Goal: Answer question/provide support: Answer question/provide support

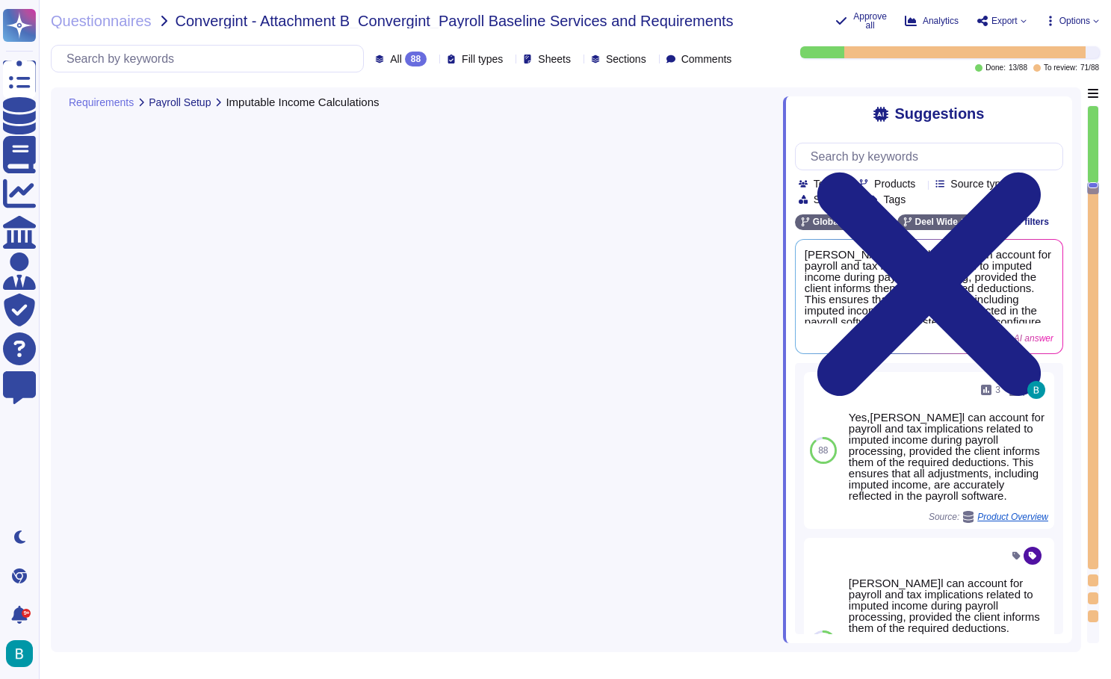
type textarea "[PERSON_NAME] payroll system can handle imputed income calculations, ensuring c…"
type textarea "Yes, the payroll system supports the configuration of various earning codes, in…"
type textarea "D[PERSON_NAME]allows for adjustments for previous quarters to be requested, ens…"
type textarea "The payroll system allows clients to configure deductions based on their tax an…"
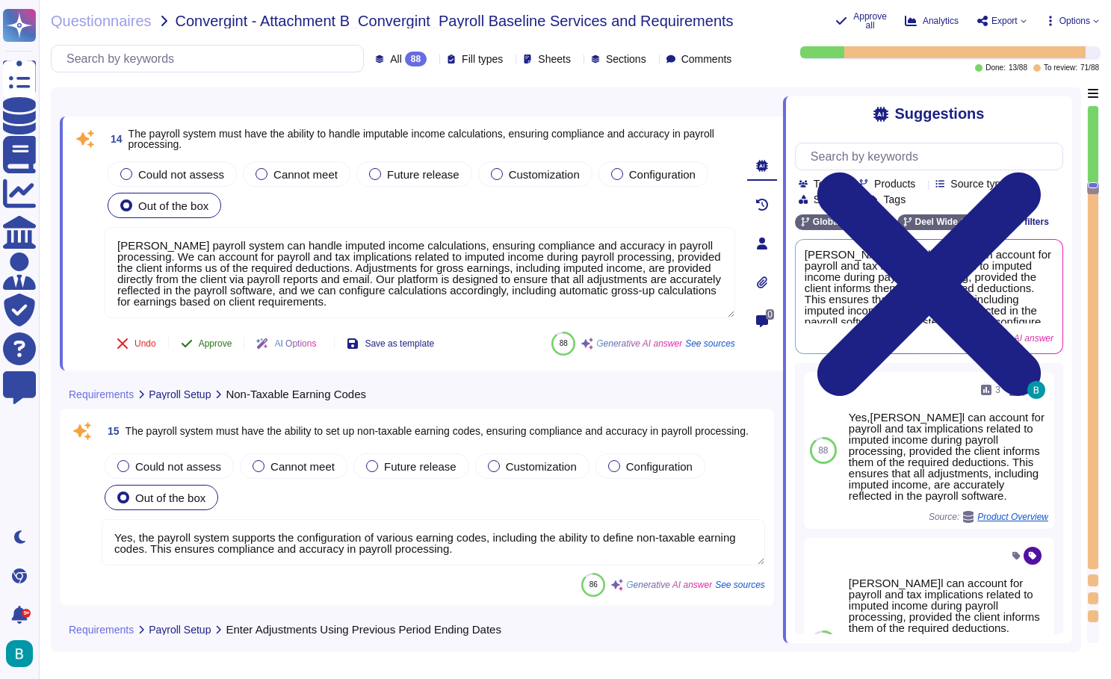
click at [199, 343] on button "Approve" at bounding box center [206, 344] width 75 height 30
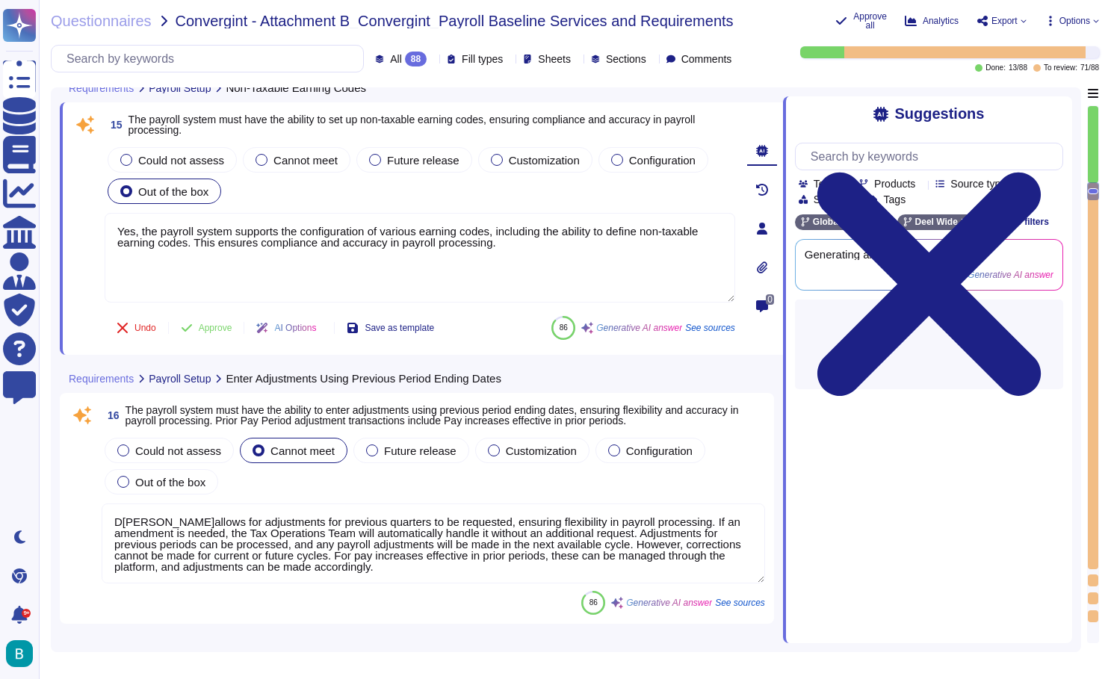
scroll to position [3890, 0]
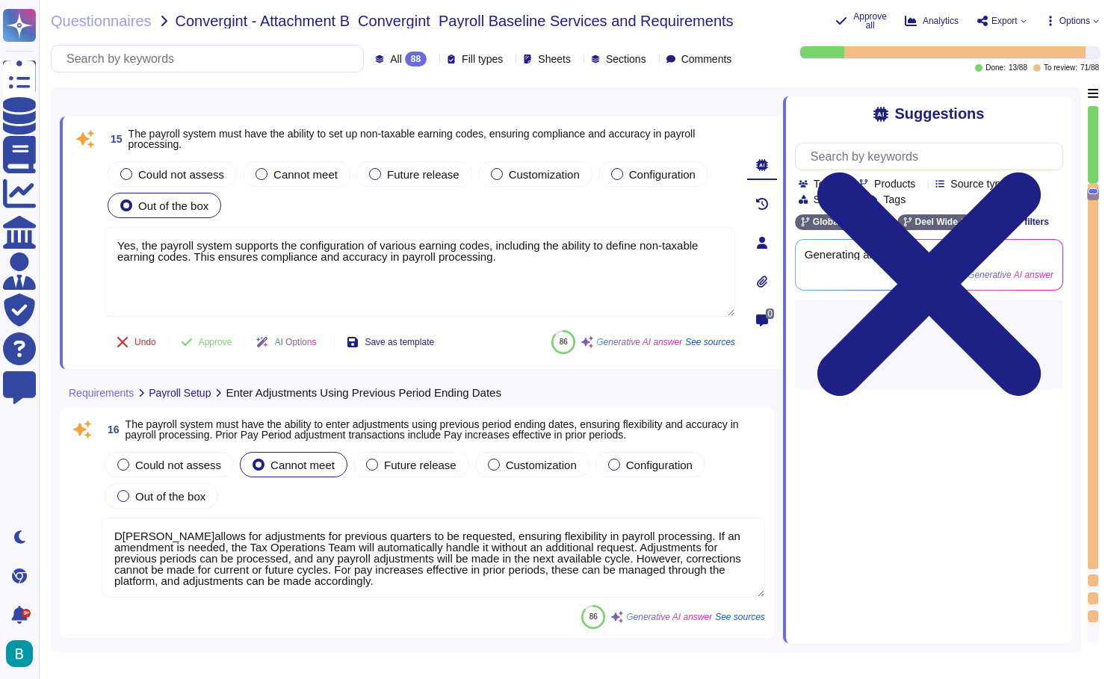
type textarea "Yes, the payroll system allows for the management and updating of employees' ta…"
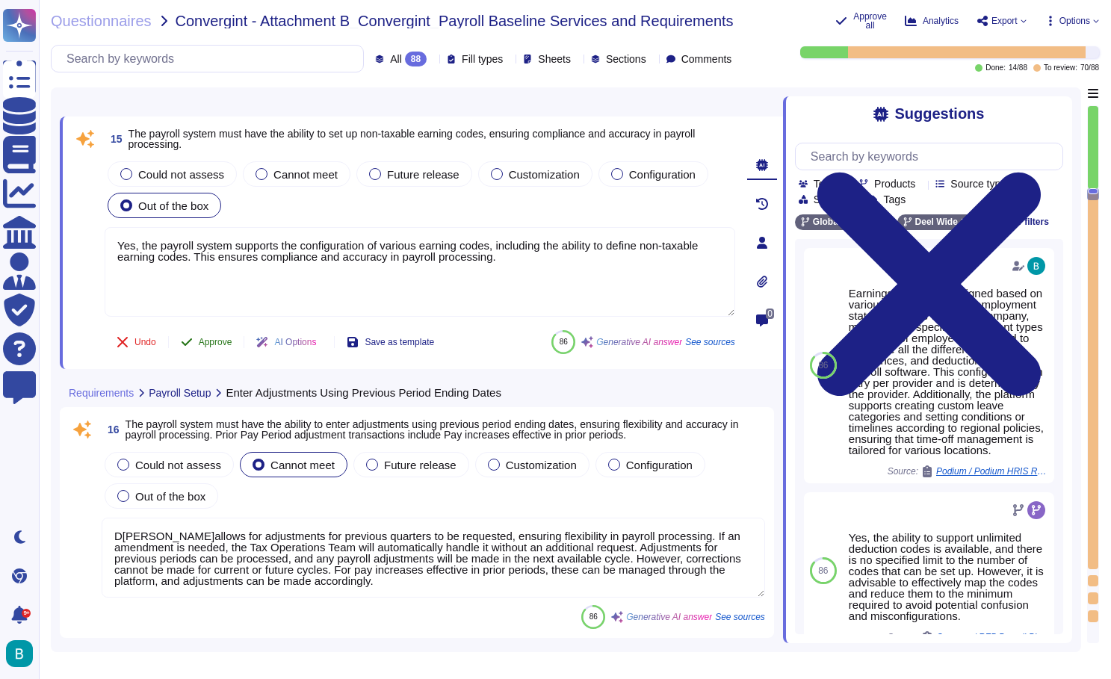
click at [220, 342] on span "Approve" at bounding box center [216, 342] width 34 height 9
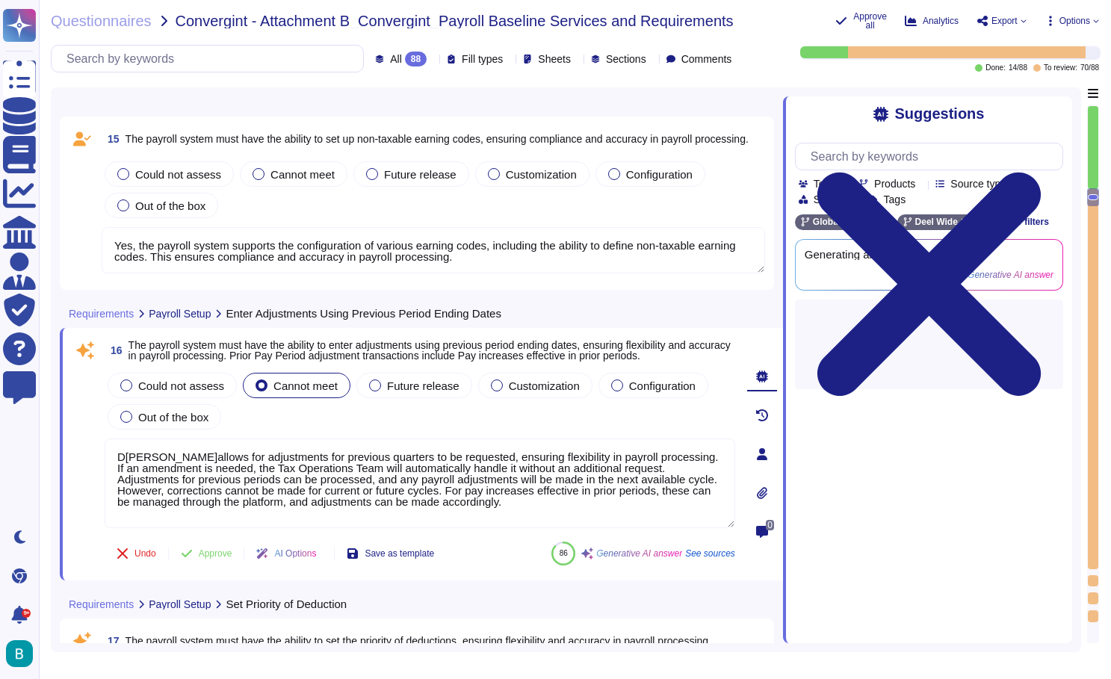
type textarea "Yes, our payroll system allows clients to choose their preferred pay cycle duri…"
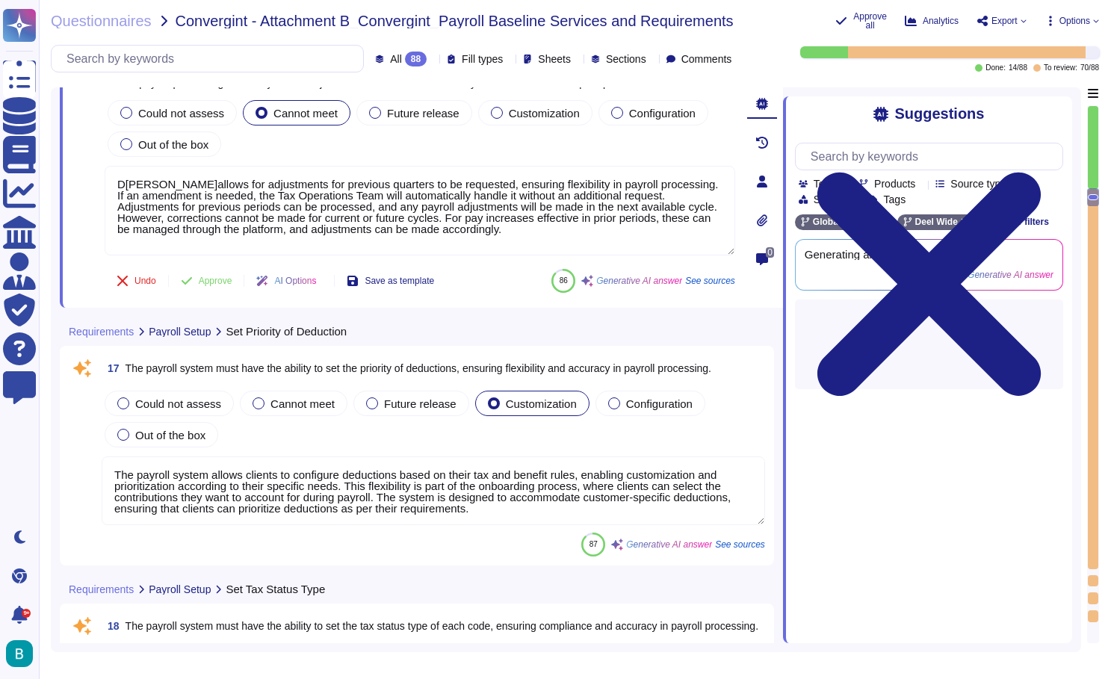
scroll to position [4092, 0]
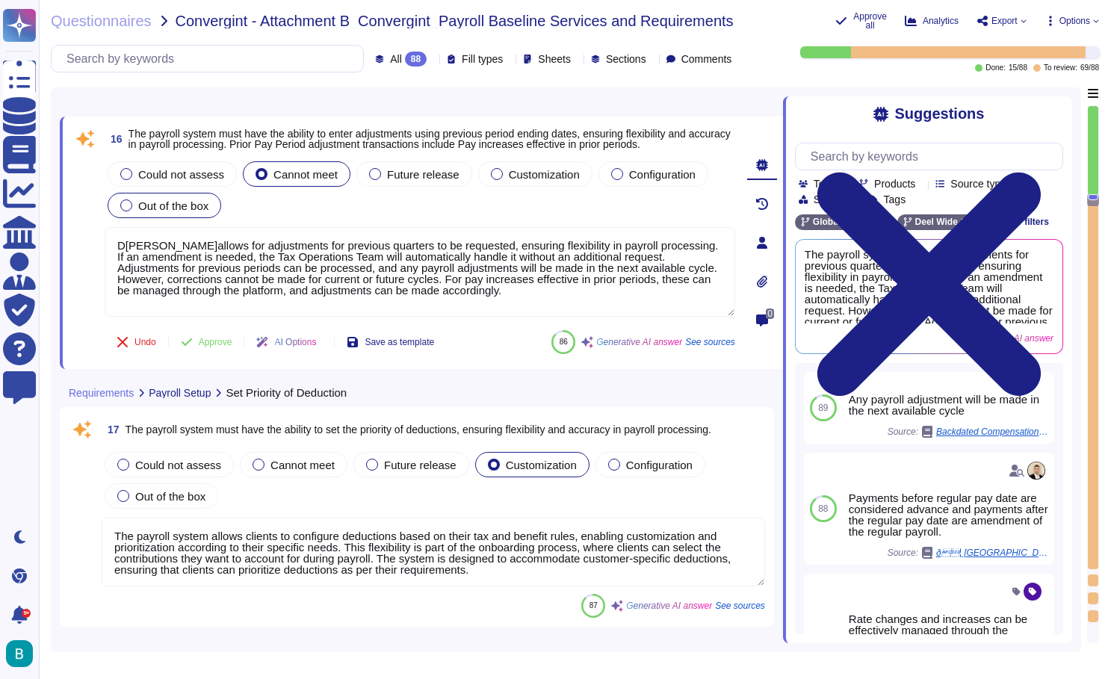
click at [197, 207] on span "Out of the box" at bounding box center [173, 205] width 70 height 13
click at [210, 332] on button "Approve" at bounding box center [206, 342] width 75 height 30
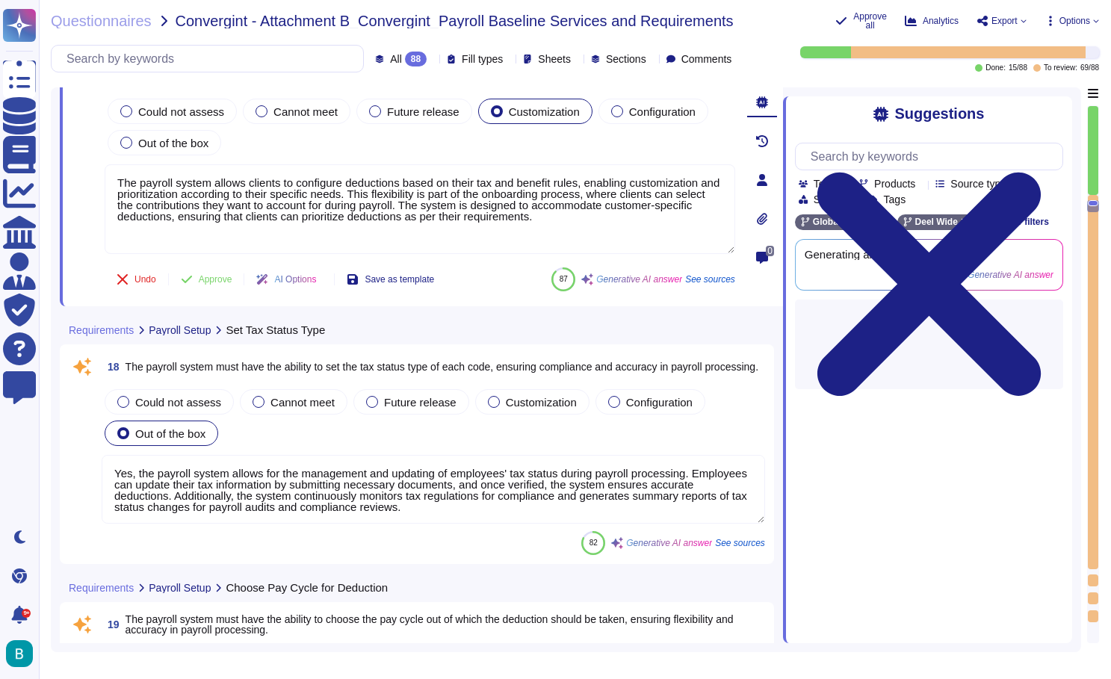
scroll to position [4346, 0]
type textarea "D[PERSON_NAME]offers a garnishment module as part of its Global Payroll solutio…"
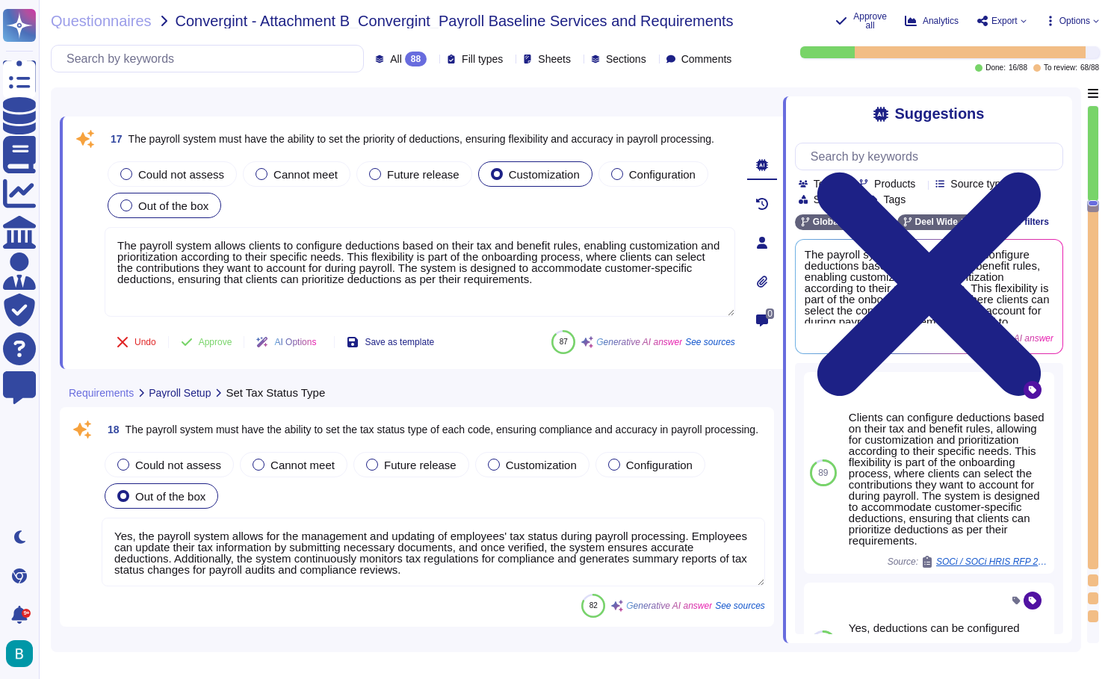
click at [194, 214] on div "Out of the box" at bounding box center [165, 205] width 114 height 25
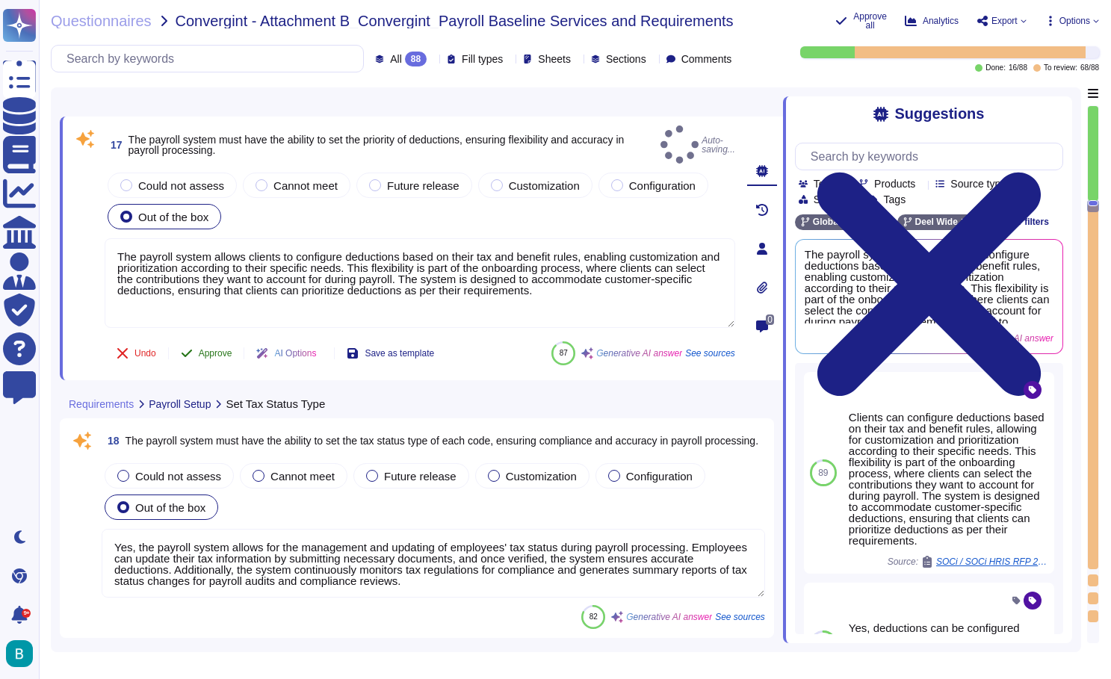
click at [214, 349] on span "Approve" at bounding box center [216, 353] width 34 height 9
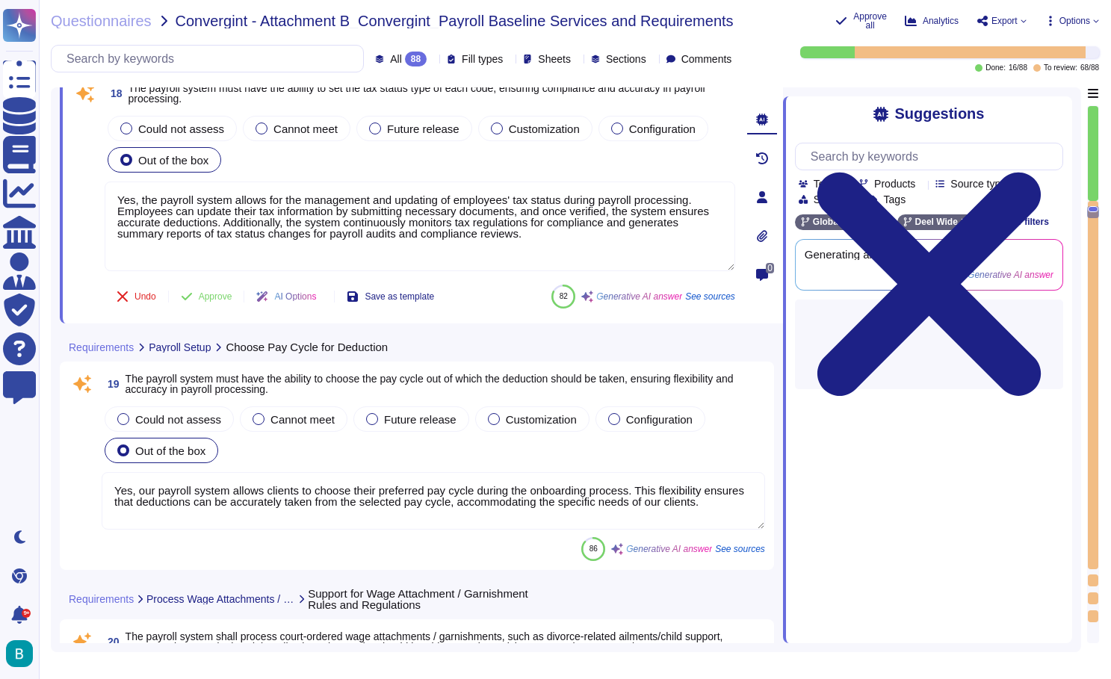
scroll to position [4571, 0]
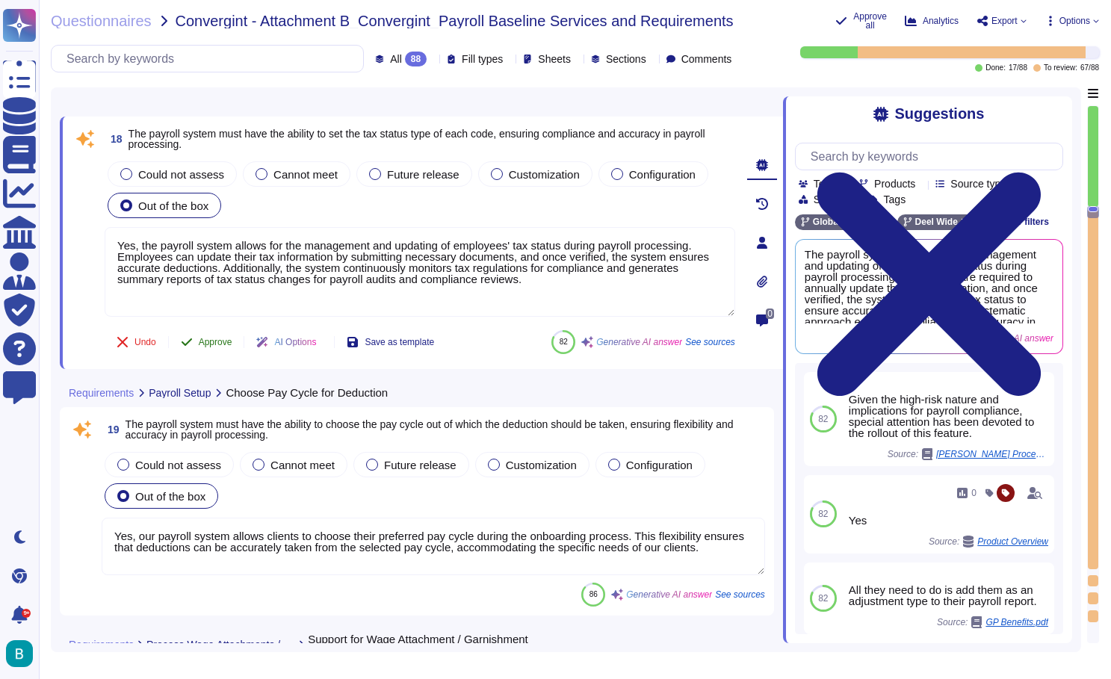
click at [217, 341] on span "Approve" at bounding box center [216, 342] width 34 height 9
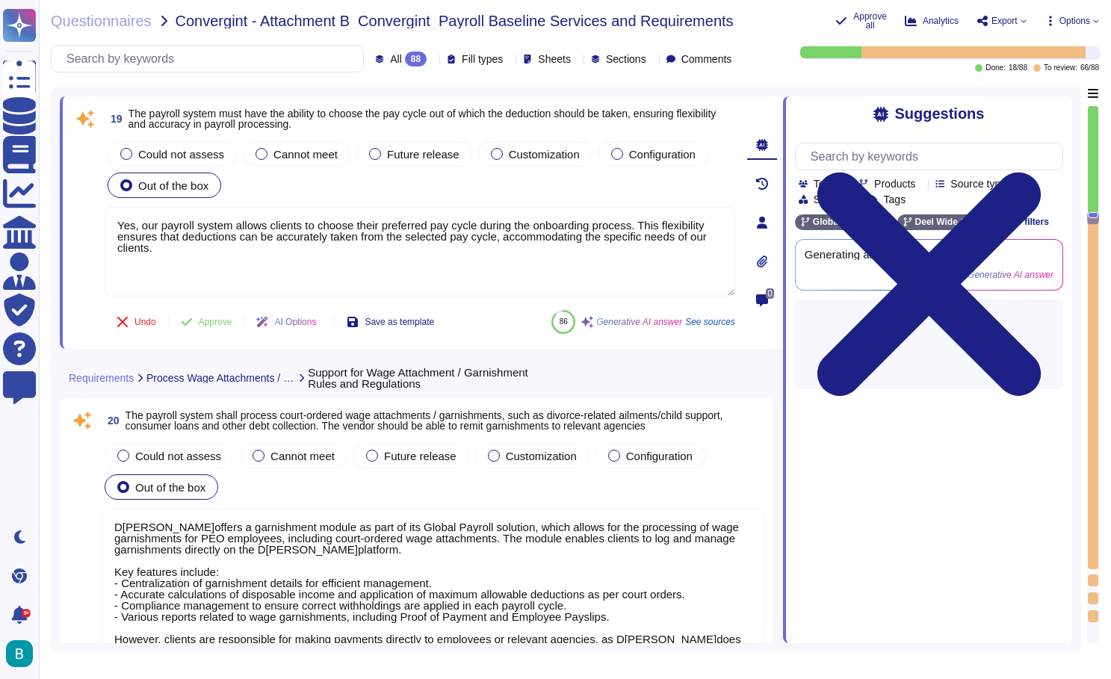
type textarea "HRX needs the PRM to confirm the PTO balance, severance payment, ex-gratia, not…"
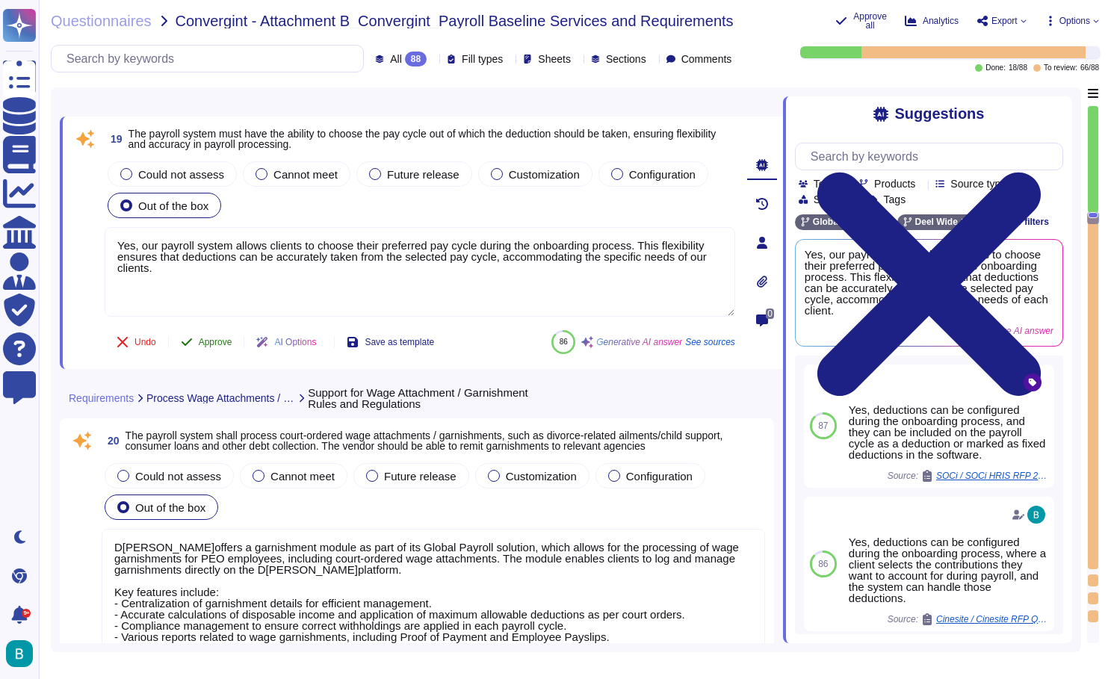
click at [217, 344] on span "Approve" at bounding box center [216, 342] width 34 height 9
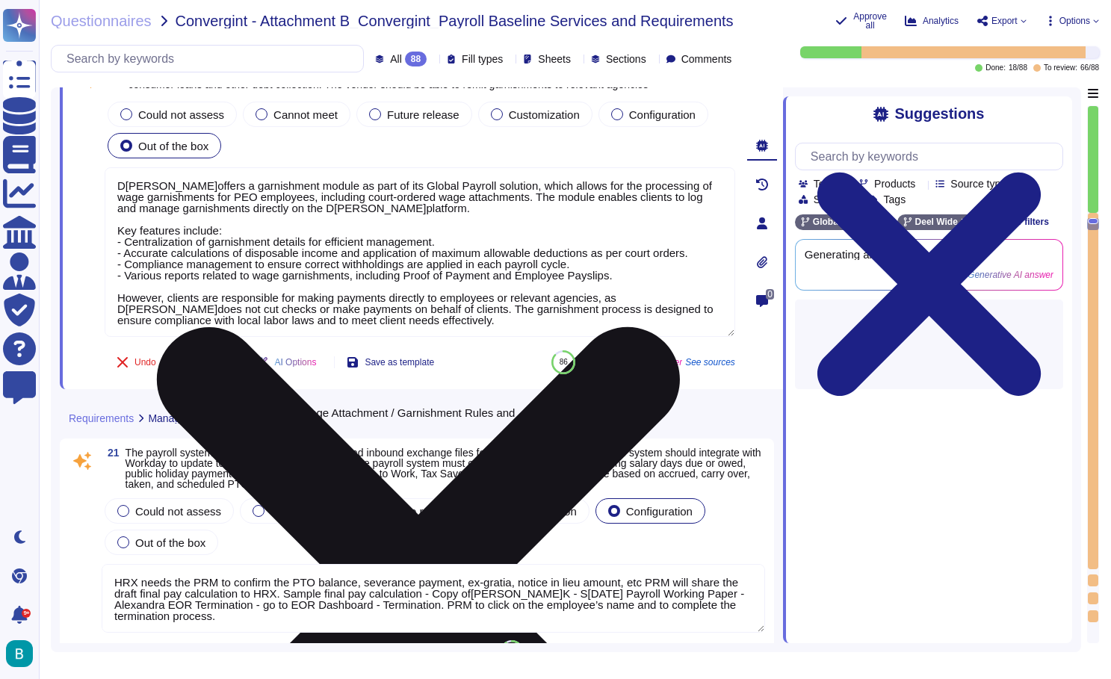
type textarea "Yes, the payroll system allows for the processing of special payments related t…"
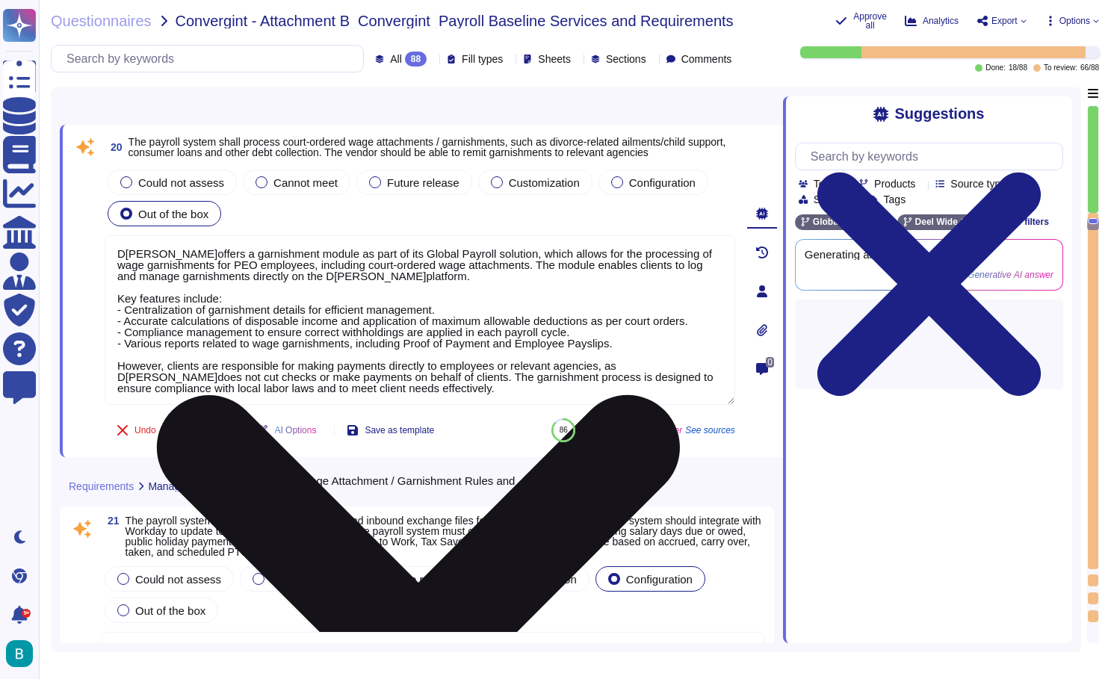
scroll to position [5010, 0]
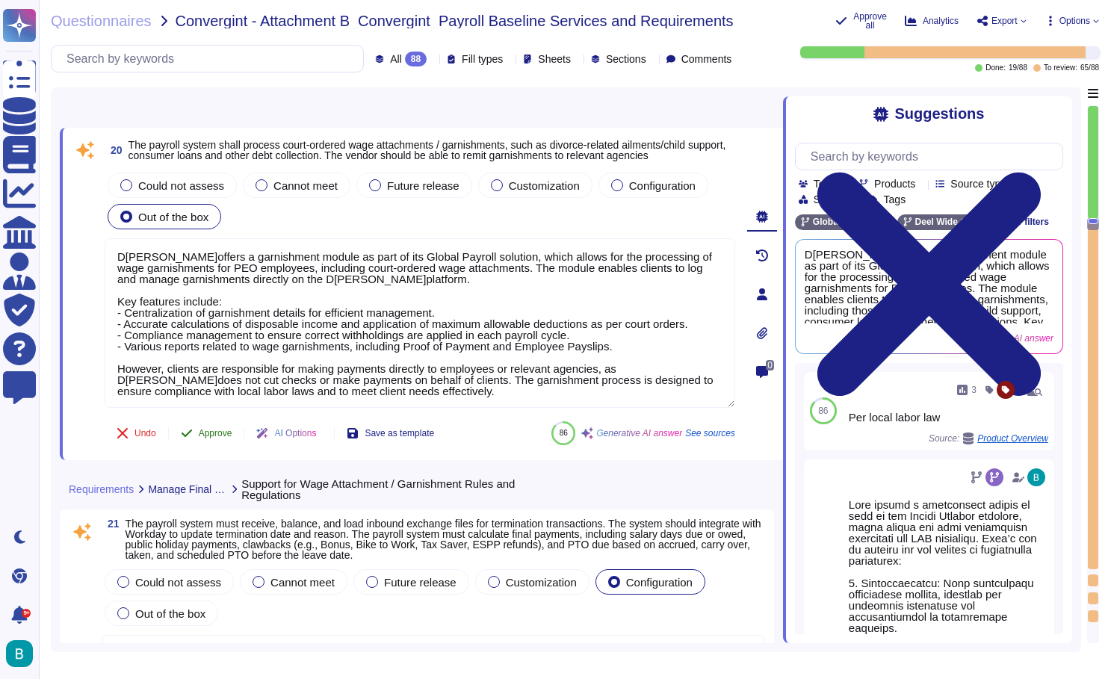
click at [220, 432] on span "Approve" at bounding box center [216, 433] width 34 height 9
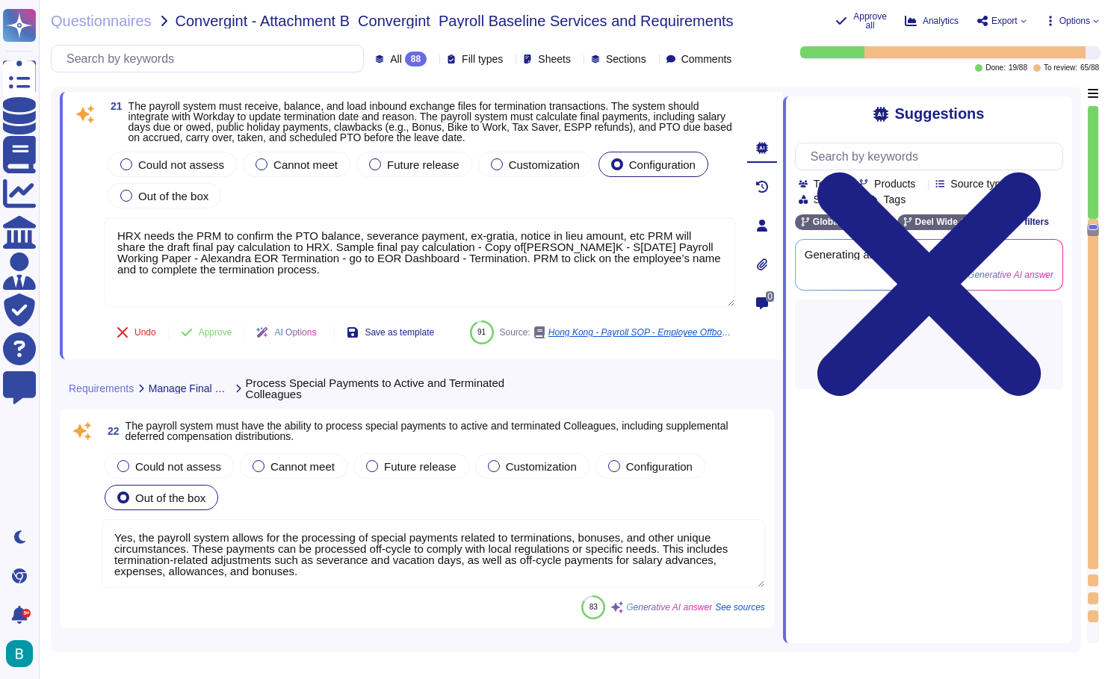
type textarea "Yes, the payroll system can run payroll simulations for regular employees if pr…"
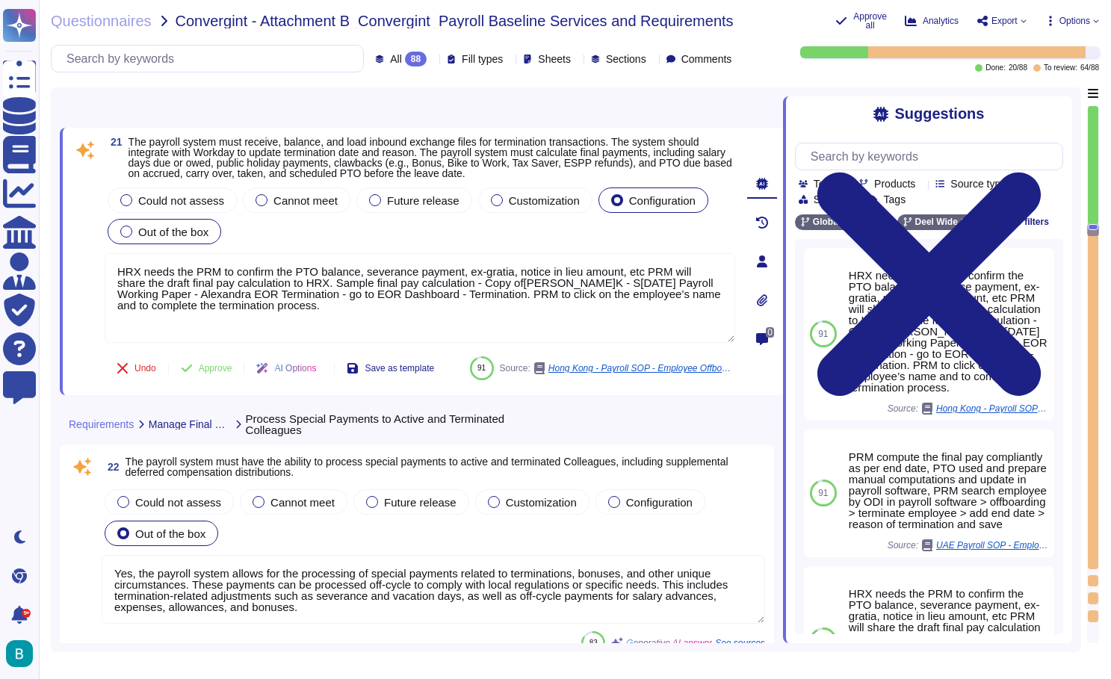
click at [186, 226] on span "Out of the box" at bounding box center [173, 232] width 70 height 13
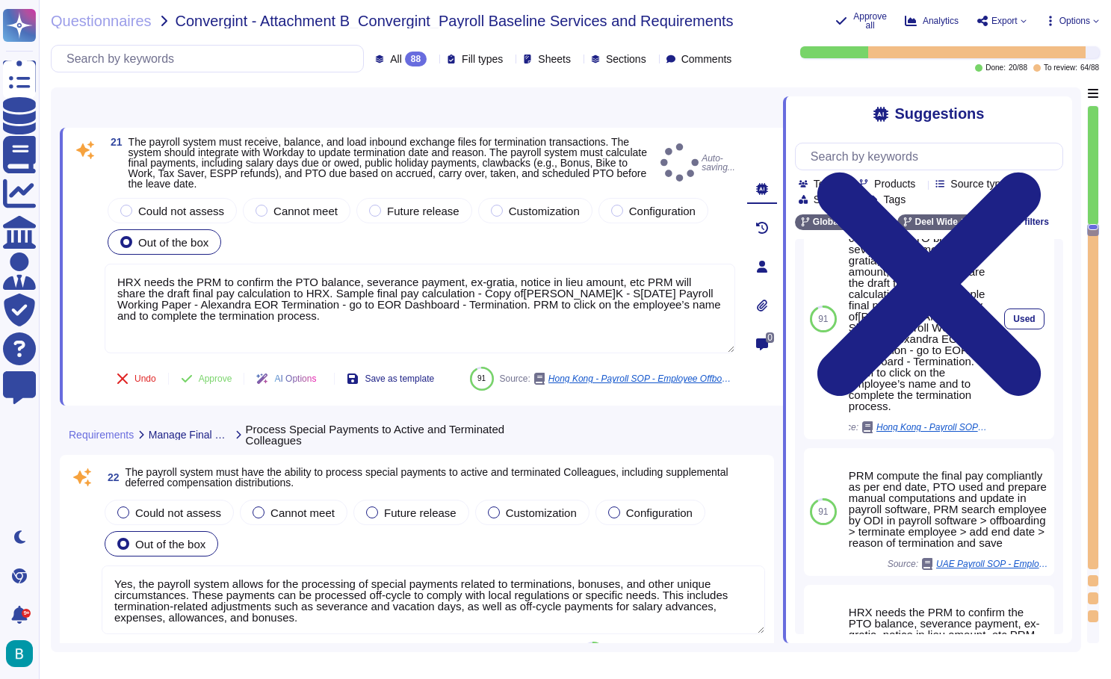
scroll to position [93, 0]
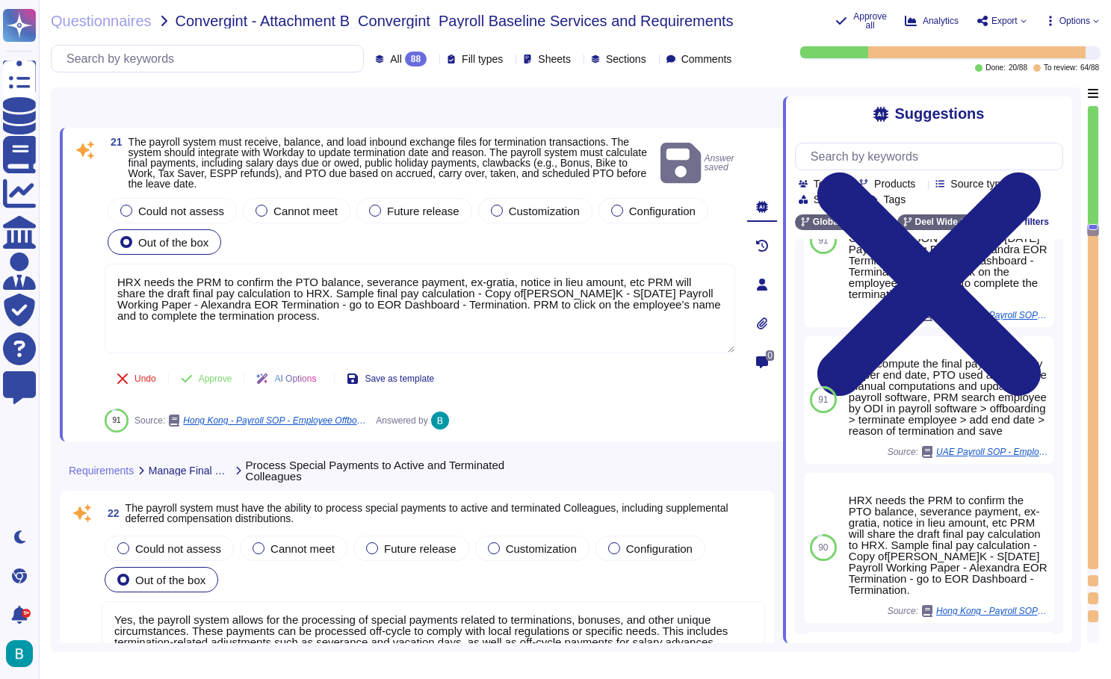
click at [551, 178] on span "The payroll system must receive, balance, and load inbound exchange files for t…" at bounding box center [387, 163] width 518 height 54
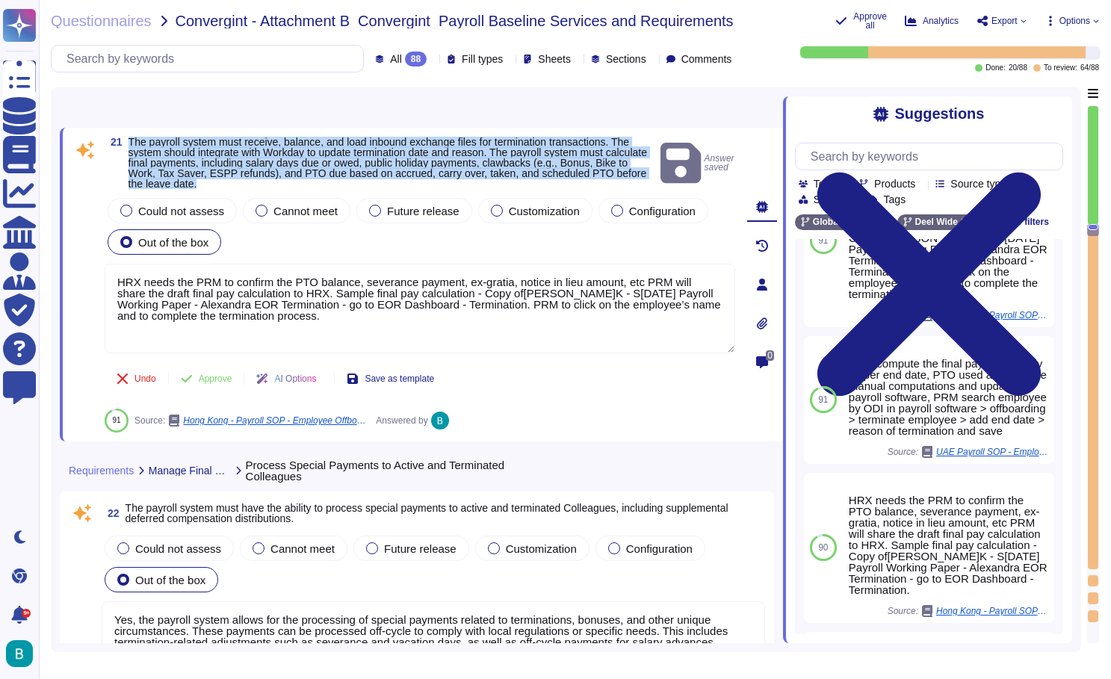
click at [551, 178] on span "The payroll system must receive, balance, and load inbound exchange files for t…" at bounding box center [387, 163] width 518 height 54
copy span "The payroll system must receive, balance, and load inbound exchange files for t…"
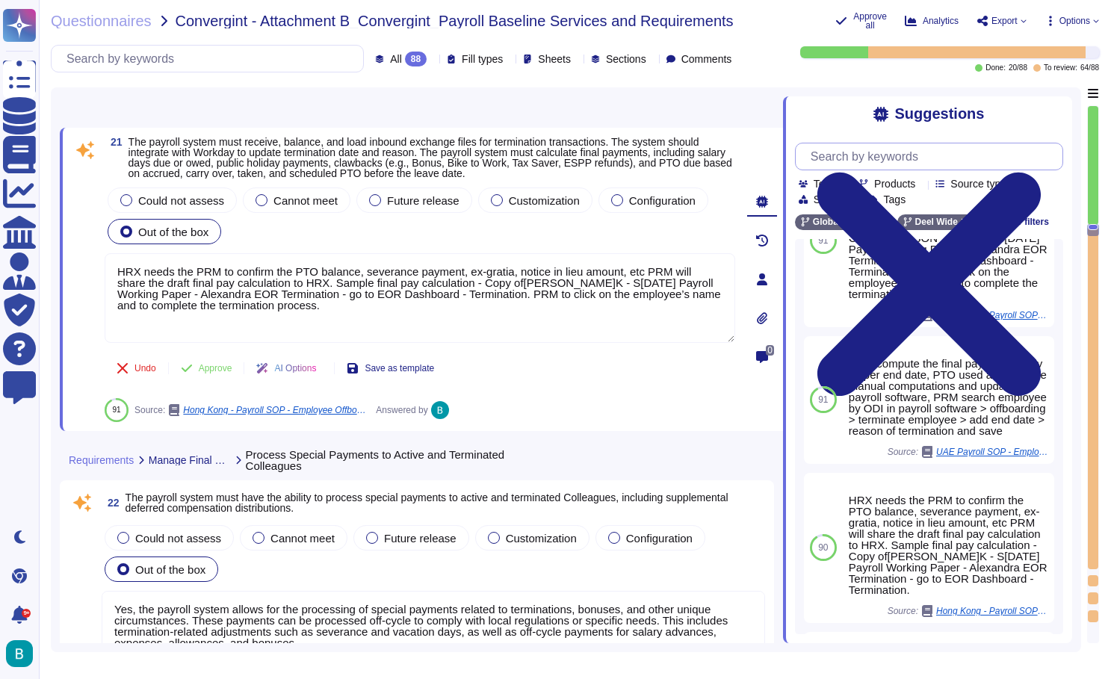
click at [911, 166] on input "text" at bounding box center [932, 156] width 259 height 26
paste input "Here’s what D[PERSON_NAME]can support for terminations based on the related art…"
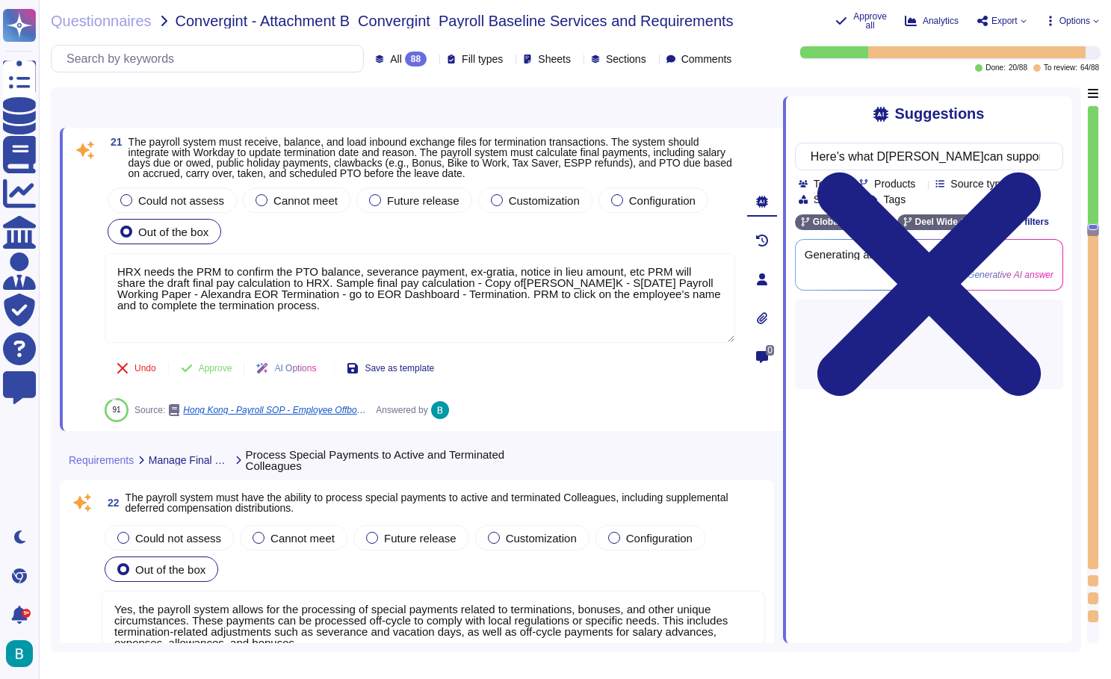
type input "Here’s what D[PERSON_NAME]can support for terminations based on the related art…"
click at [836, 117] on div "Suggestions" at bounding box center [929, 113] width 268 height 17
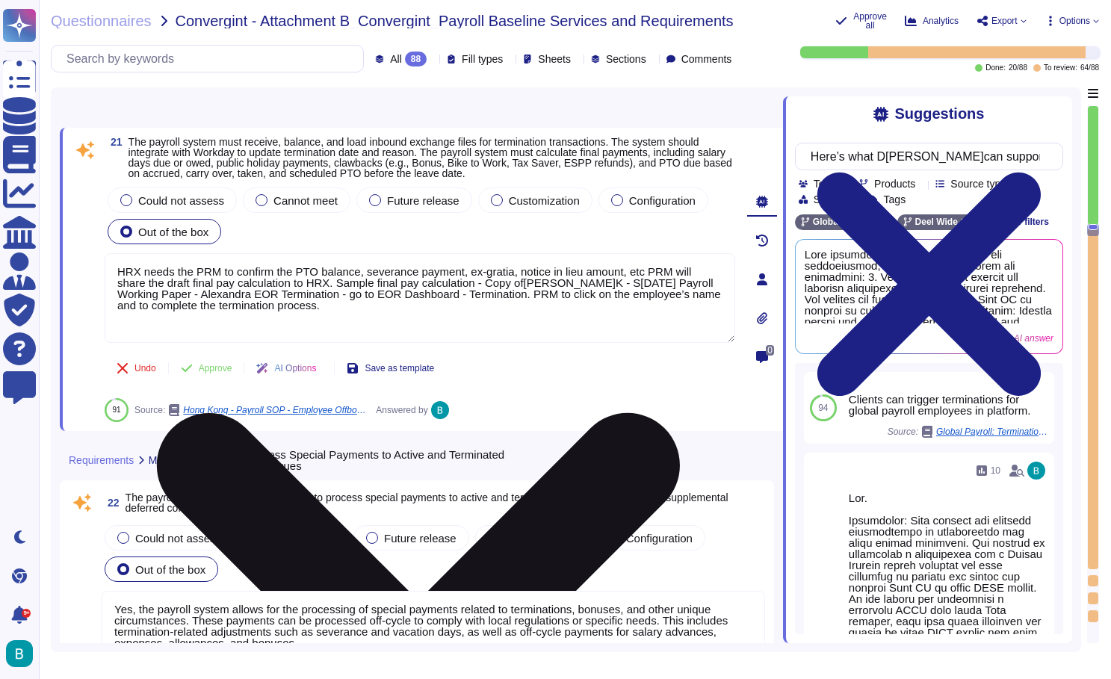
click at [721, 262] on icon at bounding box center [419, 674] width 628 height 837
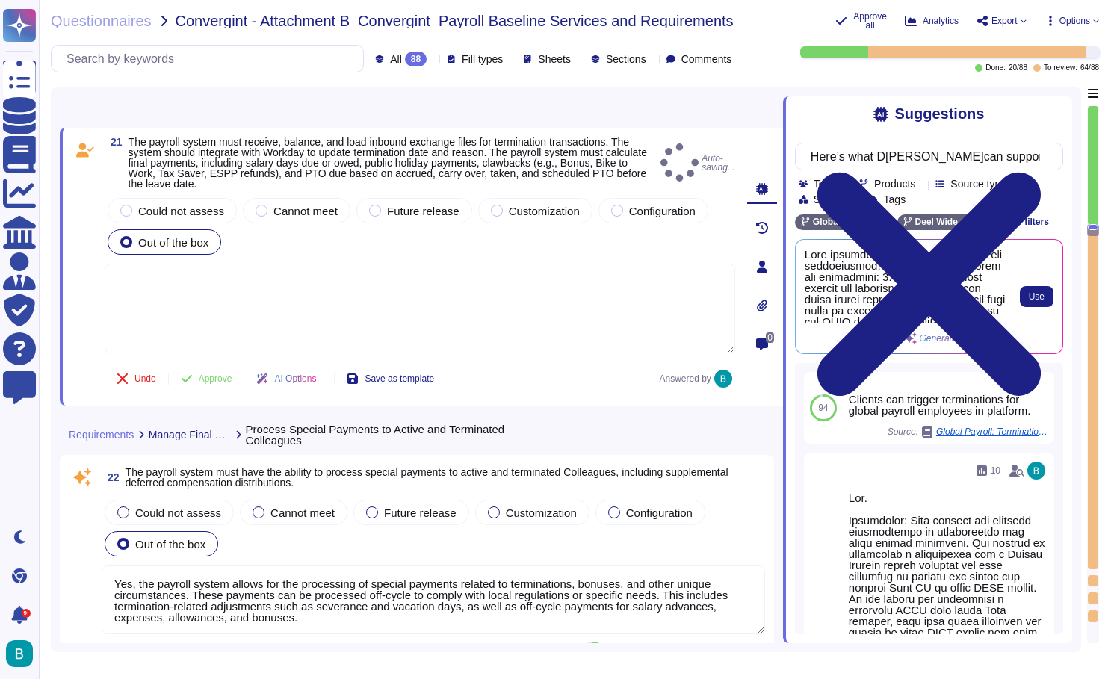
type textarea "Our payroll system is designed to accommodate multiple earnings types, includin…"
click at [1033, 298] on span "Use" at bounding box center [1037, 296] width 16 height 9
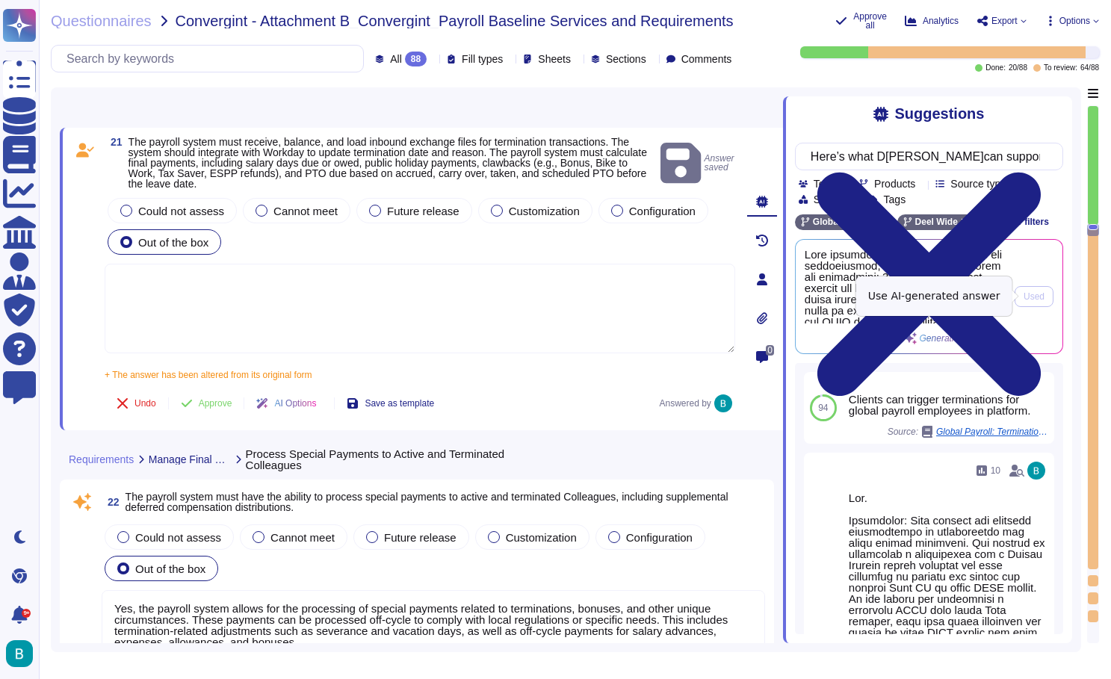
type textarea "[PERSON_NAME] provides comprehensive support for terminations, including the fo…"
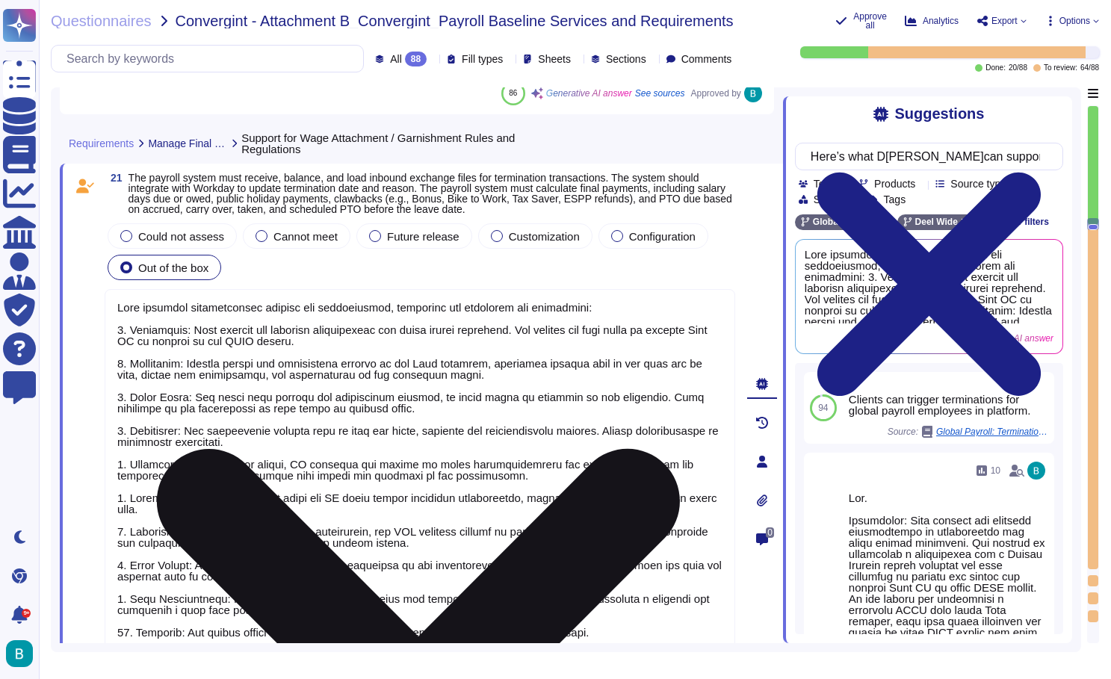
type textarea "D[PERSON_NAME]offers a garnishment module as part of its Global Payroll solutio…"
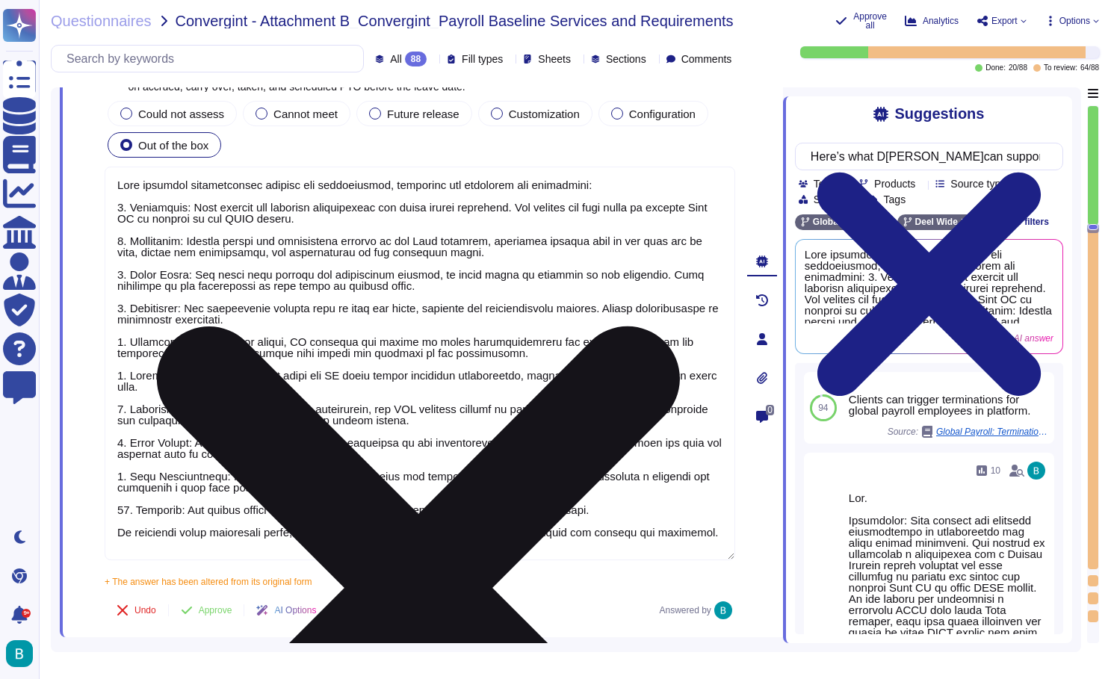
scroll to position [5462, 0]
type textarea "Yes, the payroll system can run payroll simulations for regular employees if pr…"
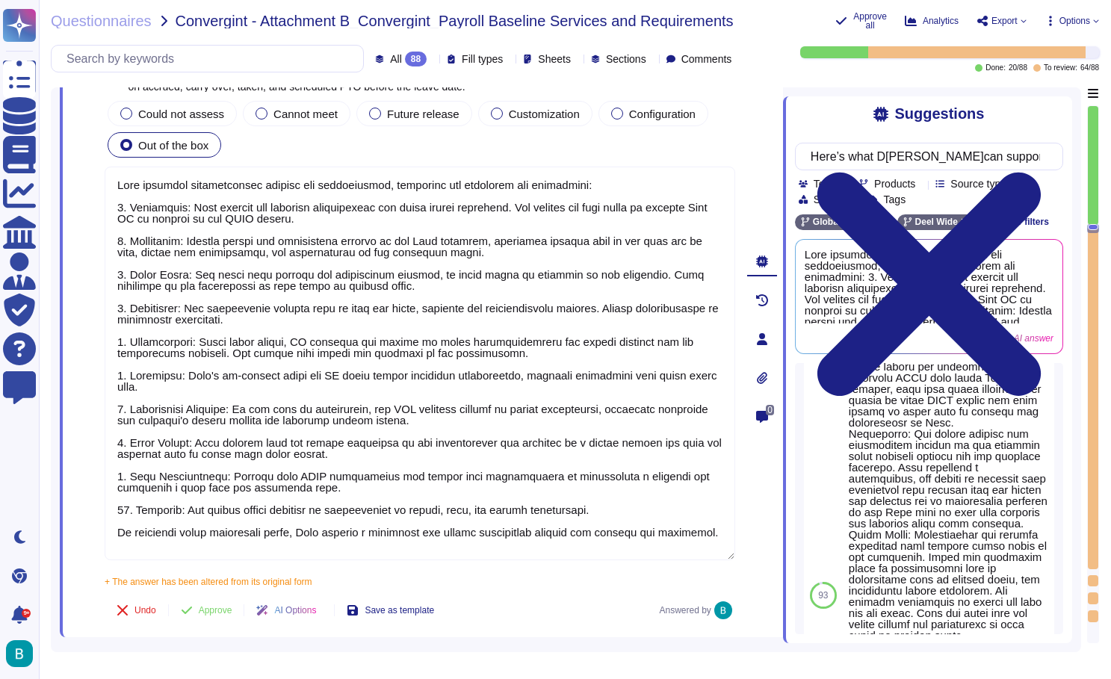
scroll to position [312, 0]
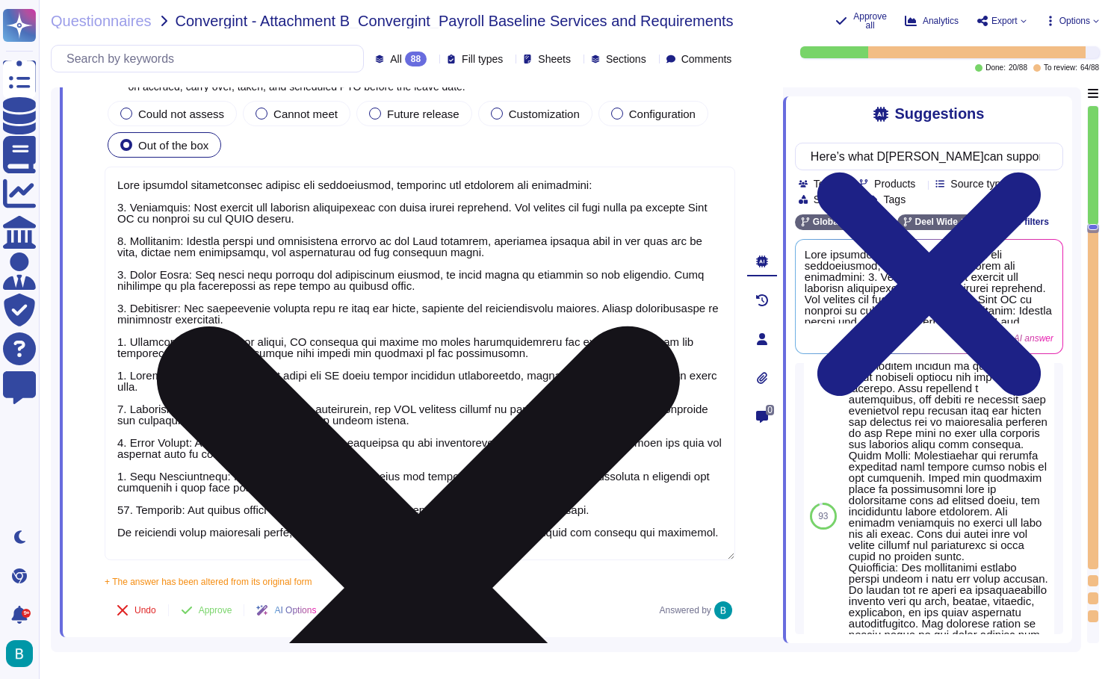
click at [730, 182] on textarea at bounding box center [420, 364] width 631 height 394
click at [728, 179] on icon at bounding box center [419, 588] width 628 height 837
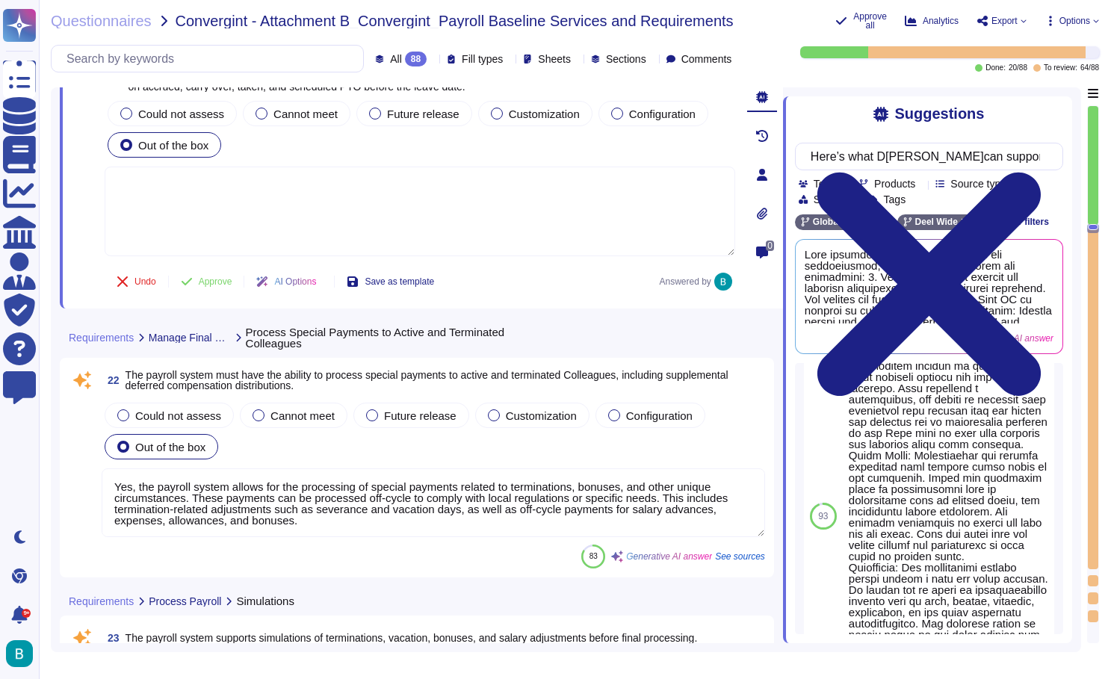
scroll to position [0, 0]
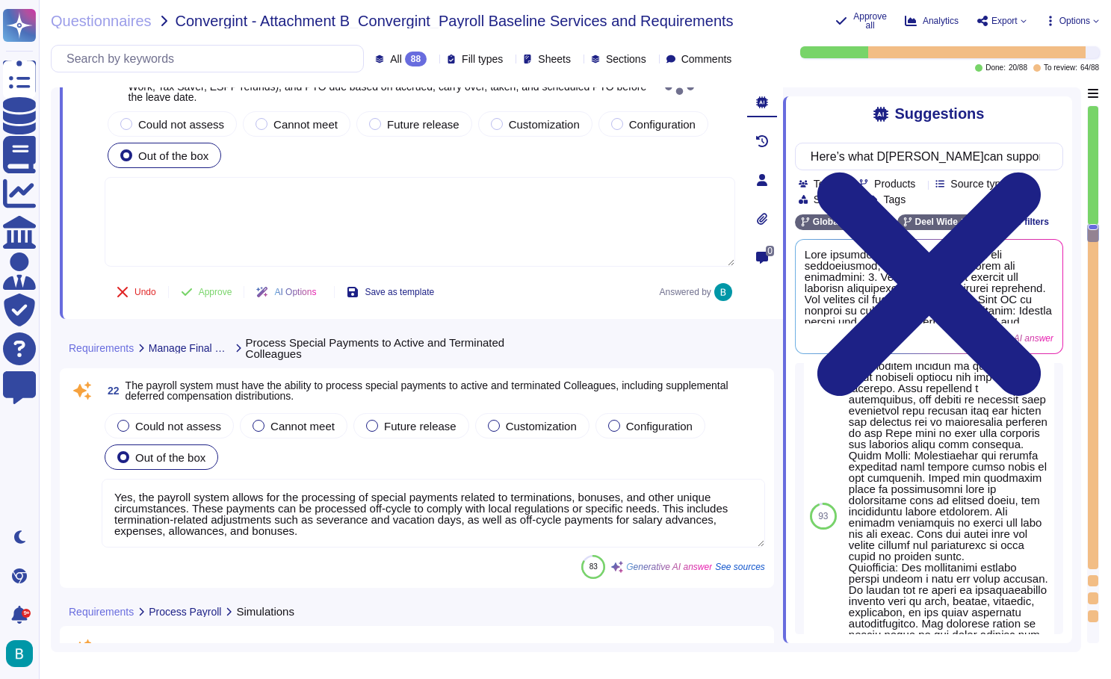
type textarea "Our payroll system is designed to accommodate multiple earnings types, includin…"
click at [639, 197] on textarea at bounding box center [420, 222] width 631 height 90
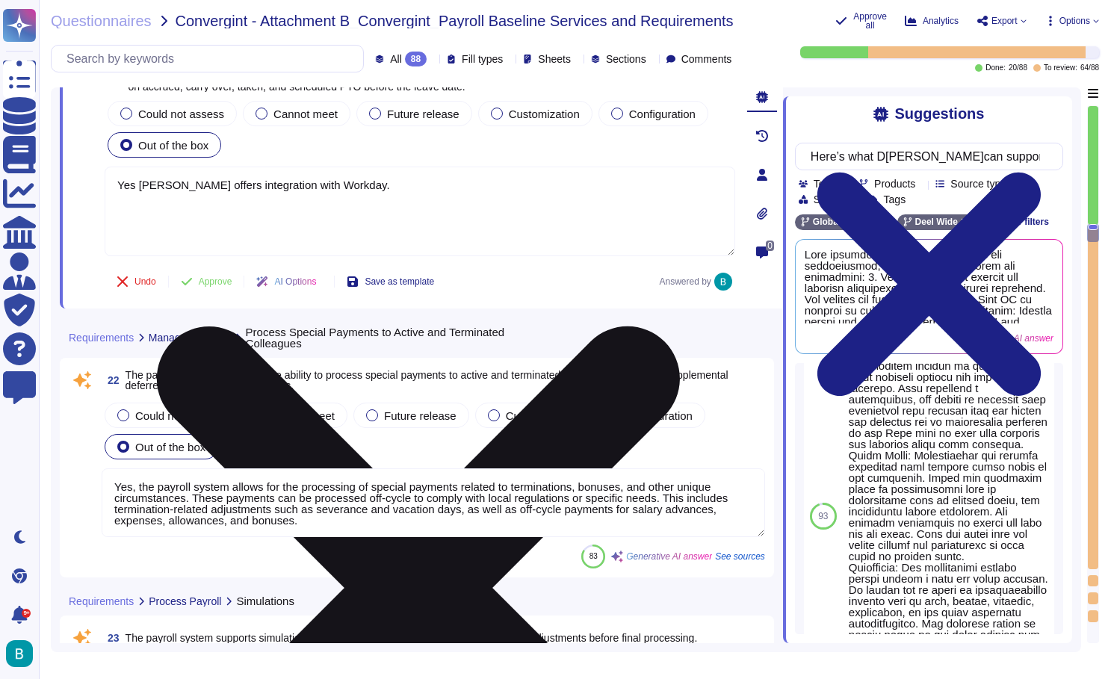
paste textarea "Loremipsumdo sit amet consect Adi eli seddoeiu temporincid ut laboreetd mag ali…"
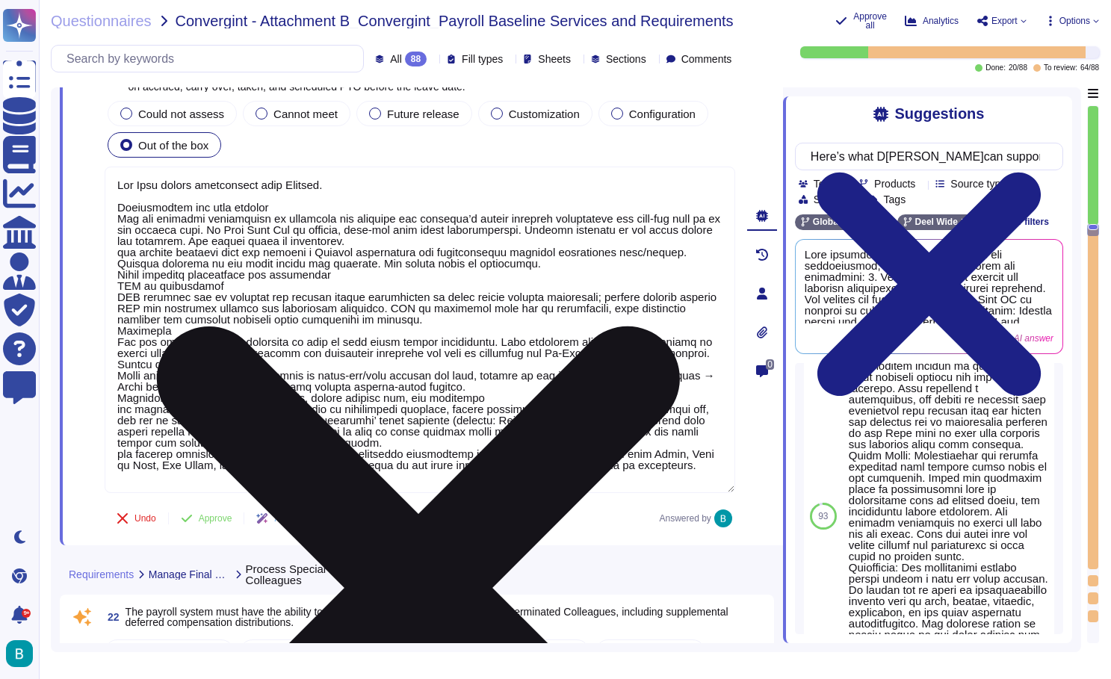
drag, startPoint x: 549, startPoint y: 230, endPoint x: 554, endPoint y: 238, distance: 9.1
click at [554, 238] on textarea at bounding box center [420, 330] width 631 height 326
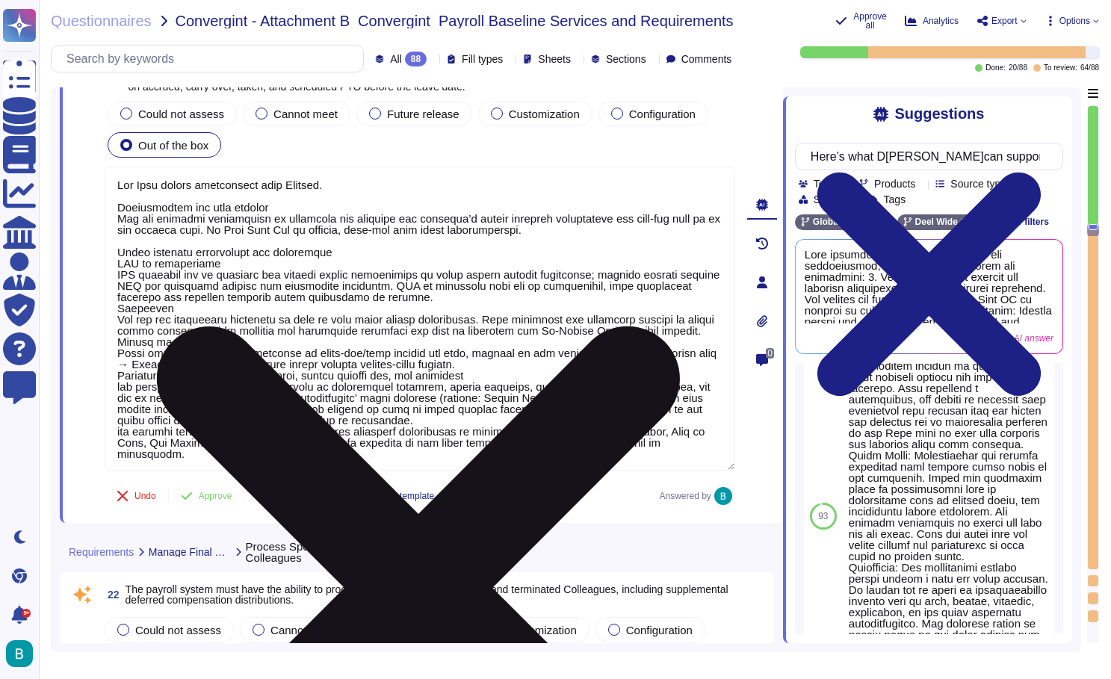
click at [117, 311] on textarea at bounding box center [420, 319] width 631 height 304
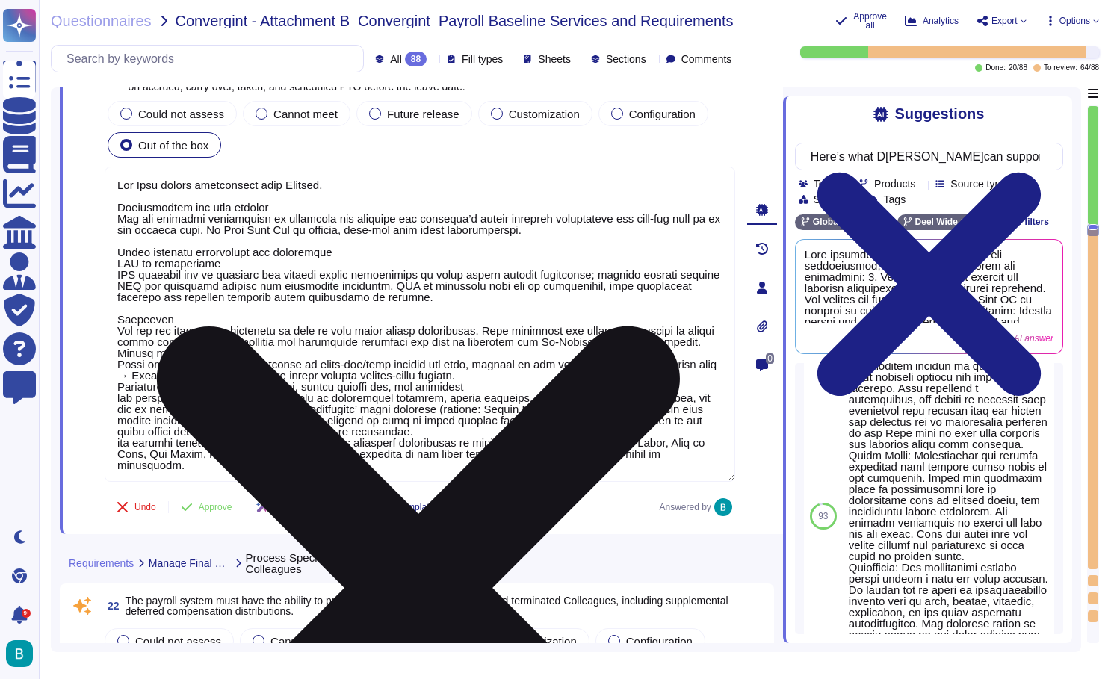
click at [118, 366] on textarea at bounding box center [420, 324] width 631 height 315
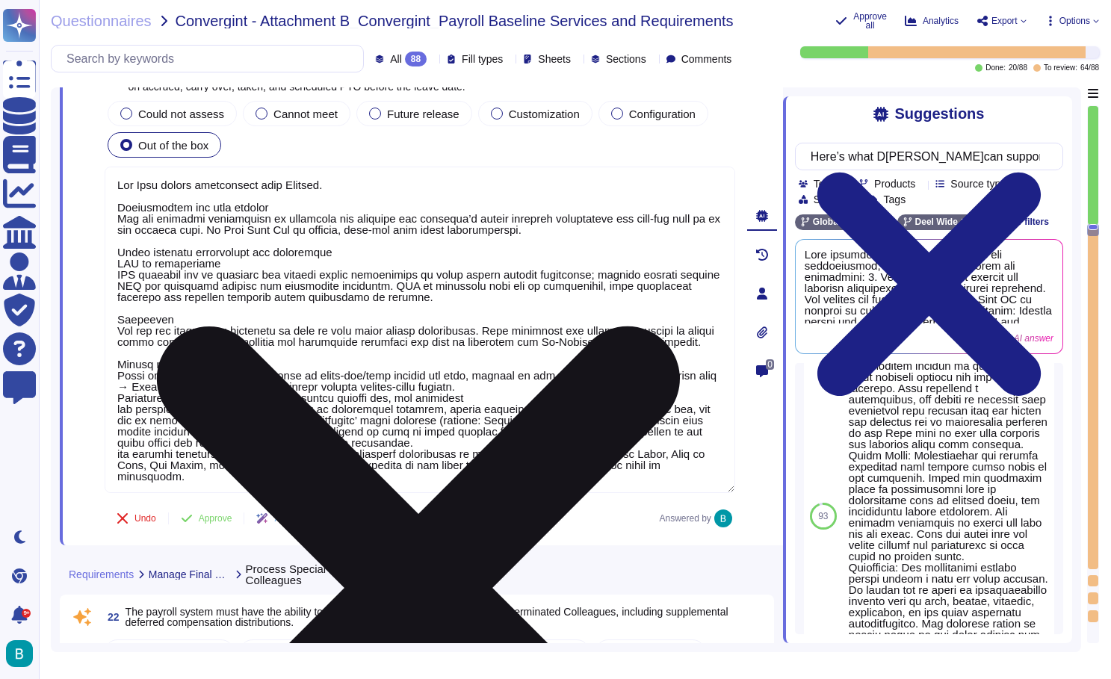
drag, startPoint x: 217, startPoint y: 417, endPoint x: 112, endPoint y: 422, distance: 105.5
click at [112, 422] on textarea at bounding box center [420, 330] width 631 height 326
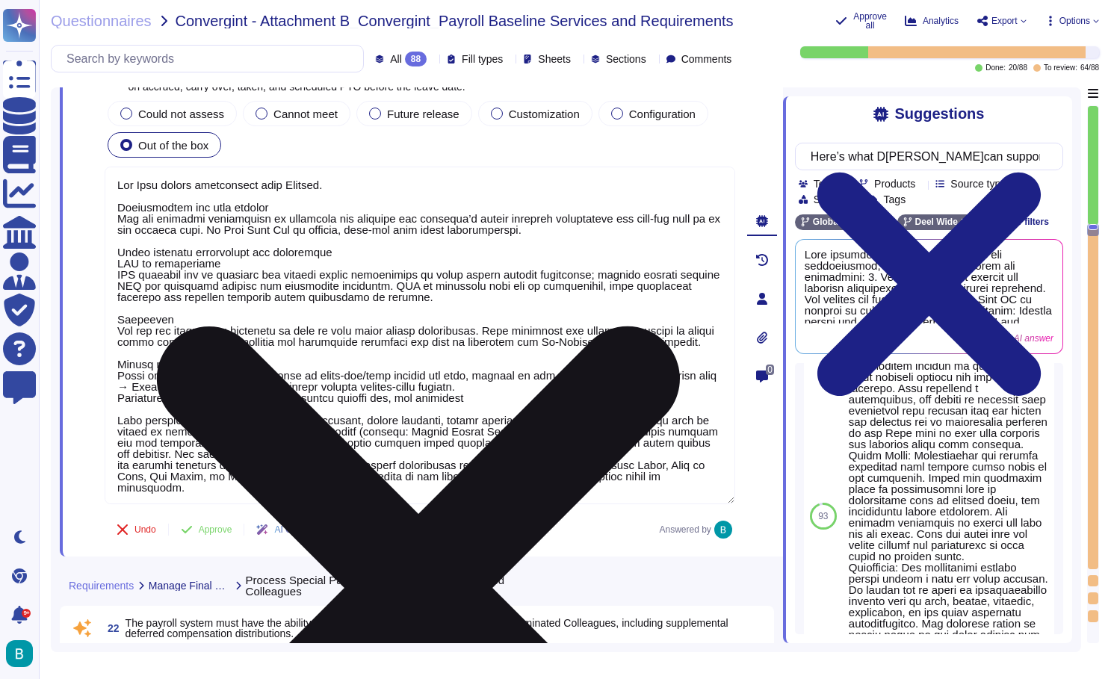
click at [188, 430] on textarea at bounding box center [420, 336] width 631 height 338
drag, startPoint x: 466, startPoint y: 450, endPoint x: 472, endPoint y: 459, distance: 11.4
click at [472, 459] on textarea at bounding box center [420, 336] width 631 height 338
drag, startPoint x: 604, startPoint y: 465, endPoint x: 618, endPoint y: 490, distance: 28.4
click at [618, 490] on textarea at bounding box center [420, 336] width 631 height 338
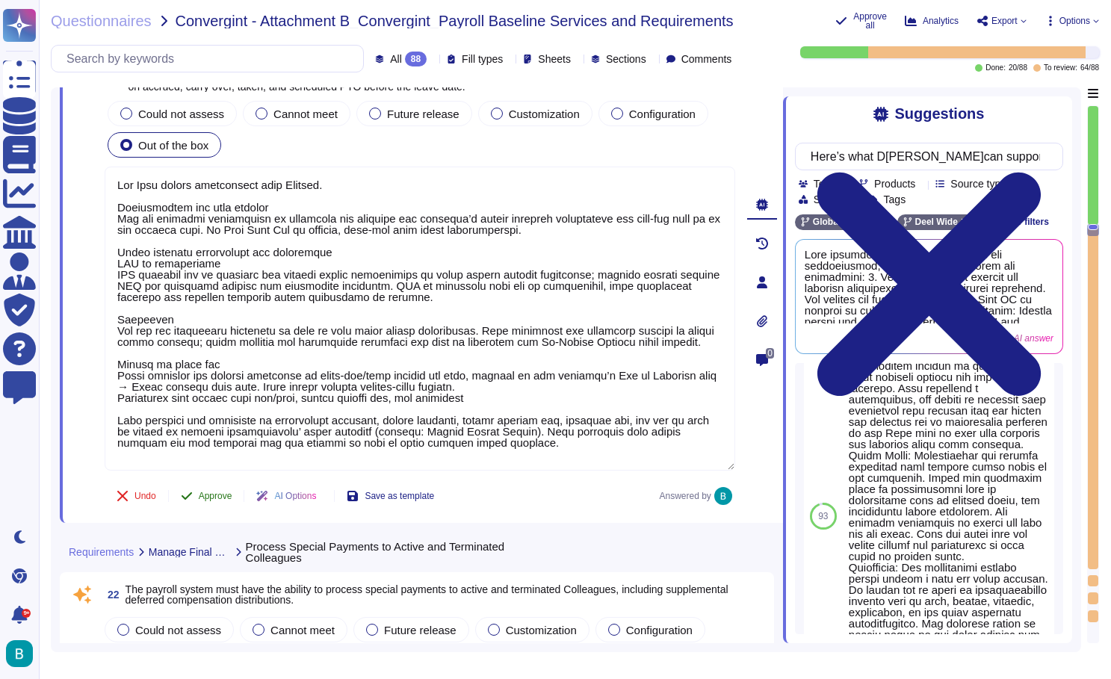
type textarea "Lor Ipsu dolors ametconsect adip Elitsed. Doeiusmodtem inc utla etdolor Mag ali…"
click at [231, 501] on div "21 The payroll system must receive, balance, and load inbound exchange files fo…" at bounding box center [403, 282] width 663 height 464
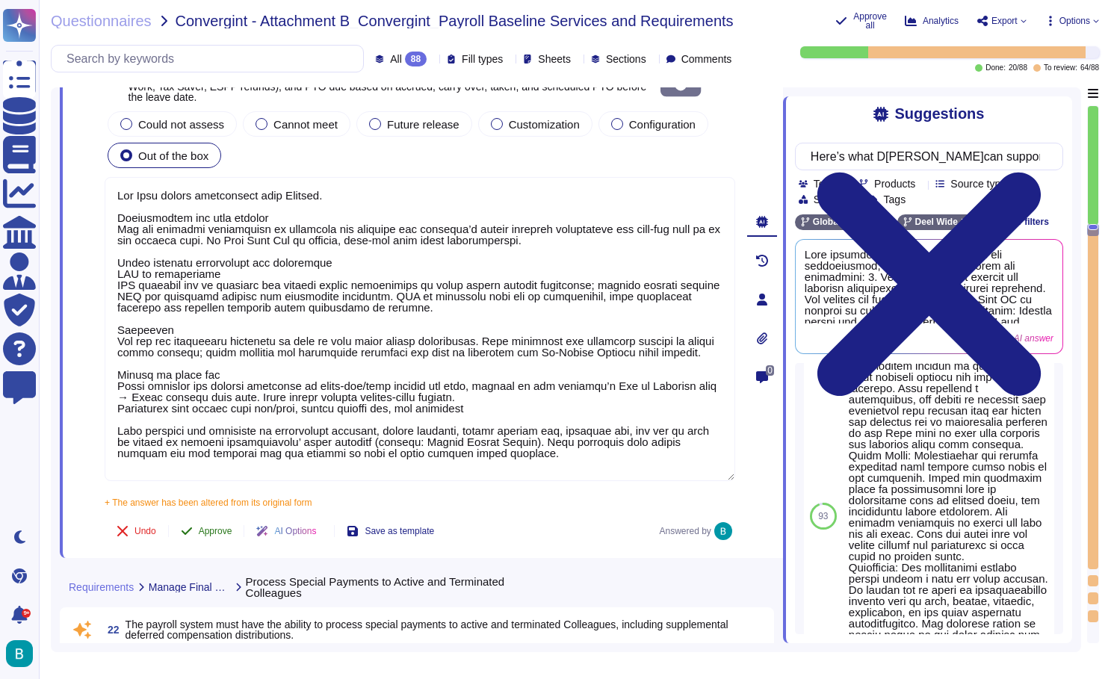
click at [210, 529] on span "Approve" at bounding box center [216, 531] width 34 height 9
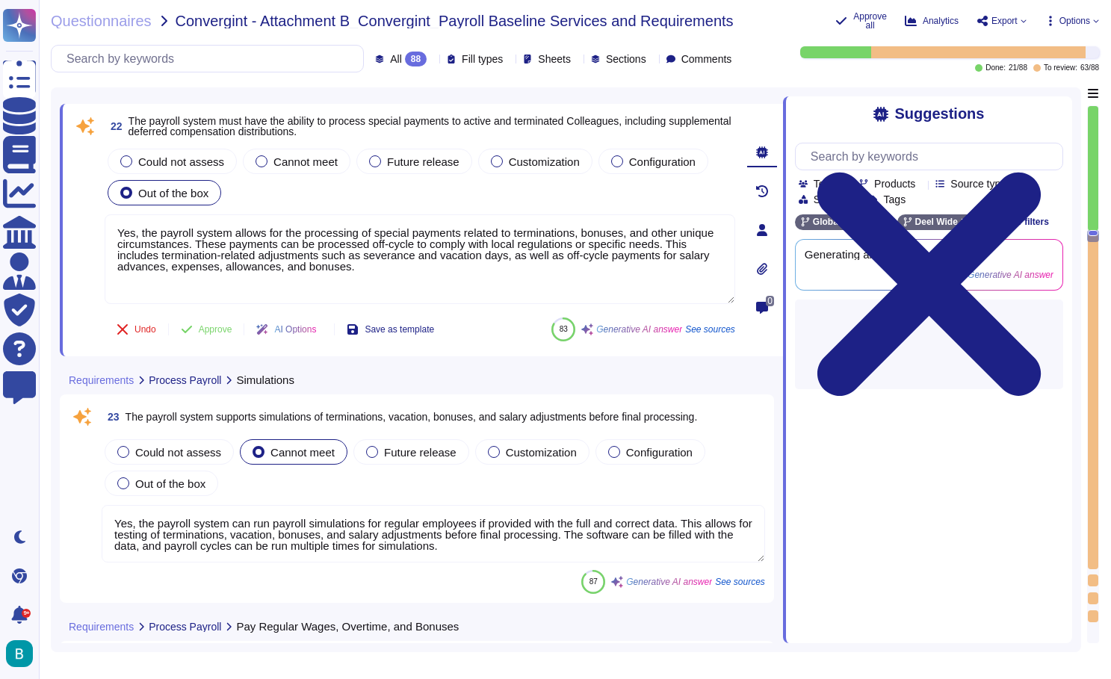
type textarea "Our payroll system is designed to accommodate multiple earnings types, includin…"
type textarea "[PERSON_NAME] payroll solution supports the identification and recovery of over…"
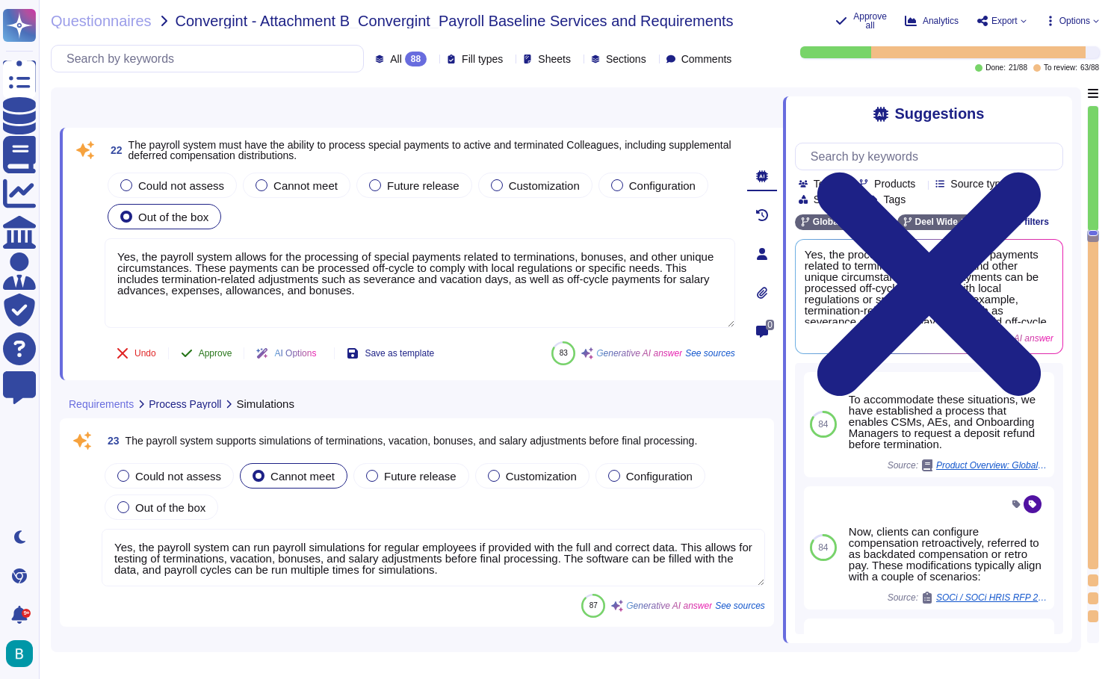
click at [210, 364] on button "Approve" at bounding box center [206, 353] width 75 height 30
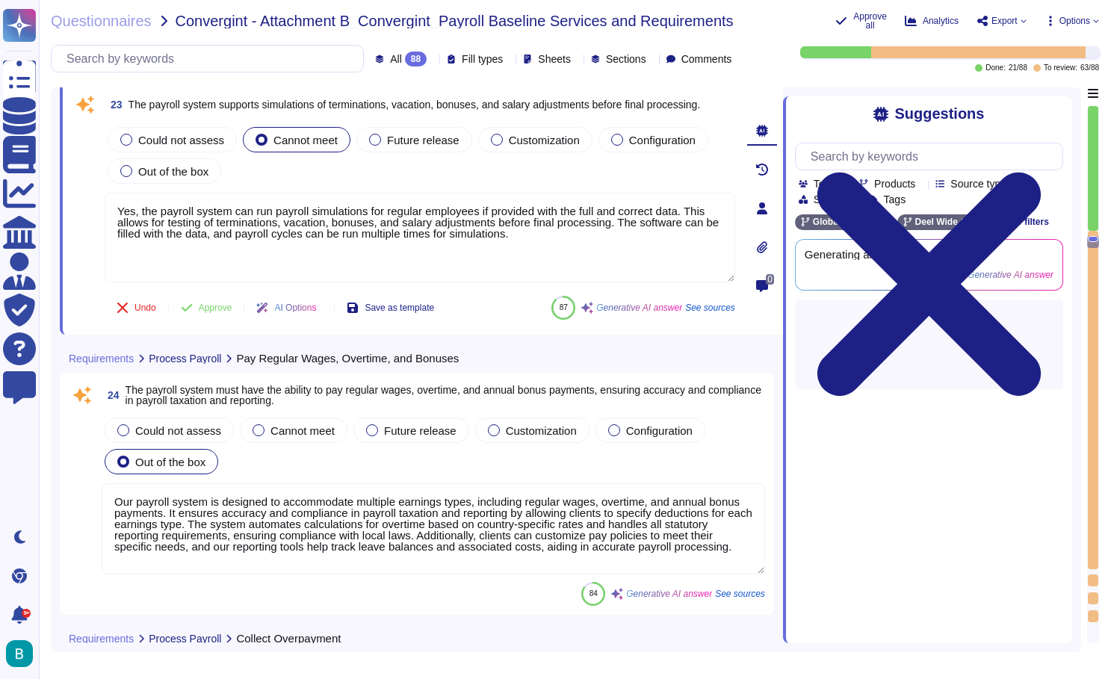
type textarea "[PERSON_NAME] platform supports mass payroll adjustments, allowing clients to e…"
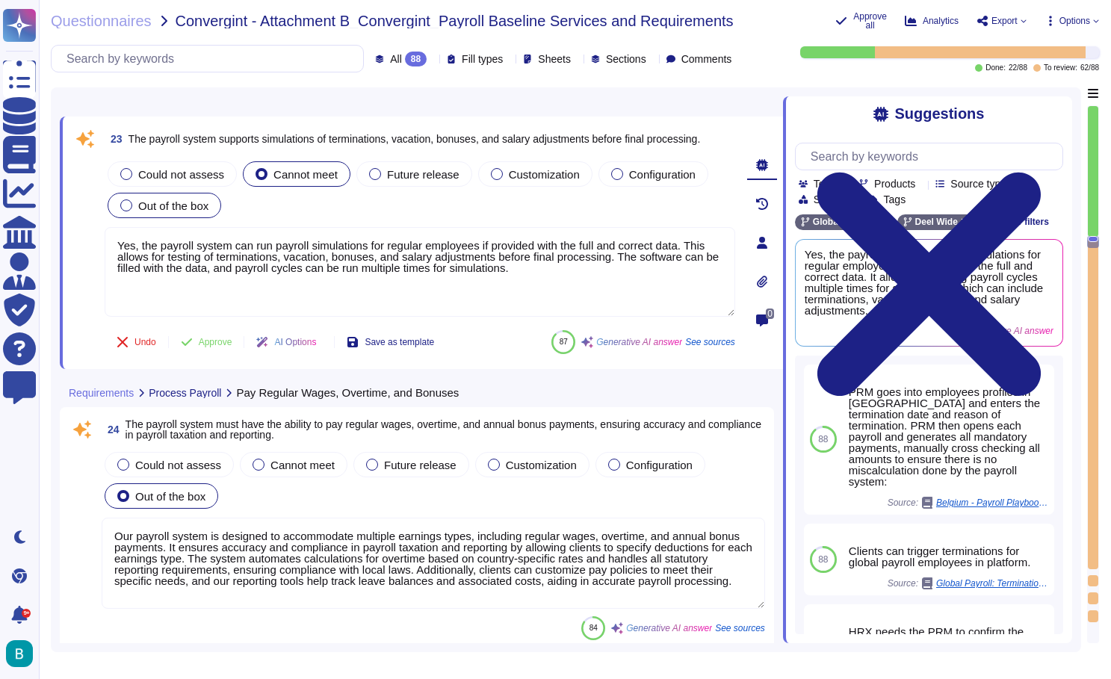
click at [201, 196] on div "Out of the box" at bounding box center [165, 205] width 114 height 25
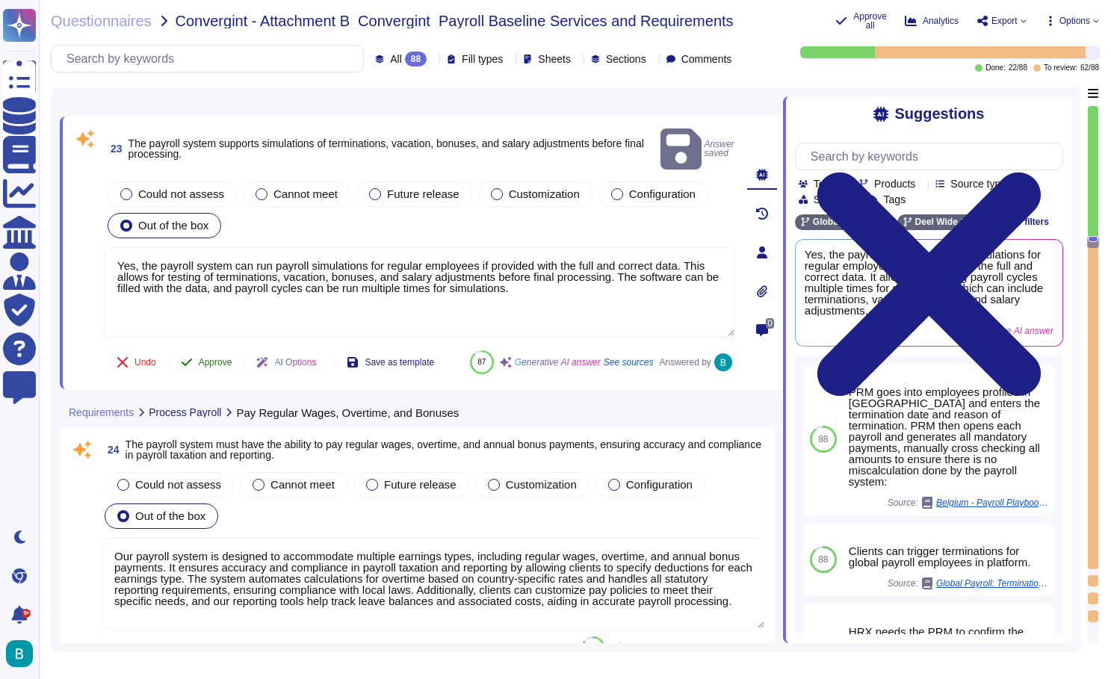
click at [215, 358] on span "Approve" at bounding box center [216, 362] width 34 height 9
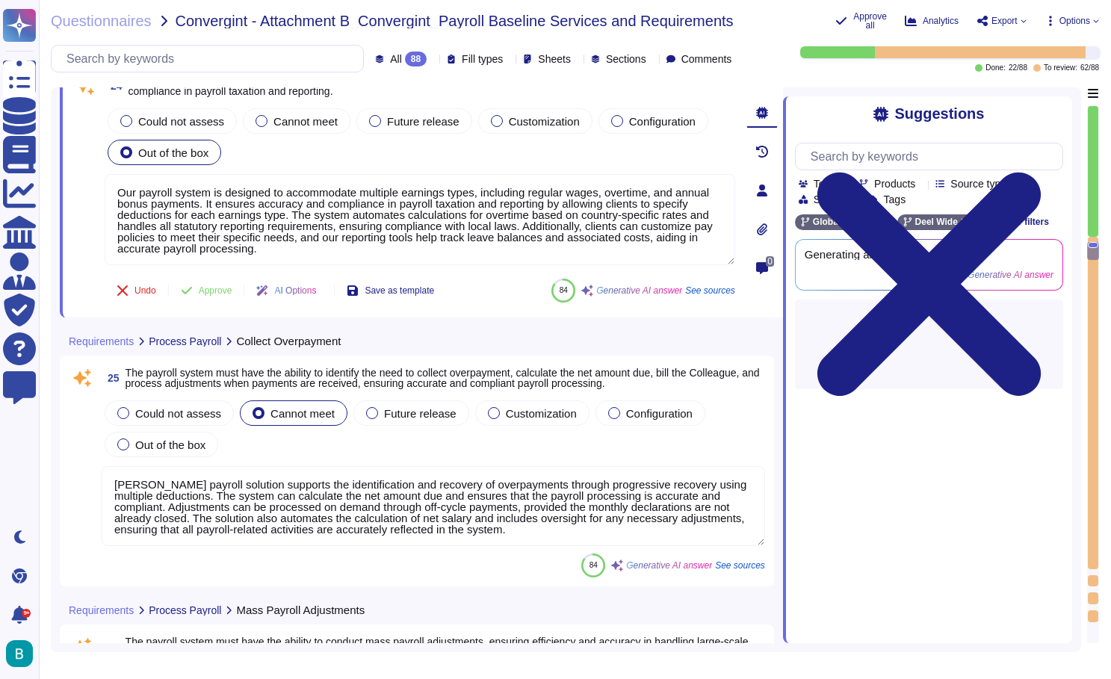
type textarea "[PERSON_NAME] platform supports mass payroll adjustments, allowing clients to e…"
type textarea "[PERSON_NAME]payroll system is designed to calculate leave pay in accordance wi…"
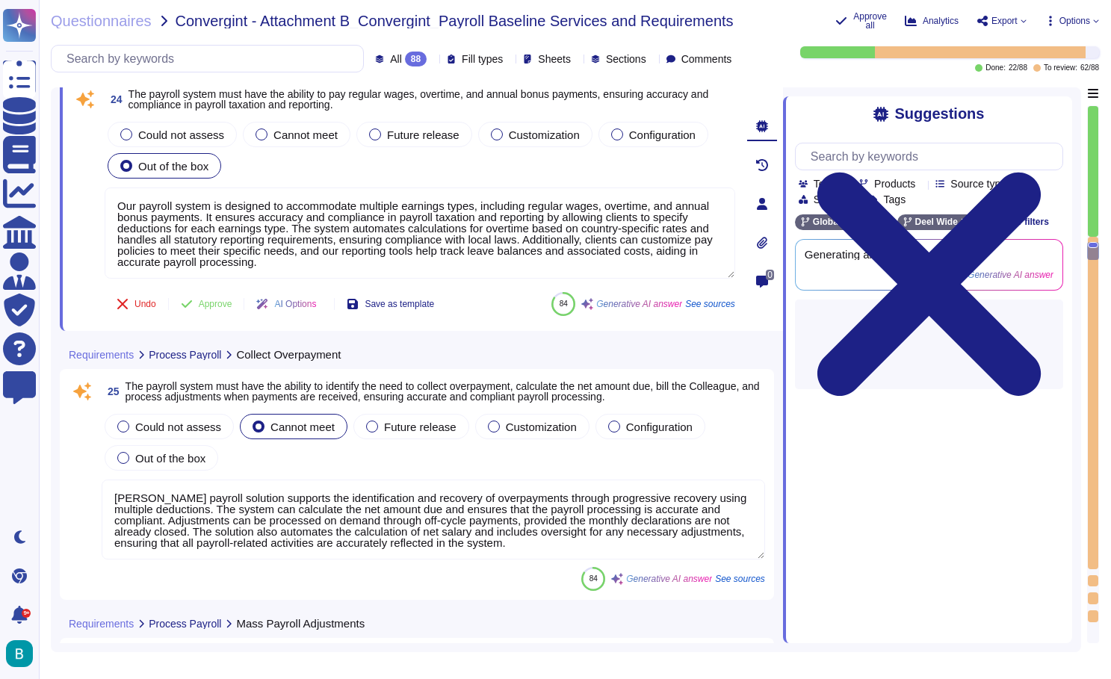
scroll to position [6357, 0]
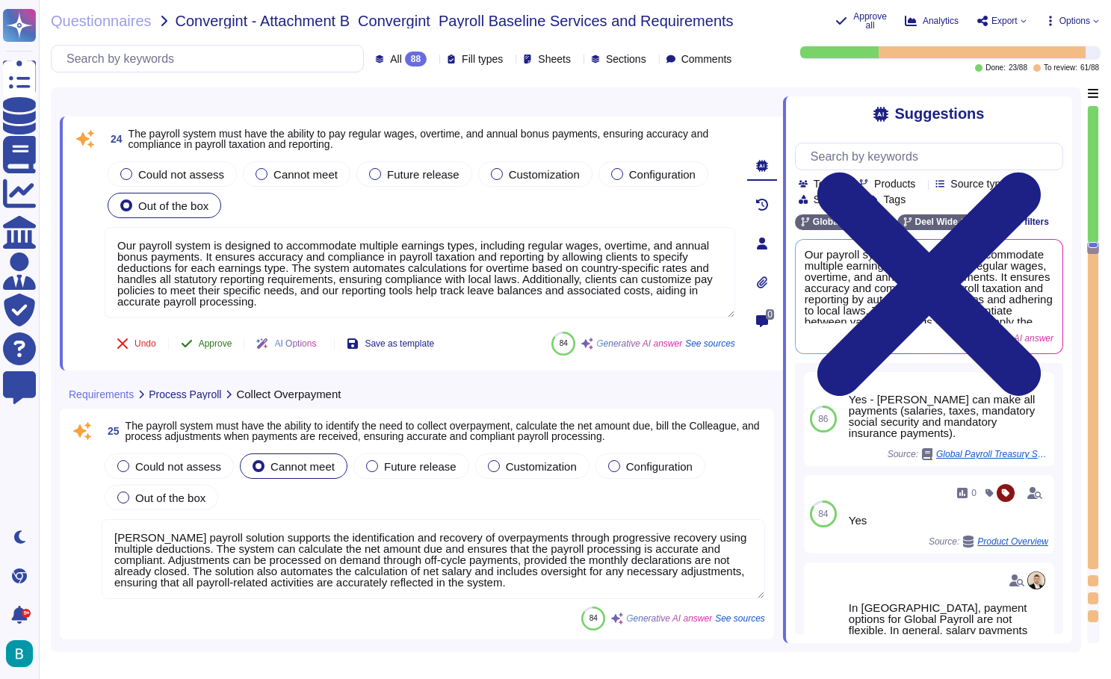
click at [224, 339] on span "Approve" at bounding box center [216, 343] width 34 height 9
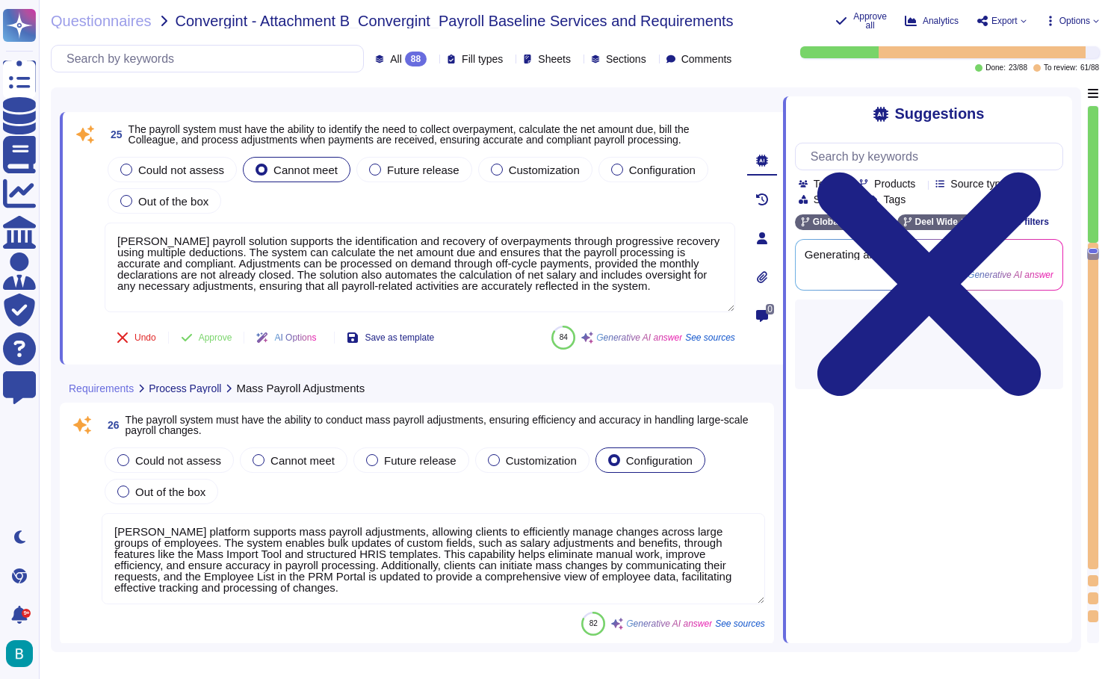
scroll to position [6605, 0]
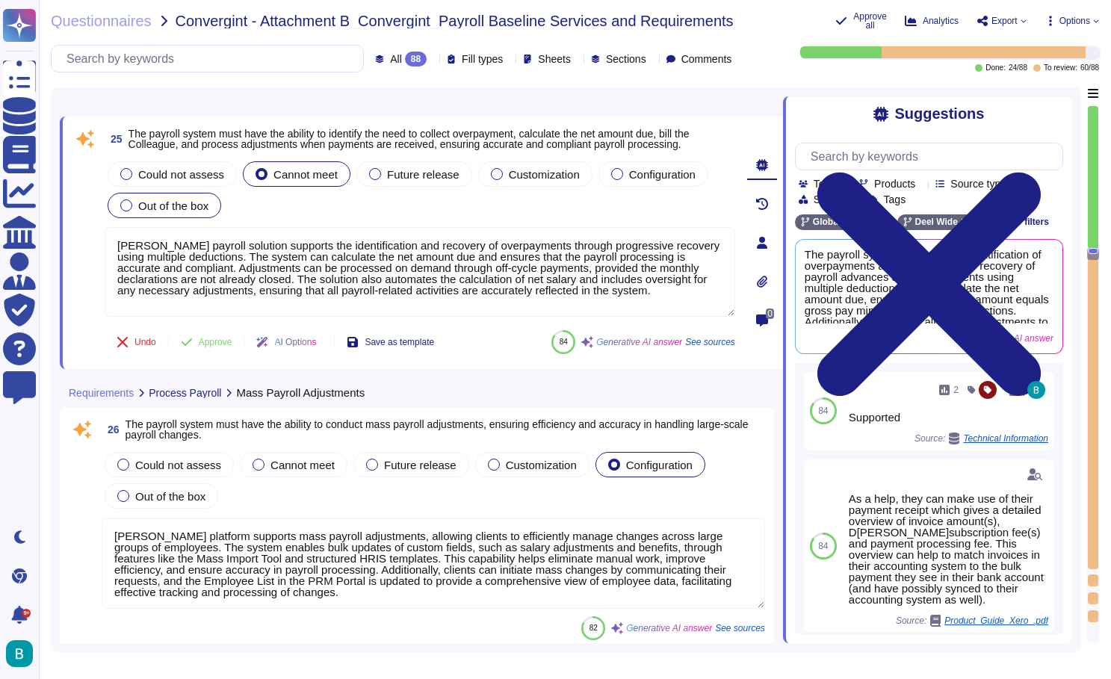
click at [202, 208] on span "Out of the box" at bounding box center [173, 205] width 70 height 13
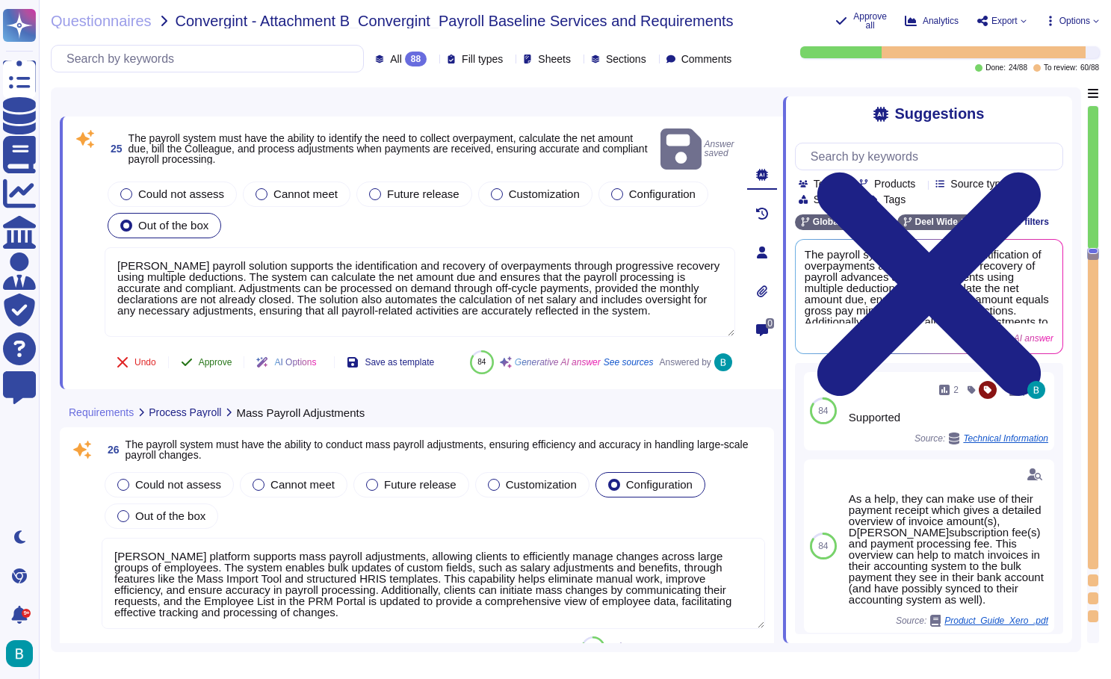
click at [223, 358] on span "Approve" at bounding box center [216, 362] width 34 height 9
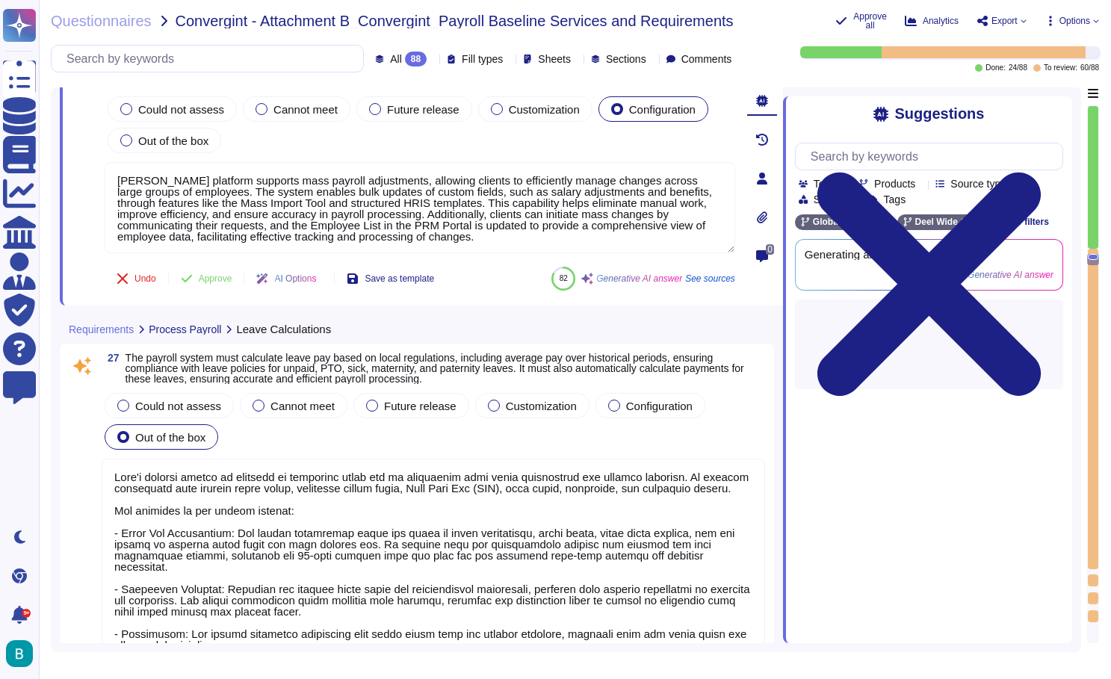
scroll to position [6859, 0]
type textarea "[PERSON_NAME]payroll system is designed to handle various tax calculations and …"
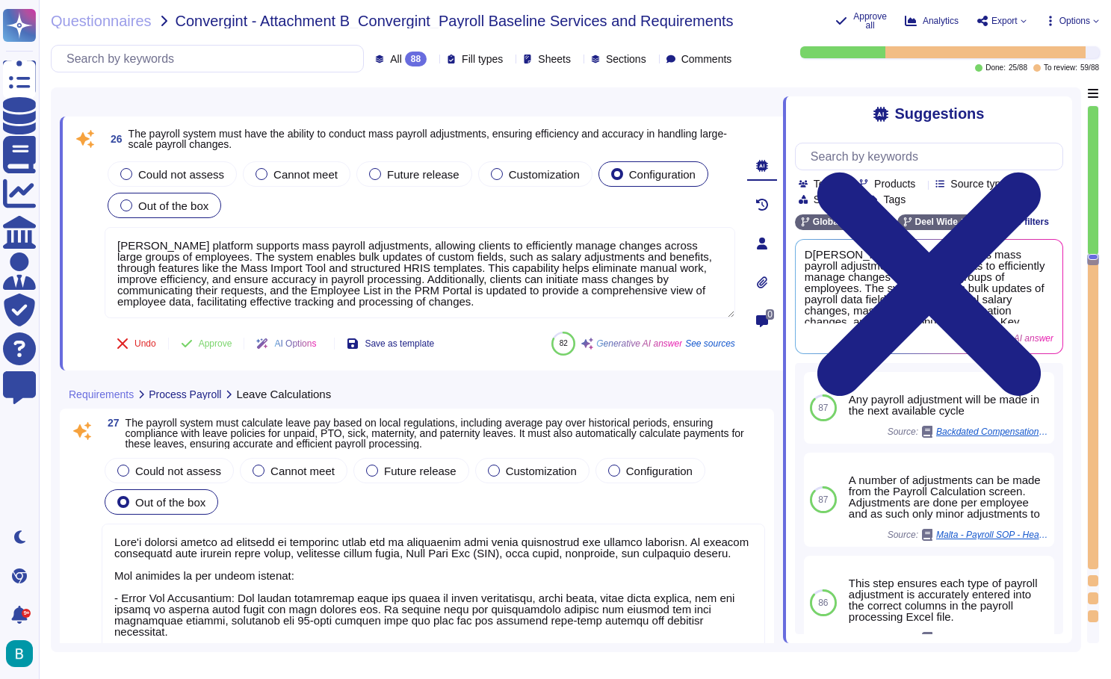
click at [208, 206] on span "Out of the box" at bounding box center [173, 205] width 70 height 13
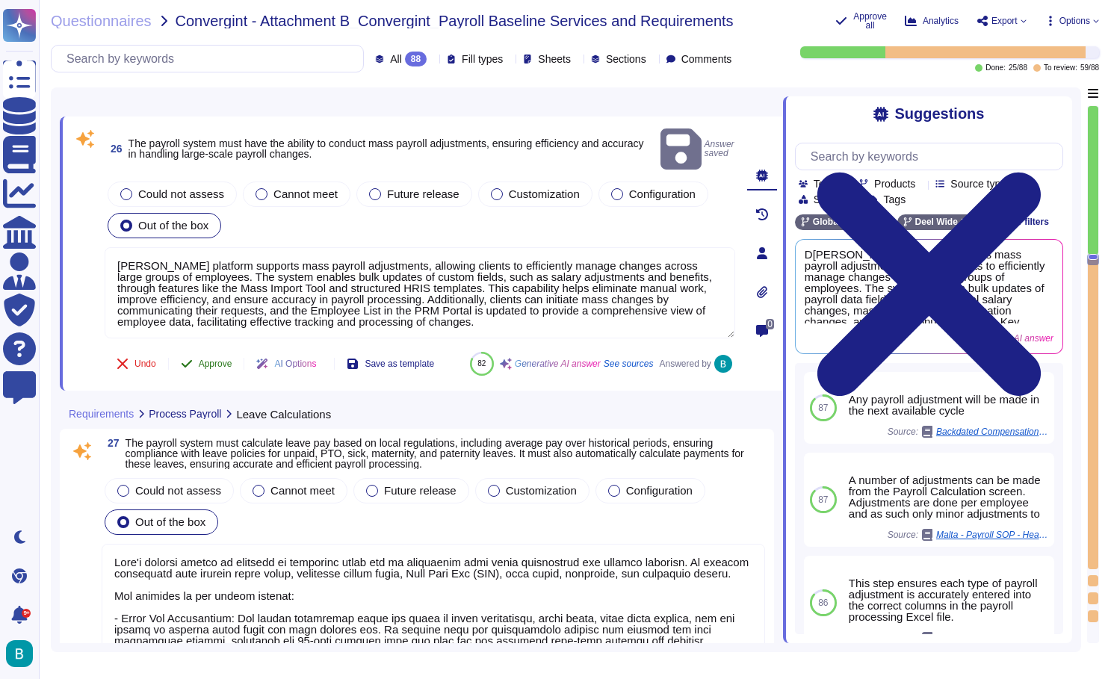
click at [221, 359] on span "Approve" at bounding box center [216, 363] width 34 height 9
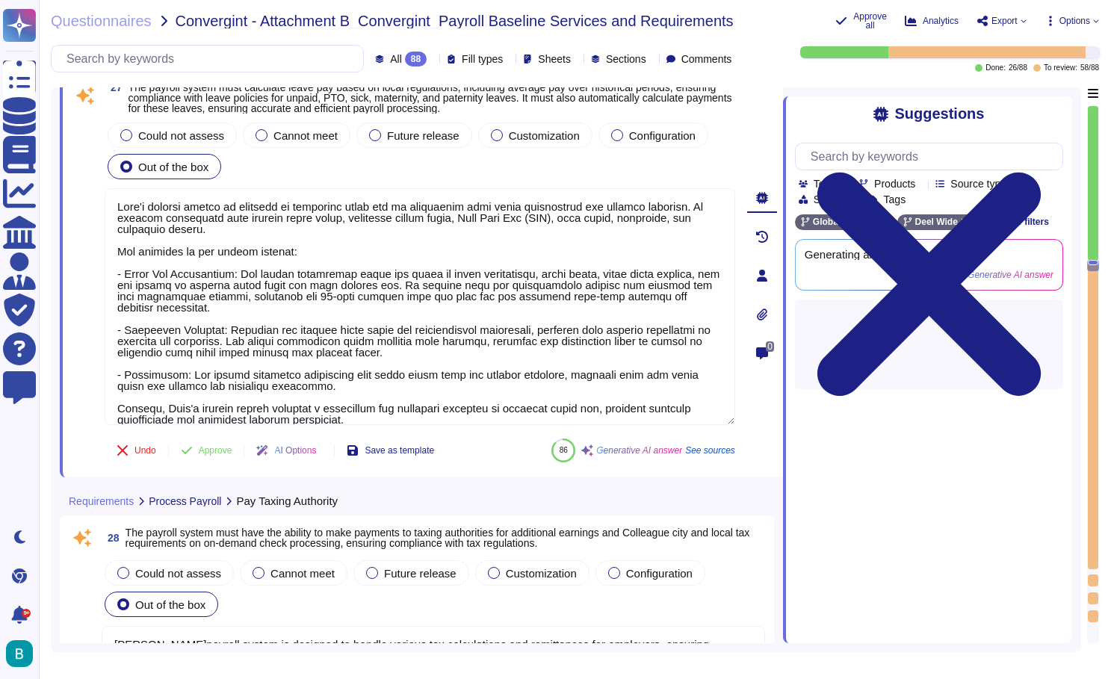
type textarea "[PERSON_NAME] platform supports the calculation of bonuses based on specific in…"
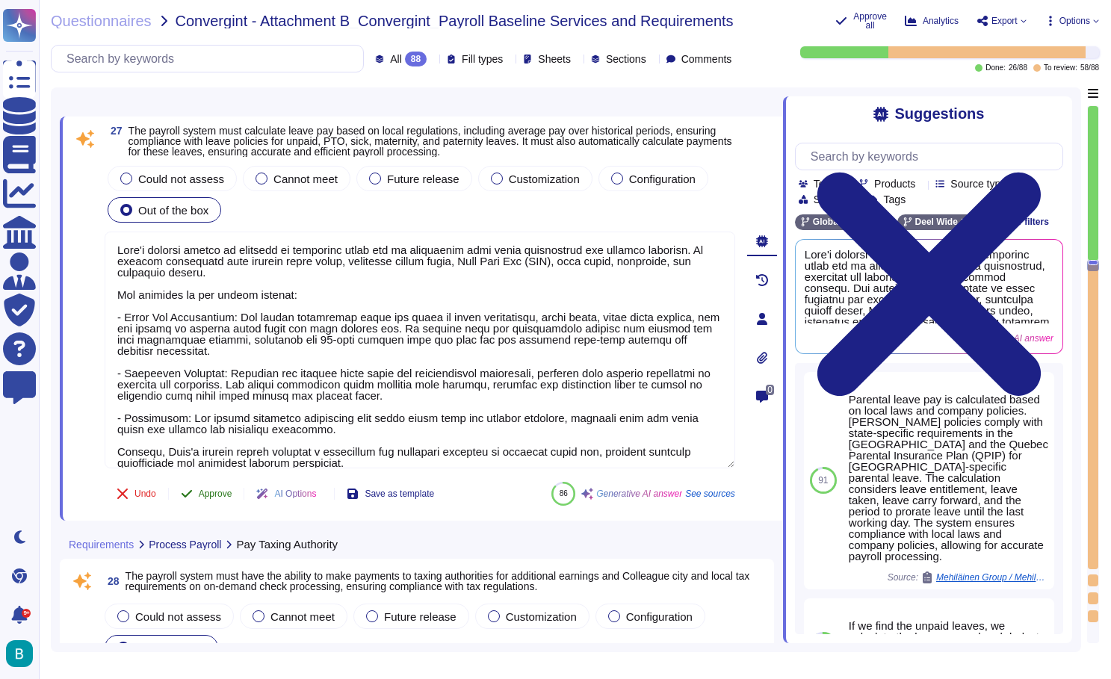
click at [219, 492] on span "Approve" at bounding box center [216, 493] width 34 height 9
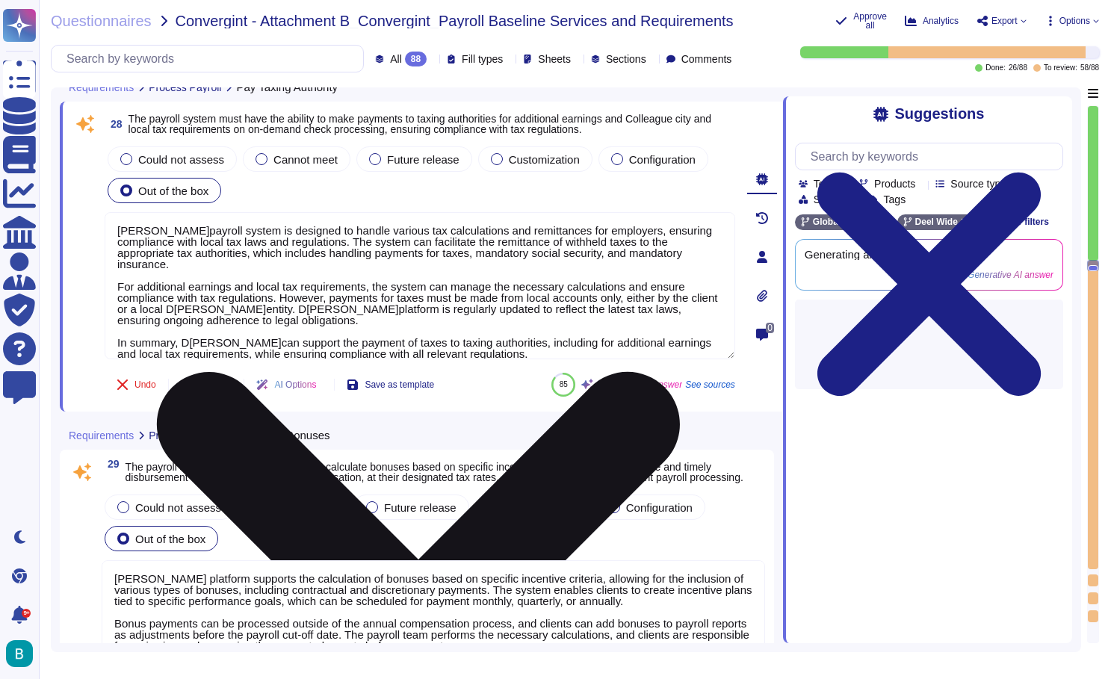
scroll to position [7521, 0]
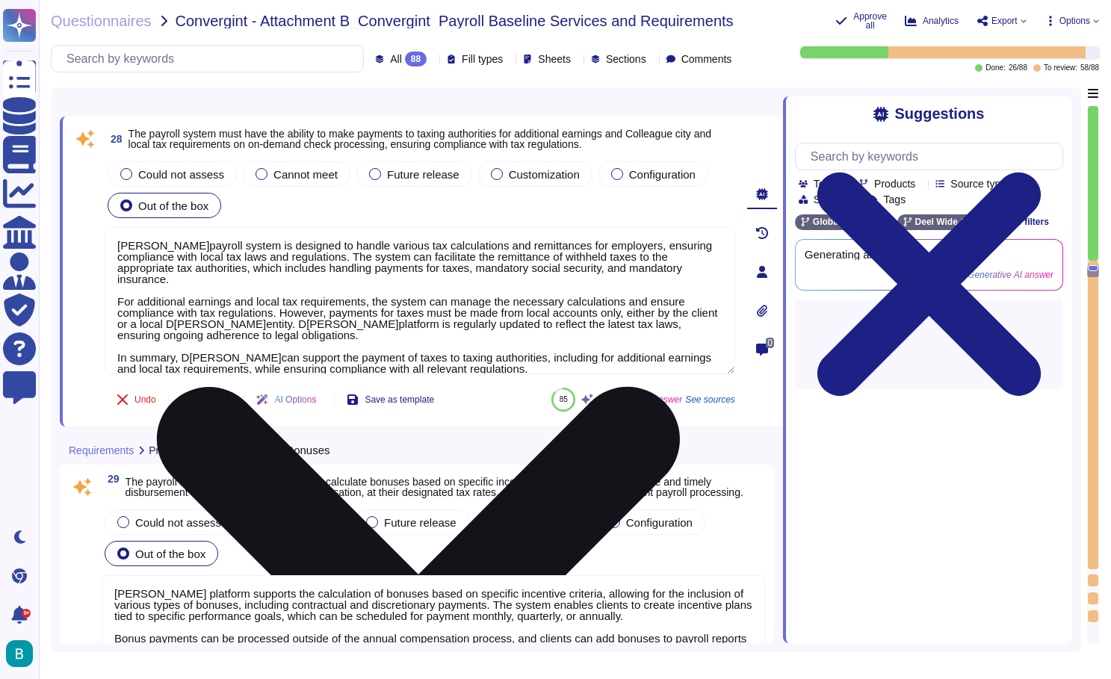
type textarea "Yes, the payroll system at[PERSON_NAME]l has the ability to gross up individual…"
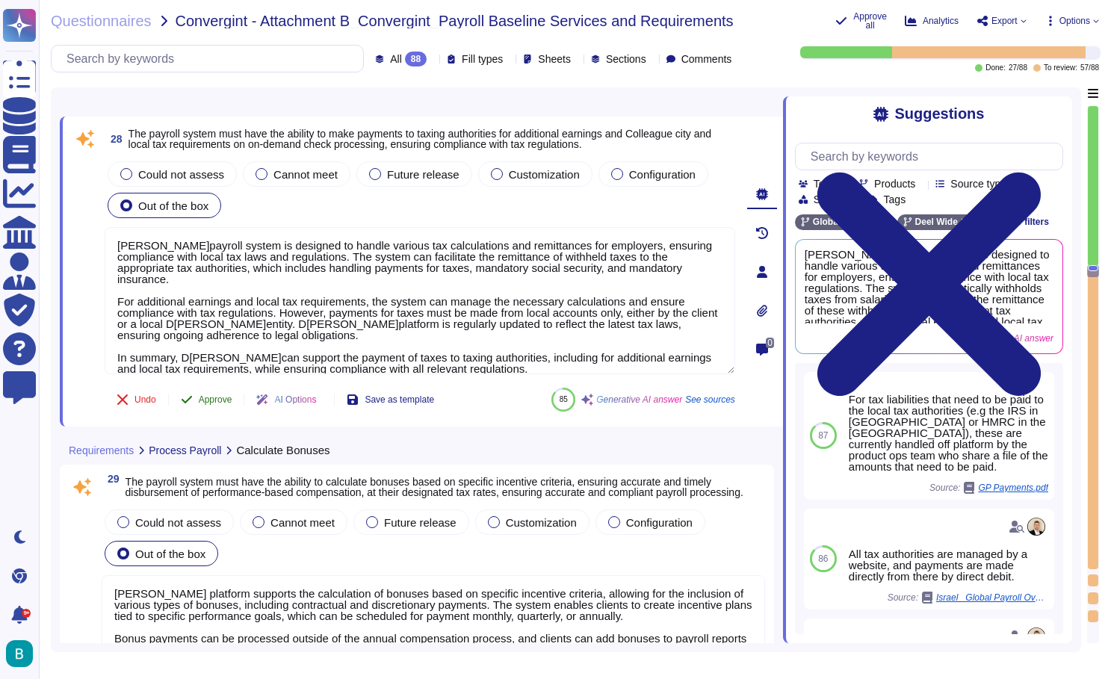
click at [225, 397] on span "Approve" at bounding box center [216, 399] width 34 height 9
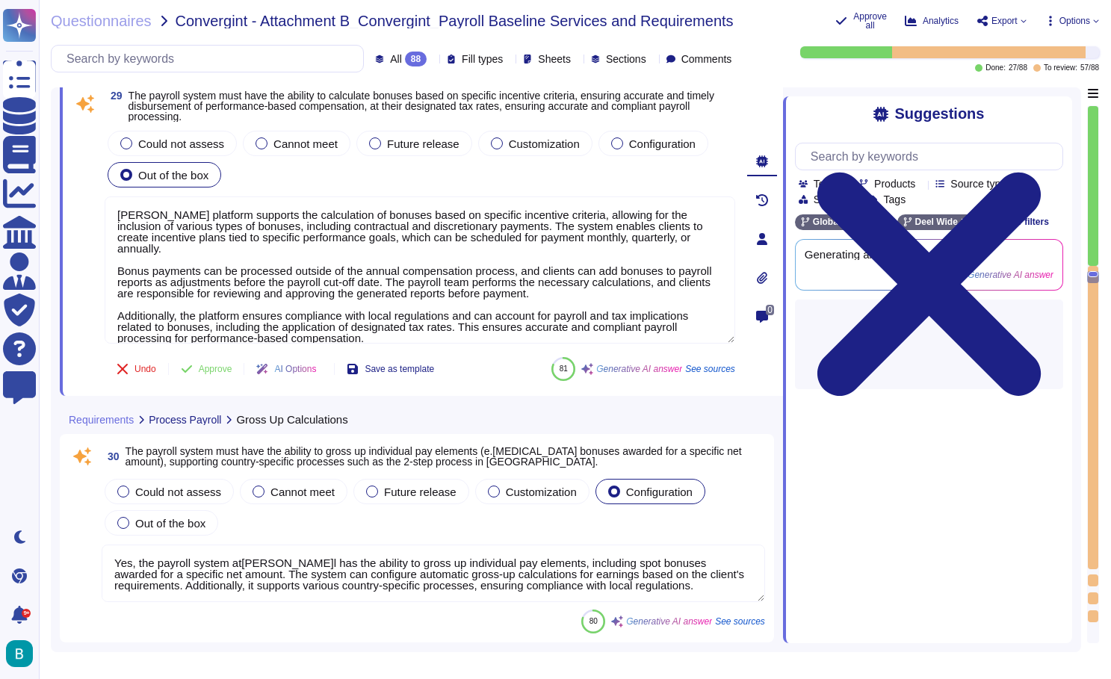
type textarea "D[PERSON_NAME]payroll system is designed to process off-cycle payrolls in compl…"
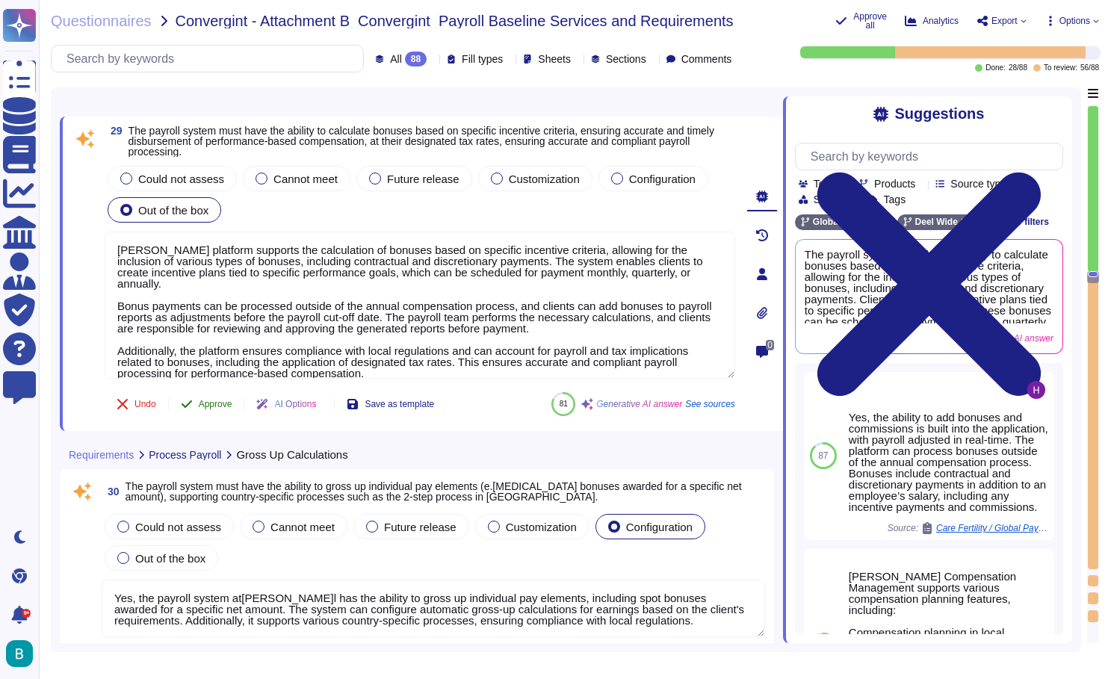
click at [214, 400] on span "Approve" at bounding box center [216, 404] width 34 height 9
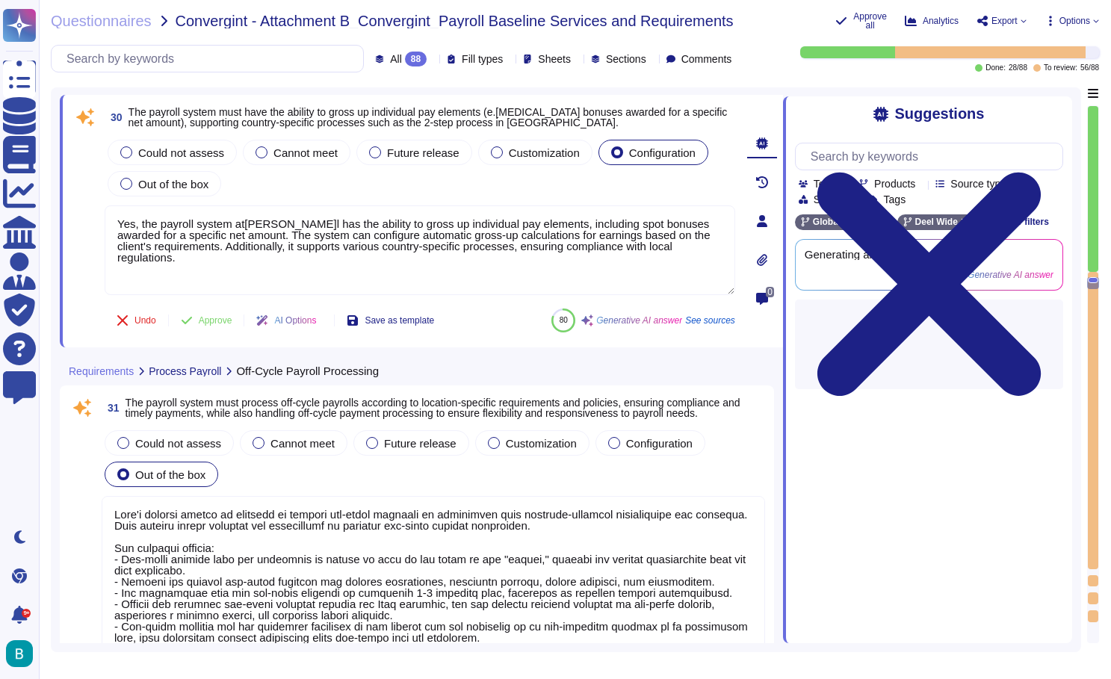
type textarea "D[PERSON_NAME]offers robust tax calculations and compliance services to ensure …"
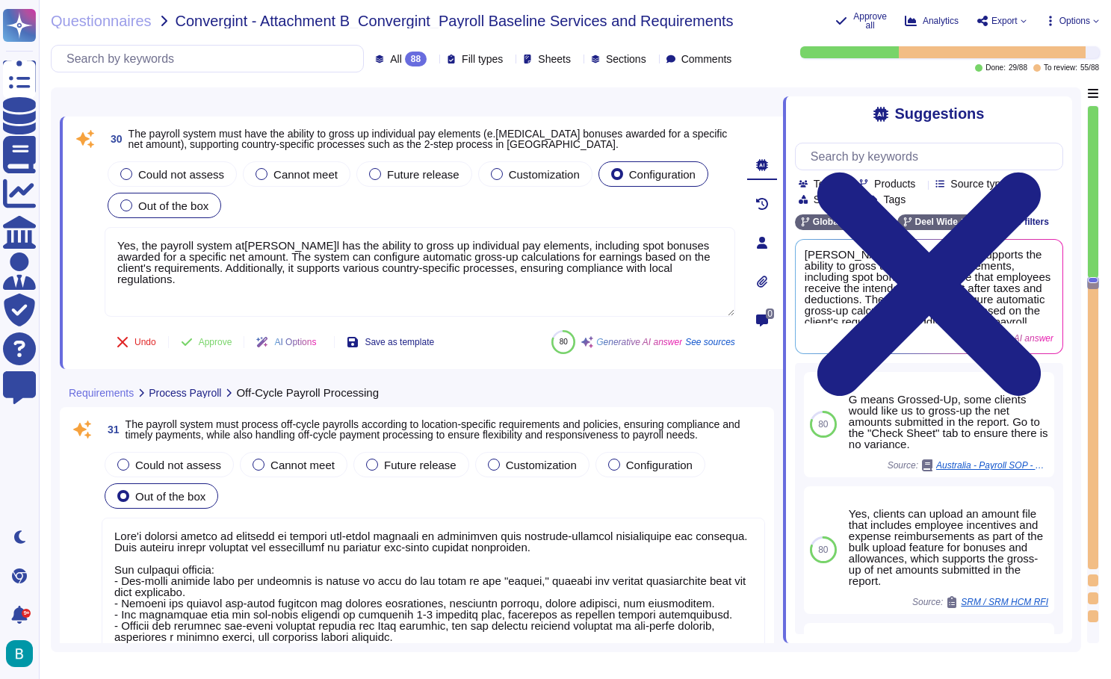
click at [160, 202] on span "Out of the box" at bounding box center [173, 205] width 70 height 13
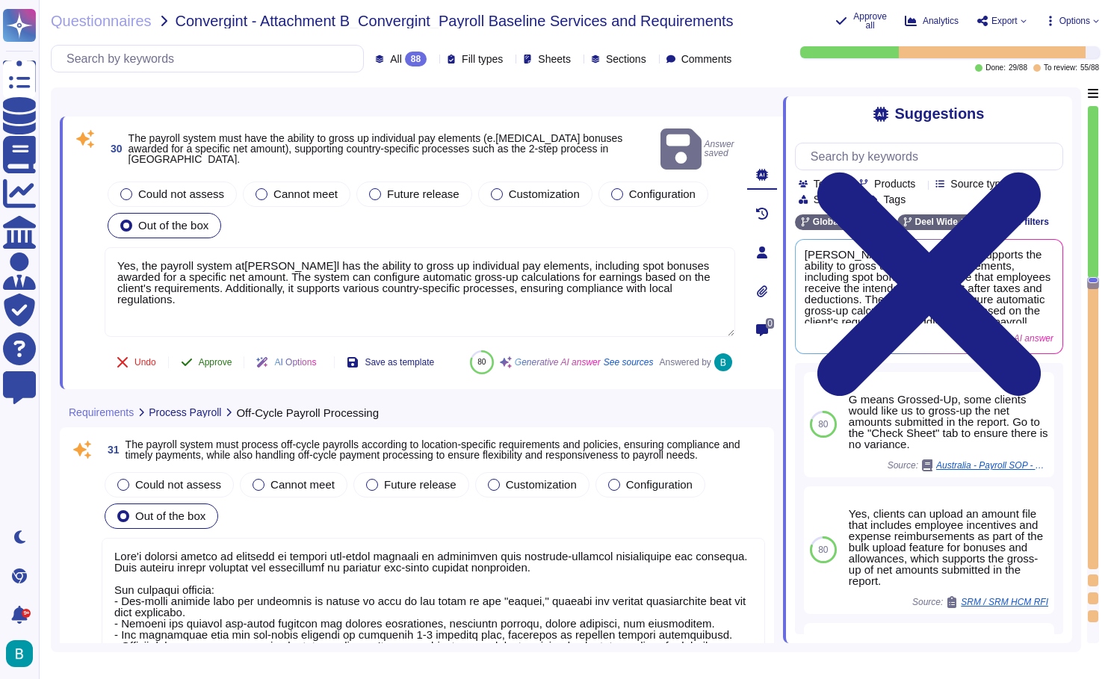
click at [204, 350] on button "Approve" at bounding box center [206, 362] width 75 height 30
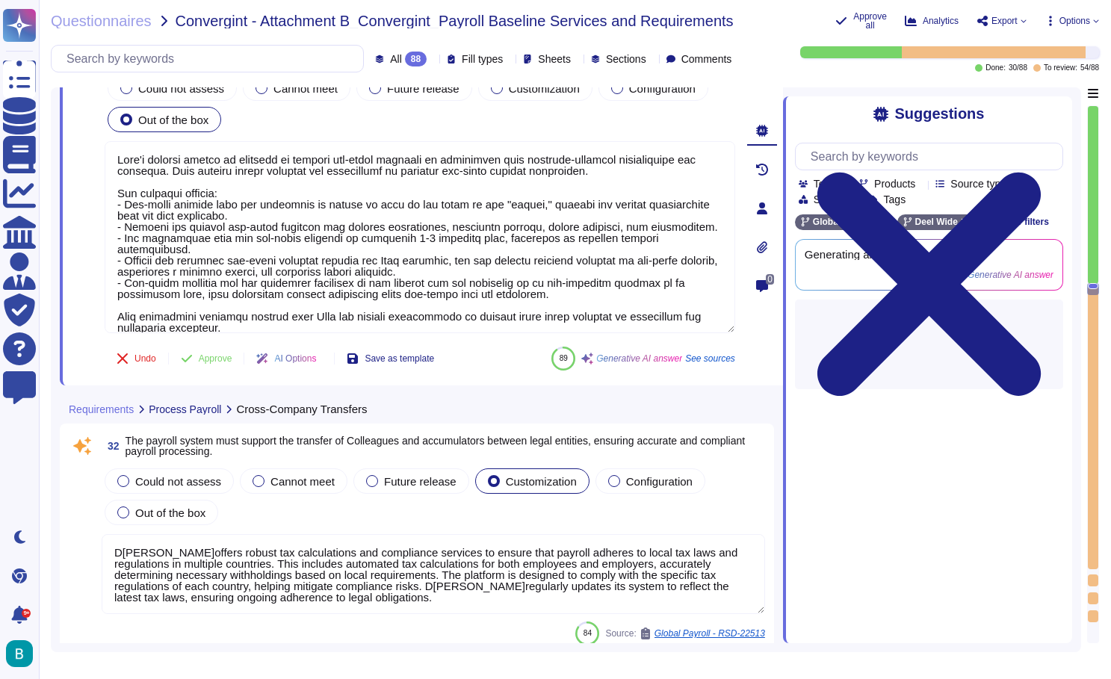
type textarea "[PERSON_NAME] payroll system standardizes payroll management by consolidating m…"
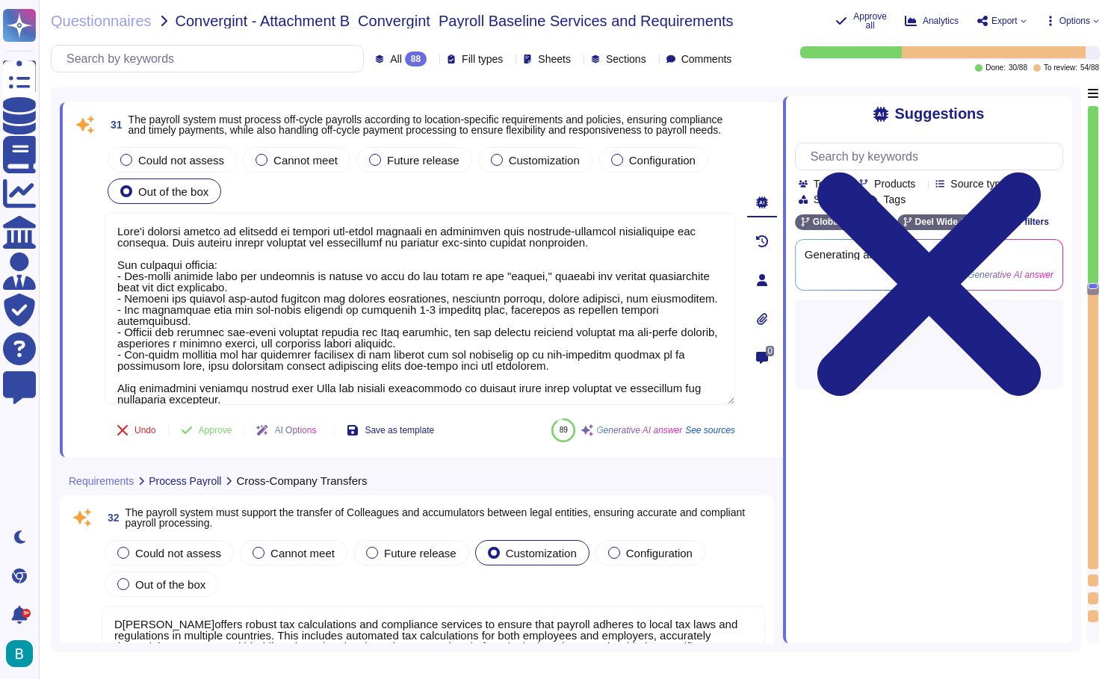
scroll to position [8364, 0]
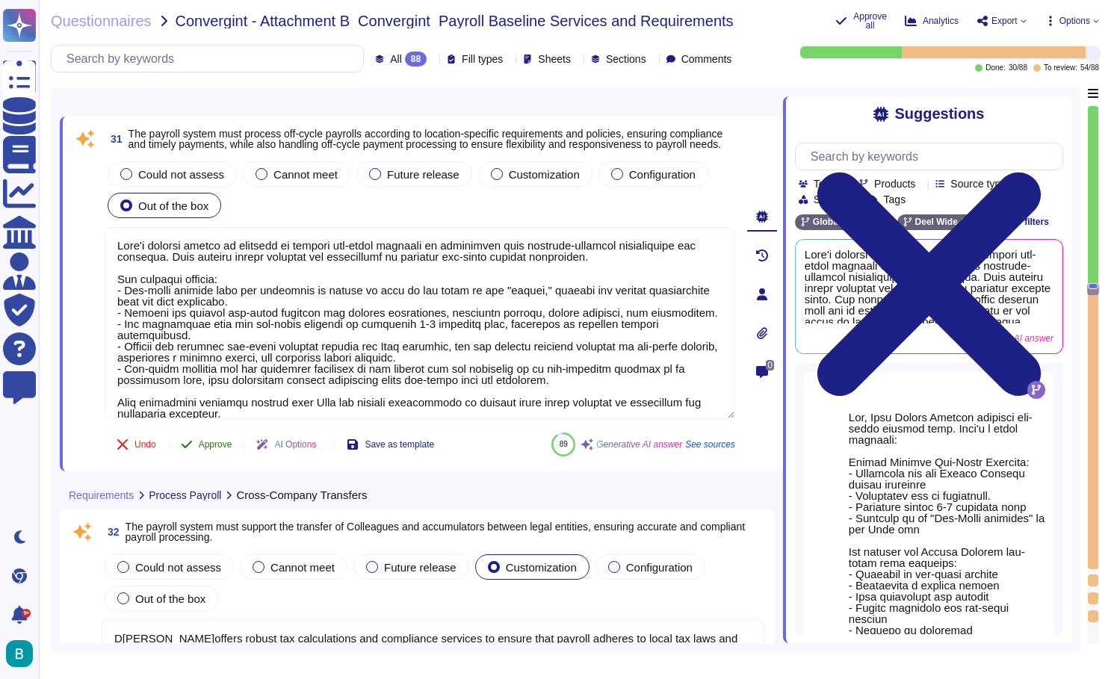
click at [219, 454] on button "Approve" at bounding box center [206, 445] width 75 height 30
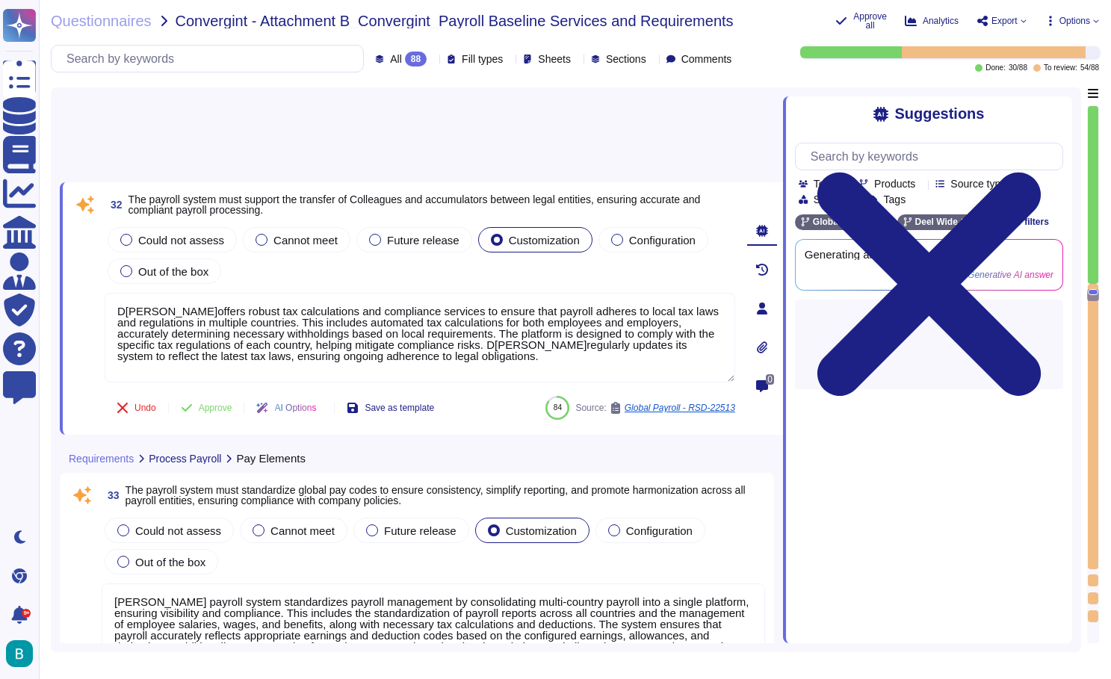
type textarea "D[PERSON_NAME]provides payroll reconciliation through several means: 1. Reconci…"
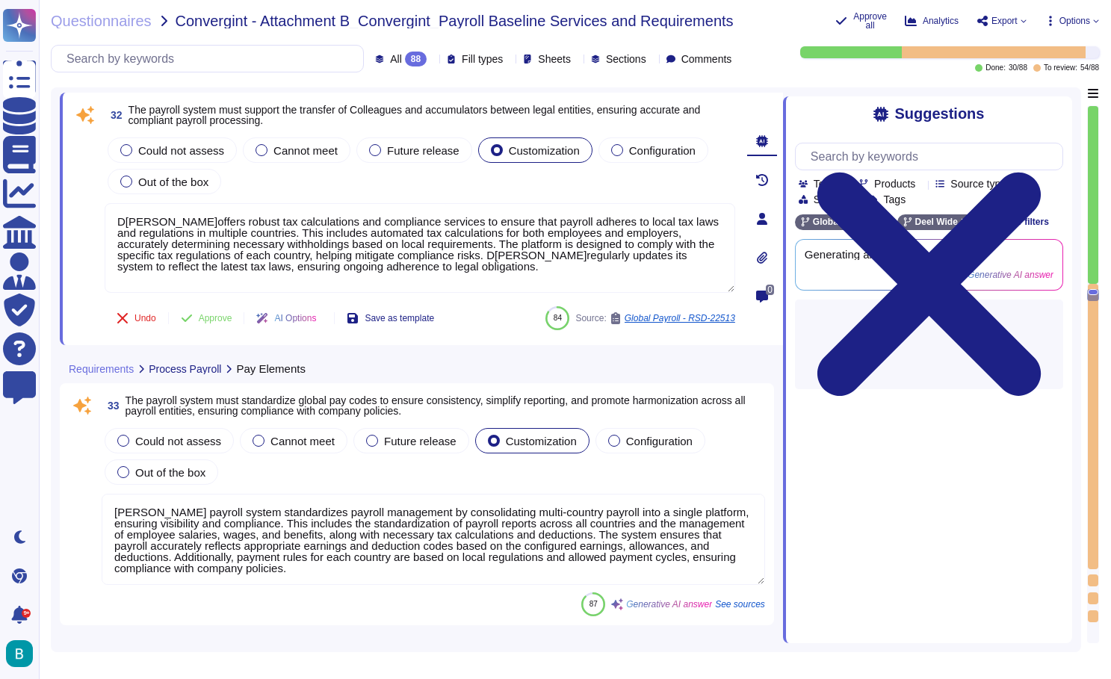
scroll to position [8712, 0]
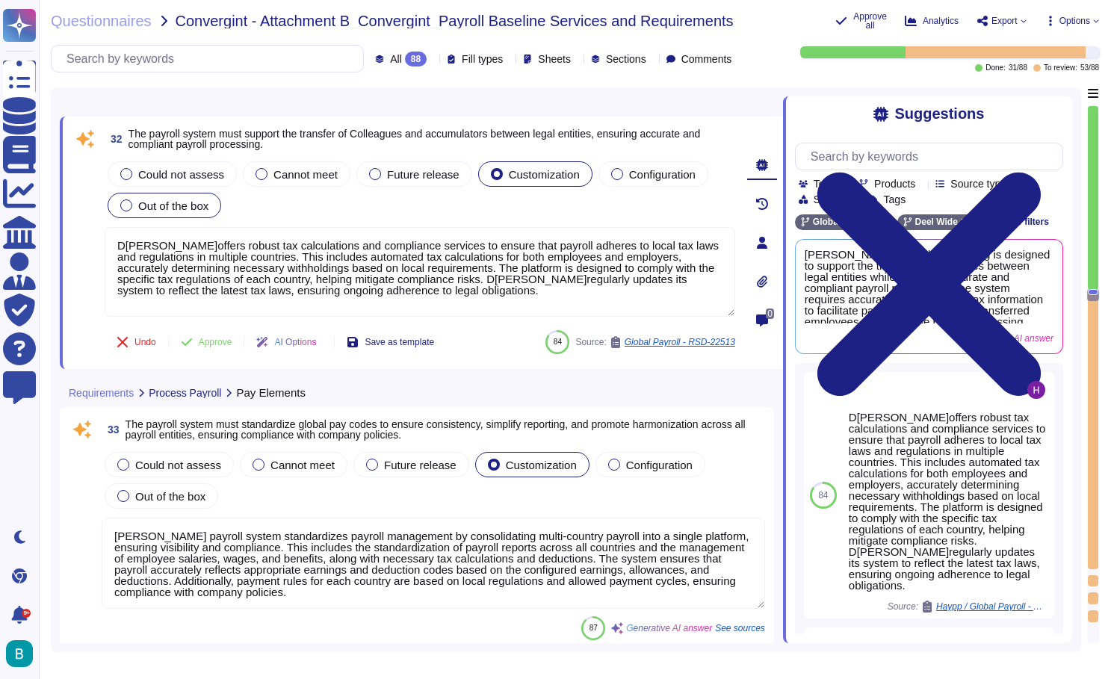
click at [196, 206] on span "Out of the box" at bounding box center [173, 205] width 70 height 13
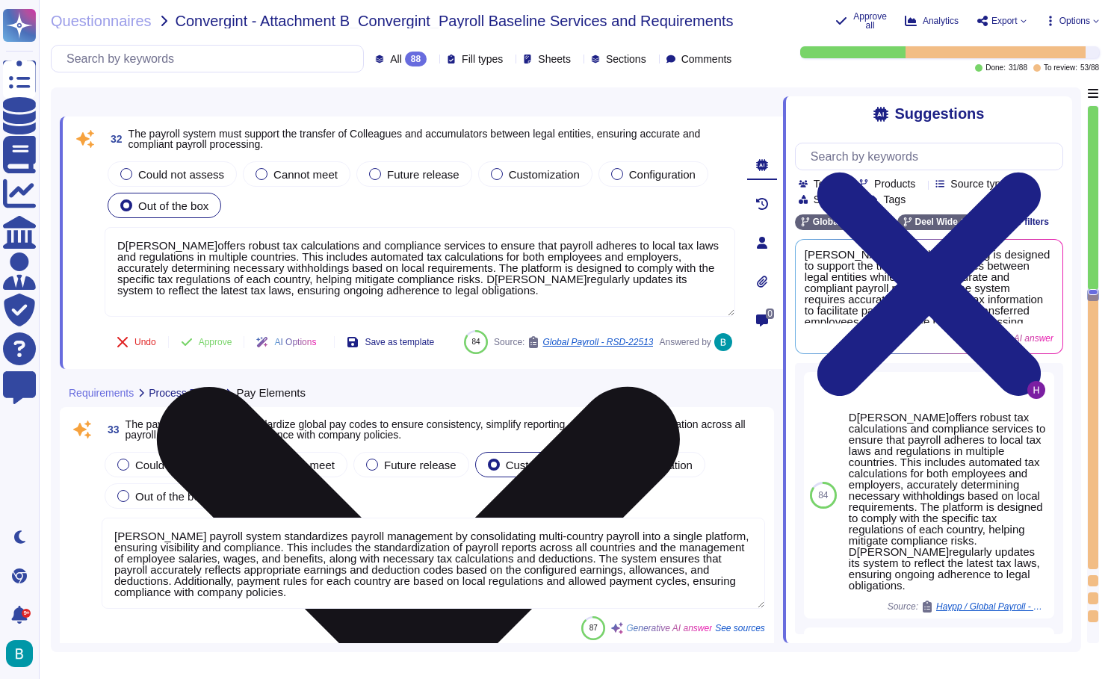
click at [680, 387] on icon at bounding box center [418, 648] width 523 height 523
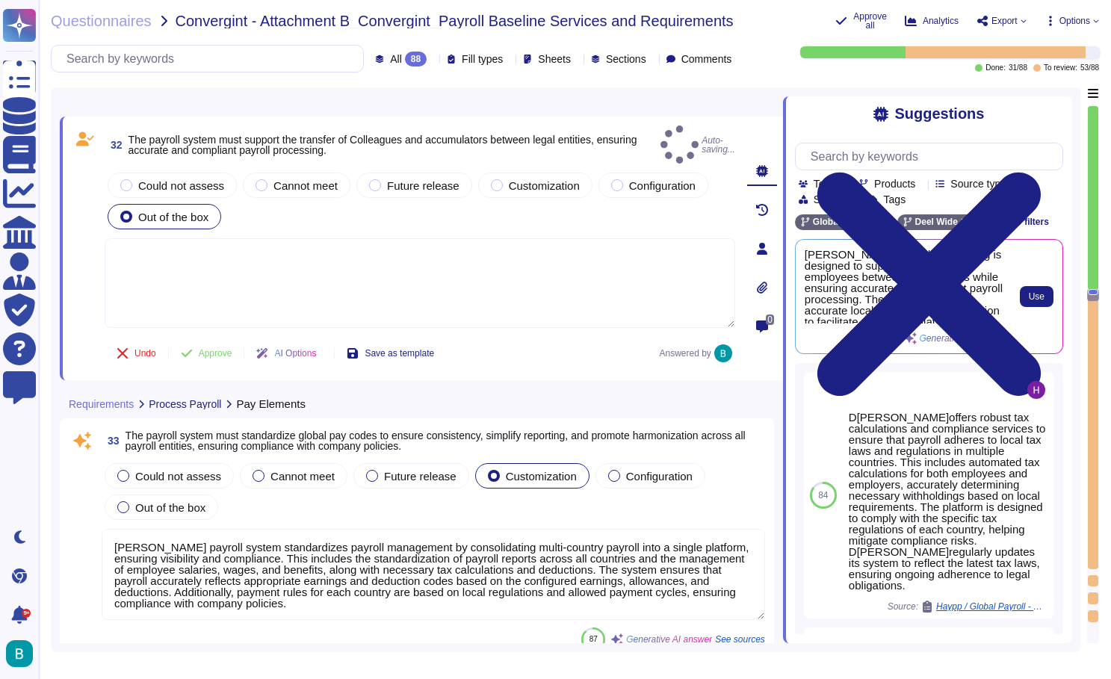
scroll to position [0, 0]
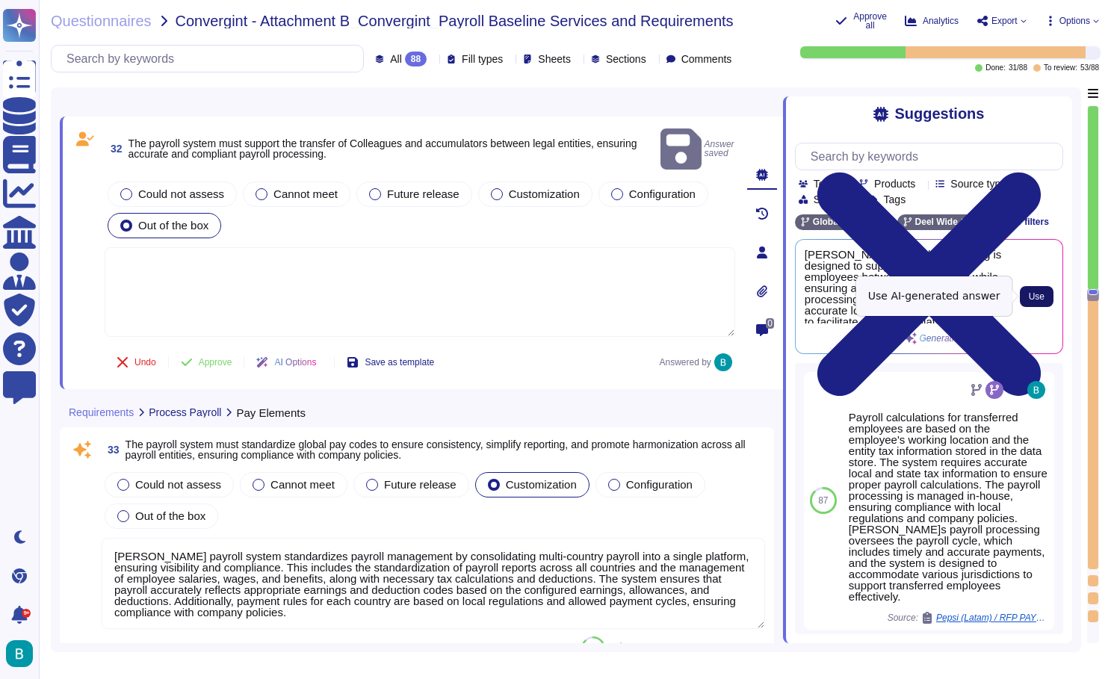
click at [1026, 294] on button "Use" at bounding box center [1037, 296] width 34 height 21
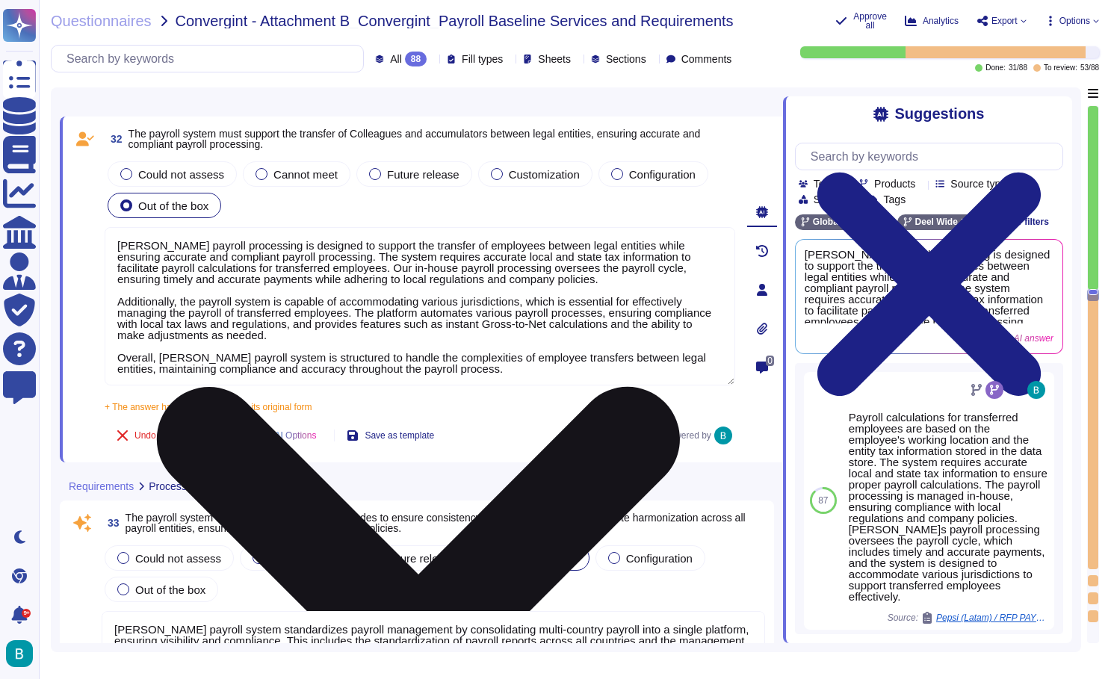
drag, startPoint x: 507, startPoint y: 374, endPoint x: 491, endPoint y: 348, distance: 30.9
click at [491, 348] on textarea "[PERSON_NAME] payroll processing is designed to support the transfer of employe…" at bounding box center [420, 306] width 631 height 158
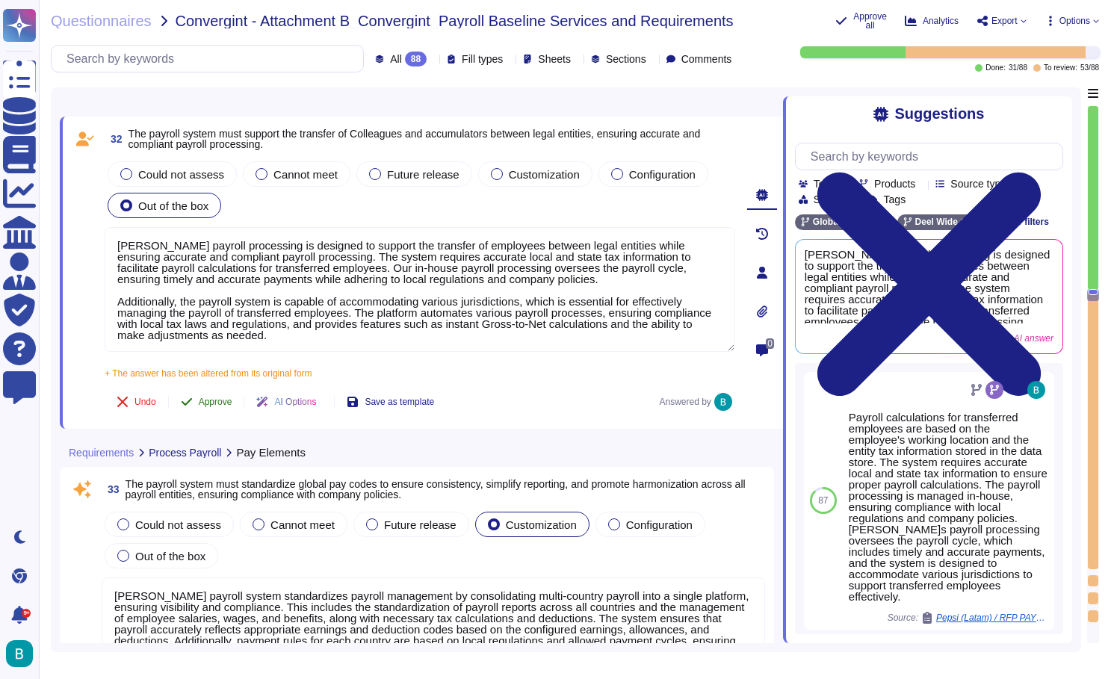
click at [222, 398] on span "Approve" at bounding box center [216, 401] width 34 height 9
type textarea "[PERSON_NAME] payroll processing is designed to support the transfer of employe…"
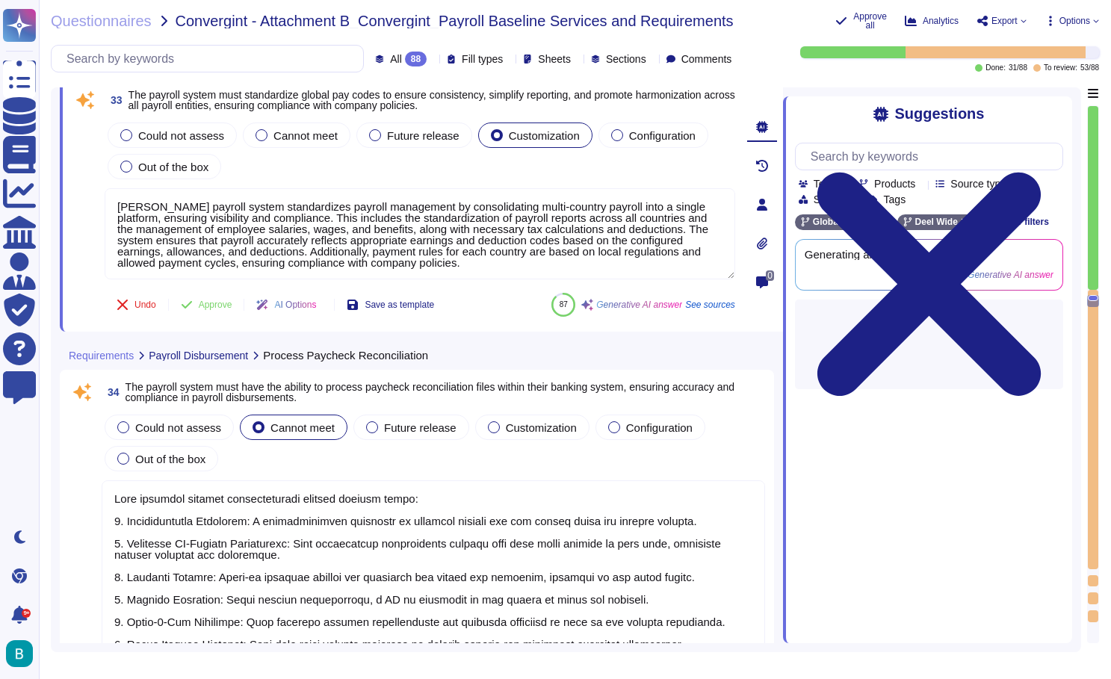
type textarea "Yes, the payroll administrator can configure payroll parameters, including payc…"
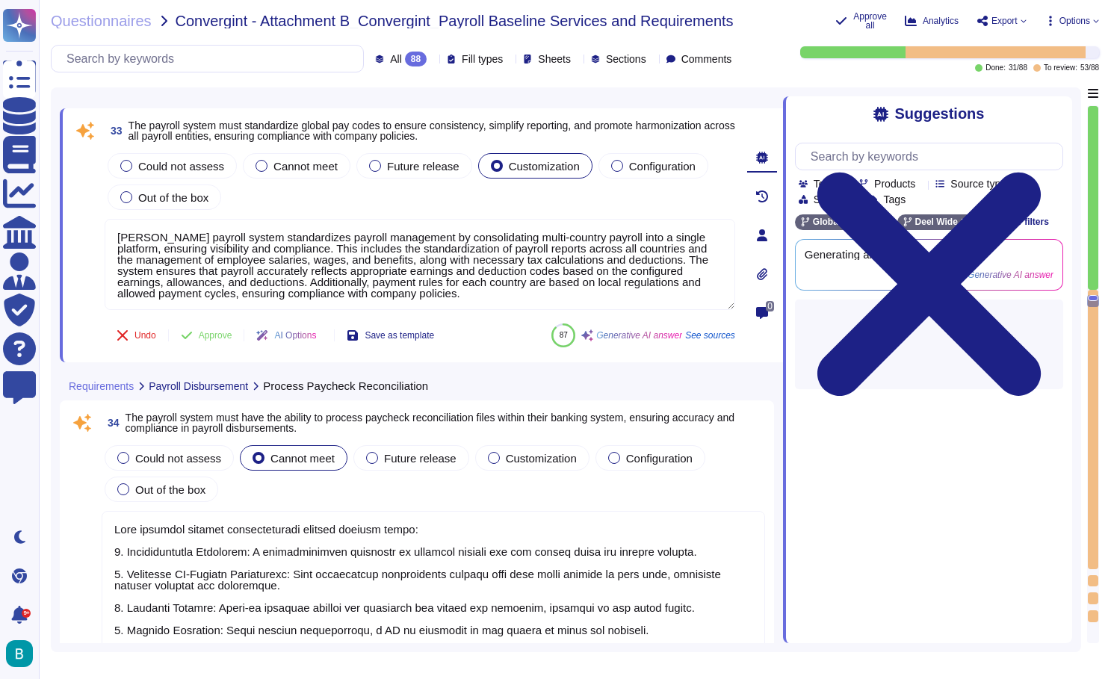
scroll to position [9011, 0]
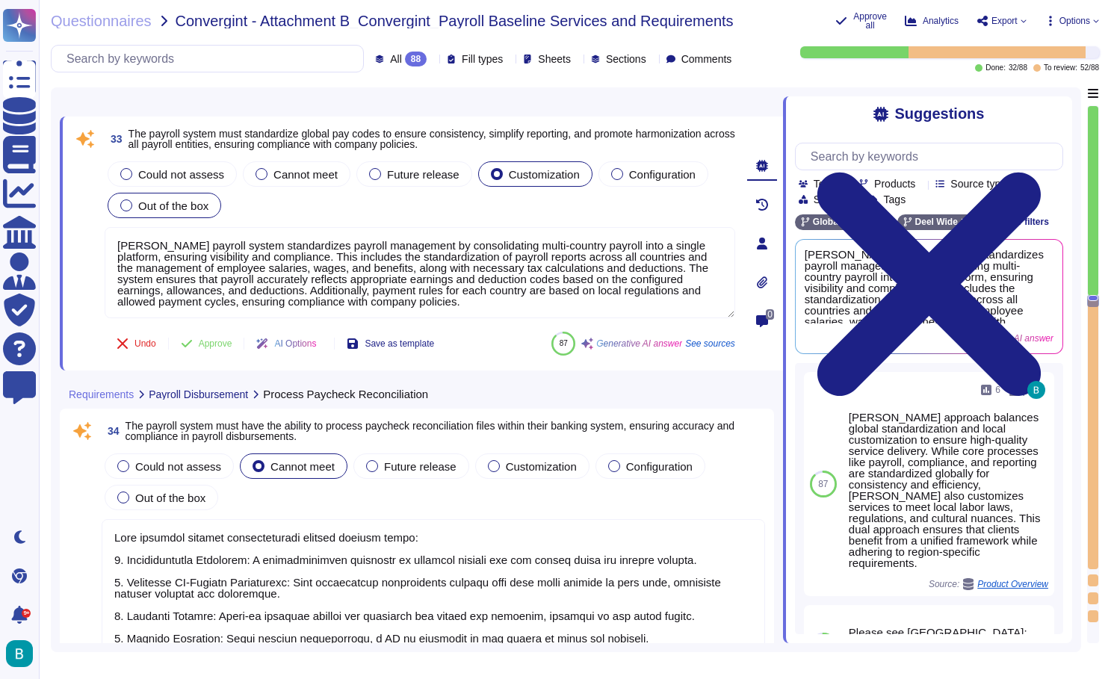
click at [164, 206] on span "Out of the box" at bounding box center [173, 205] width 70 height 13
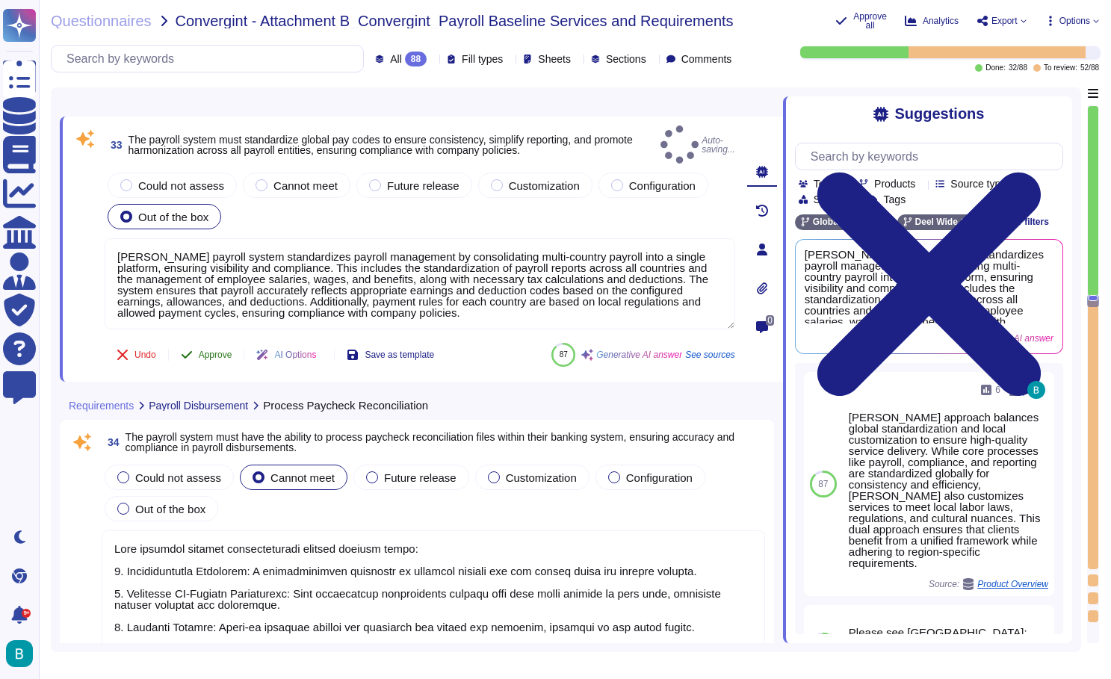
click at [222, 357] on button "Approve" at bounding box center [206, 355] width 75 height 30
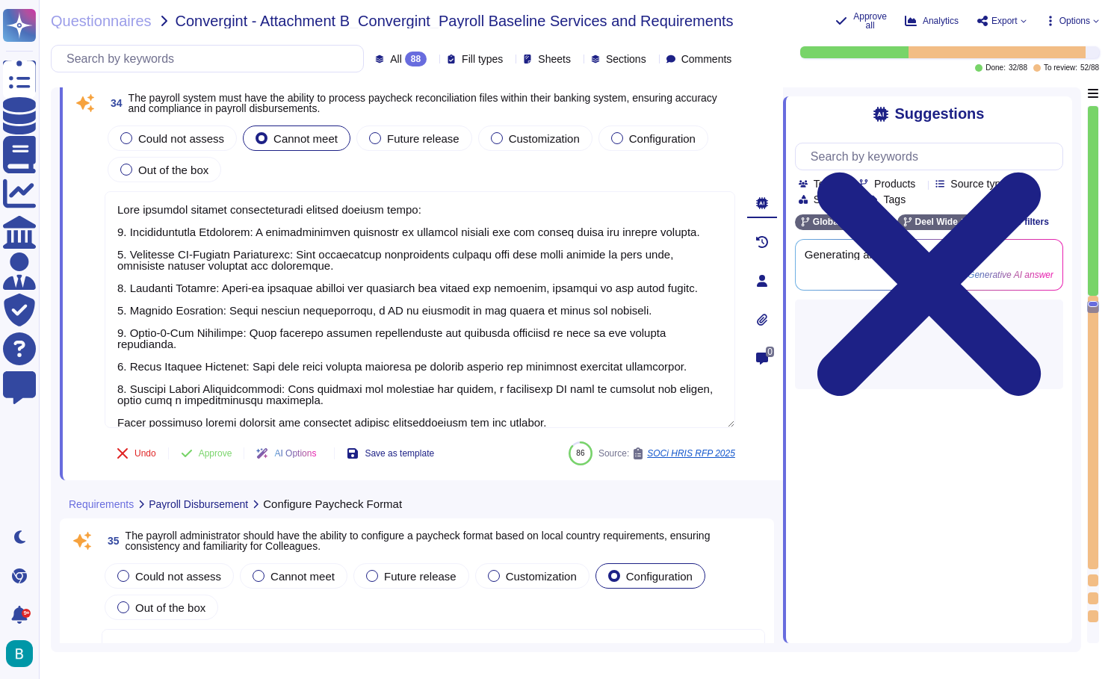
type textarea "Yes, Typically, we suggest retaining payroll history for 12 to 18 months, but w…"
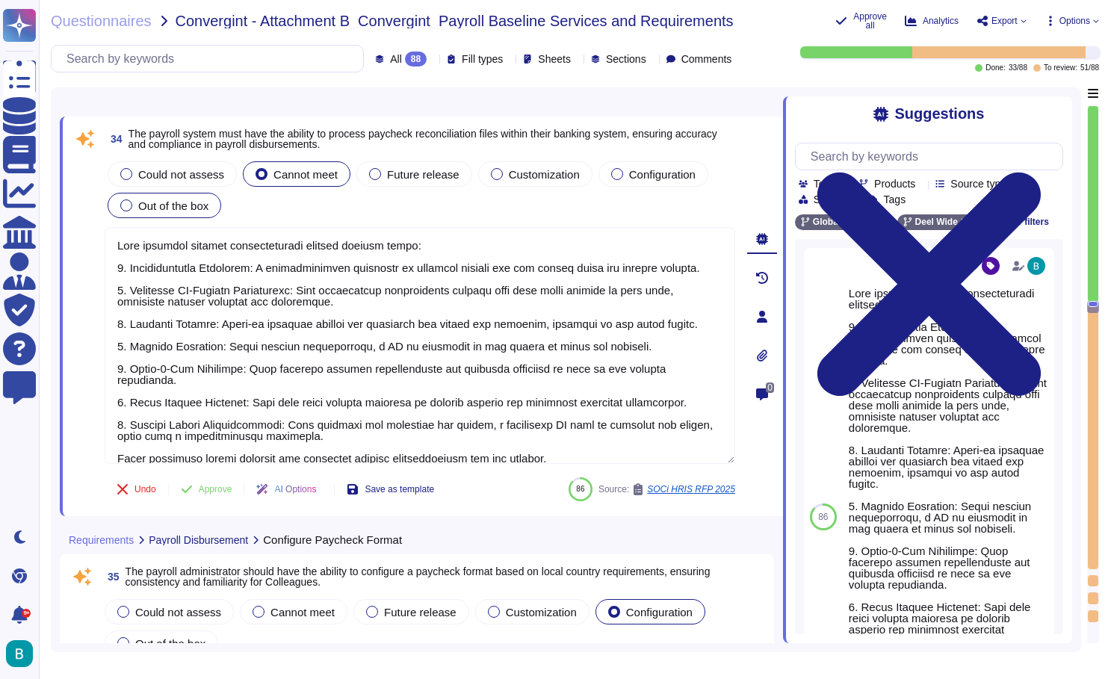
click at [178, 205] on span "Out of the box" at bounding box center [173, 205] width 70 height 13
click at [226, 496] on button "Approve" at bounding box center [206, 489] width 75 height 30
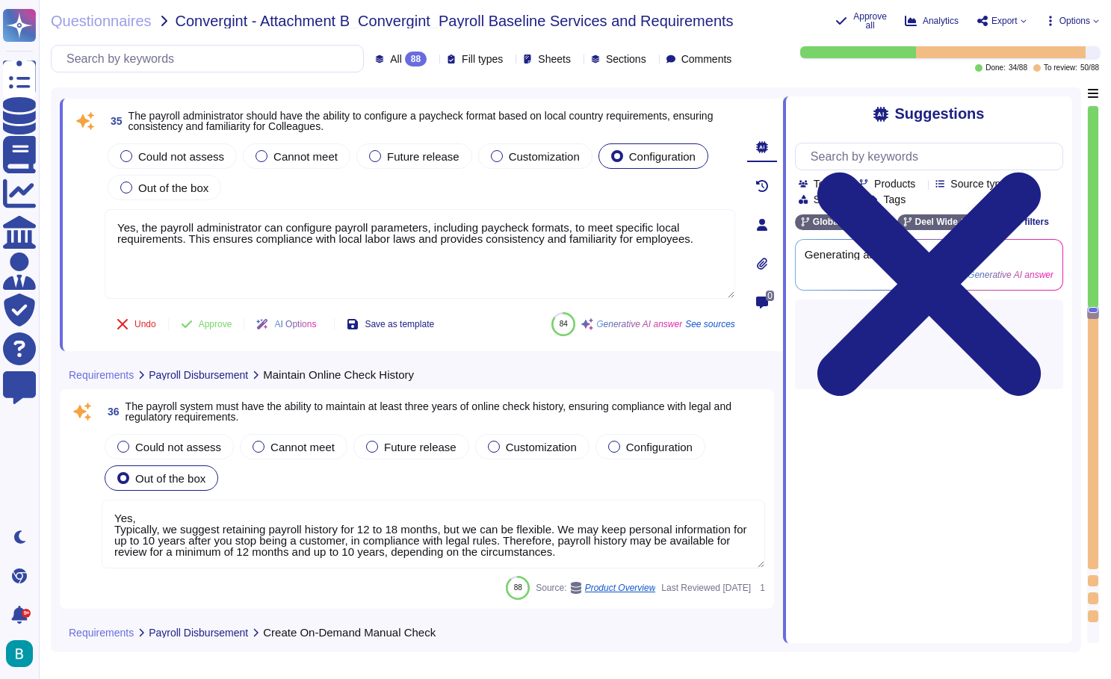
type textarea "Yes"
type textarea "[PERSON_NAME] does not cut checks or make payments for clients regarding garnis…"
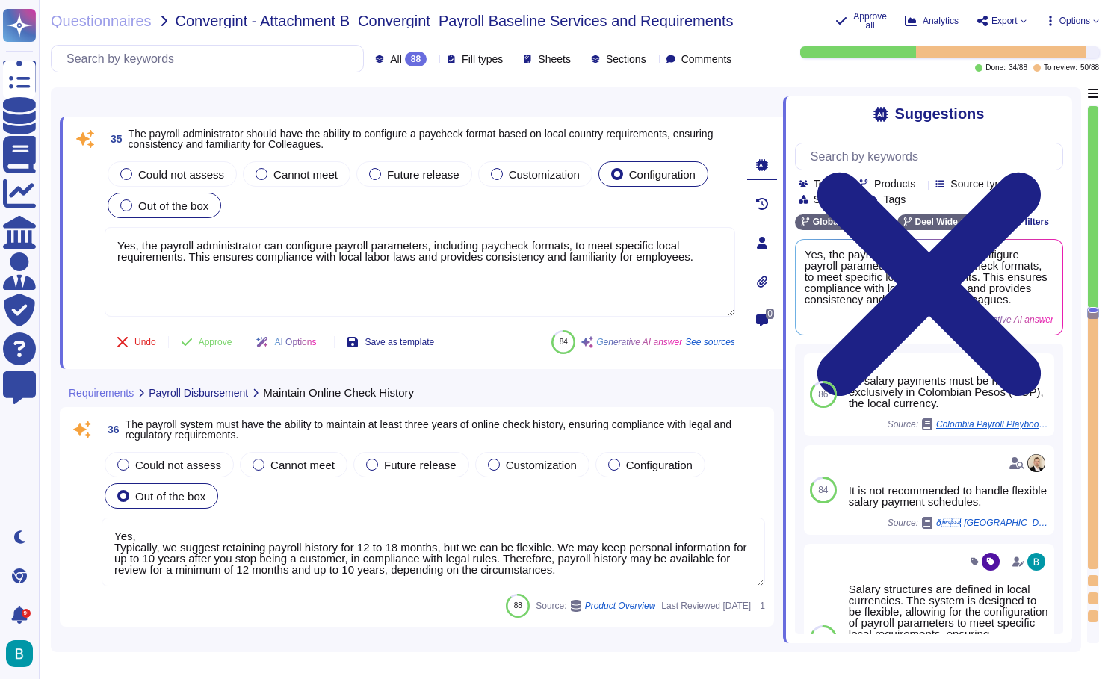
click at [170, 217] on div "Out of the box" at bounding box center [165, 205] width 114 height 25
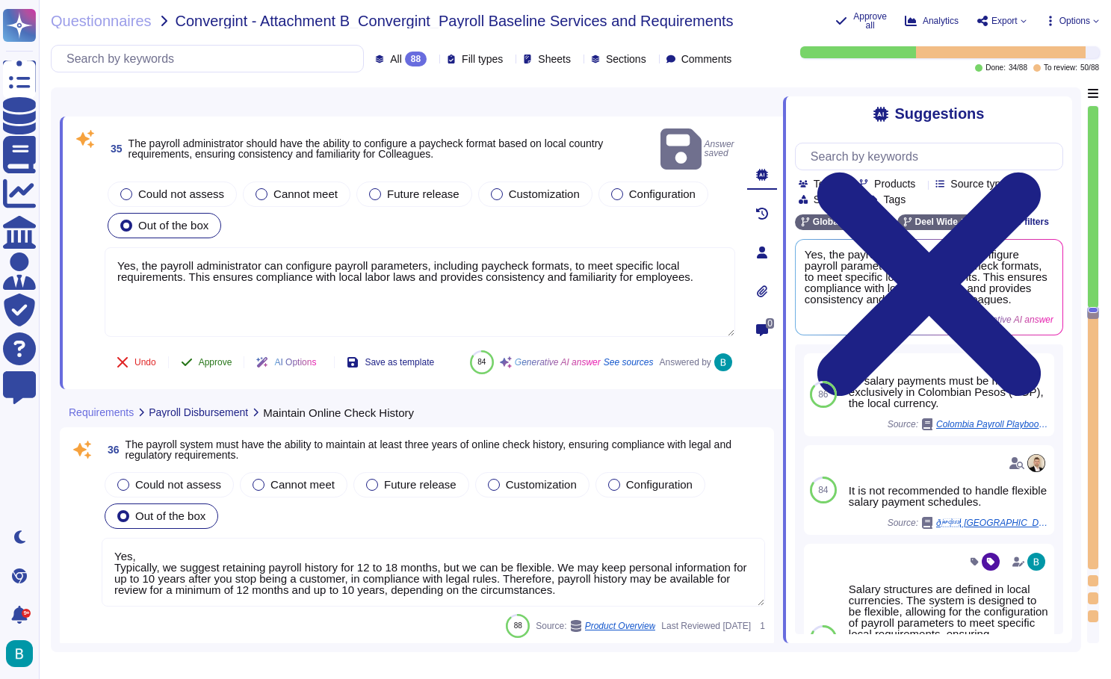
click at [217, 358] on span "Approve" at bounding box center [216, 362] width 34 height 9
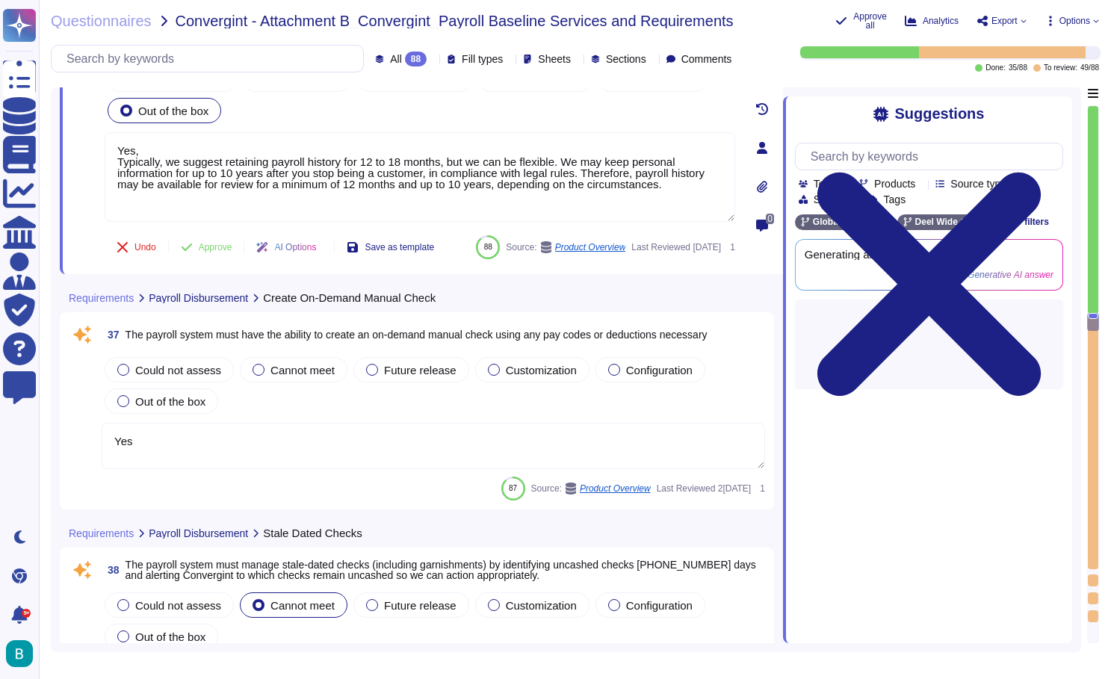
type textarea "[PERSON_NAME] Treasury Services does not include making payments to private or …"
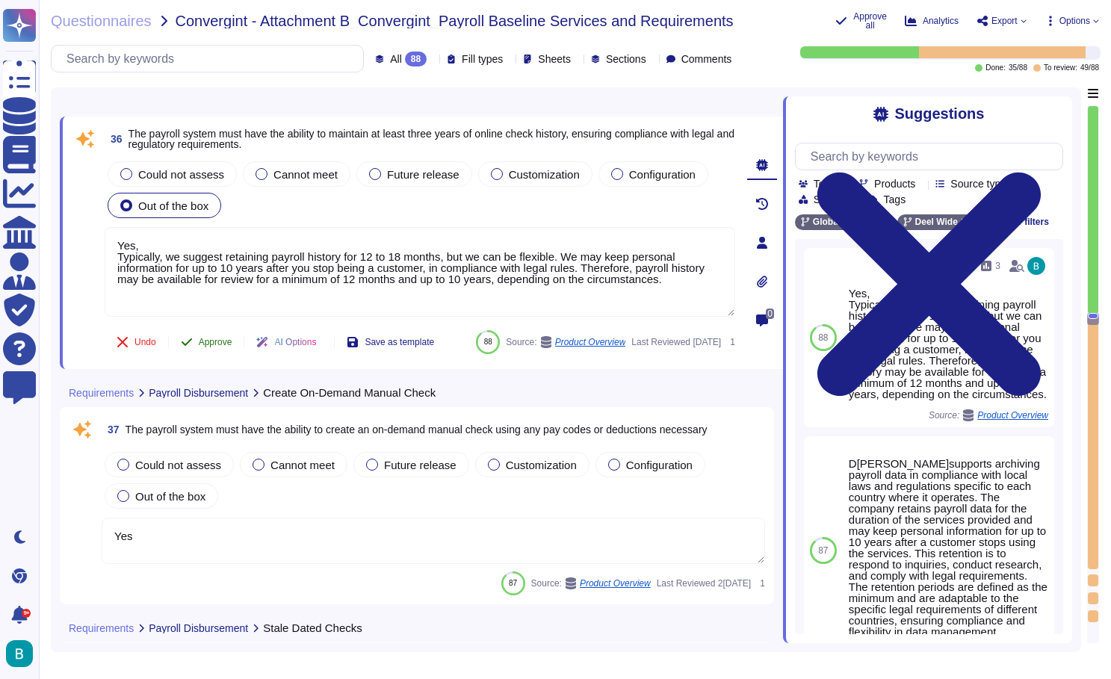
click at [217, 340] on span "Approve" at bounding box center [216, 342] width 34 height 9
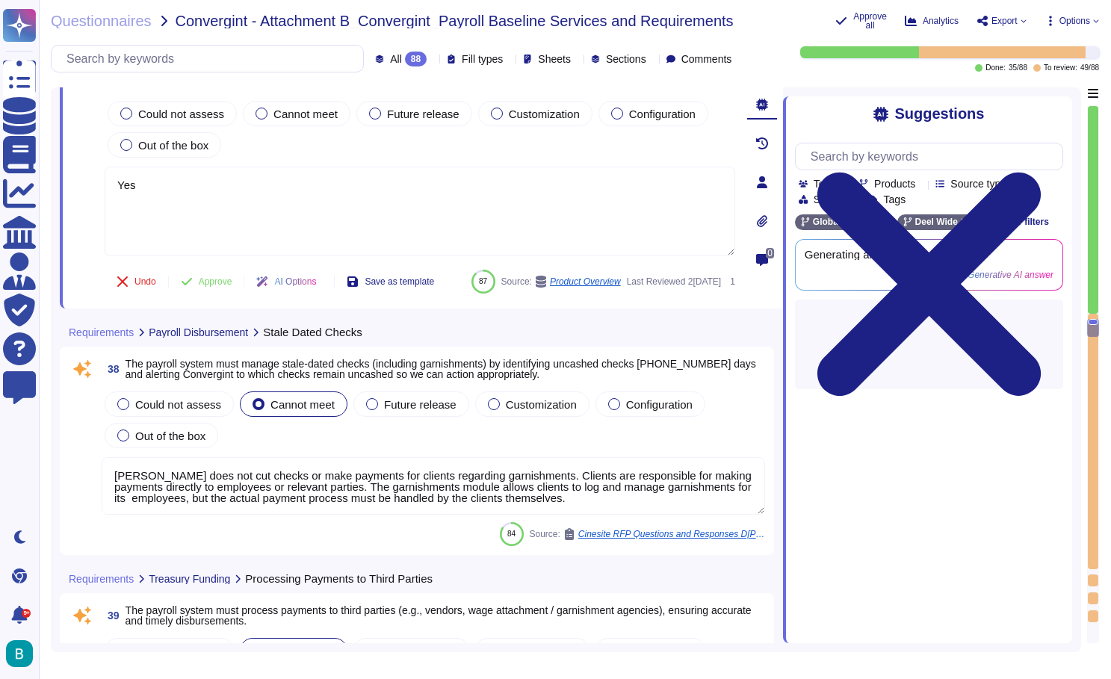
type textarea "[PERSON_NAME]payroll system is designed to post all payroll-related cost alloca…"
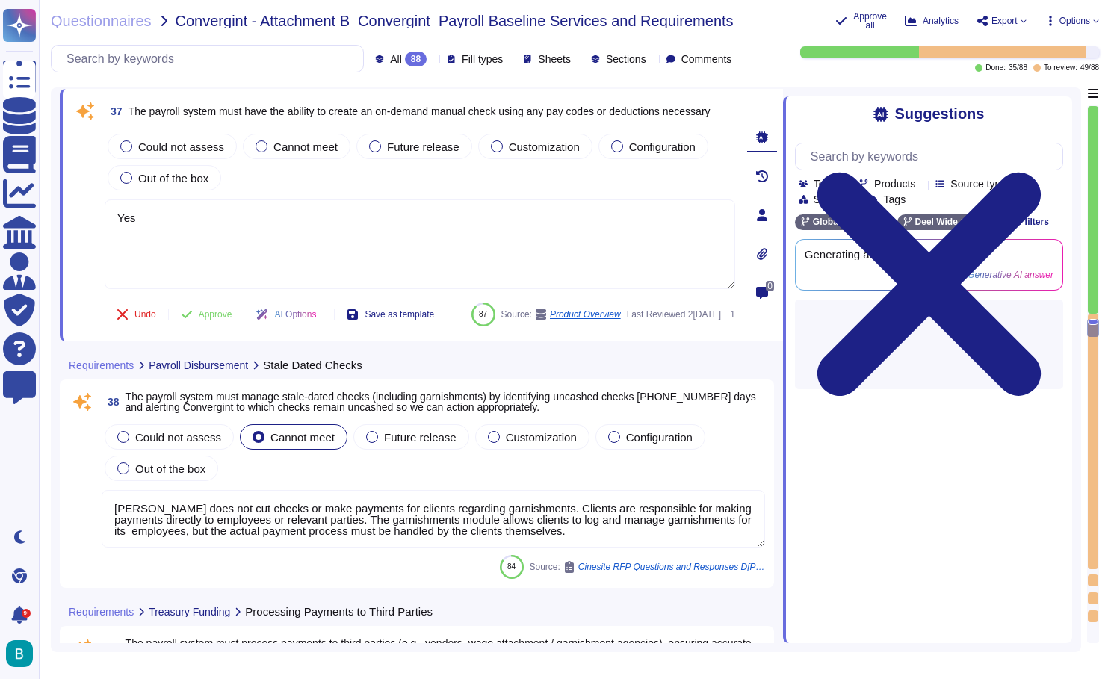
scroll to position [10123, 0]
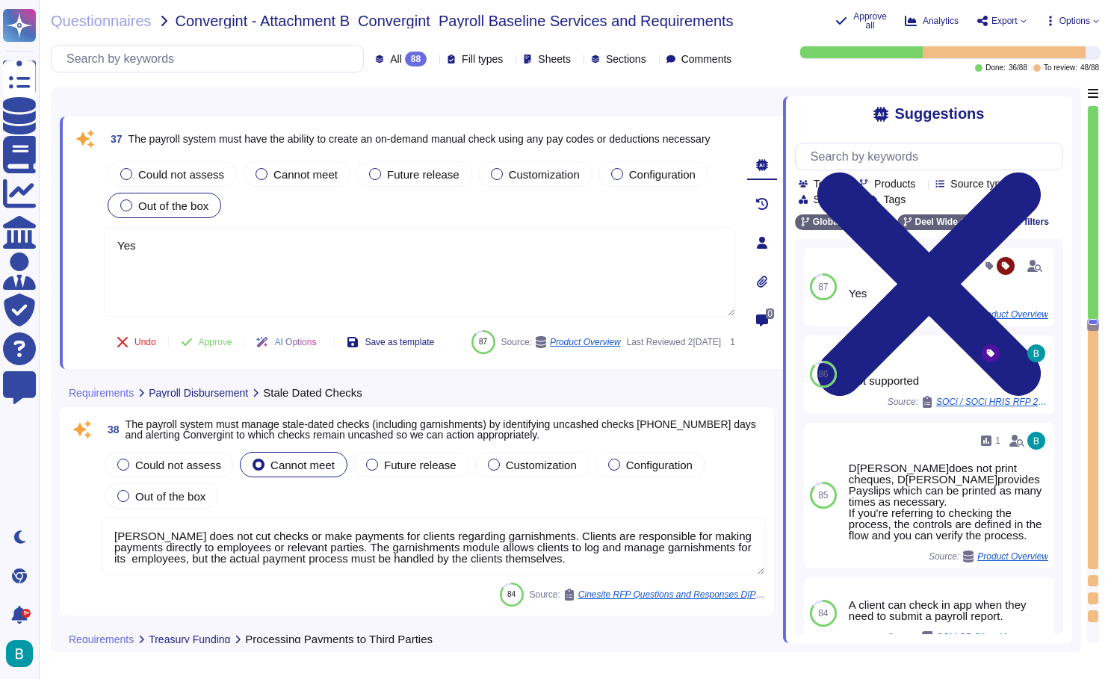
click at [138, 205] on span "Out of the box" at bounding box center [173, 205] width 70 height 13
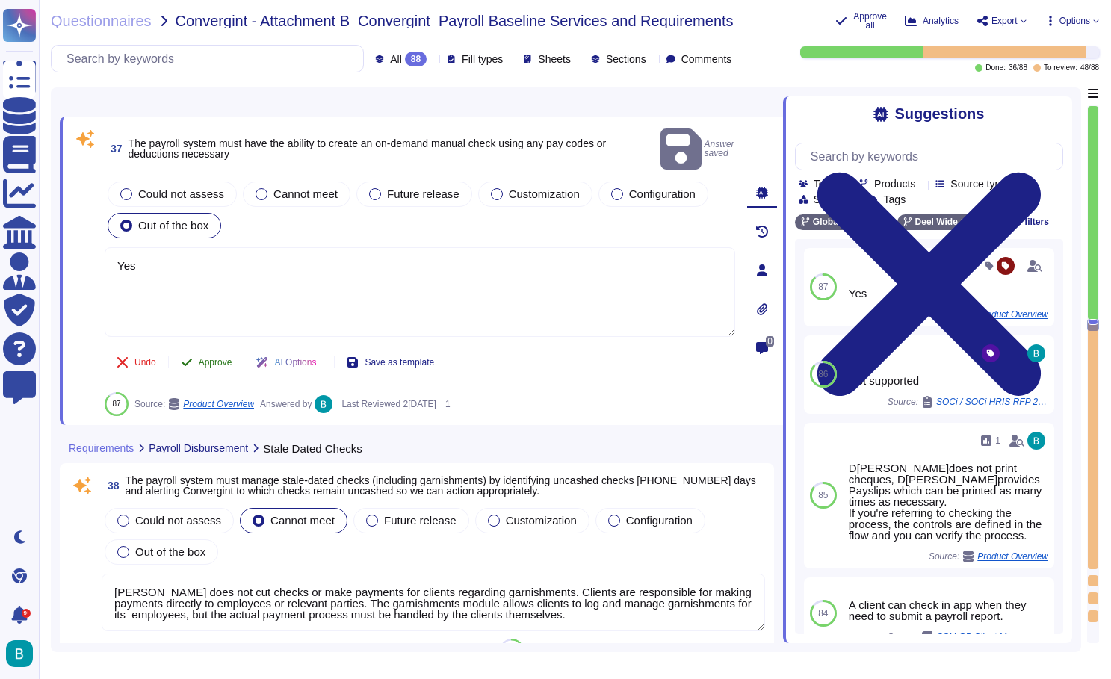
click at [216, 358] on span "Approve" at bounding box center [216, 362] width 34 height 9
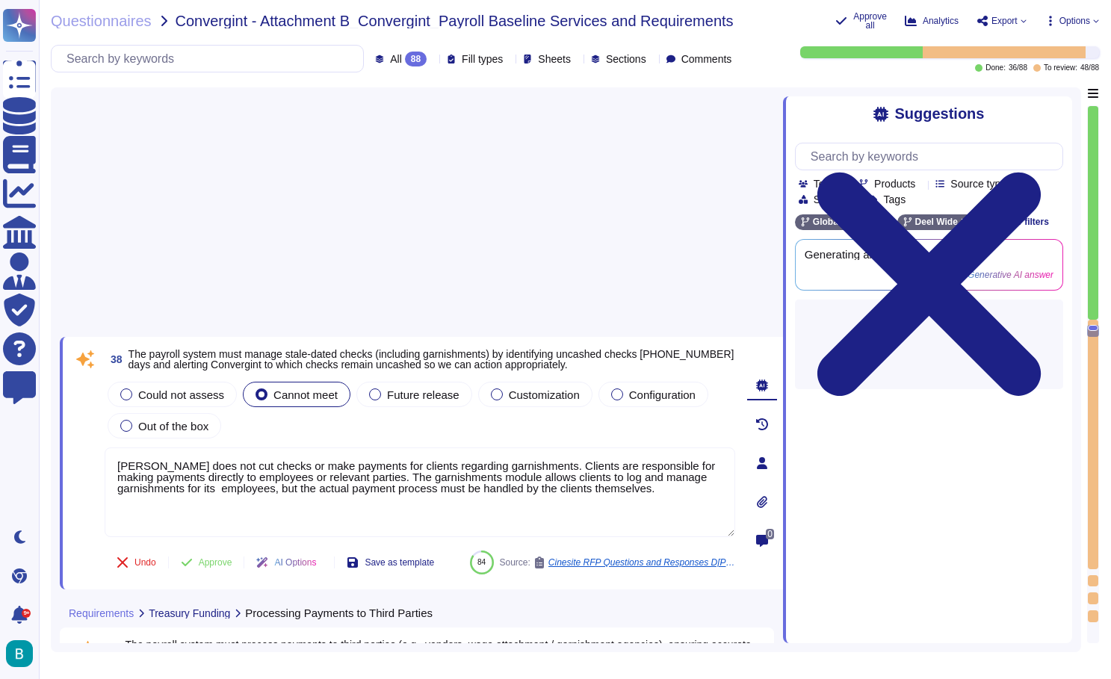
type textarea "[PERSON_NAME]payroll system offers the capability to create detailed General Le…"
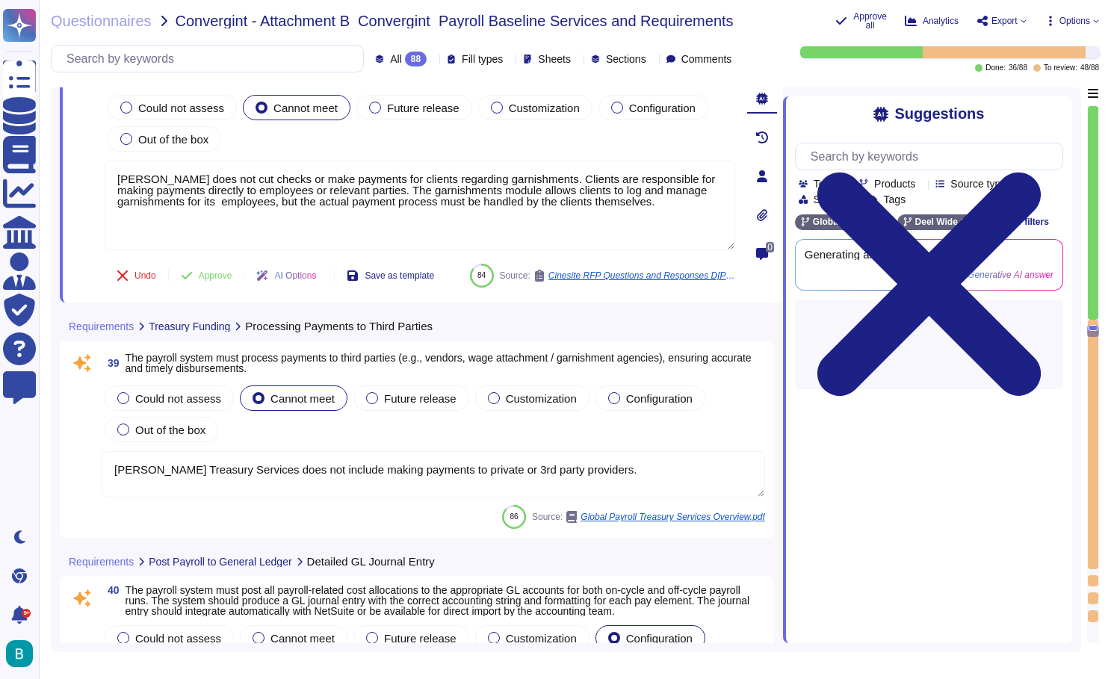
scroll to position [10344, 0]
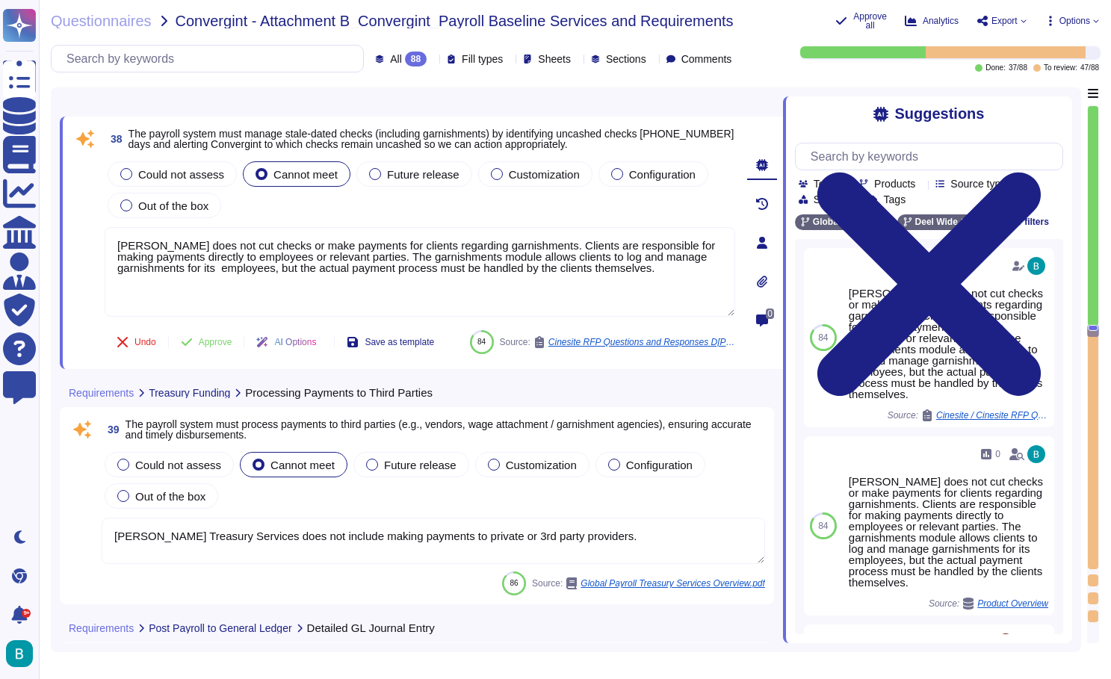
click at [737, 1] on div "Questionnaires Convergint - Attachment B_Convergint_Payroll Baseline Services a…" at bounding box center [575, 339] width 1072 height 679
click at [219, 334] on button "Approve" at bounding box center [206, 342] width 75 height 30
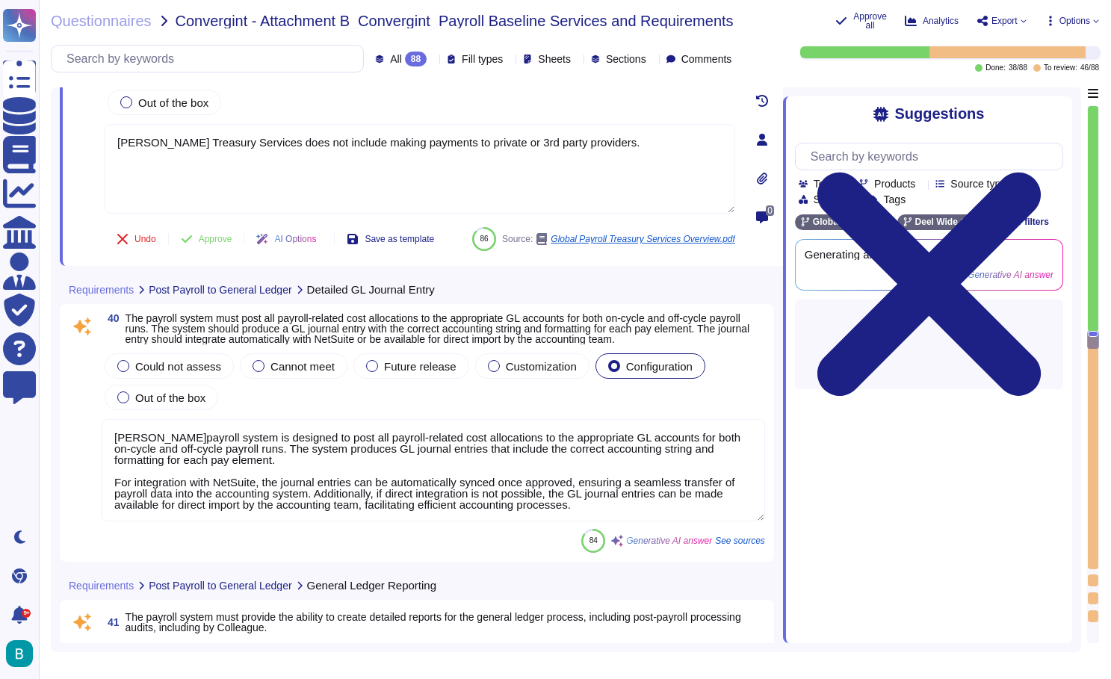
type textarea "[PERSON_NAME]payroll system offers the capability to create detailed General Le…"
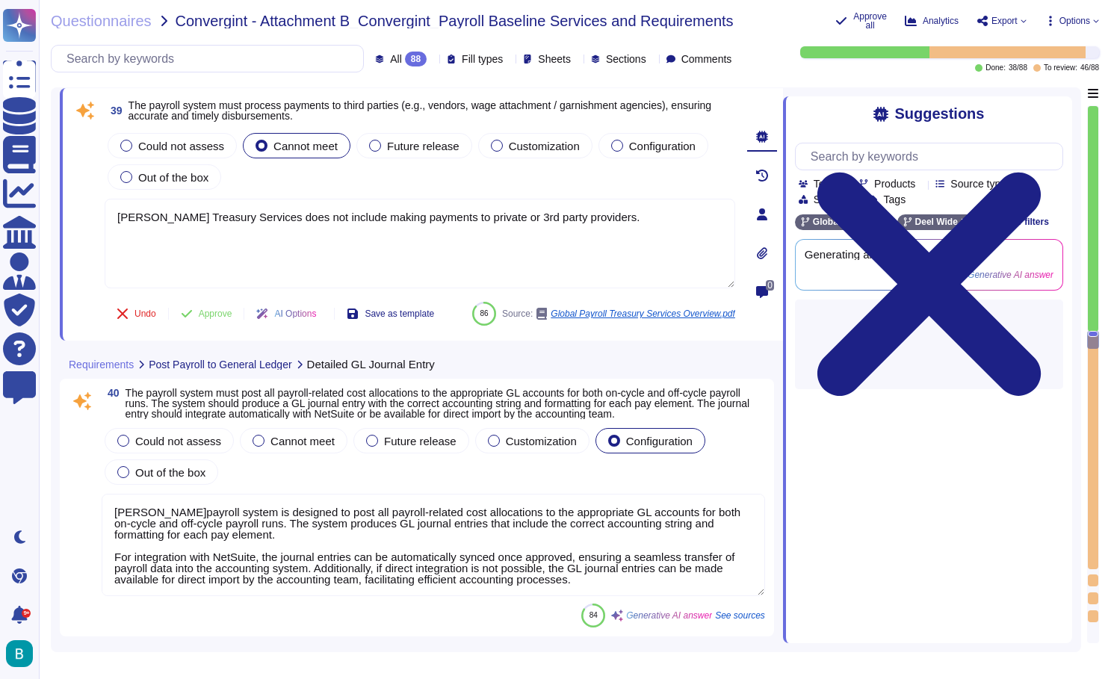
scroll to position [10557, 0]
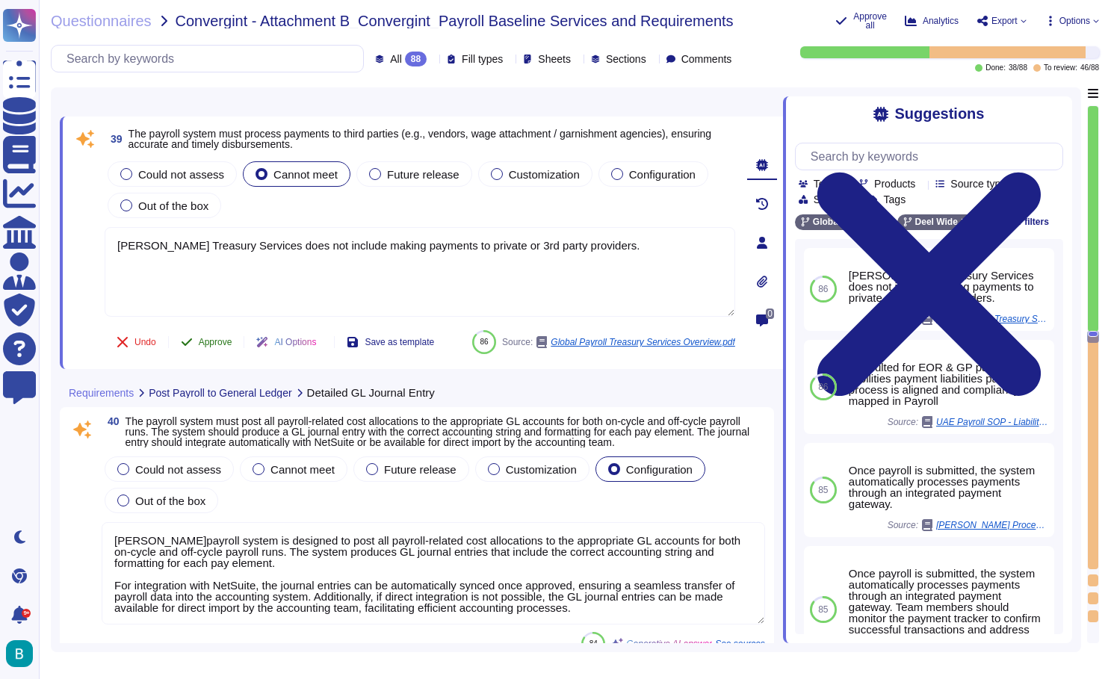
click at [217, 338] on span "Approve" at bounding box center [216, 342] width 34 height 9
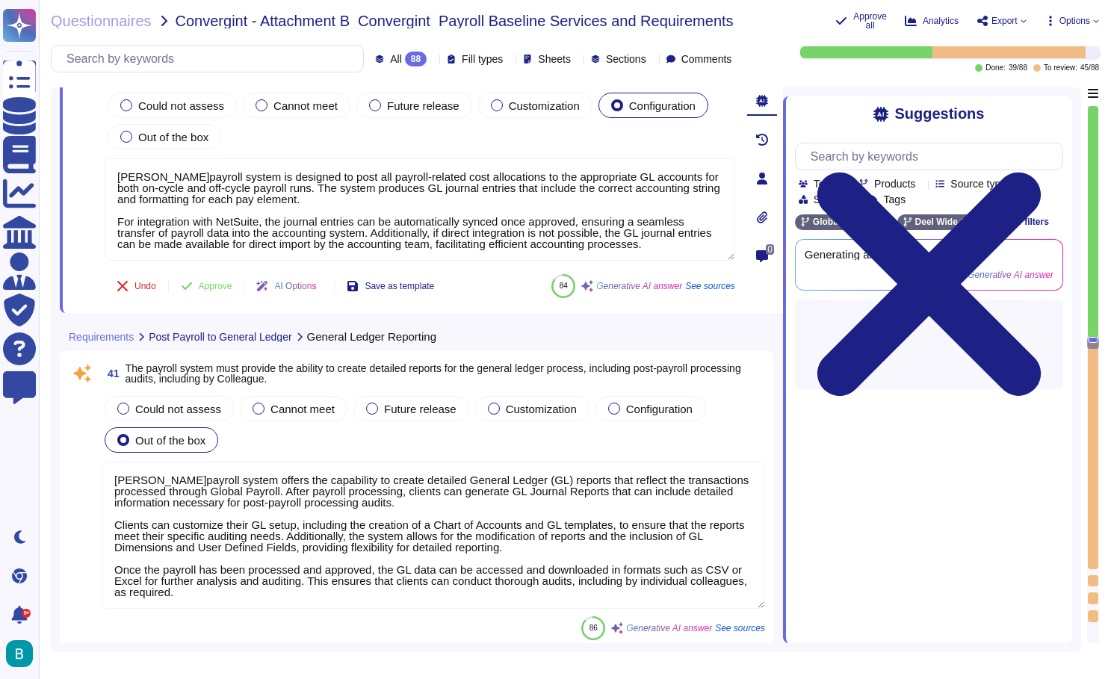
type textarea "The payroll system does interface with third-party vendors to export payroll da…"
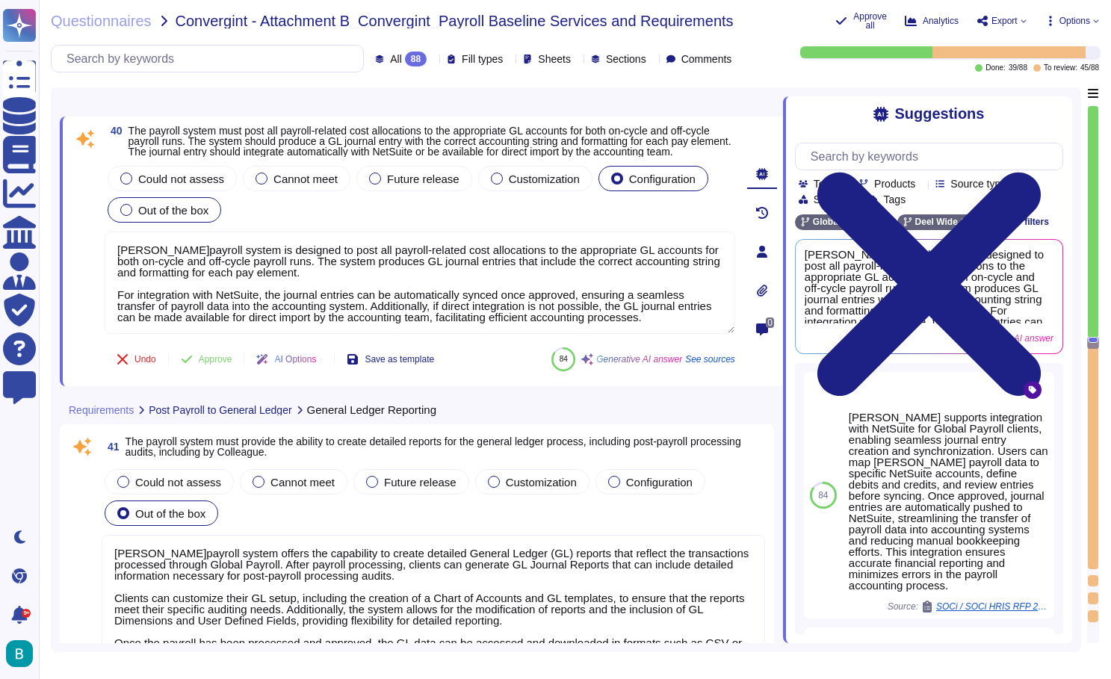
click at [178, 213] on span "Out of the box" at bounding box center [173, 210] width 70 height 13
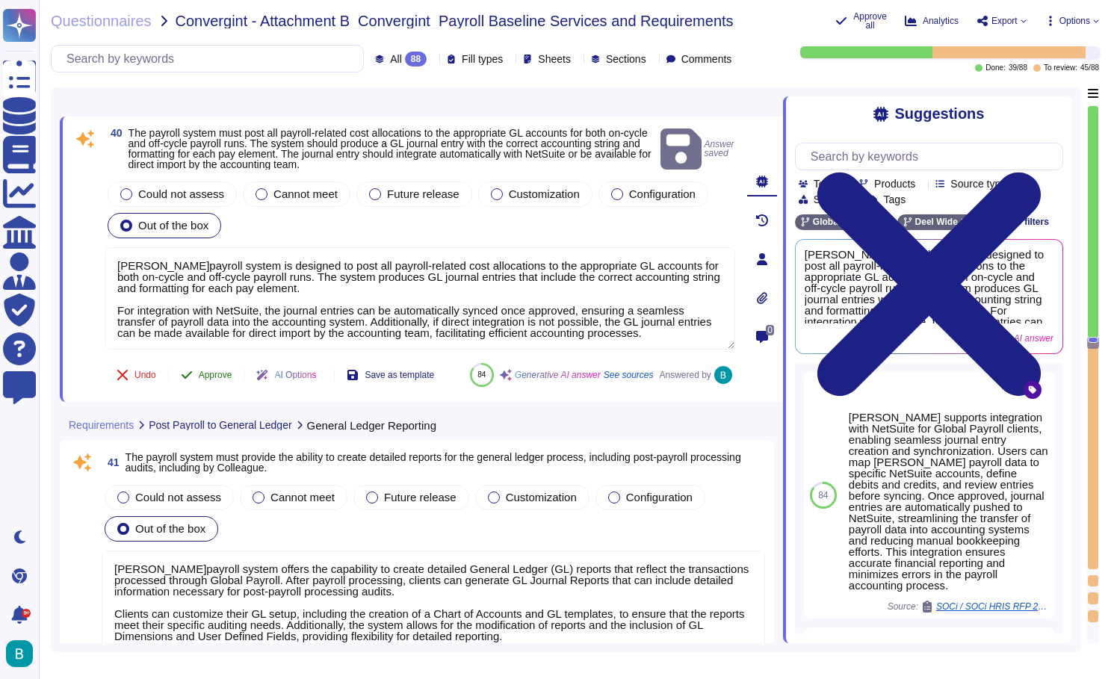
click at [223, 372] on span "Approve" at bounding box center [216, 375] width 34 height 9
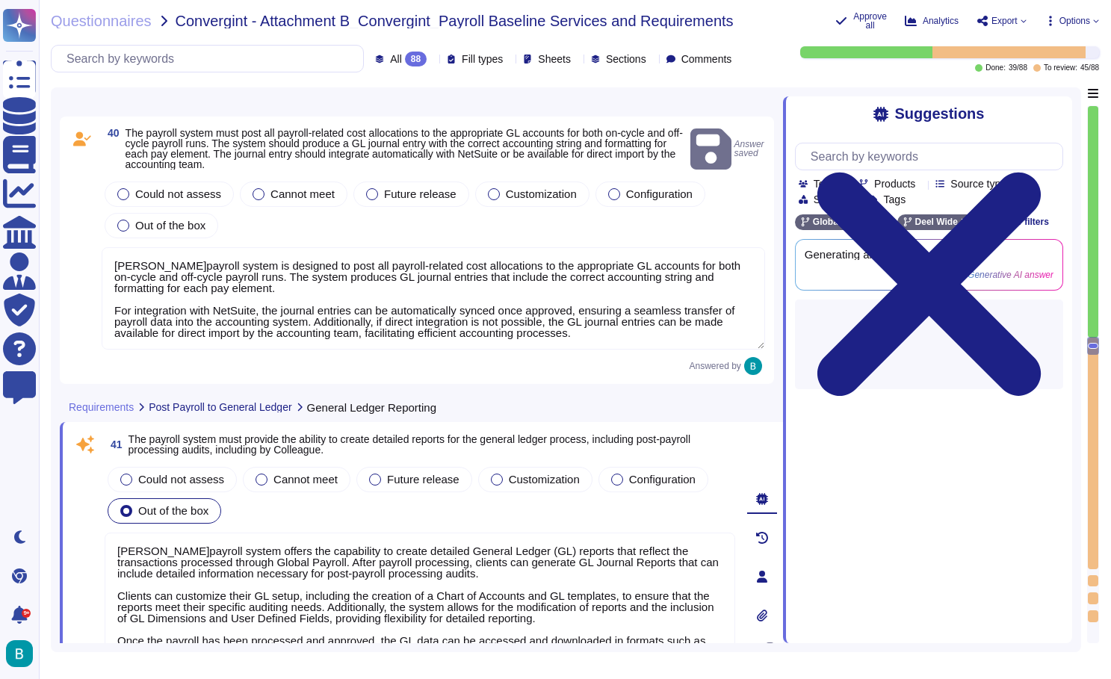
type textarea "[PERSON_NAME] Connect enables reporting inclusive of data from external provide…"
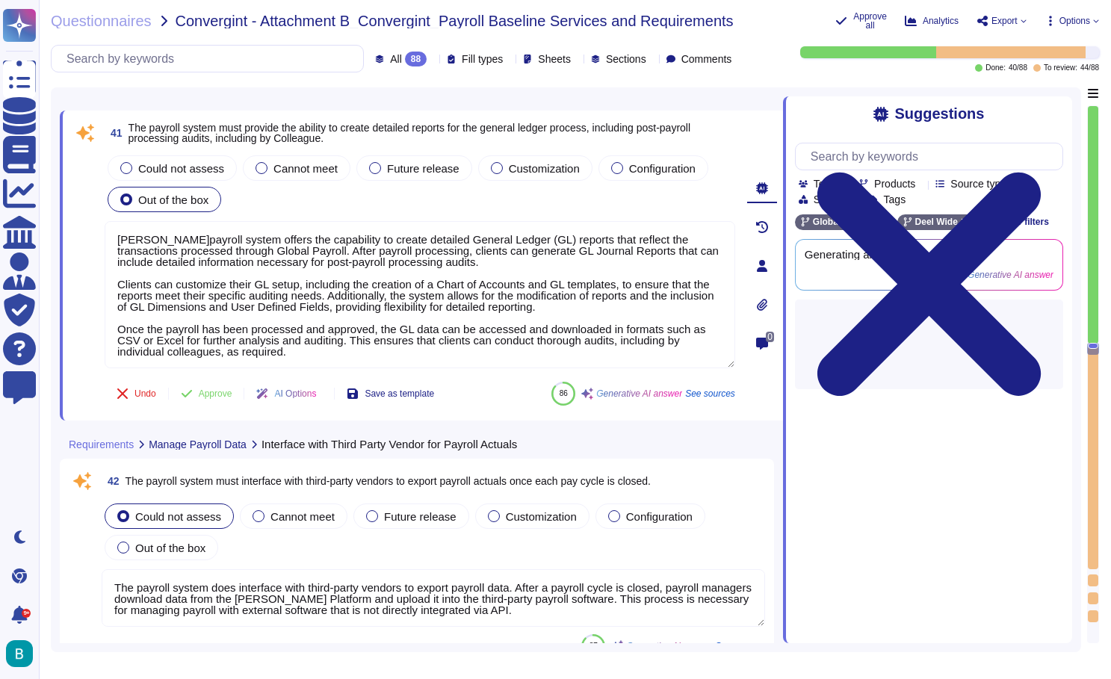
scroll to position [11051, 0]
type textarea "[PERSON_NAME] payroll system includes features for managing payroll processes, …"
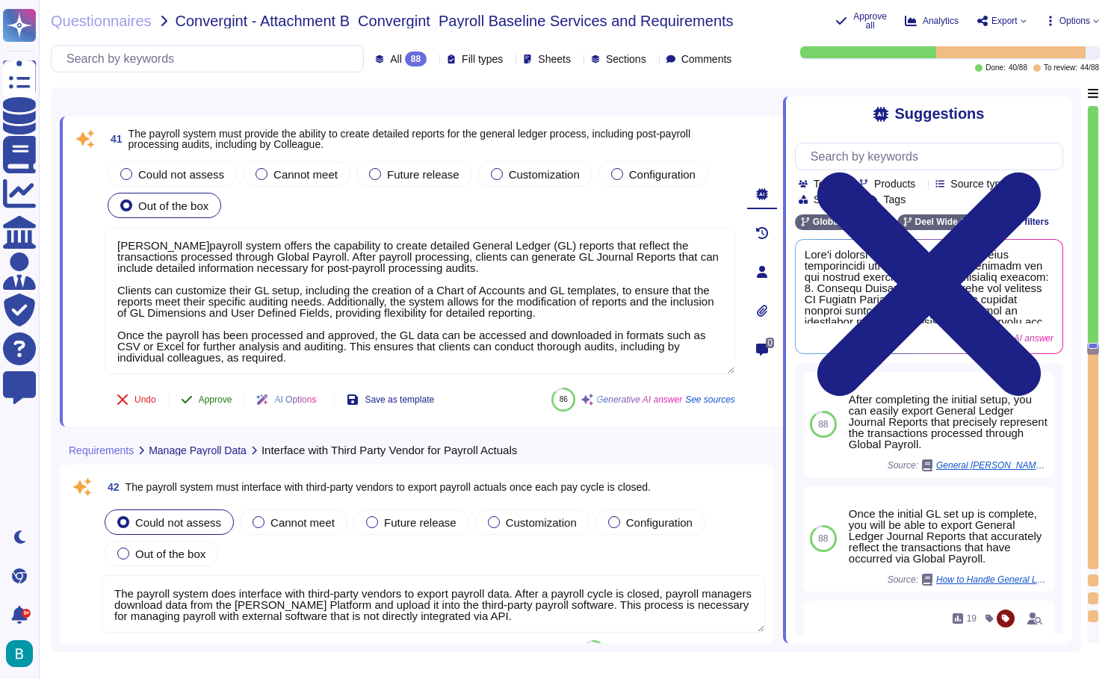
click at [224, 397] on span "Approve" at bounding box center [216, 399] width 34 height 9
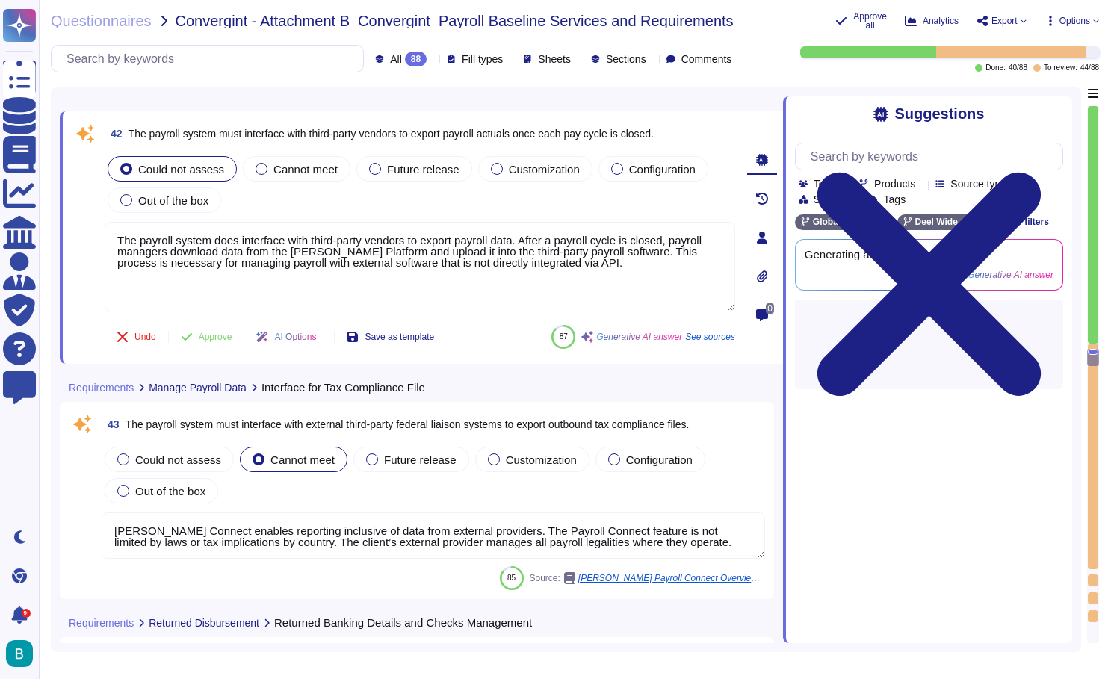
scroll to position [11354, 0]
type textarea "The payroll system automatically alerts the client and PRMs to any rejected pay…"
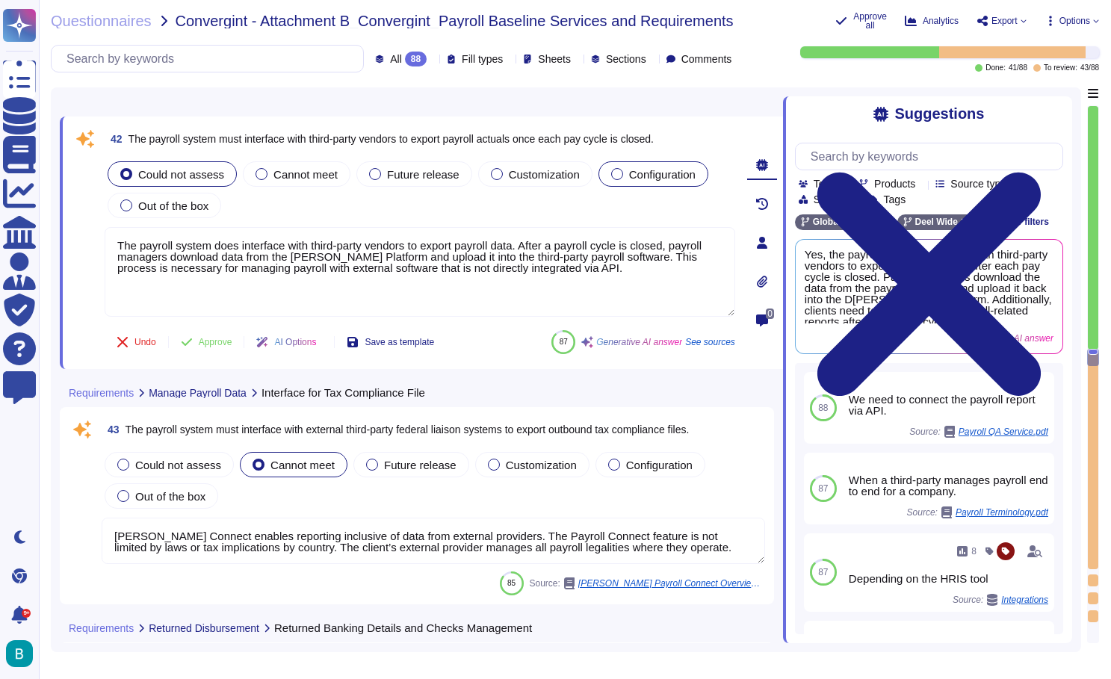
click at [623, 179] on div at bounding box center [617, 174] width 12 height 12
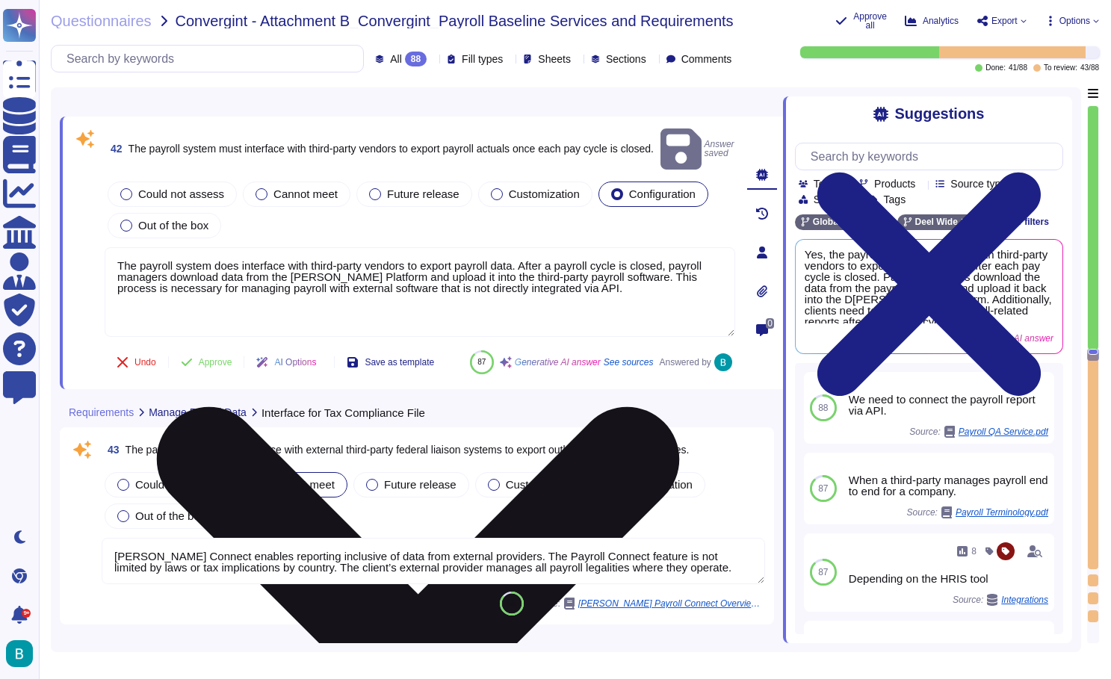
click at [718, 250] on icon at bounding box center [419, 668] width 628 height 837
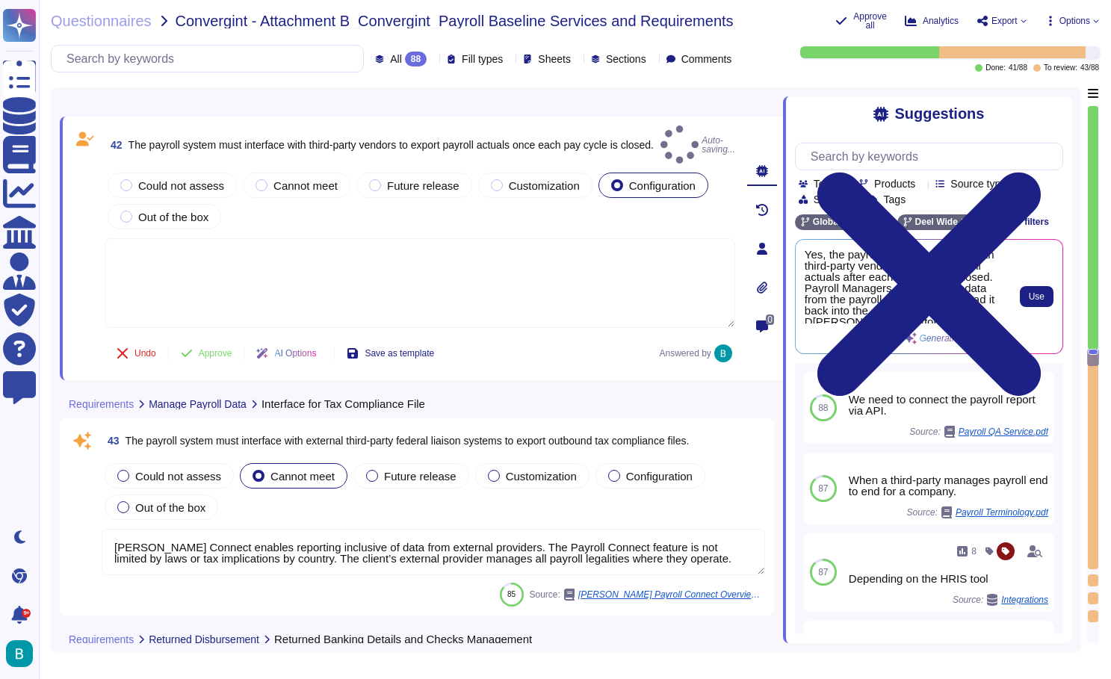
type textarea "The payroll system automatically alerts the client and PRMs to any rejected pay…"
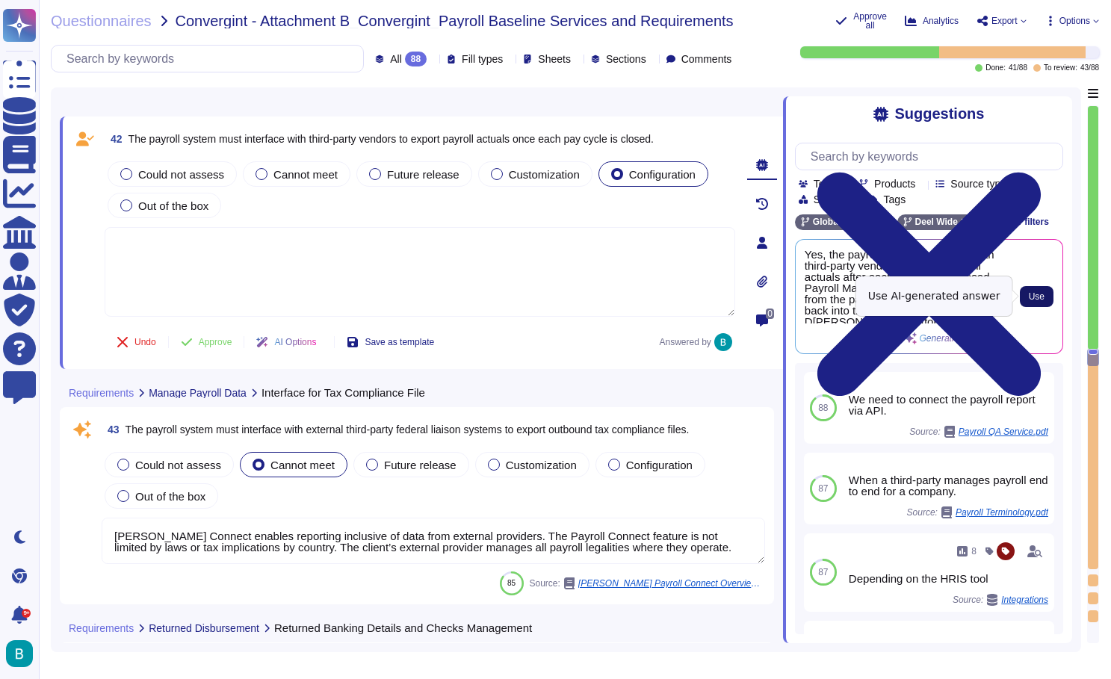
click at [1041, 300] on span "Use" at bounding box center [1037, 296] width 16 height 9
type textarea "Yes, the payroll system interfaces with third-party vendors to export payroll a…"
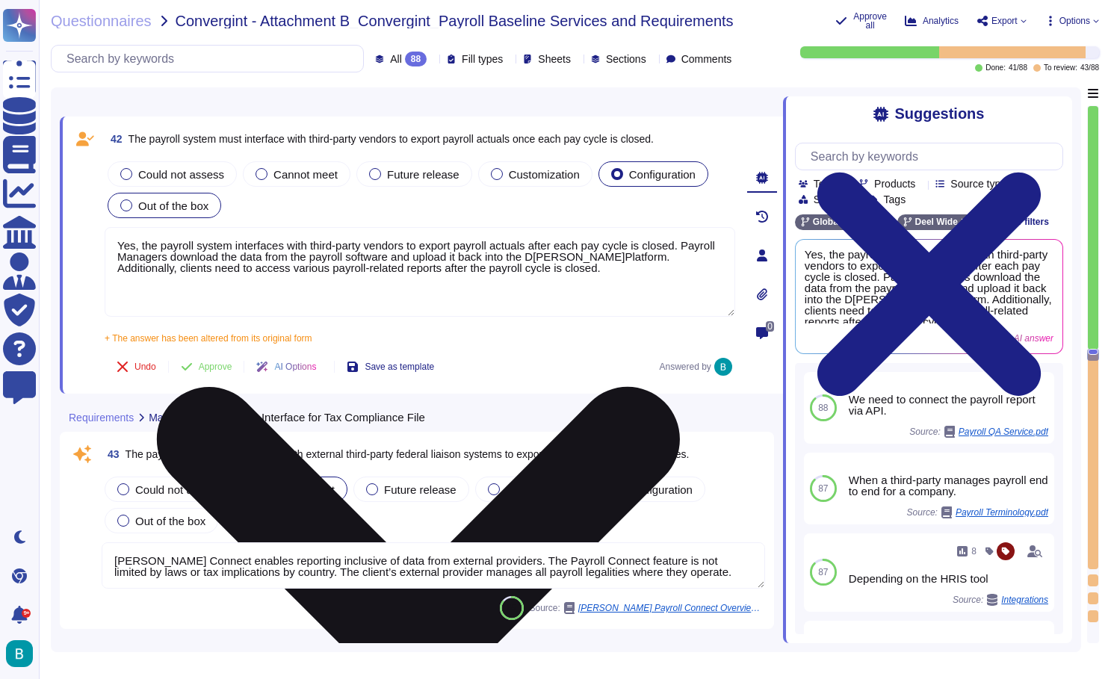
click at [182, 212] on div "Out of the box" at bounding box center [165, 205] width 114 height 25
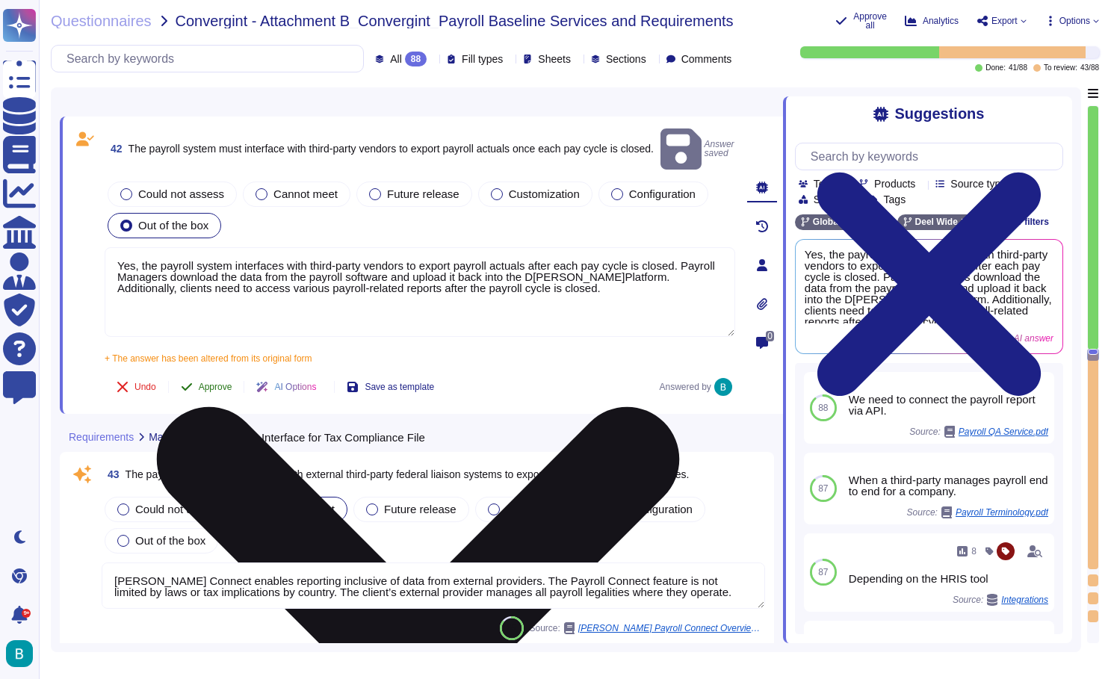
click at [225, 382] on span "Approve" at bounding box center [216, 386] width 34 height 9
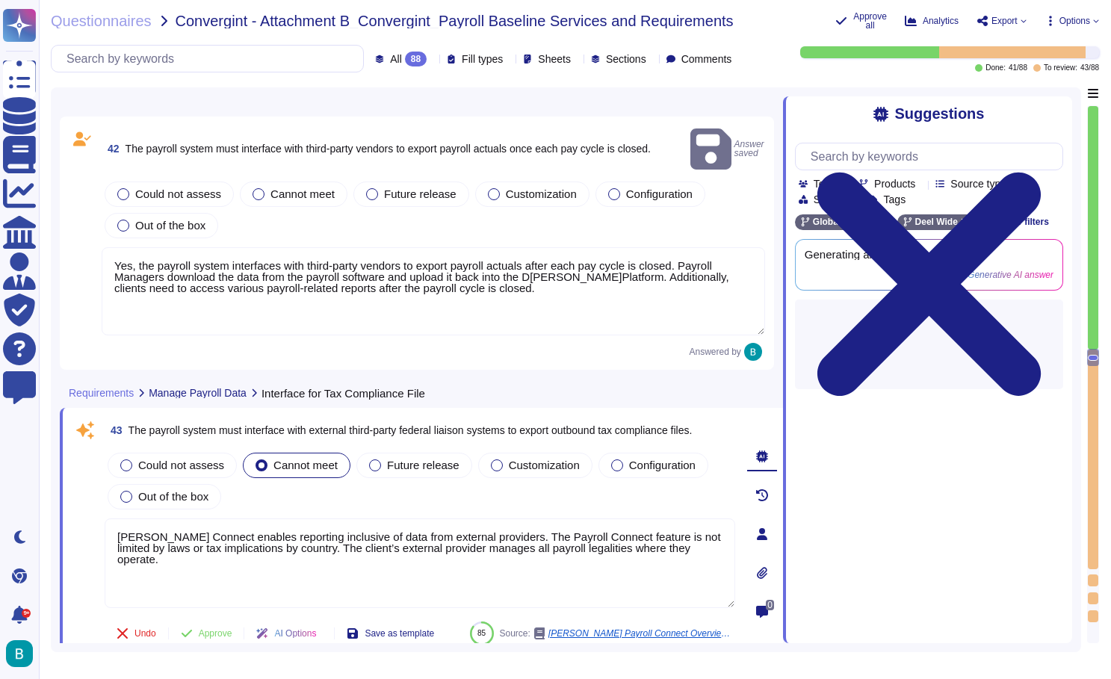
type textarea "The payroll system automatically alerts the client and PRMs to any rejected pay…"
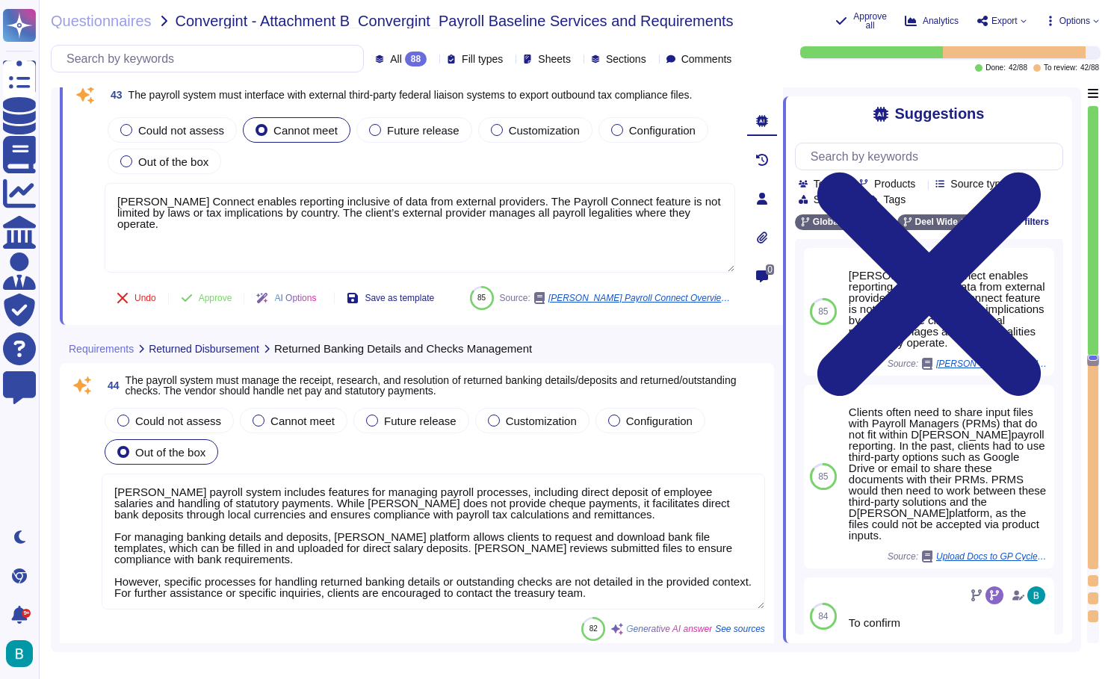
scroll to position [11617, 0]
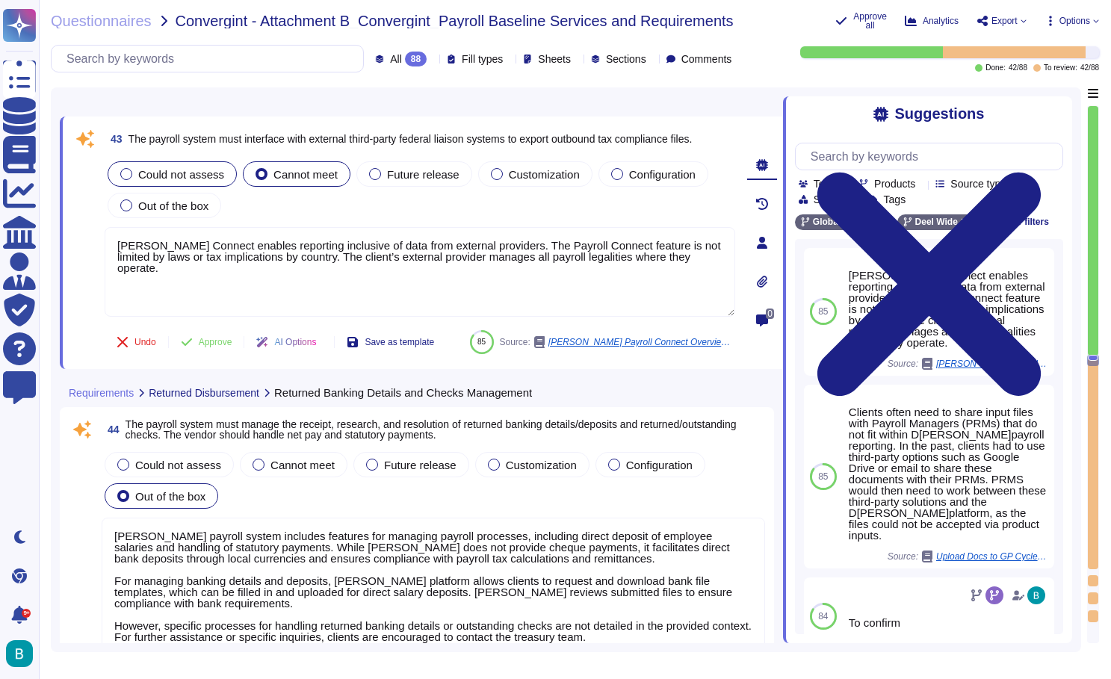
click at [174, 177] on span "Could not assess" at bounding box center [181, 174] width 86 height 13
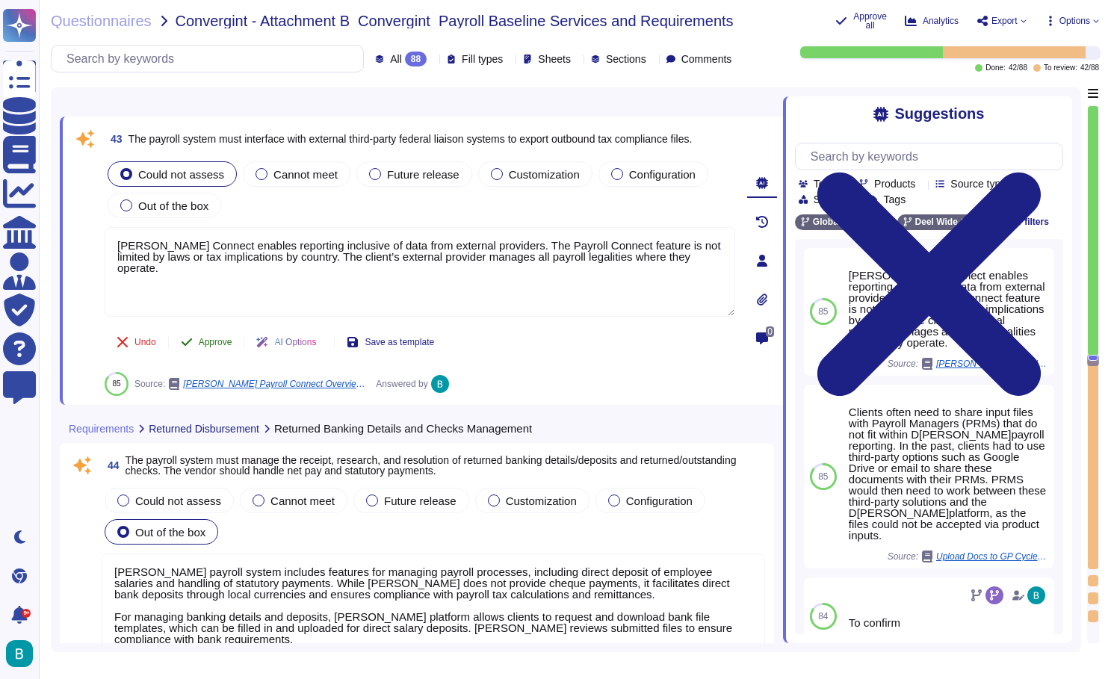
click at [217, 344] on span "Approve" at bounding box center [216, 342] width 34 height 9
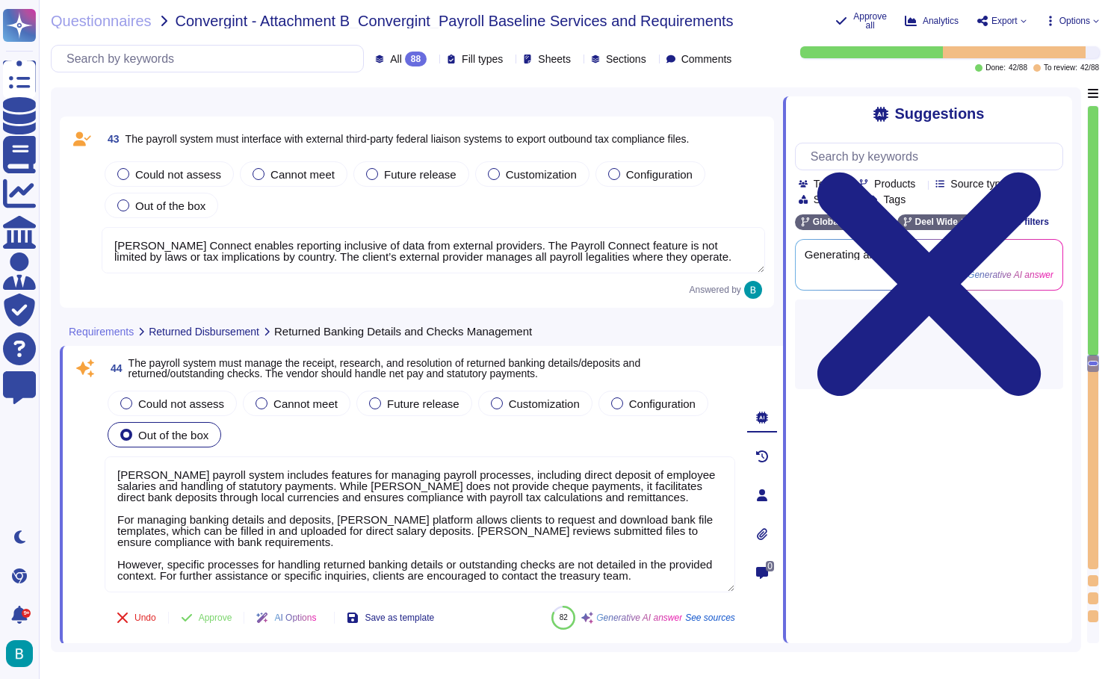
type textarea "The payroll system can process retro pay adjustments for a period of up to 2 ye…"
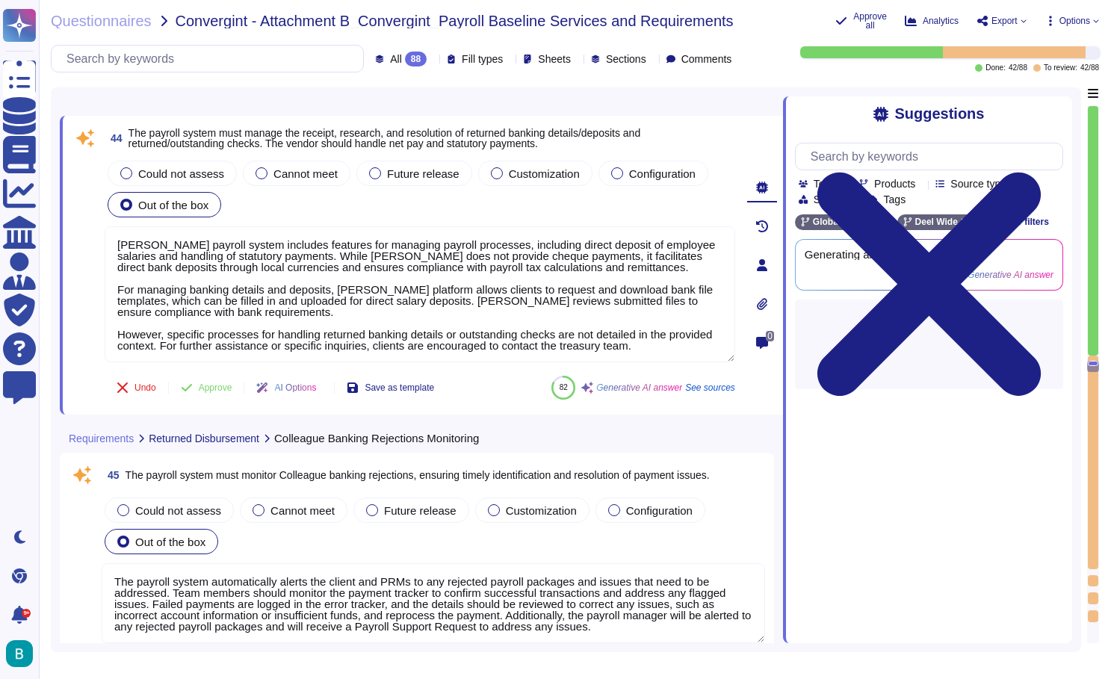
scroll to position [11837, 0]
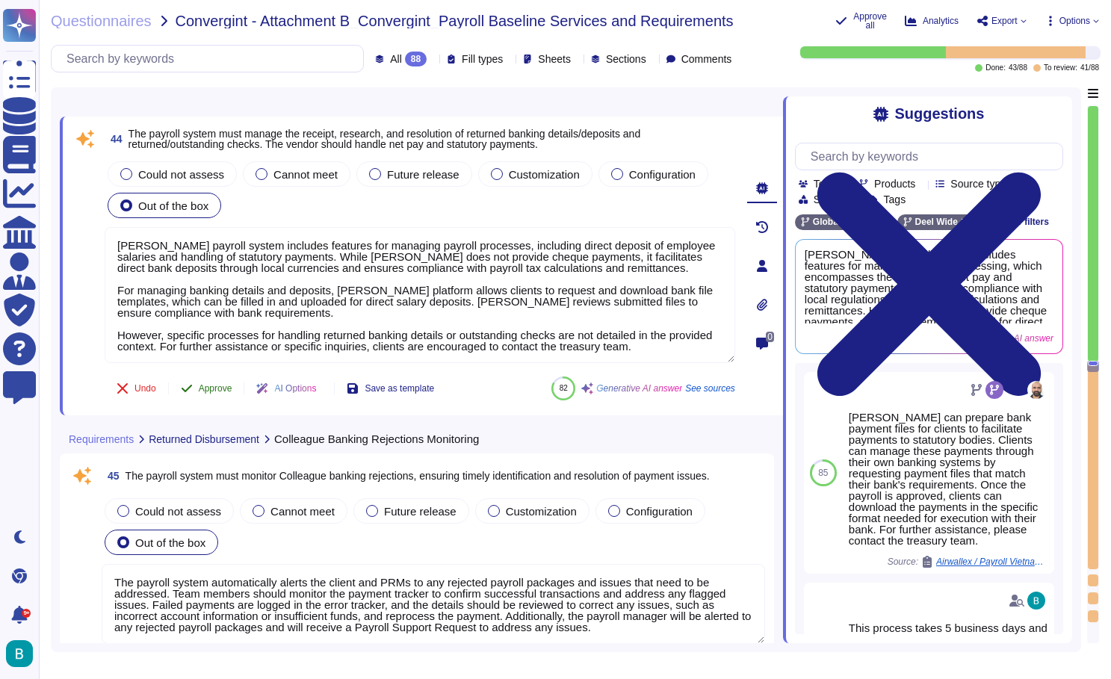
click at [213, 388] on span "Approve" at bounding box center [216, 388] width 34 height 9
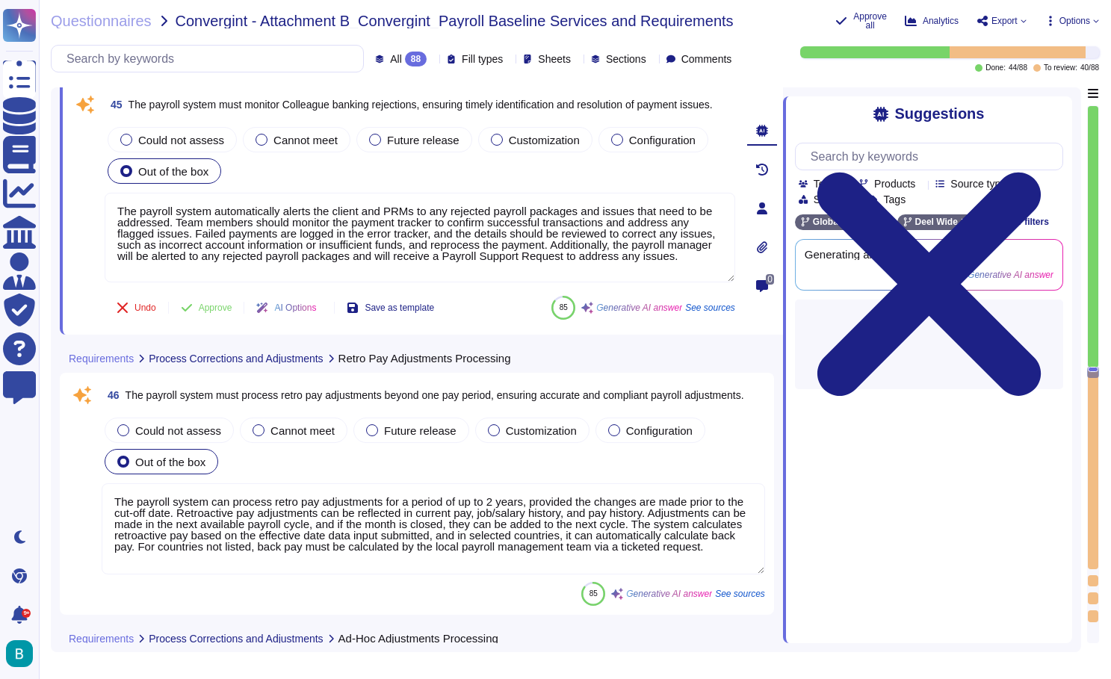
type textarea "The payroll system supports ad-hoc adjustments, allowing for flexibility and ac…"
type textarea "Yes, our payroll system includes quality assurance reviews of colleagues' tax s…"
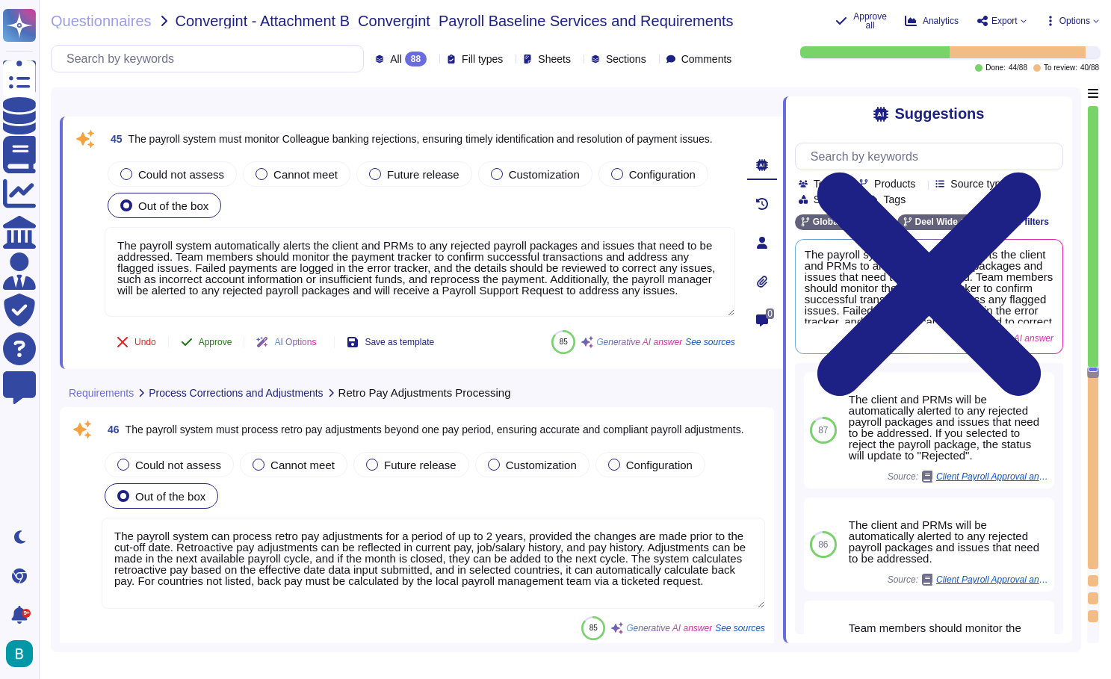
click at [215, 342] on span "Approve" at bounding box center [216, 342] width 34 height 9
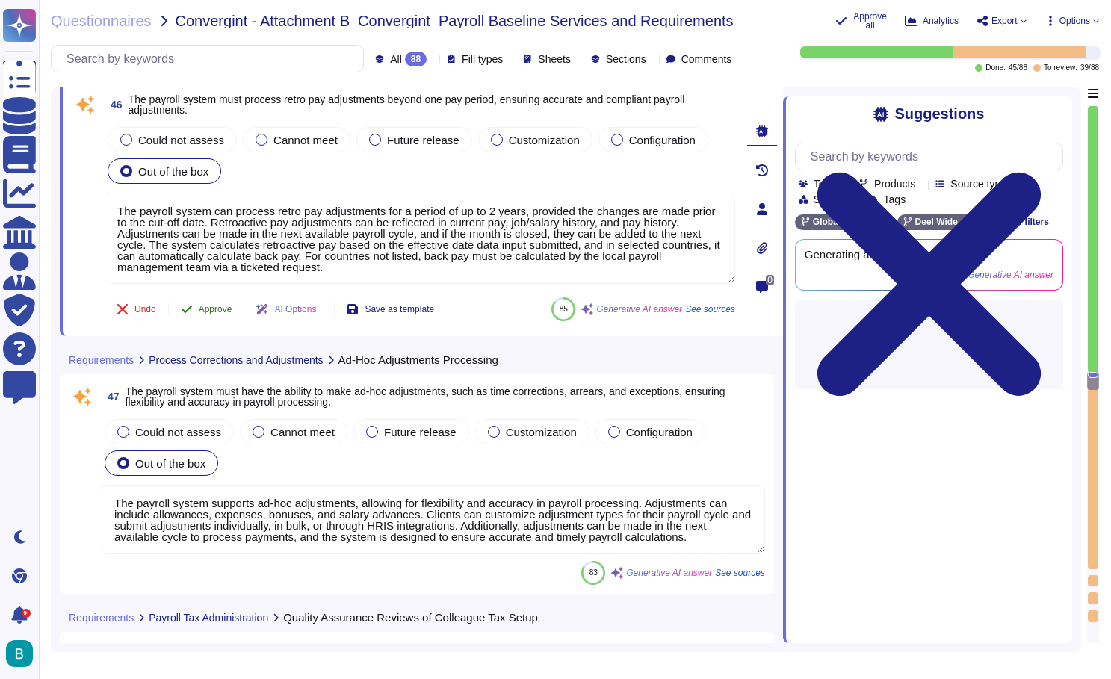
type textarea "[PERSON_NAME]payroll system is designed to easily incorporate government requir…"
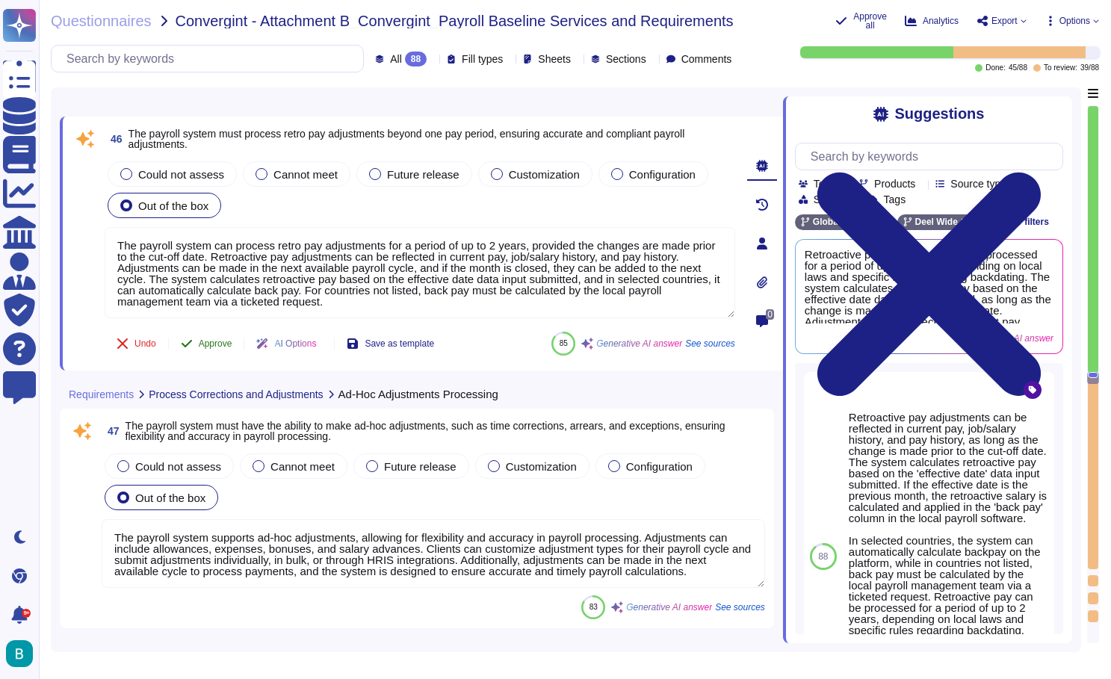
click at [216, 337] on button "Approve" at bounding box center [206, 344] width 75 height 30
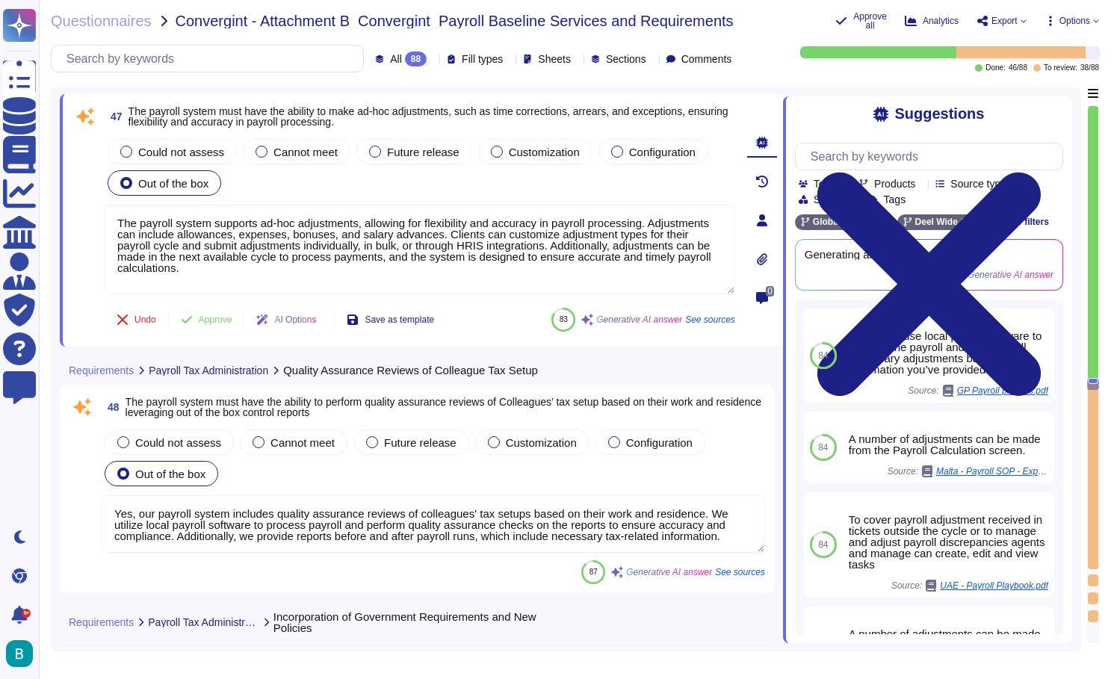
scroll to position [12612, 0]
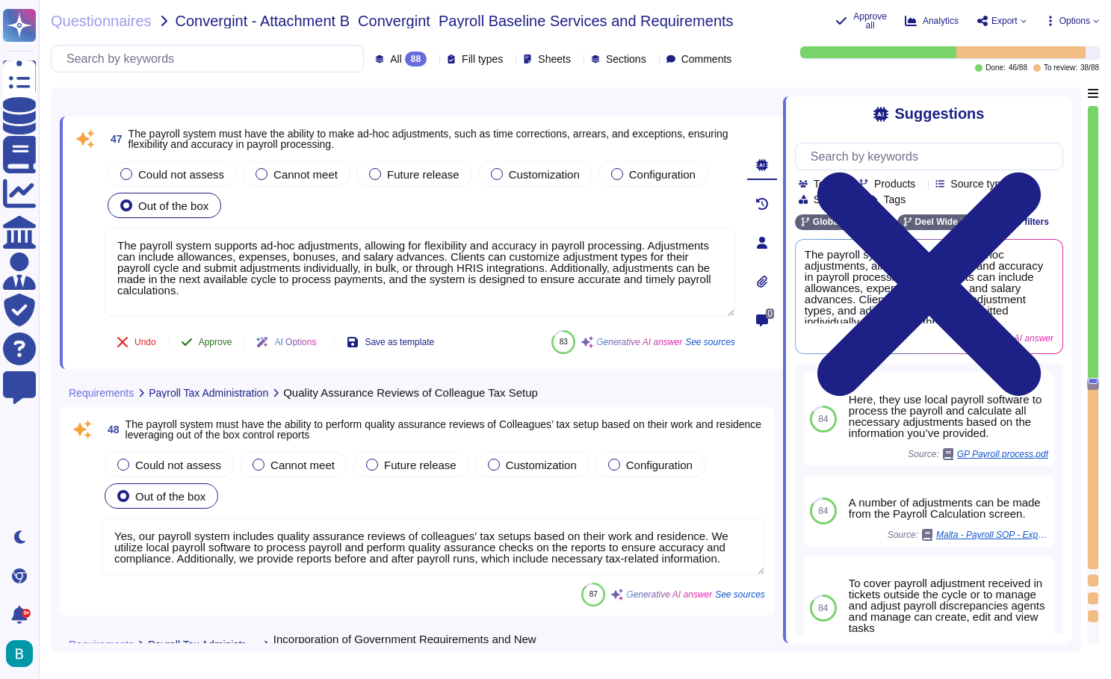
click at [216, 341] on span "Approve" at bounding box center [216, 342] width 34 height 9
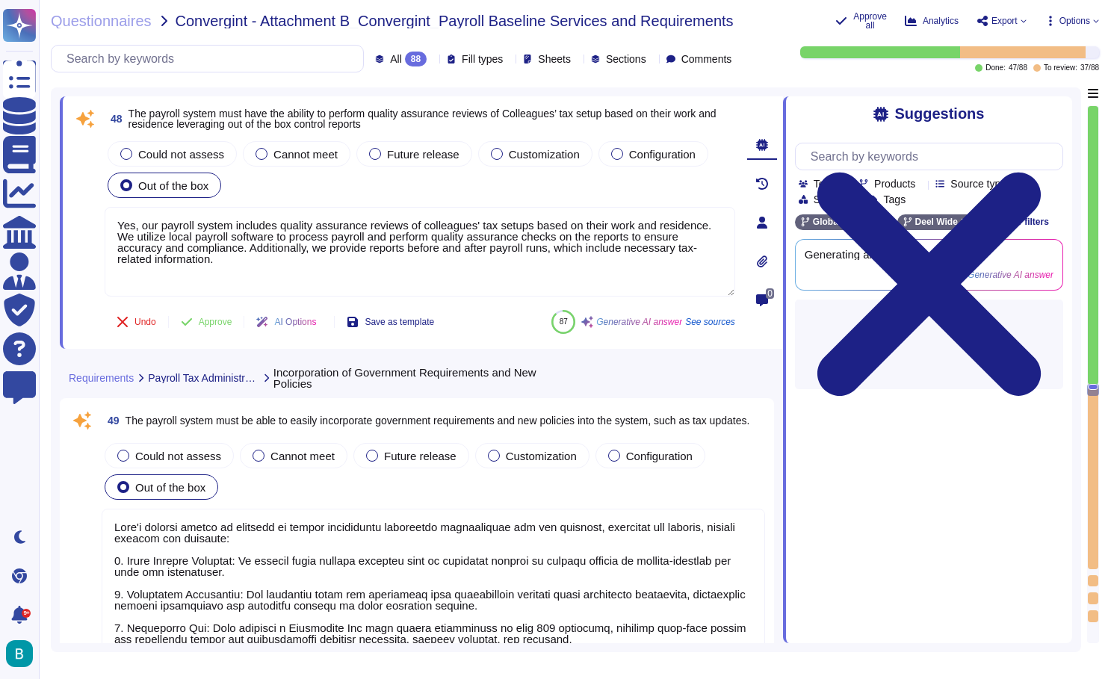
type textarea "Our payroll system accommodates the correct taxation of bonuses and supplementa…"
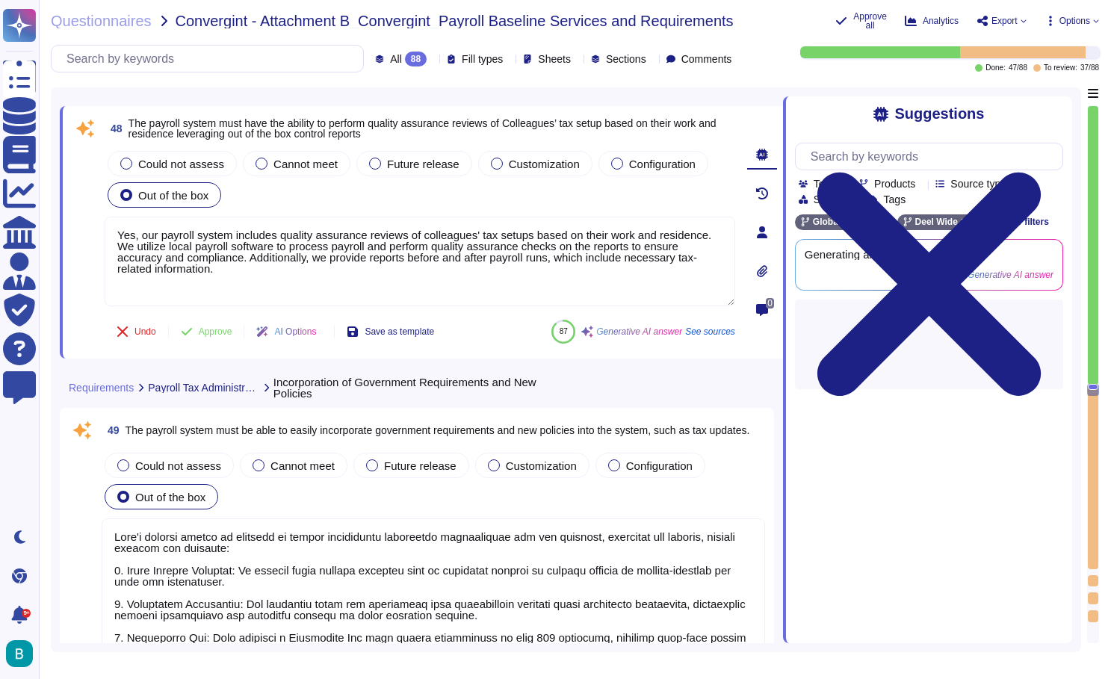
scroll to position [12837, 0]
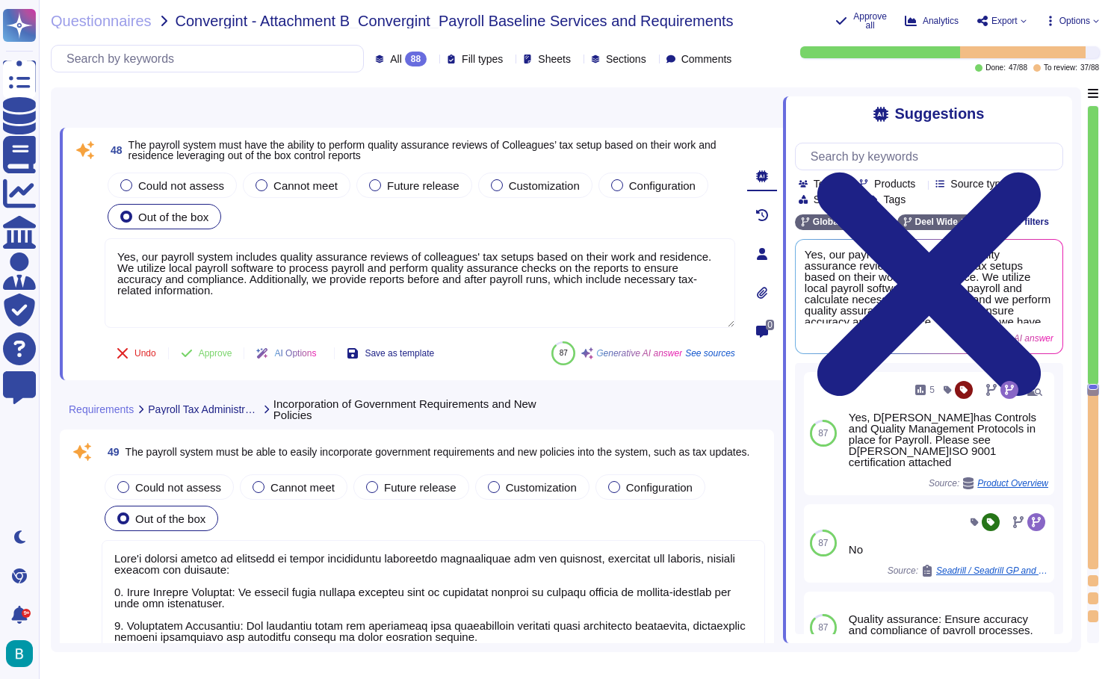
click at [229, 371] on div "Undo Approve AI Options Save as template" at bounding box center [275, 353] width 341 height 36
click at [223, 350] on span "Approve" at bounding box center [216, 353] width 34 height 9
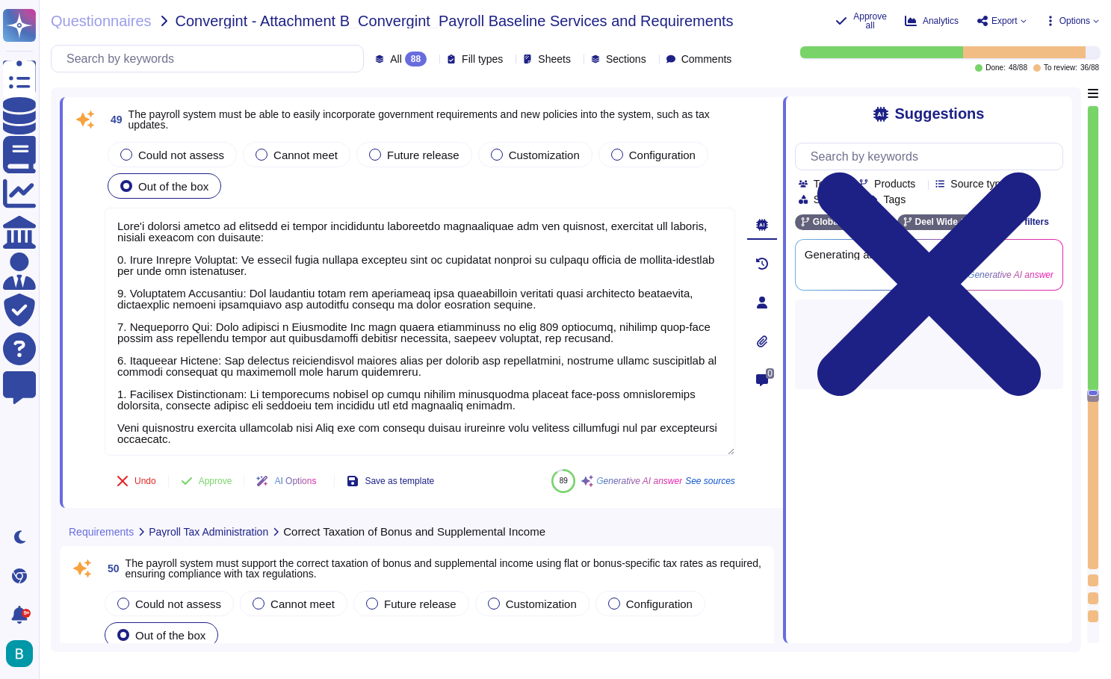
type textarea "[PERSON_NAME] payroll system includes a Payroll report feature that provides a …"
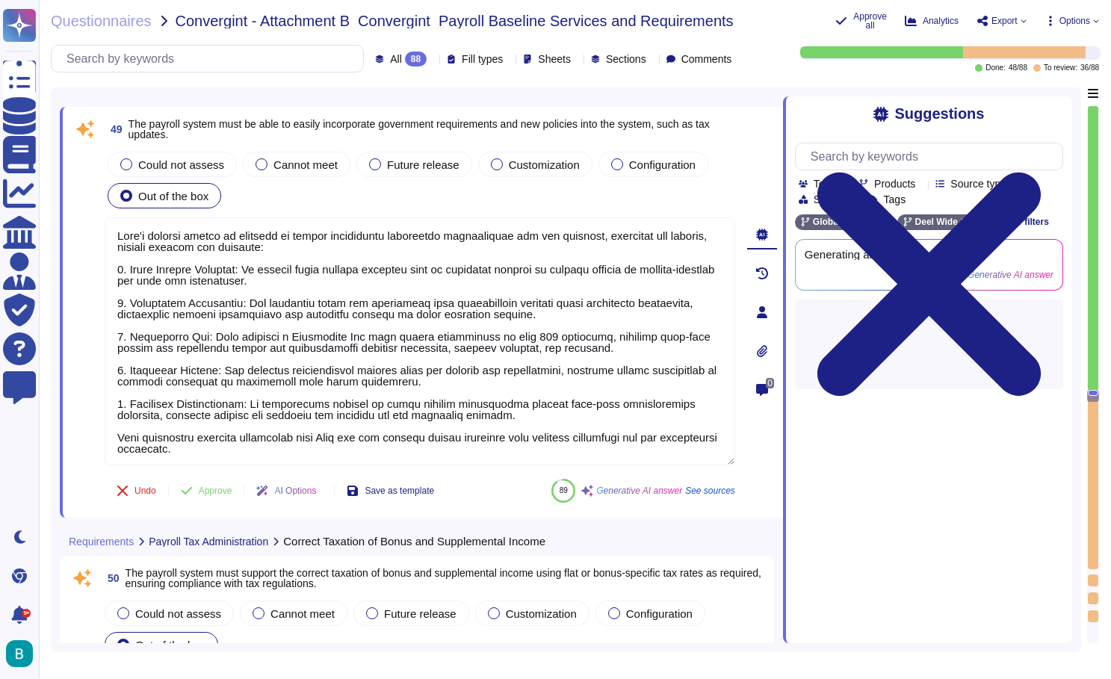
scroll to position [13062, 0]
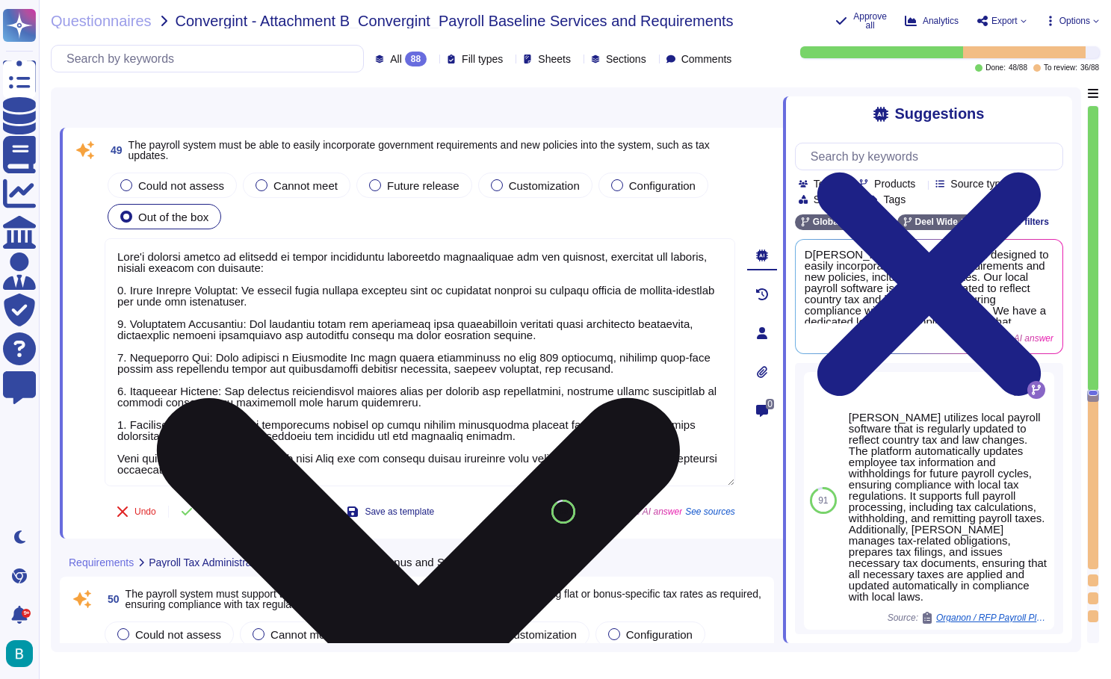
click at [722, 247] on icon at bounding box center [419, 659] width 628 height 837
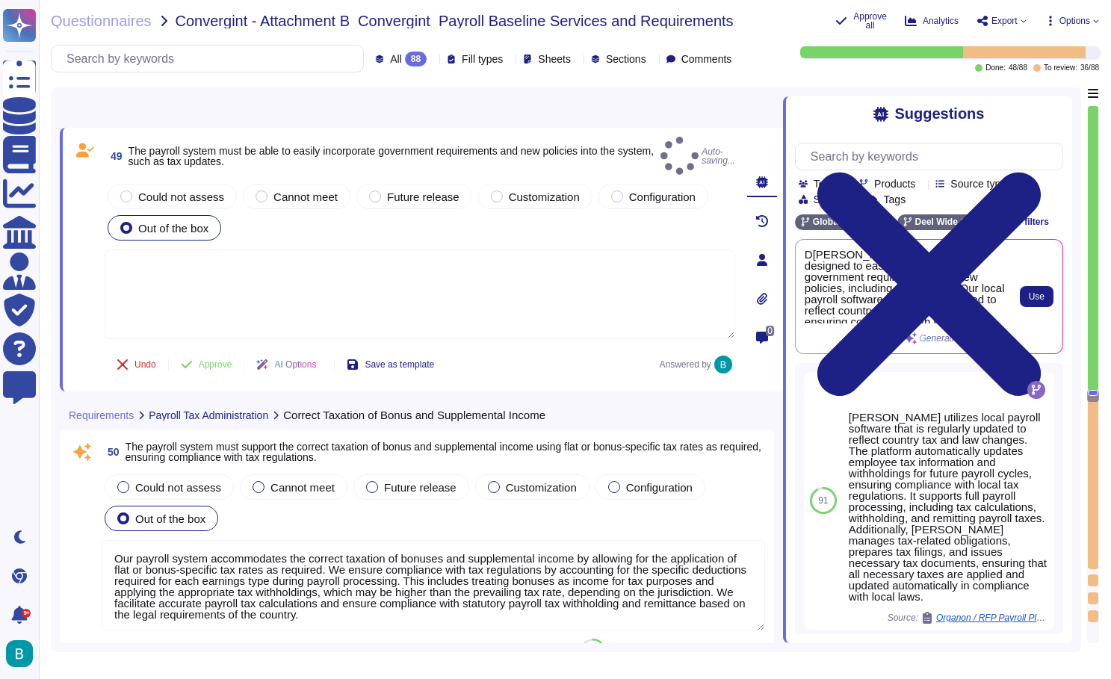
scroll to position [0, 0]
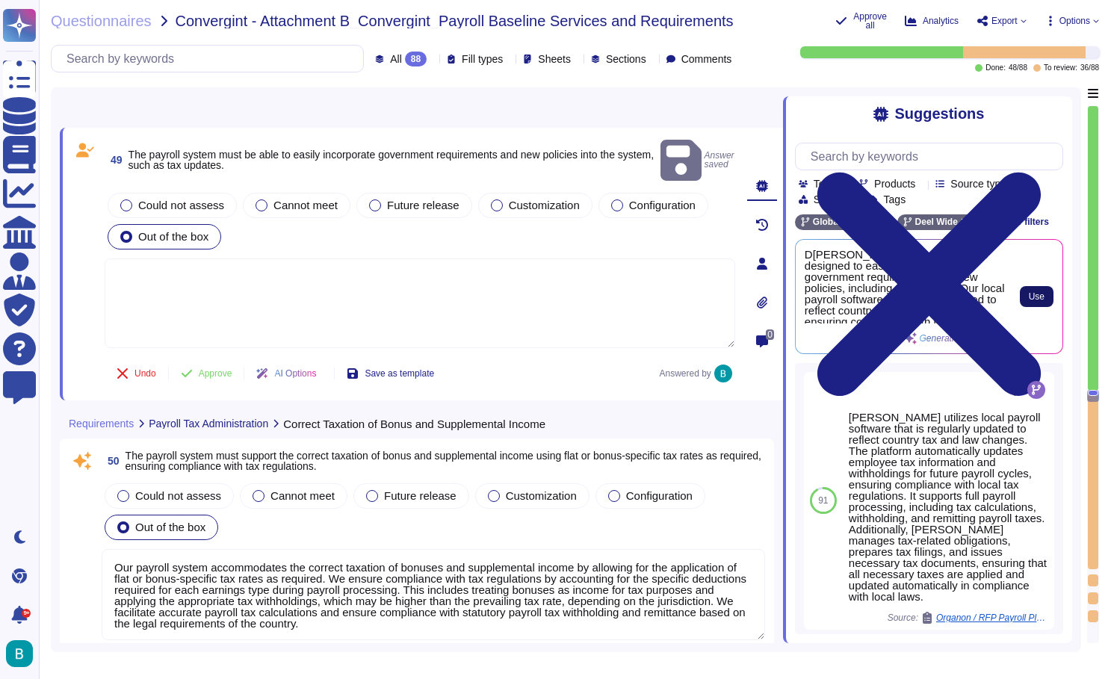
click at [1025, 293] on button "Use" at bounding box center [1037, 296] width 34 height 21
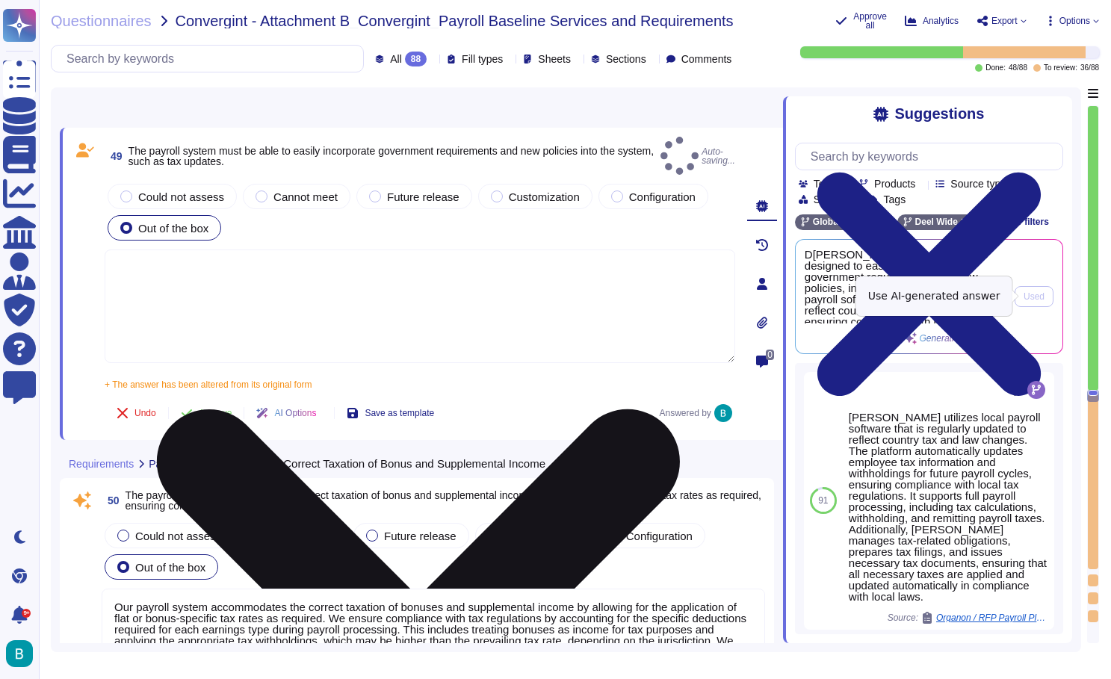
type textarea "D[PERSON_NAME]payroll system is designed to easily incorporate government requi…"
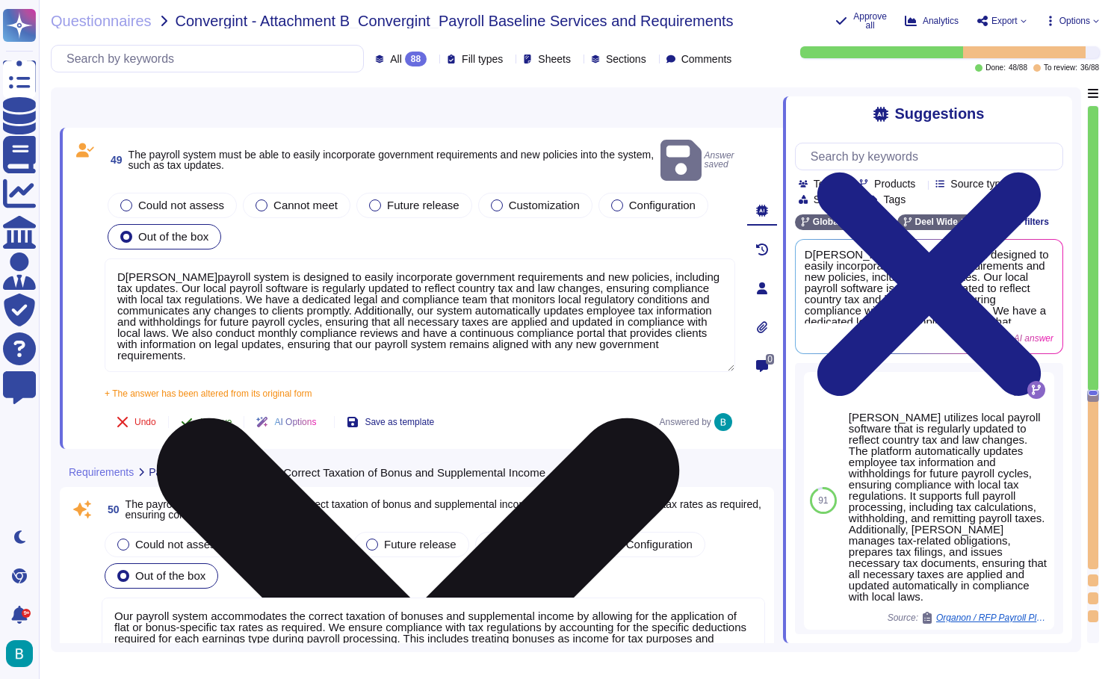
click at [218, 418] on span "Approve" at bounding box center [216, 422] width 34 height 9
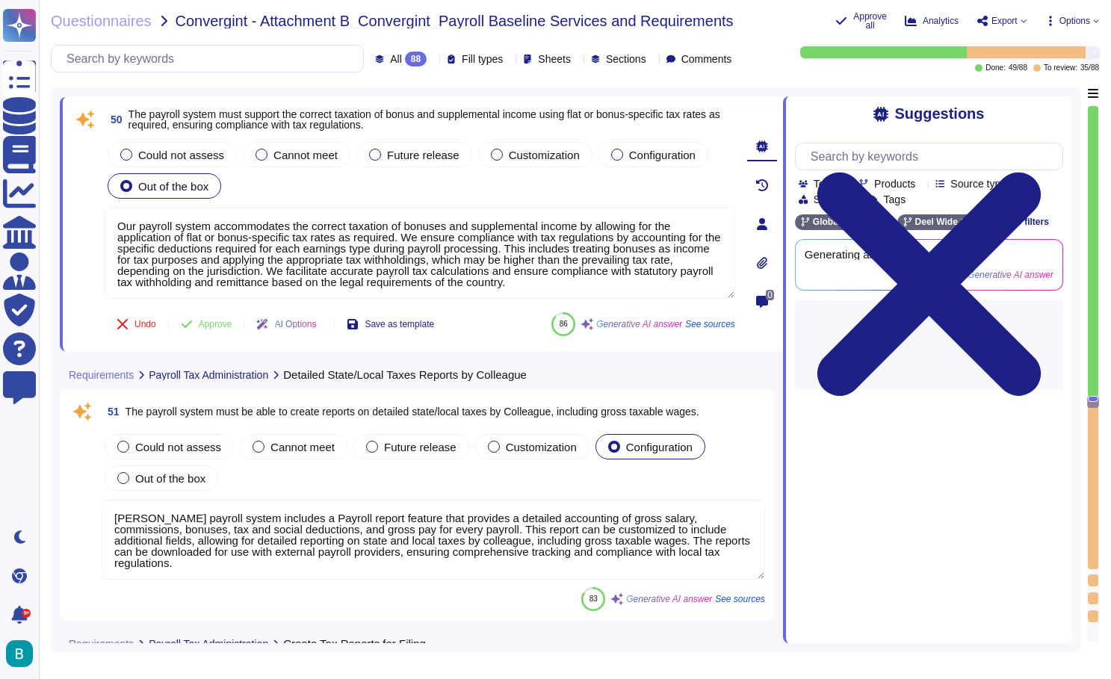
type textarea "[PERSON_NAME]s platform is designed to create tax reports as required for filin…"
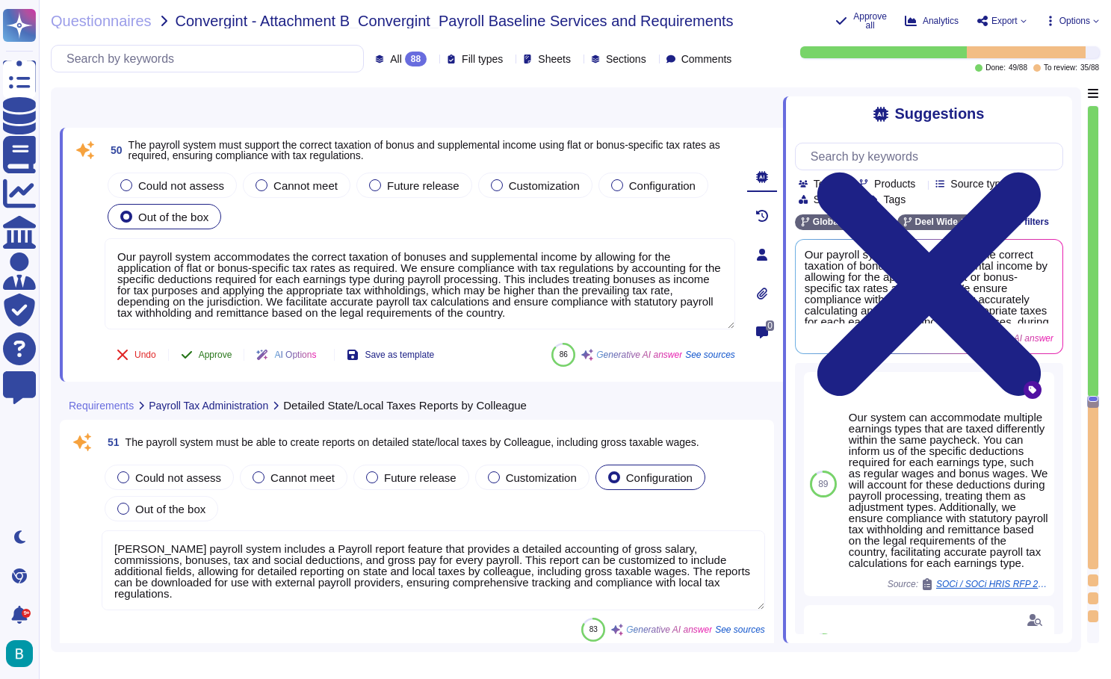
click at [229, 361] on button "Approve" at bounding box center [206, 355] width 75 height 30
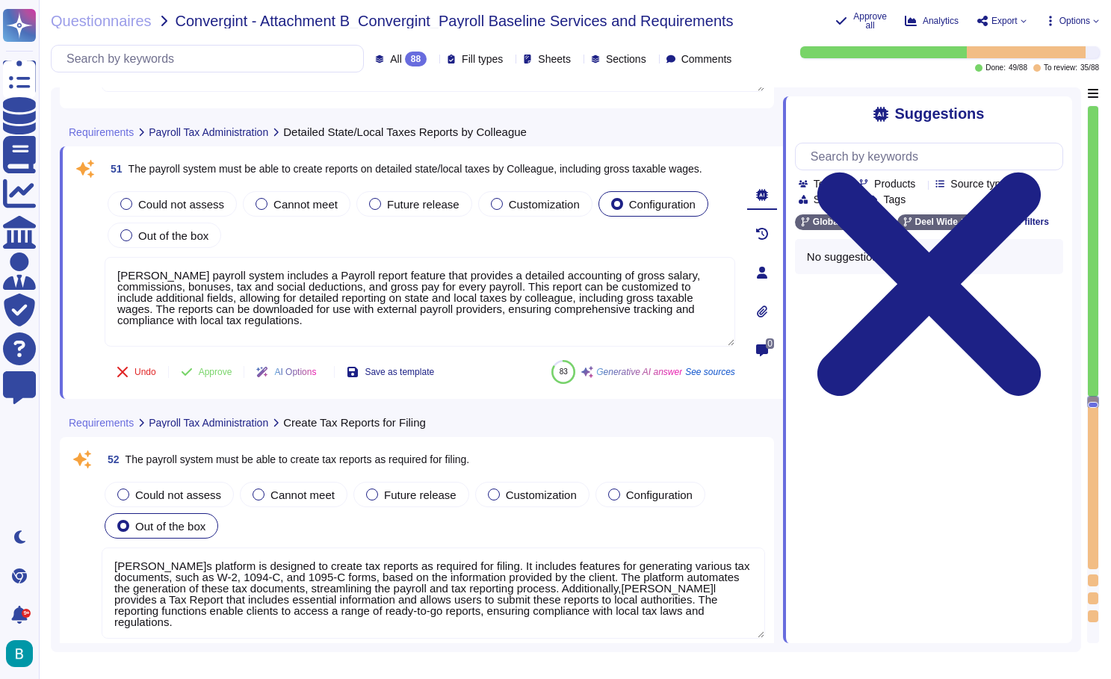
scroll to position [13619, 0]
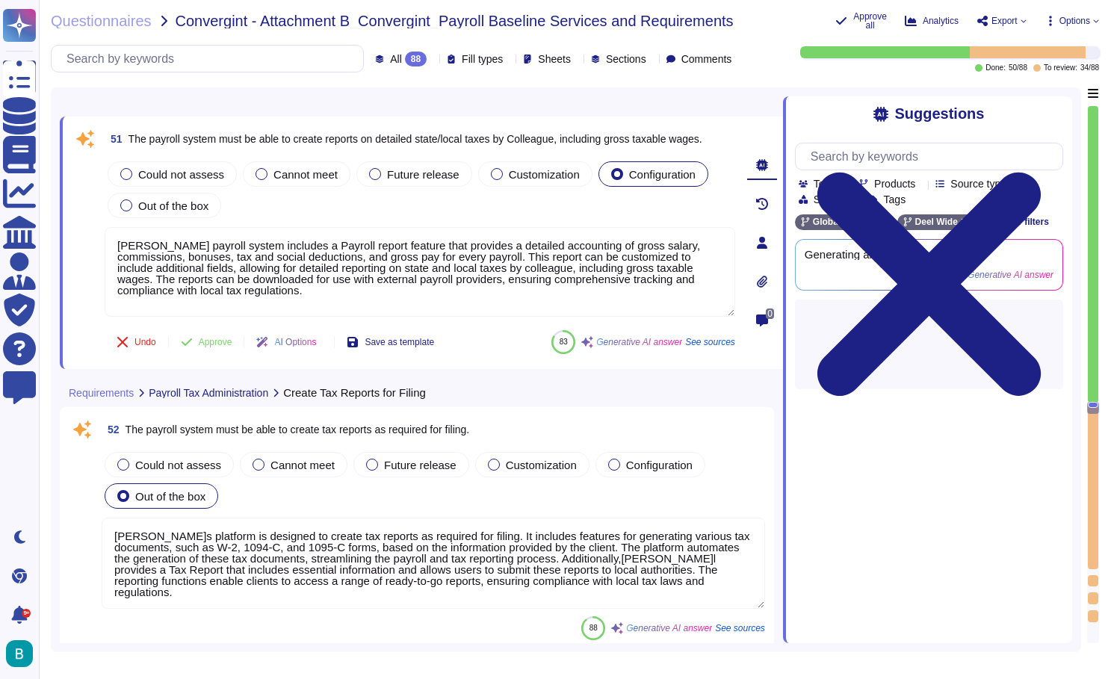
type textarea "[PERSON_NAME]payroll system is designed to recalculate payroll taxes and proces…"
type textarea "[PERSON_NAME] payroll system is designed to ensure compliance with local tax re…"
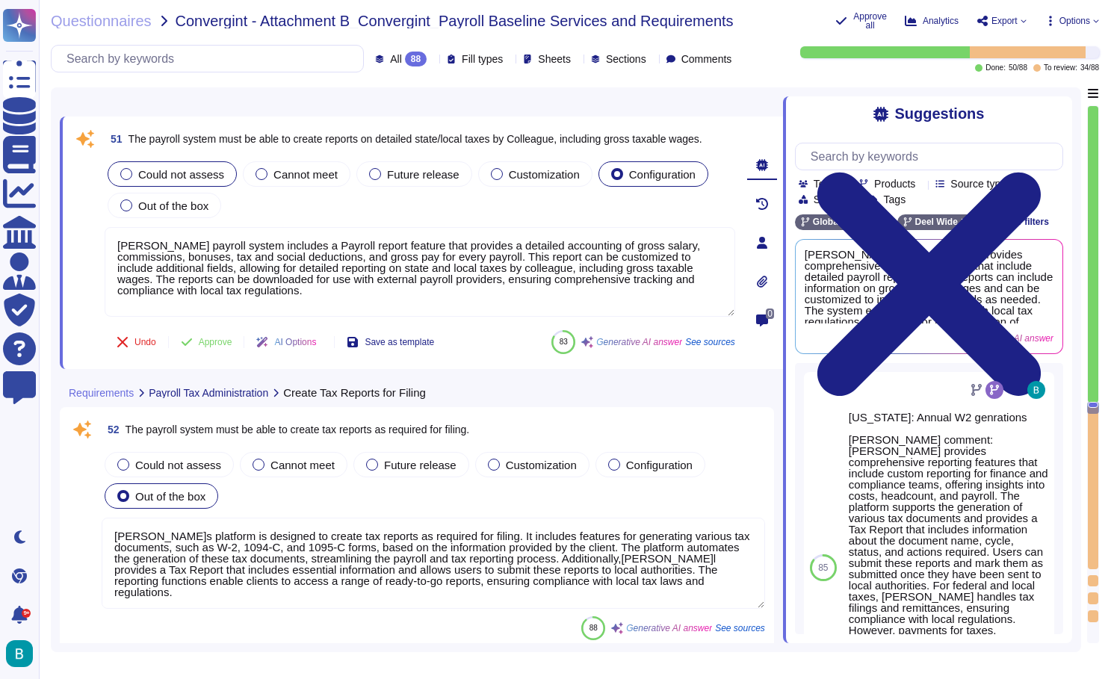
click at [216, 173] on span "Could not assess" at bounding box center [181, 174] width 86 height 13
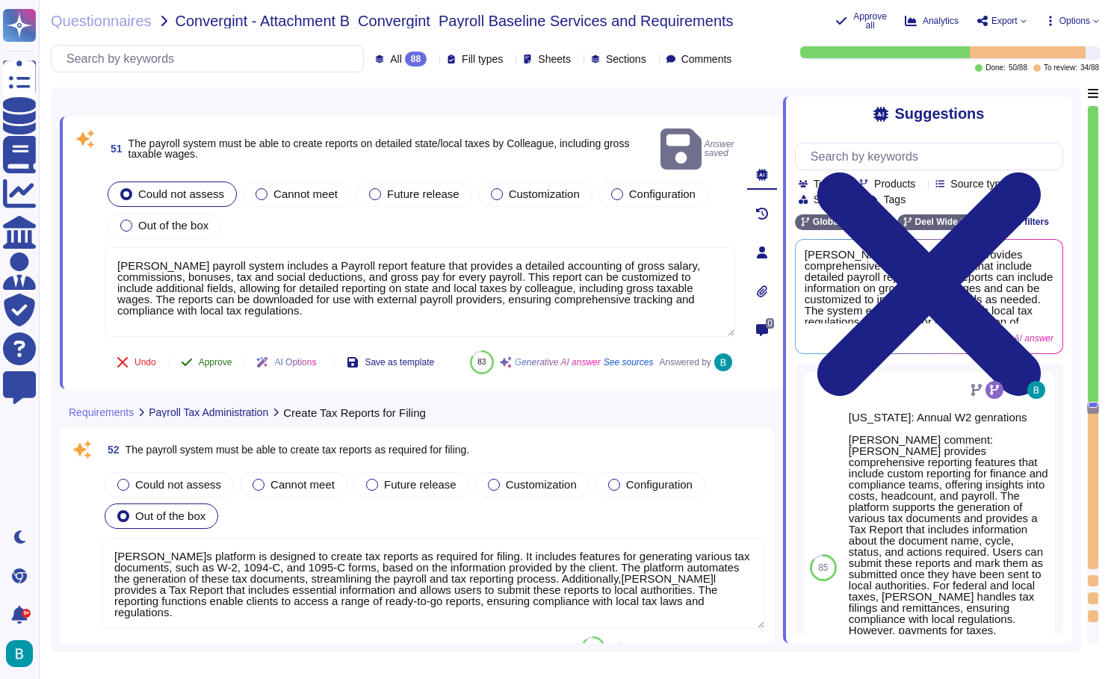
click at [223, 358] on span "Approve" at bounding box center [216, 362] width 34 height 9
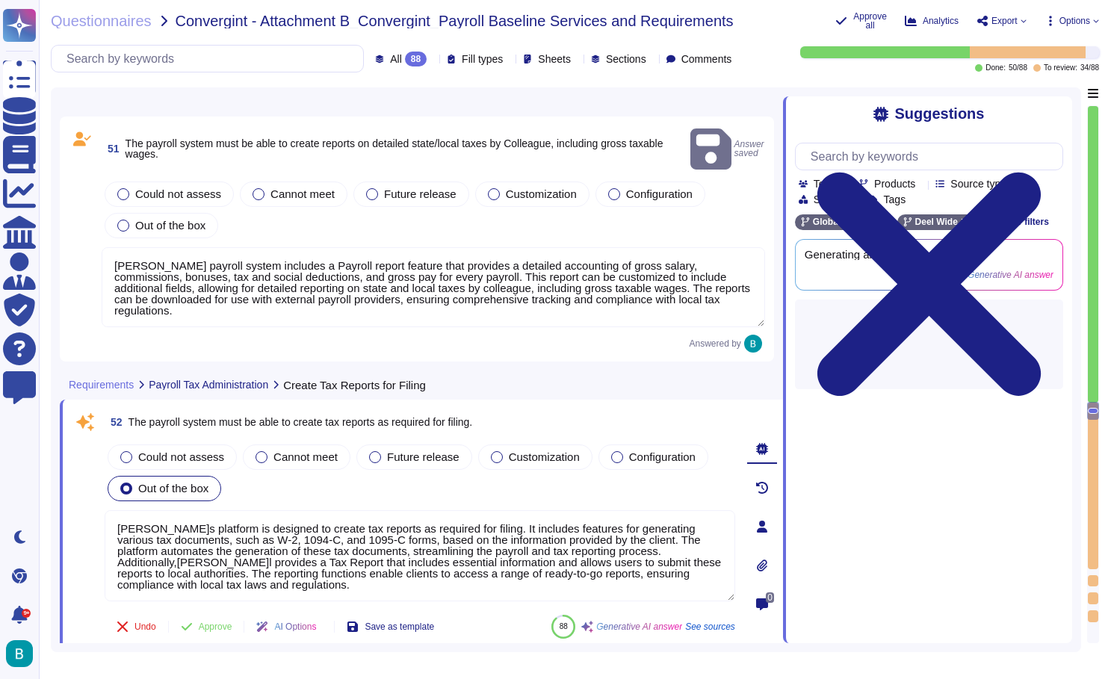
type textarea "[PERSON_NAME] payroll system is designed to ensure compliance with local tax re…"
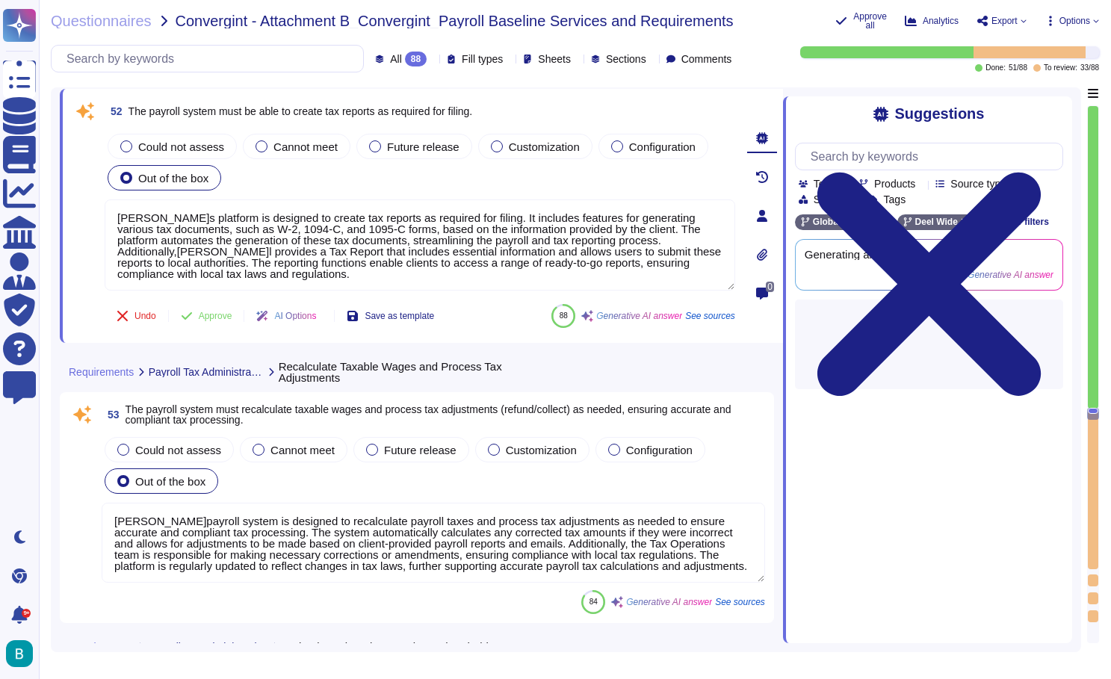
scroll to position [13873, 0]
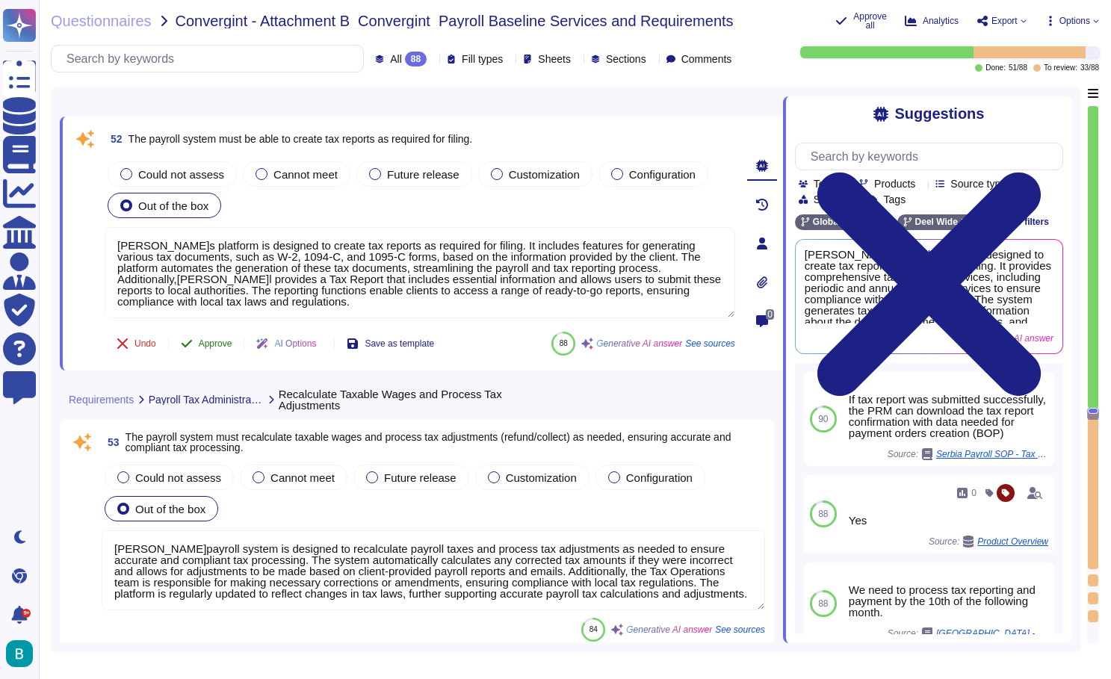
click at [214, 340] on span "Approve" at bounding box center [216, 343] width 34 height 9
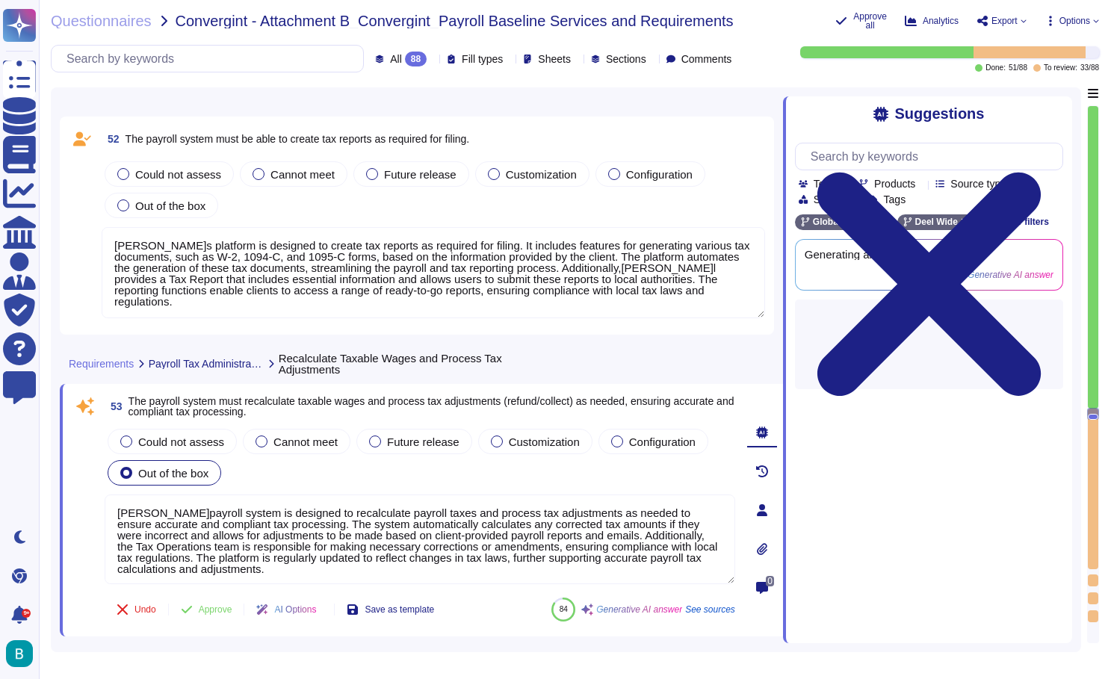
type textarea "D[PERSON_NAME]utilizes local payroll software that is regularly updated to refl…"
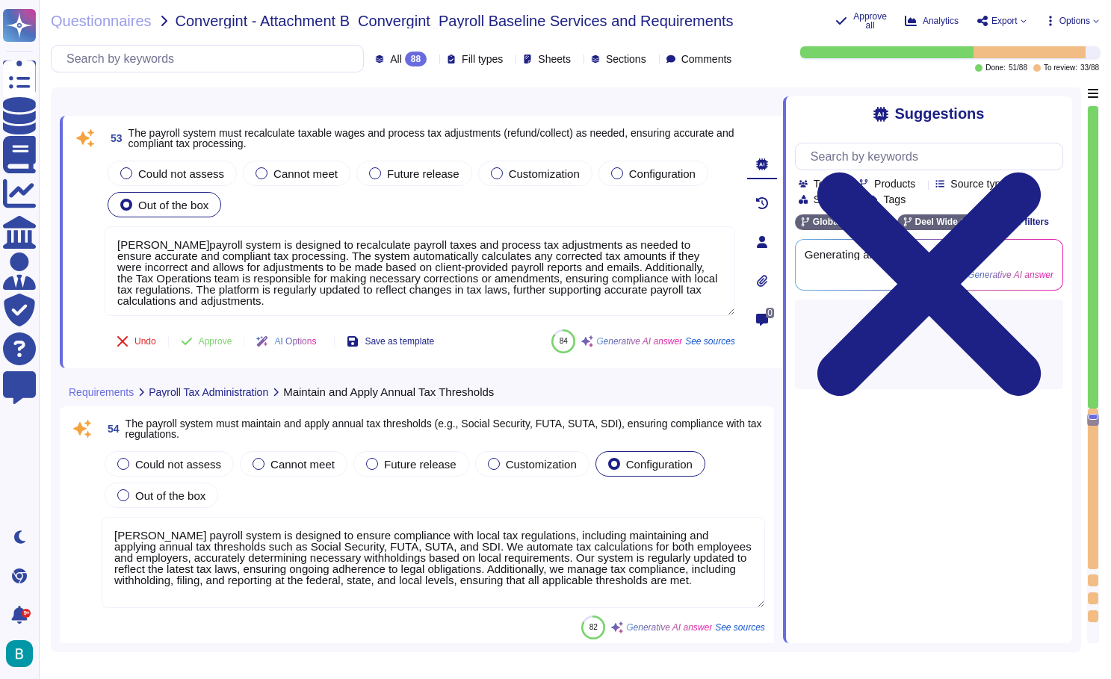
scroll to position [14121, 0]
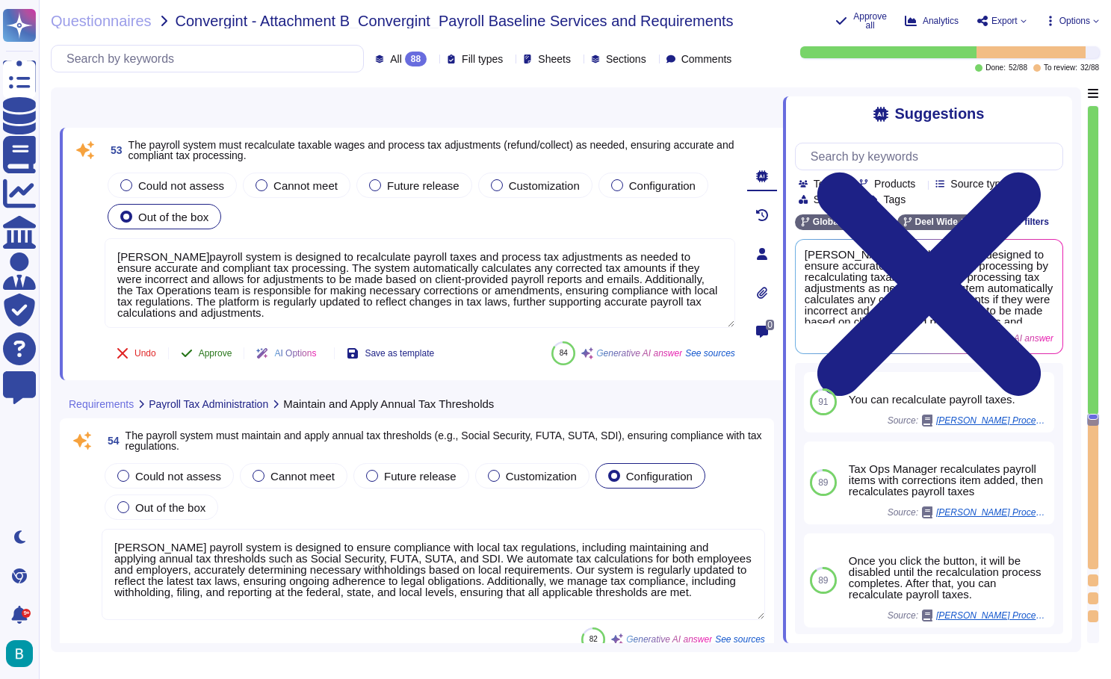
click at [227, 353] on span "Approve" at bounding box center [216, 353] width 34 height 9
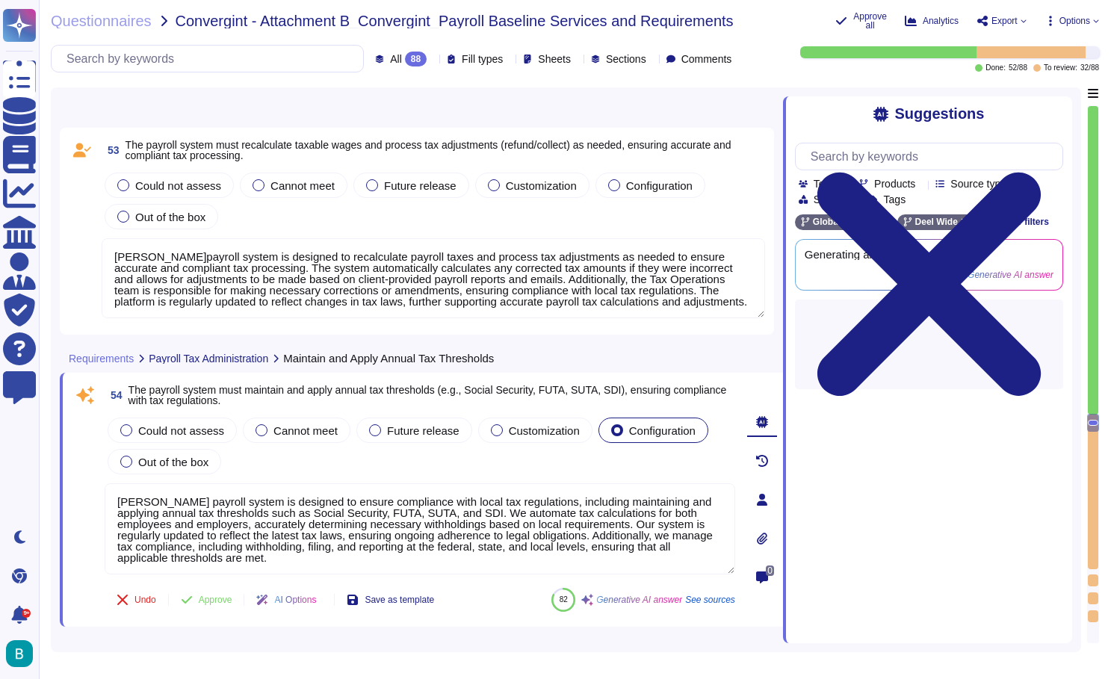
type textarea "[PERSON_NAME] payroll system is designed to handle all payroll-related tax form…"
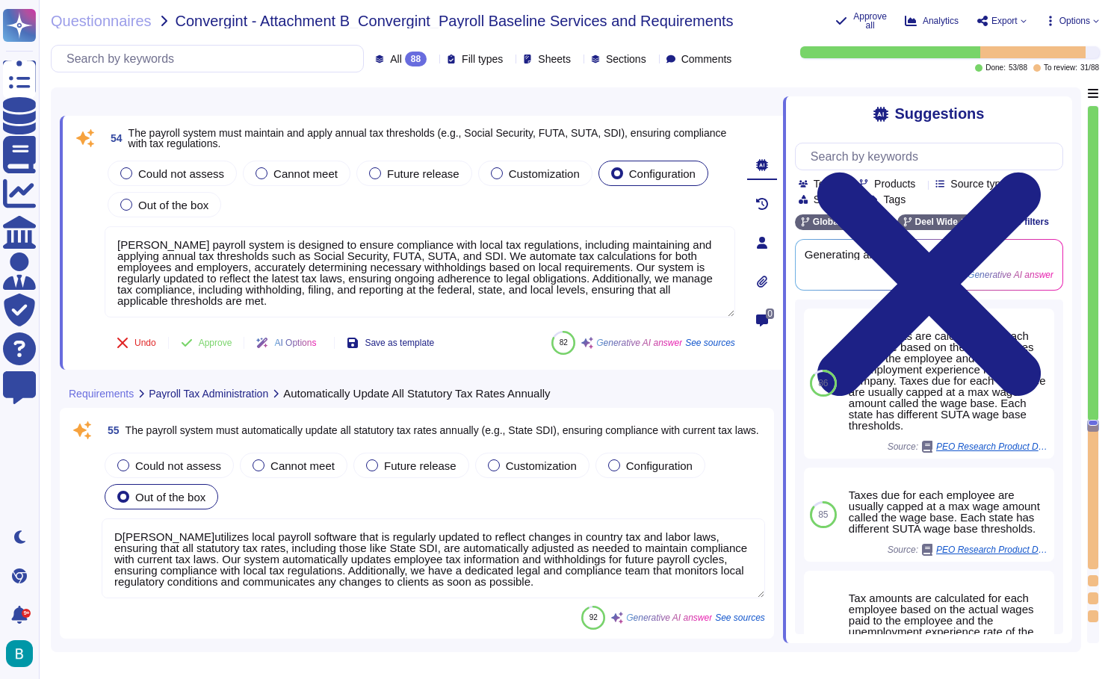
scroll to position [14368, 0]
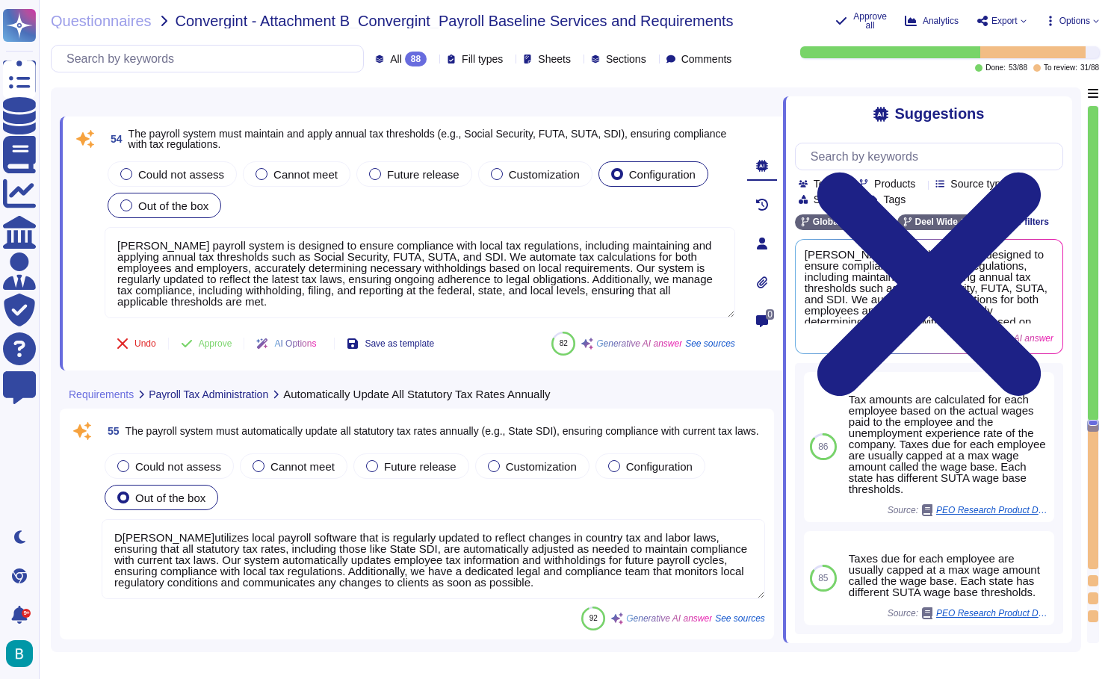
click at [190, 193] on div "Out of the box" at bounding box center [165, 205] width 114 height 25
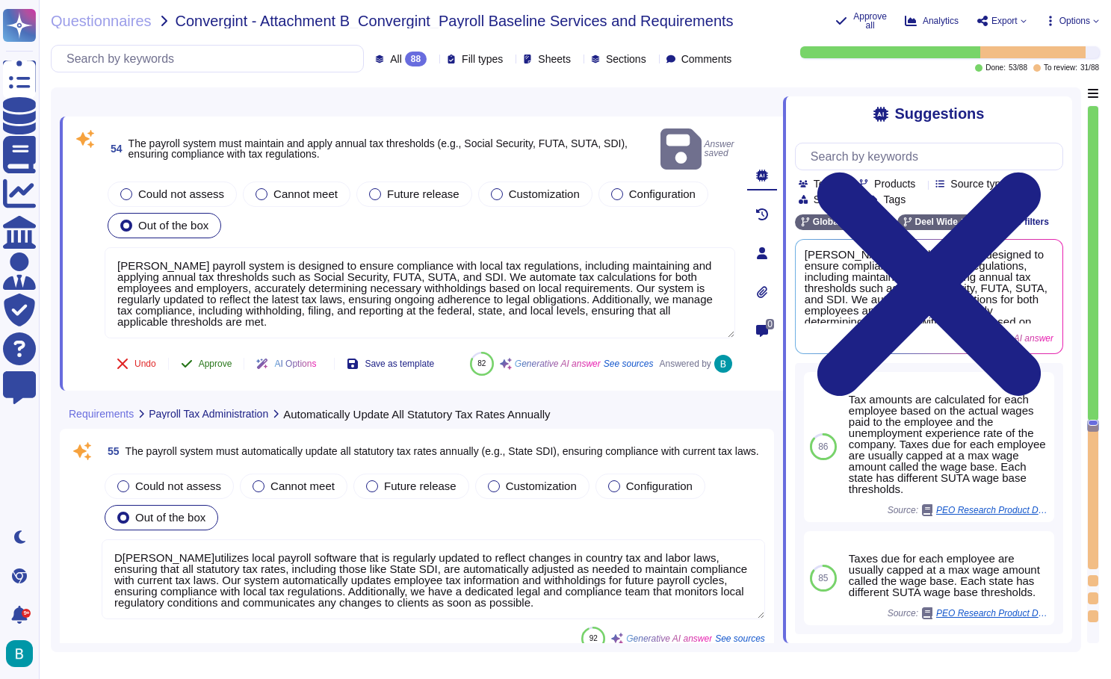
click at [224, 359] on span "Approve" at bounding box center [216, 363] width 34 height 9
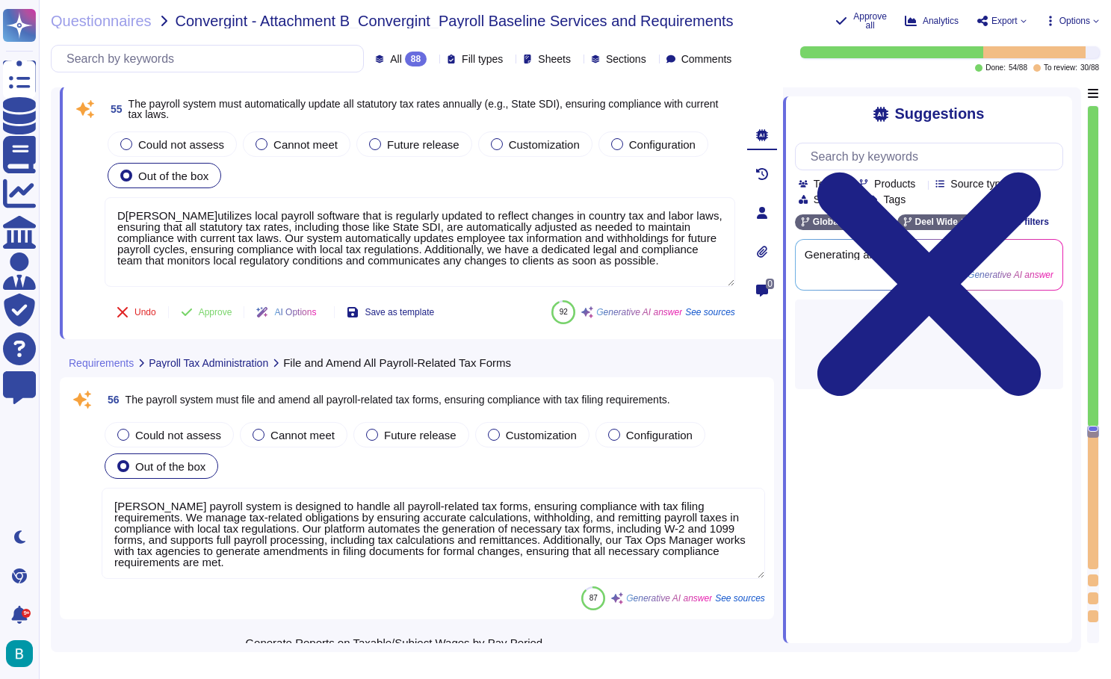
type textarea "[PERSON_NAME] payroll system provides comprehensive reporting capabilities that…"
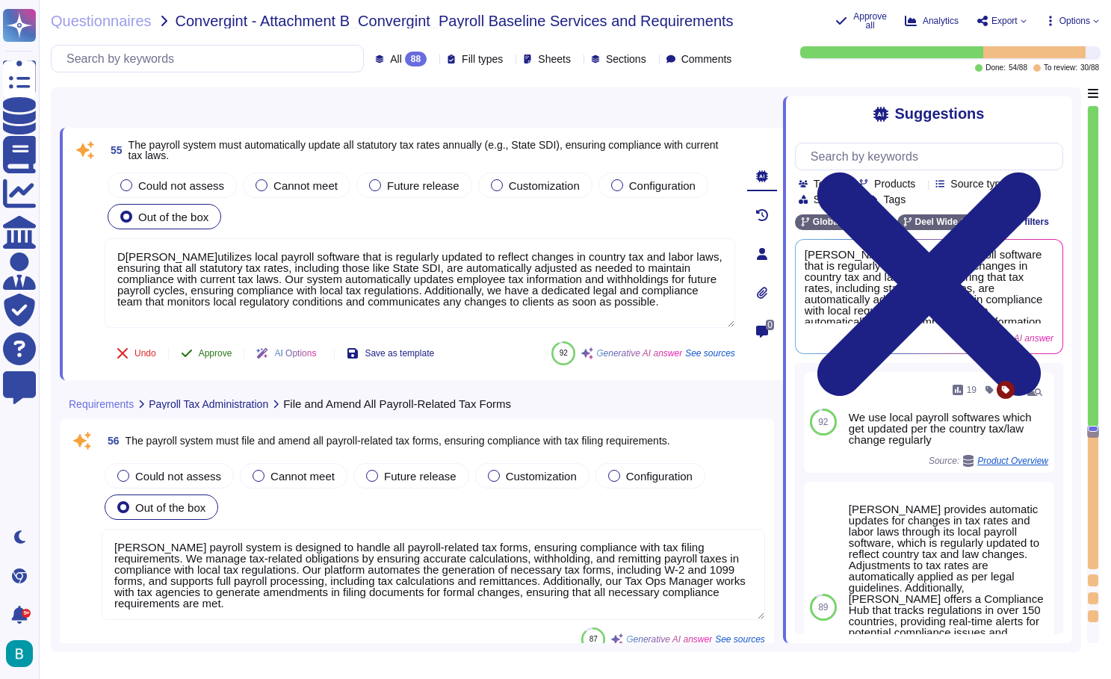
click at [211, 355] on span "Approve" at bounding box center [216, 353] width 34 height 9
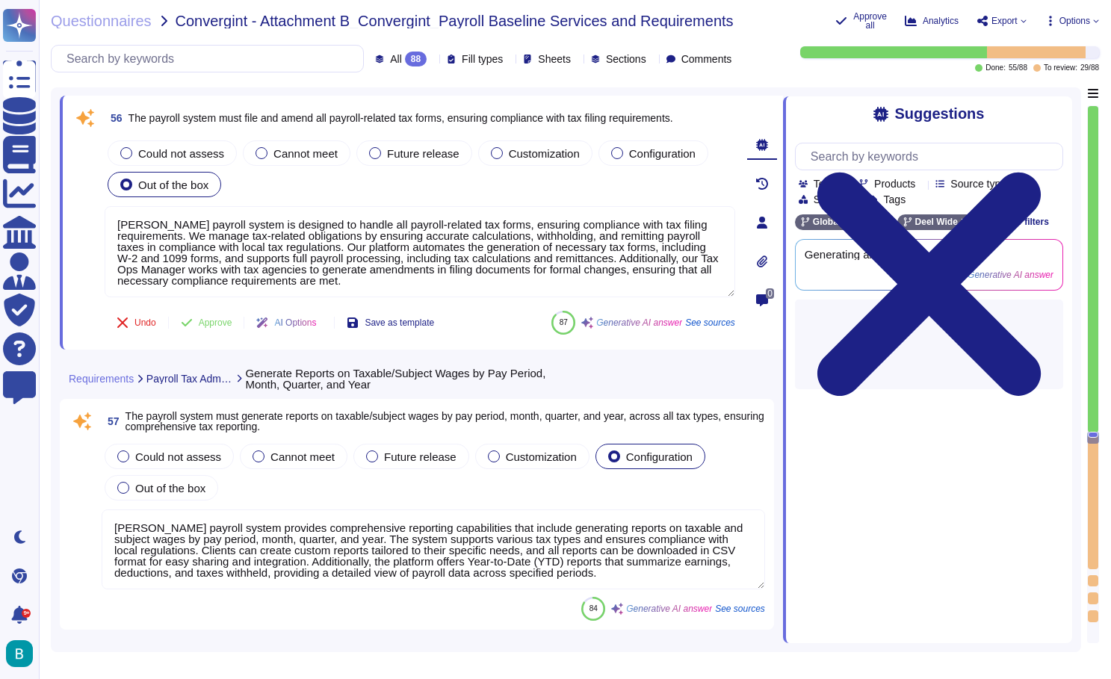
type textarea "D[PERSON_NAME]payroll system ensures compliance with local laws by distributing…"
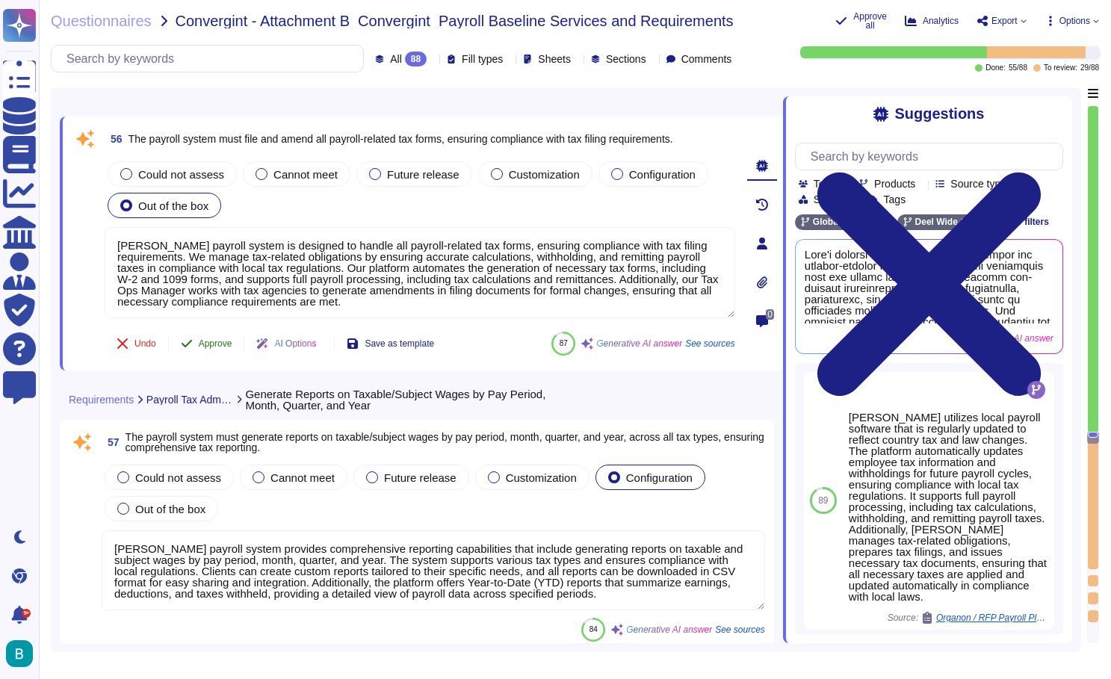
click at [217, 341] on span "Approve" at bounding box center [216, 343] width 34 height 9
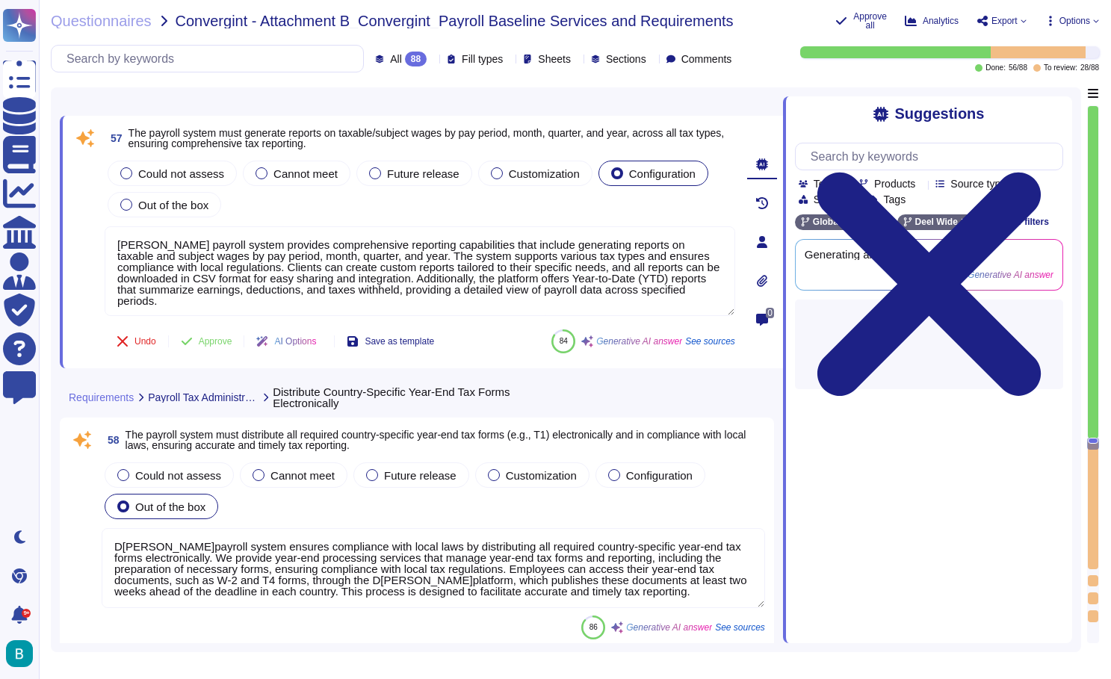
type textarea "[PERSON_NAME] ensures compliance with regulatory changes at all levels (Federal…"
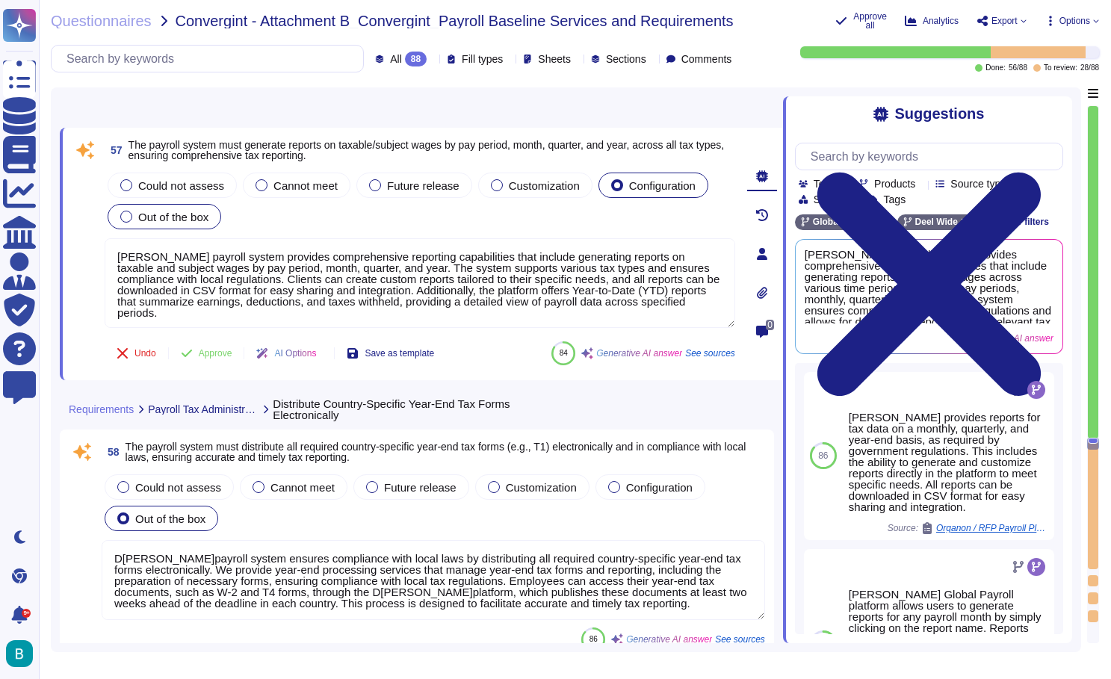
click at [182, 223] on div "Out of the box" at bounding box center [165, 216] width 114 height 25
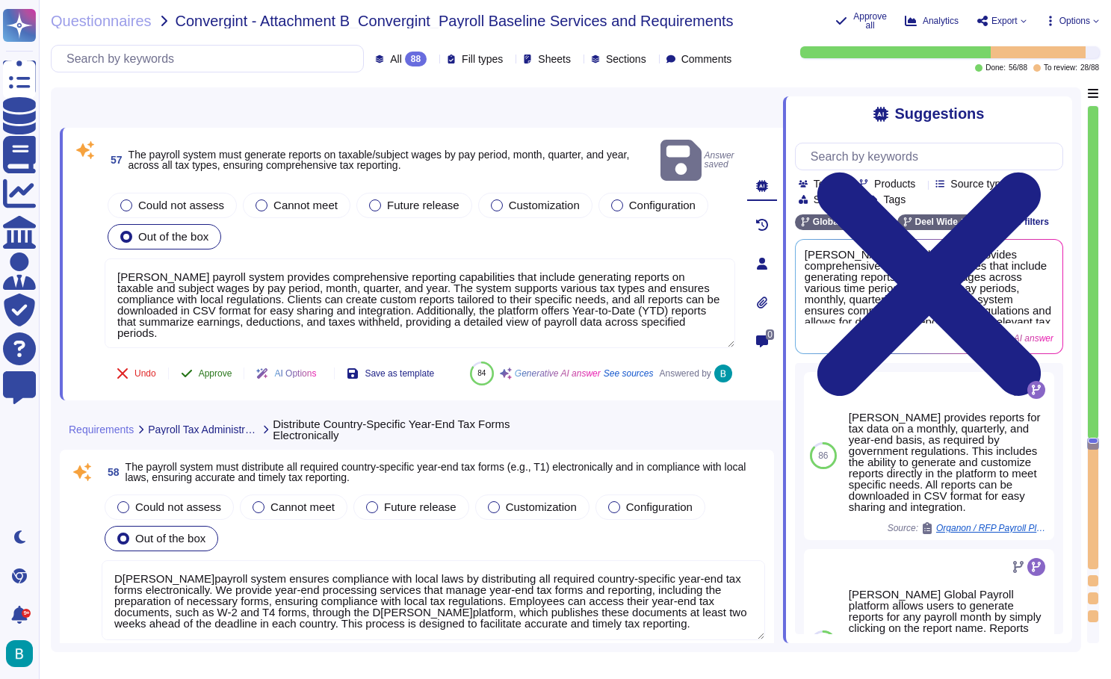
click at [223, 369] on span "Approve" at bounding box center [216, 373] width 34 height 9
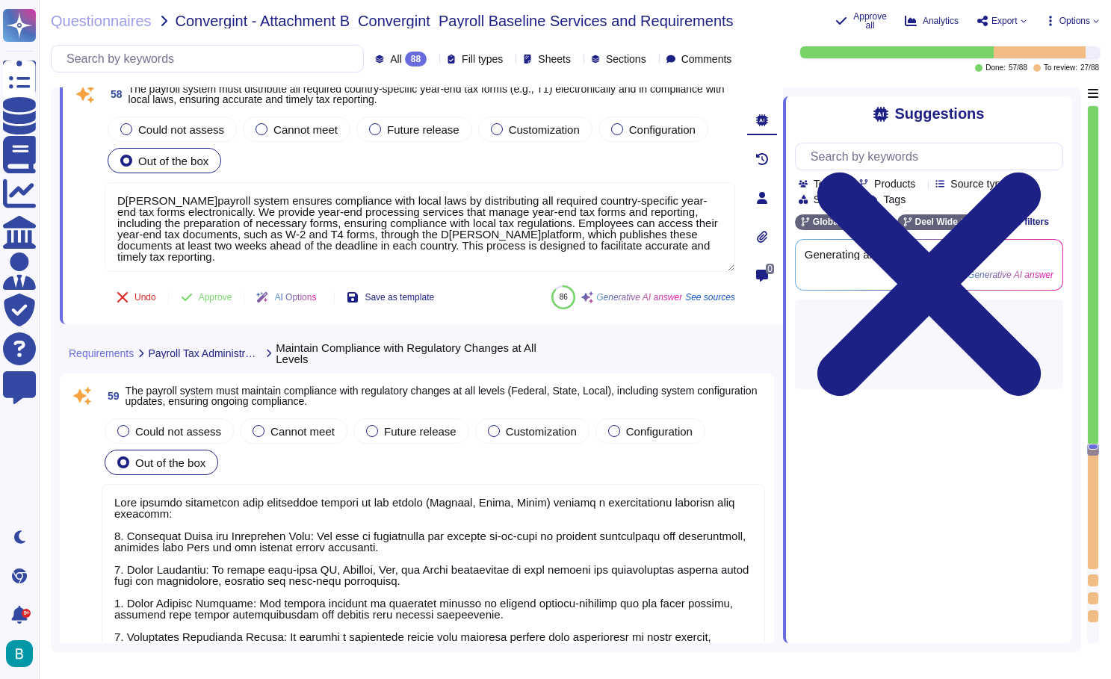
type textarea "[PERSON_NAME] payroll system is designed to account for payroll and tax implica…"
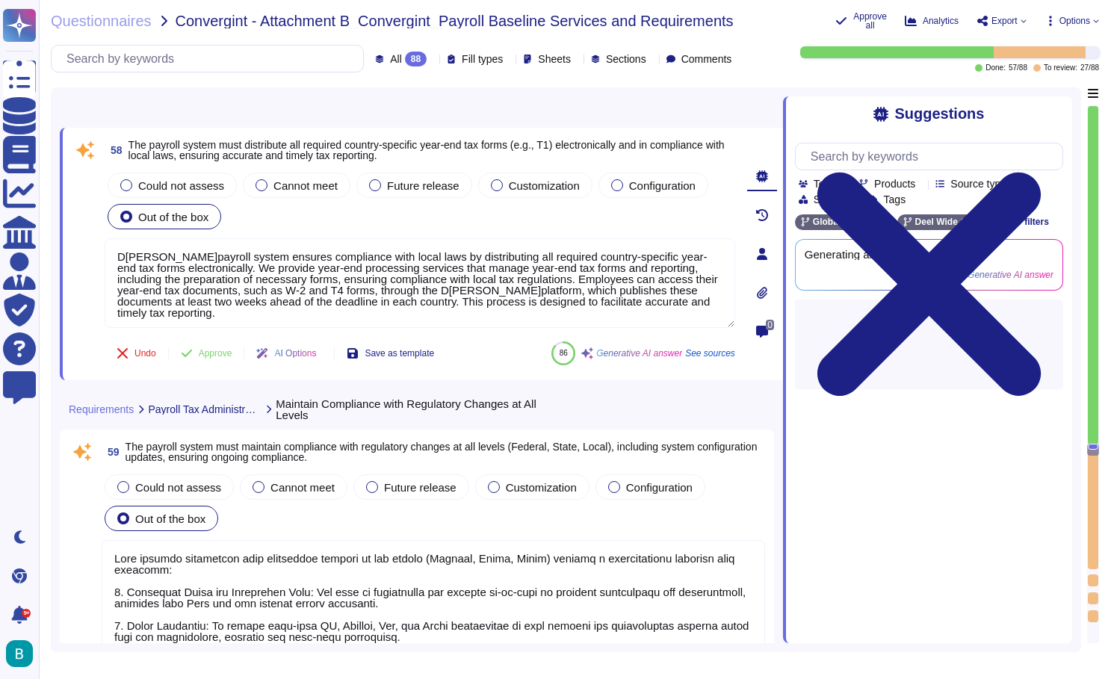
scroll to position [15393, 0]
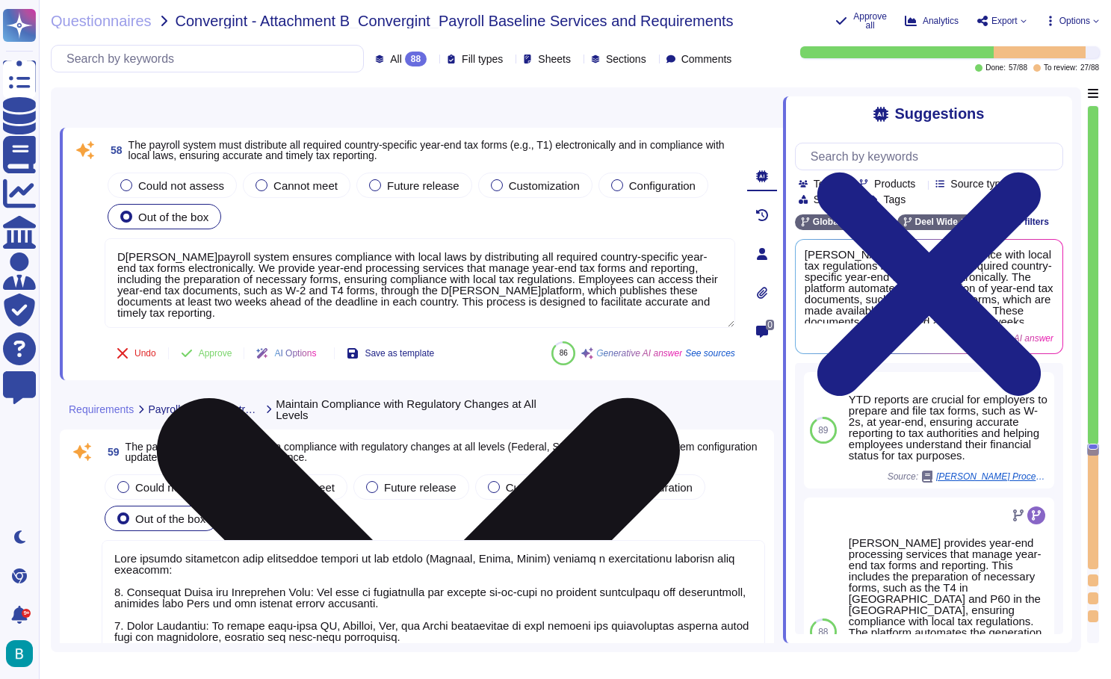
click at [235, 329] on div "D[PERSON_NAME]payroll system ensures compliance with local laws by distributing…" at bounding box center [420, 283] width 631 height 91
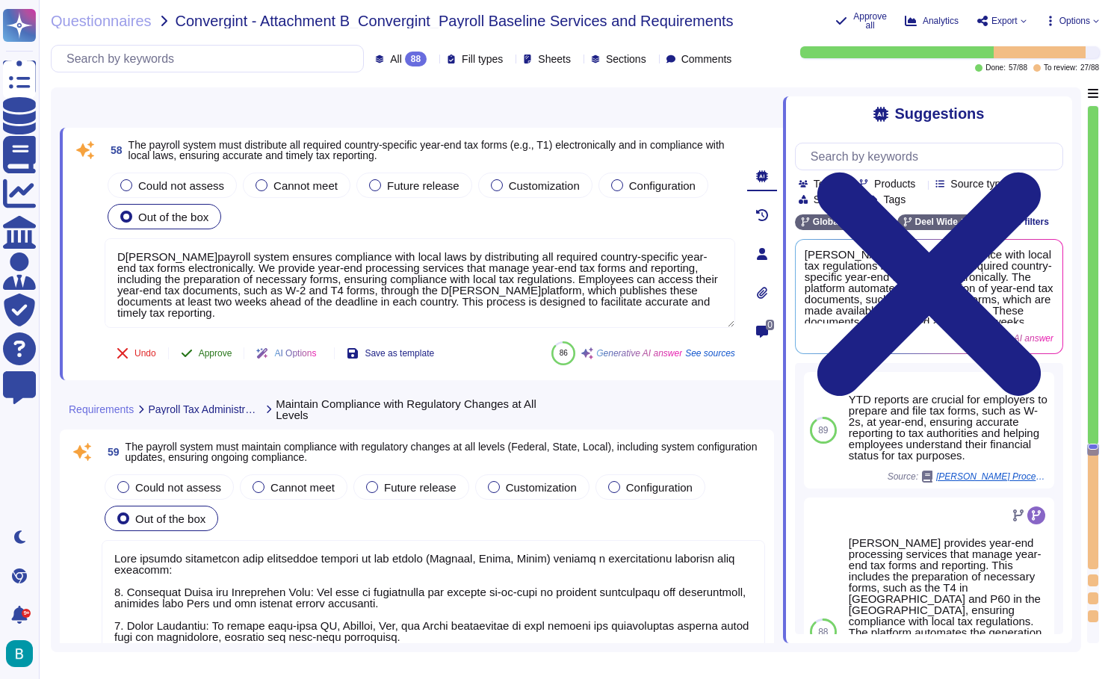
click at [225, 351] on span "Approve" at bounding box center [216, 353] width 34 height 9
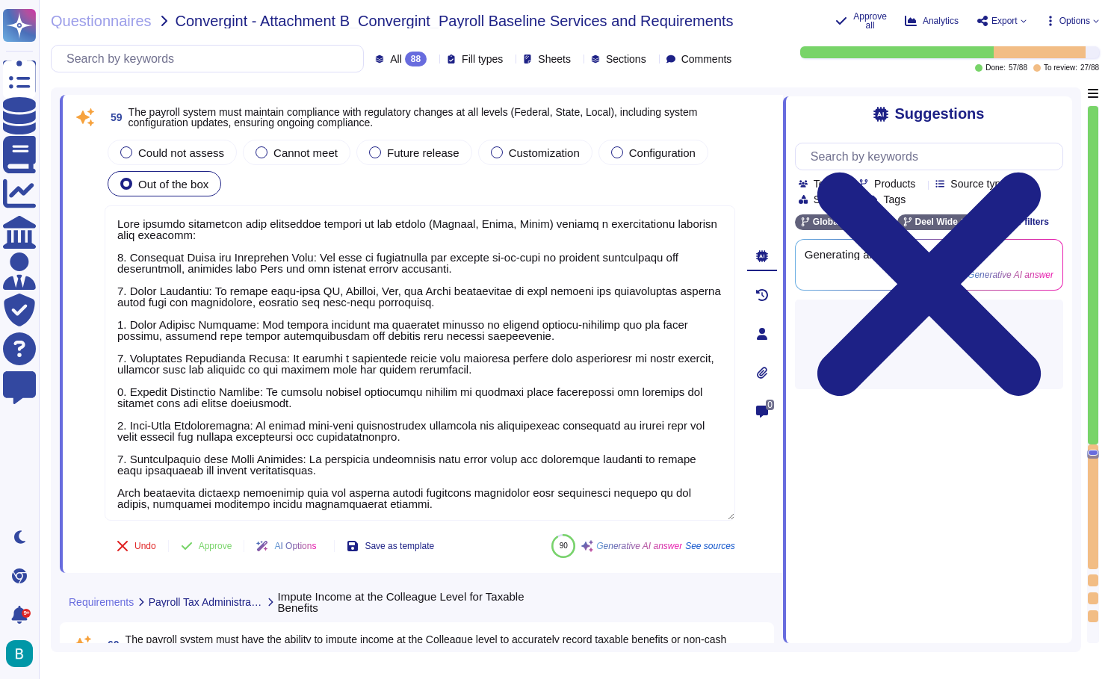
type textarea "[PERSON_NAME] payroll solution integrates taxable fringe benefits into payroll,…"
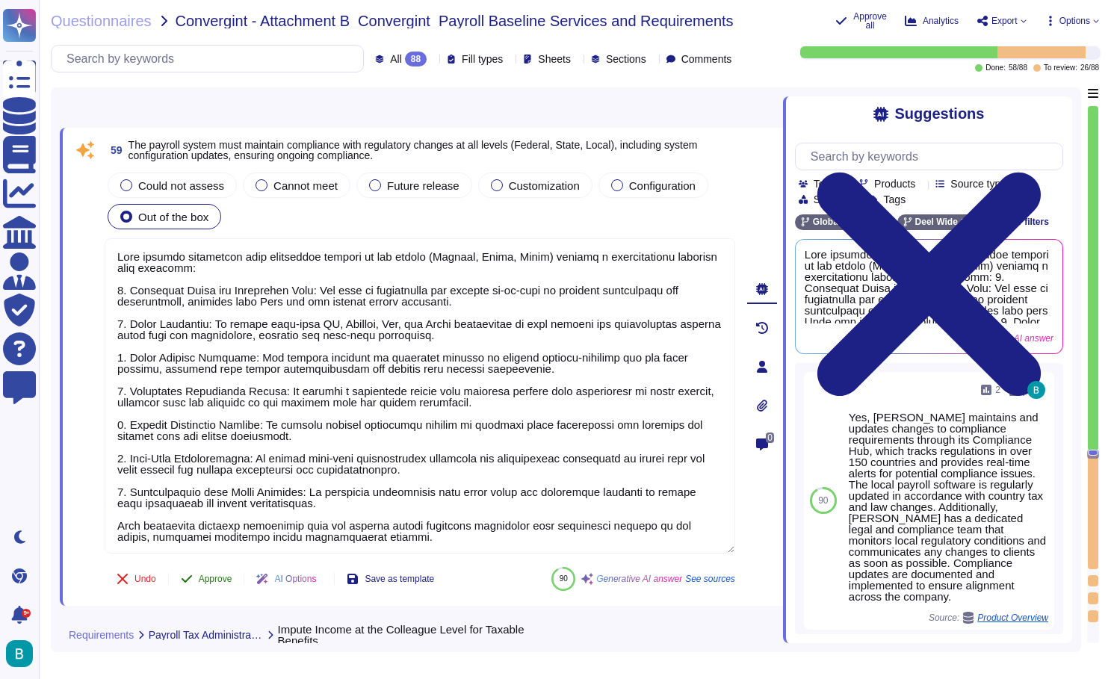
click at [229, 585] on button "Approve" at bounding box center [206, 579] width 75 height 30
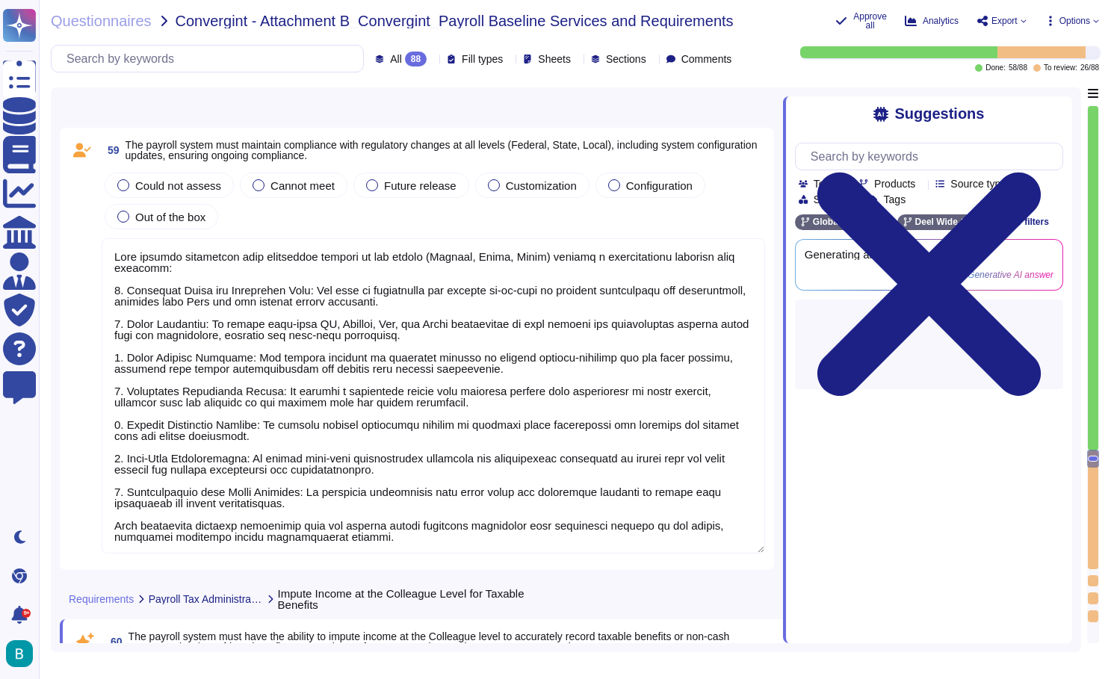
type textarea "[PERSON_NAME] payroll system is designed to handle all local tax filings, inclu…"
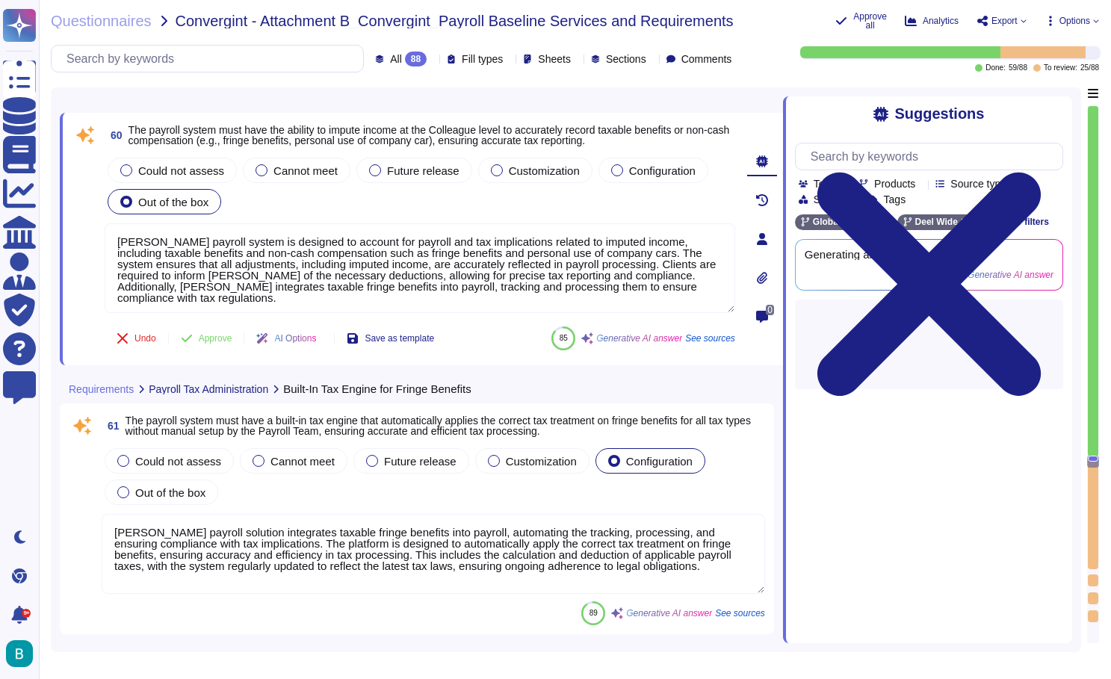
scroll to position [16123, 0]
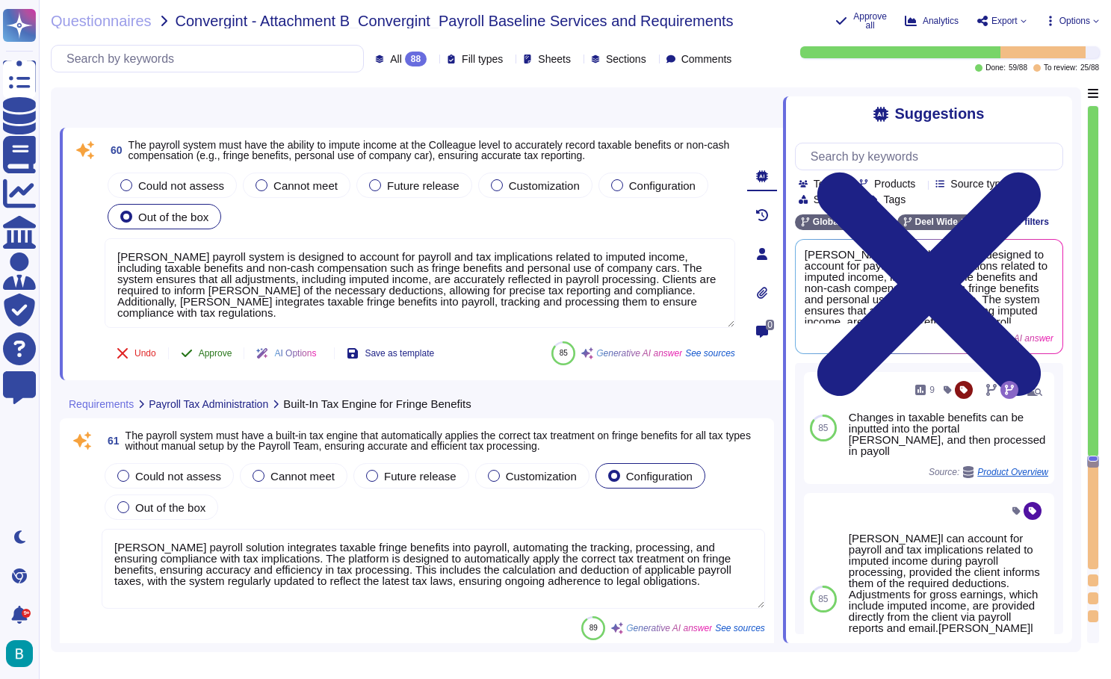
click at [223, 352] on span "Approve" at bounding box center [216, 353] width 34 height 9
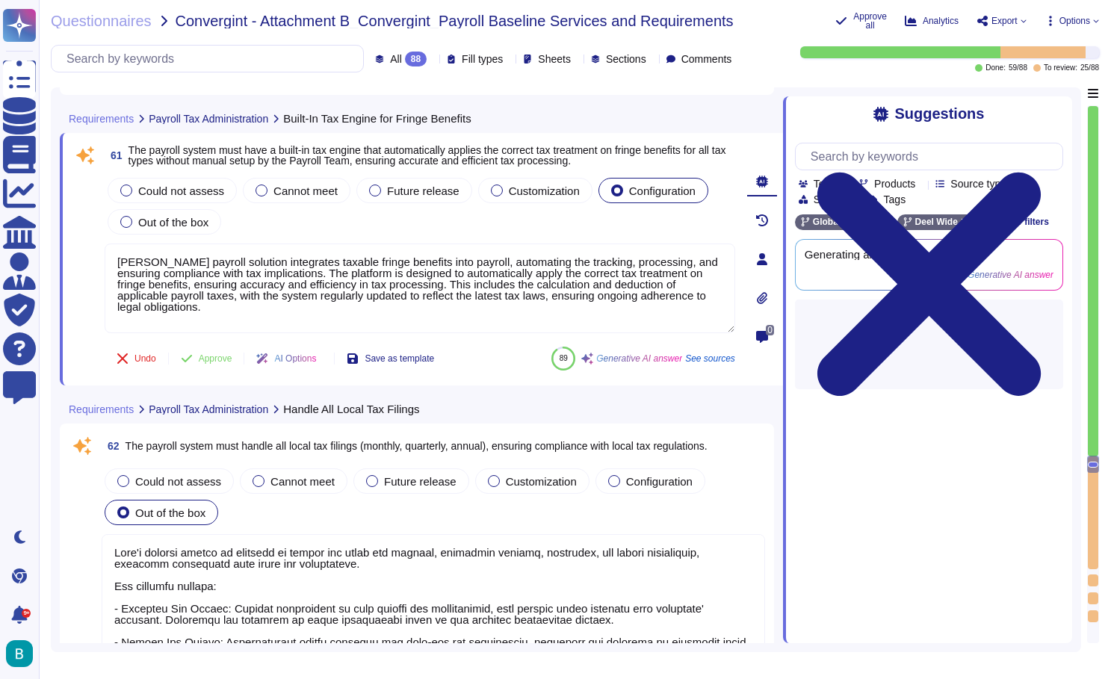
type textarea "[PERSON_NAME] payroll system supports quarter and year-end tax adjustments thro…"
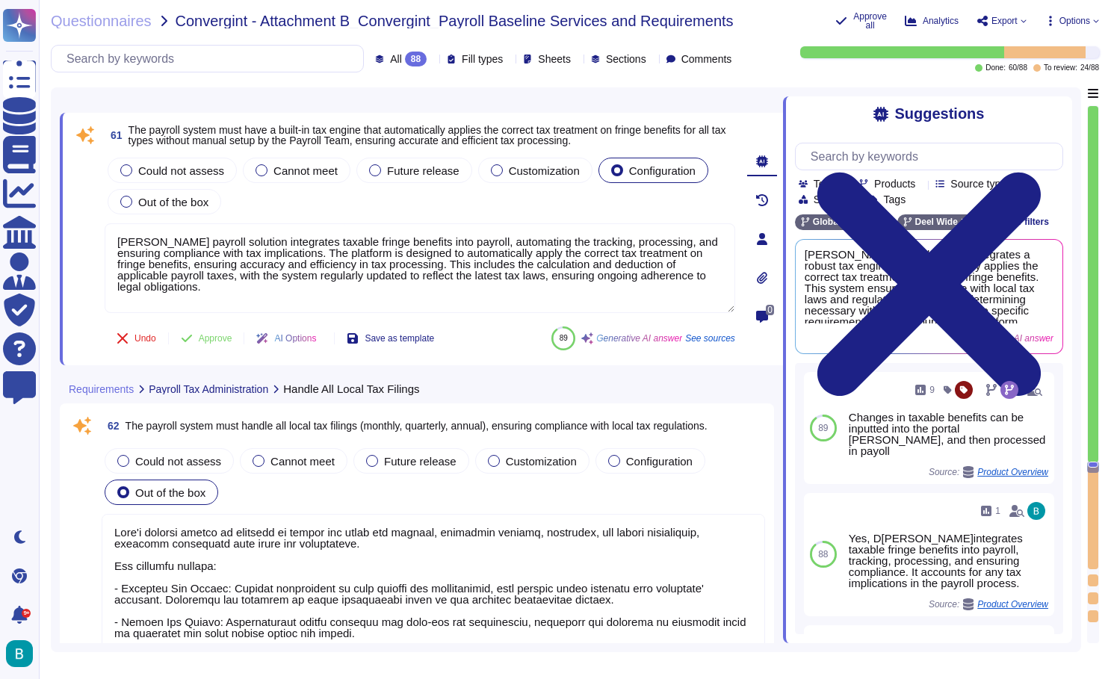
scroll to position [16370, 0]
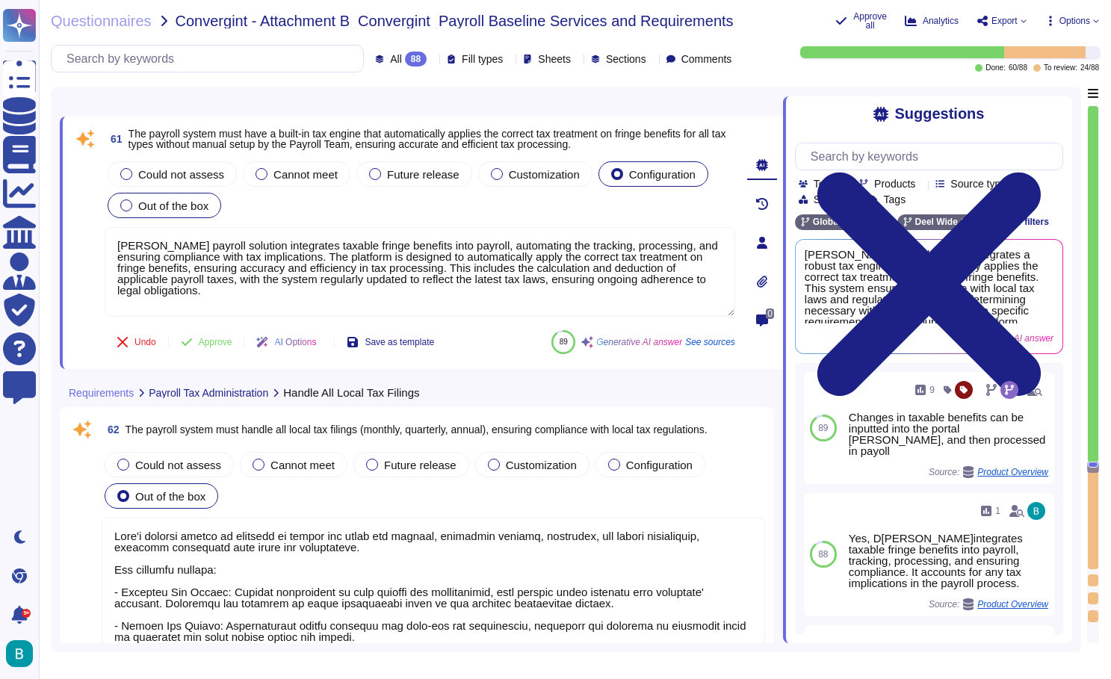
click at [188, 205] on span "Out of the box" at bounding box center [173, 205] width 70 height 13
click at [225, 353] on button "Approve" at bounding box center [206, 342] width 75 height 30
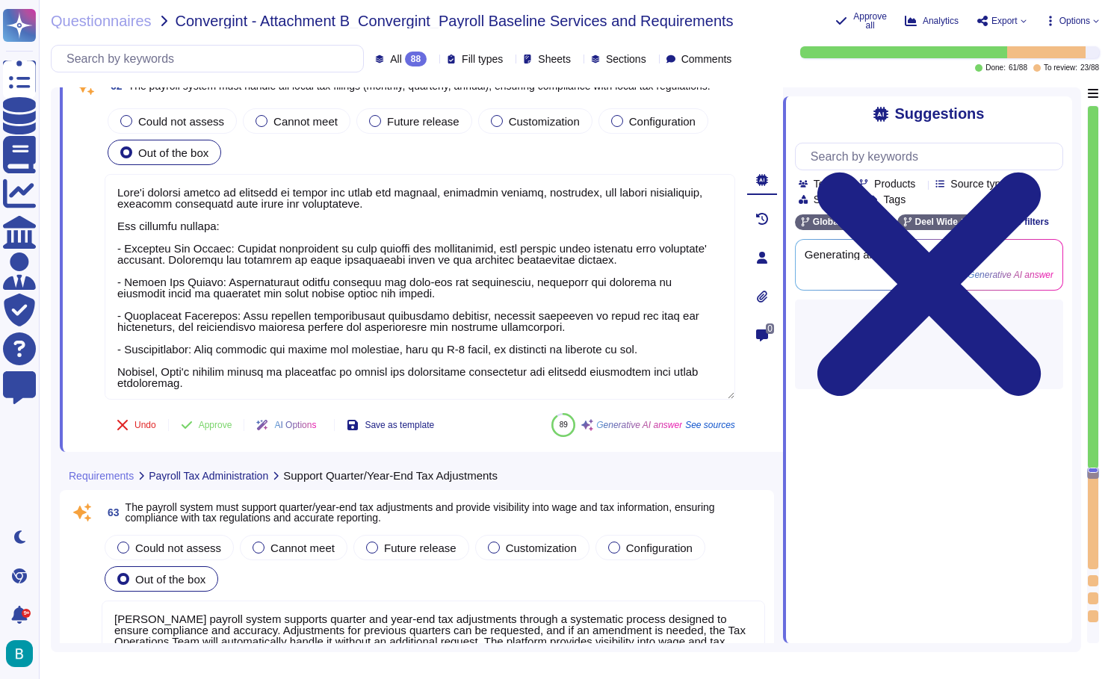
type textarea "[PERSON_NAME] Global Payroll solution offers comprehensive reporting capabiliti…"
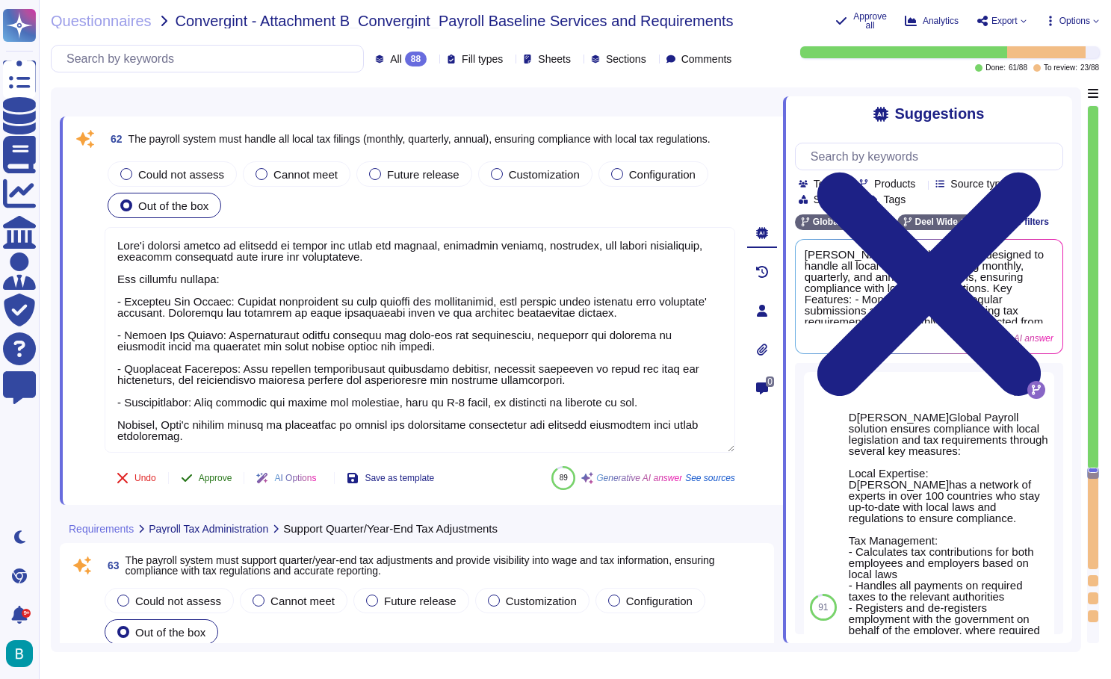
click at [222, 474] on span "Approve" at bounding box center [216, 478] width 34 height 9
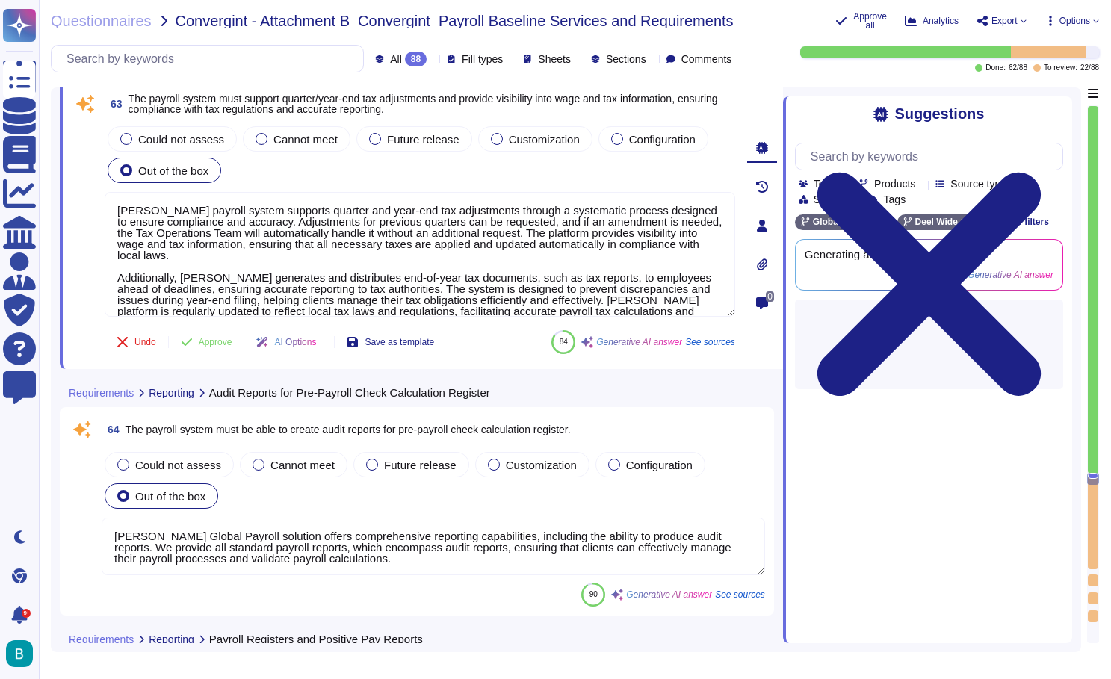
type textarea "[PERSON_NAME] Global Payroll solution offers comprehensive reporting capabiliti…"
type textarea "[PERSON_NAME] platform supports generating payroll summary reports that include…"
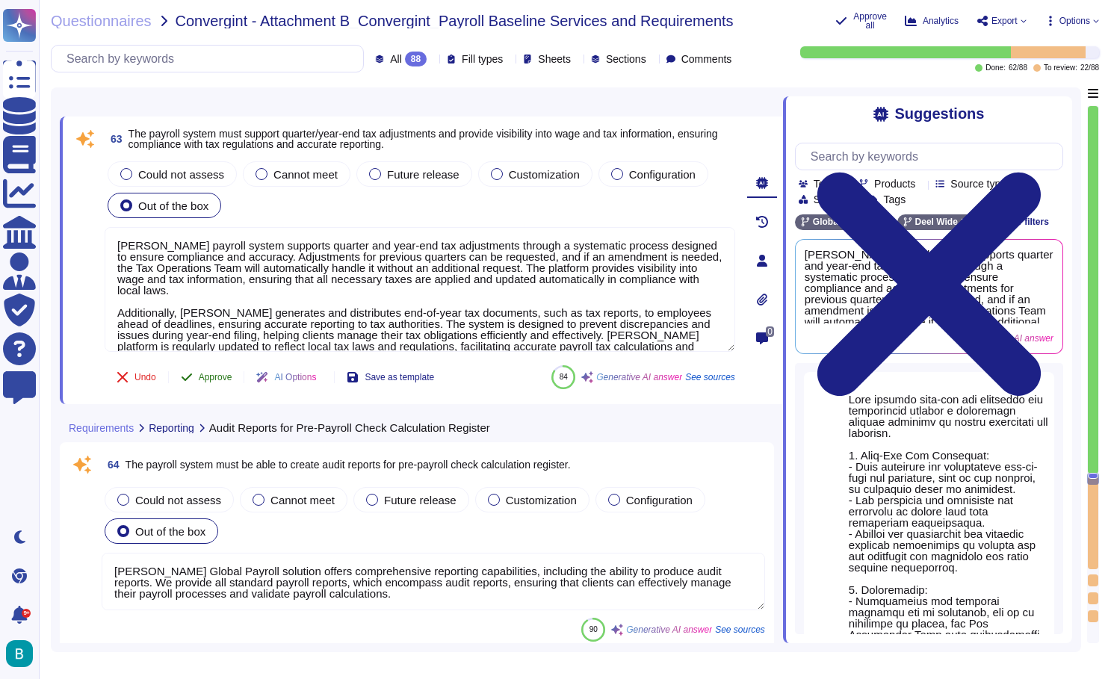
click at [222, 379] on span "Approve" at bounding box center [216, 377] width 34 height 9
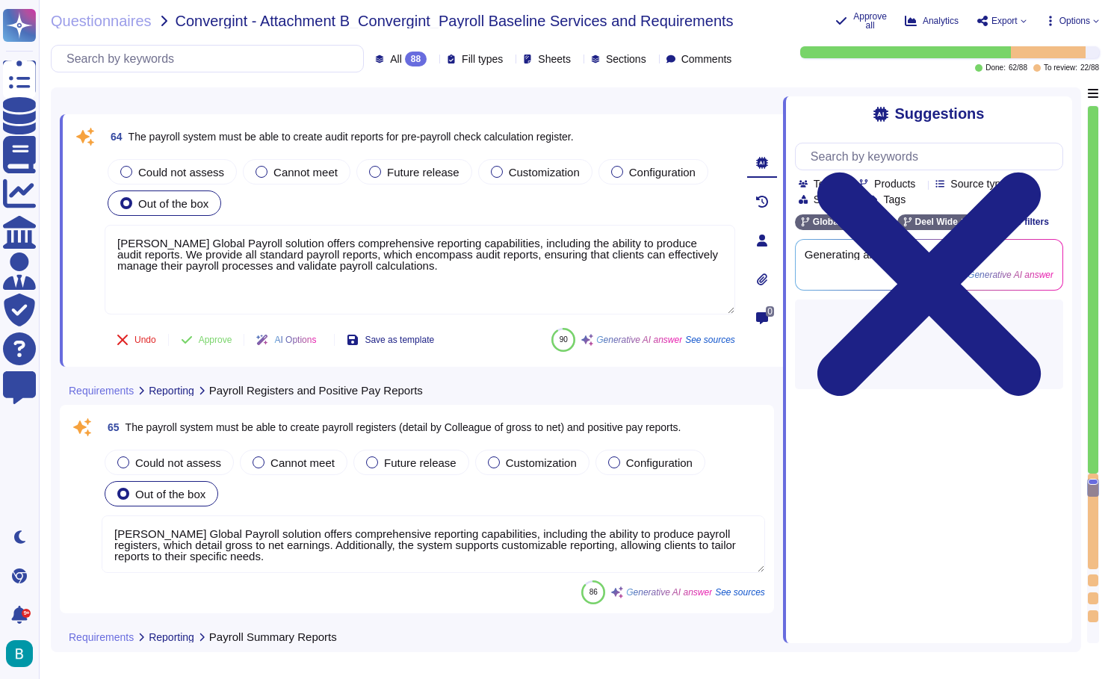
type textarea "Yes, our payroll system can support arrears processing for deductions not taken…"
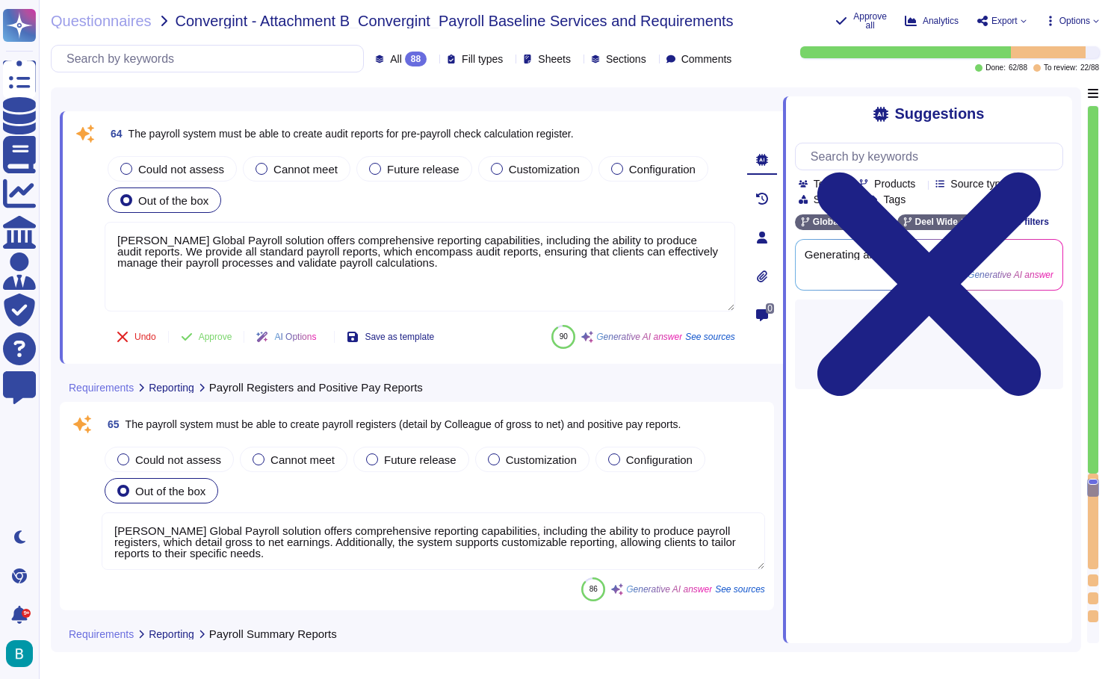
scroll to position [17287, 0]
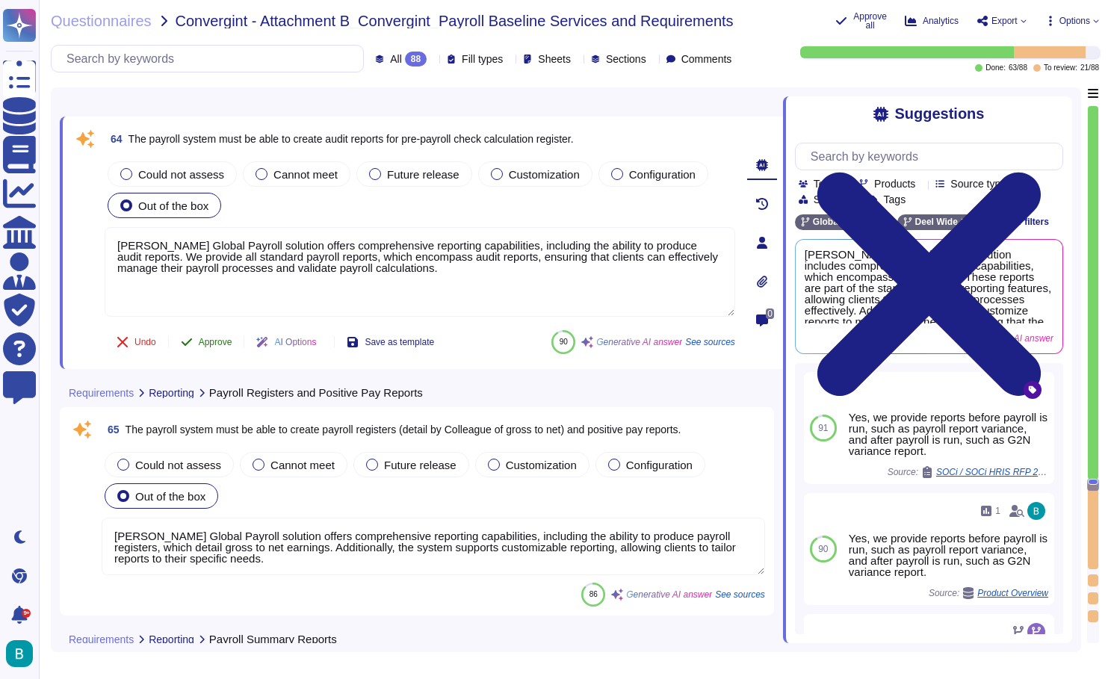
click at [229, 339] on span "Approve" at bounding box center [216, 342] width 34 height 9
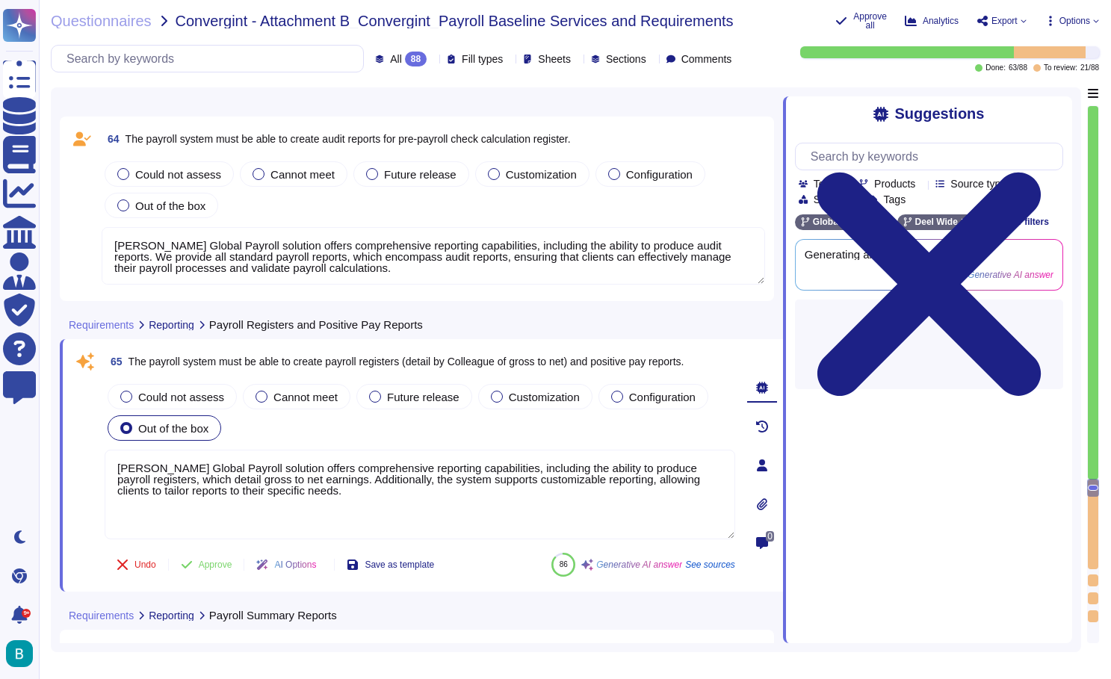
type textarea "A reconciliation statement will be provided showing how the totals match the pa…"
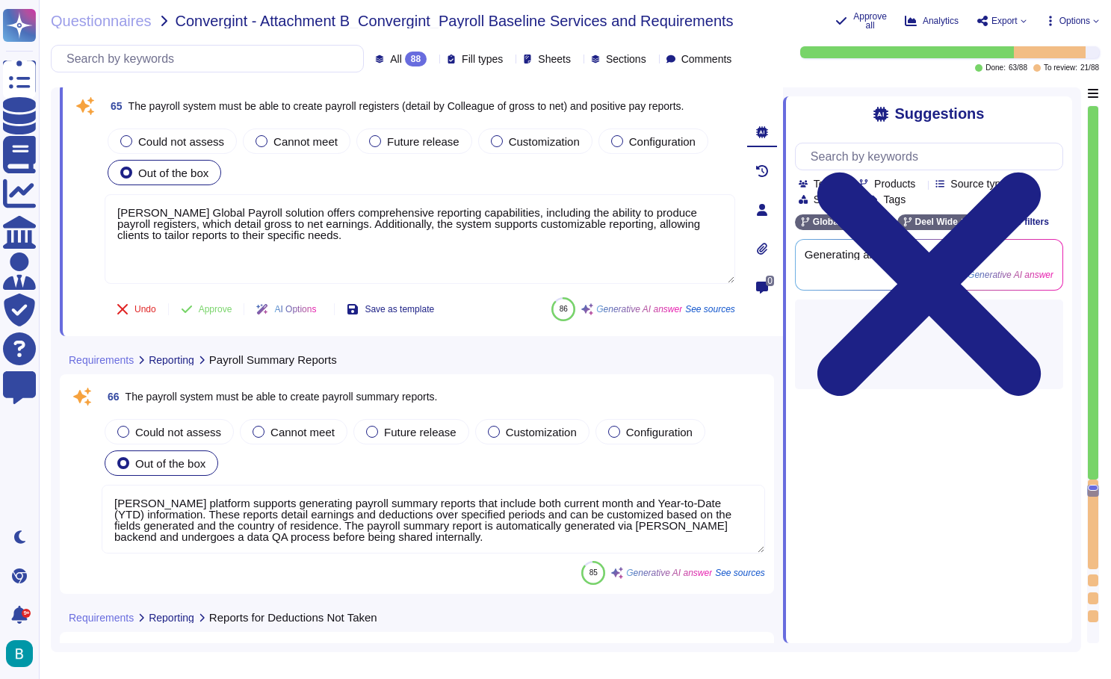
scroll to position [17500, 0]
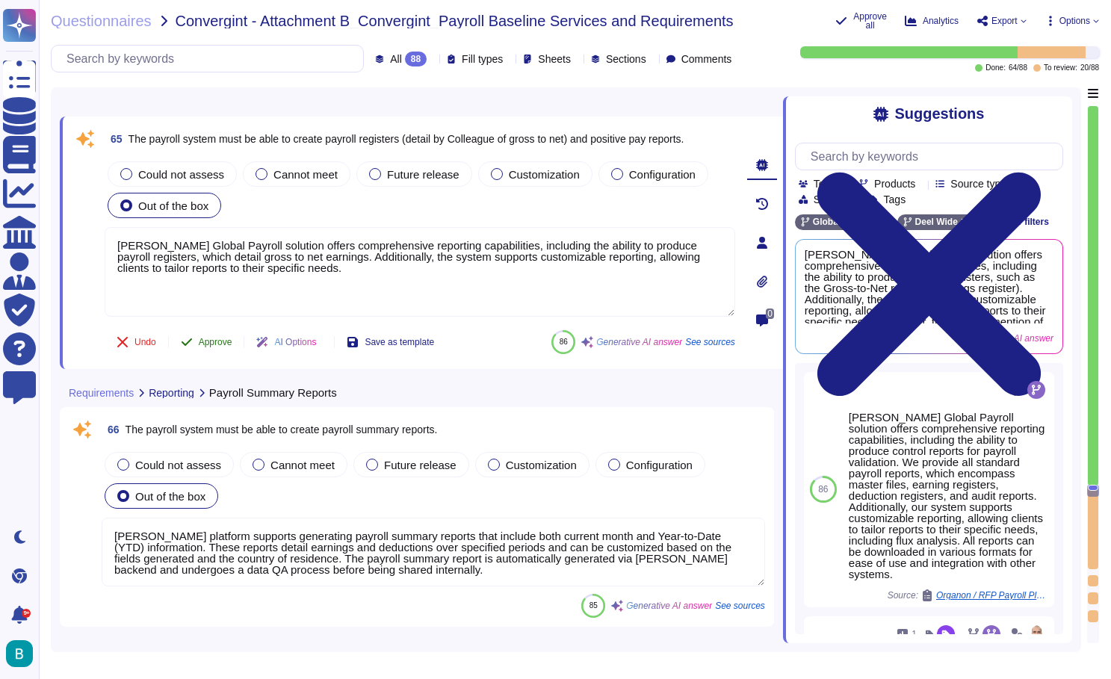
click at [229, 339] on span "Approve" at bounding box center [216, 342] width 34 height 9
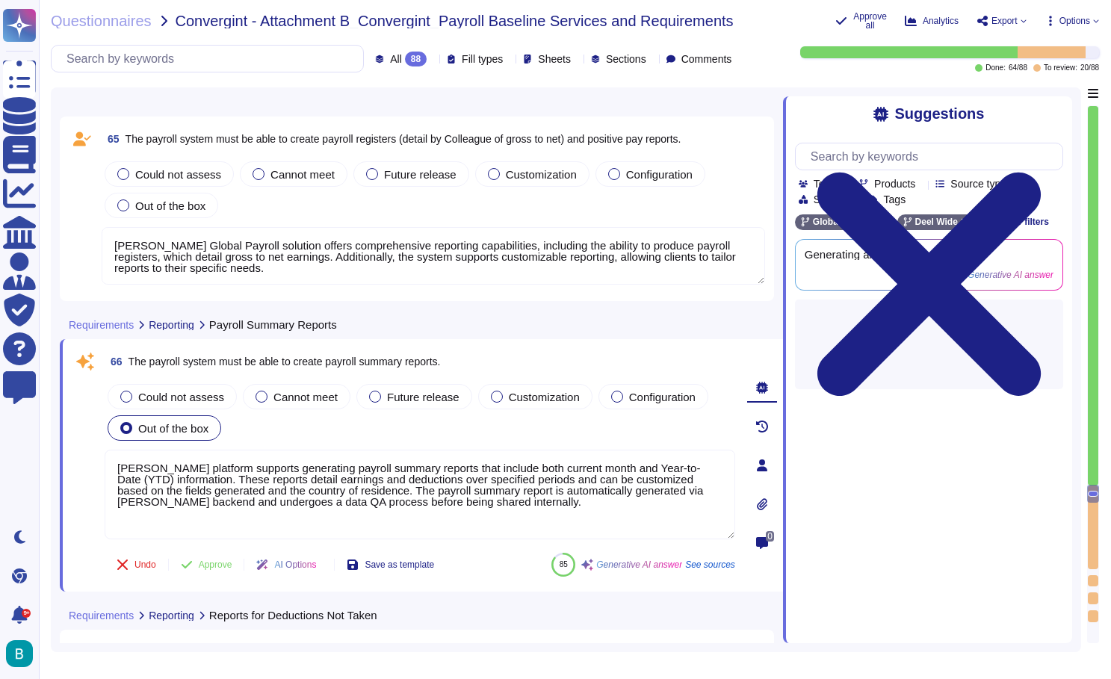
type textarea "D[PERSON_NAME]Global Payroll solution supports variable compensation reporting,…"
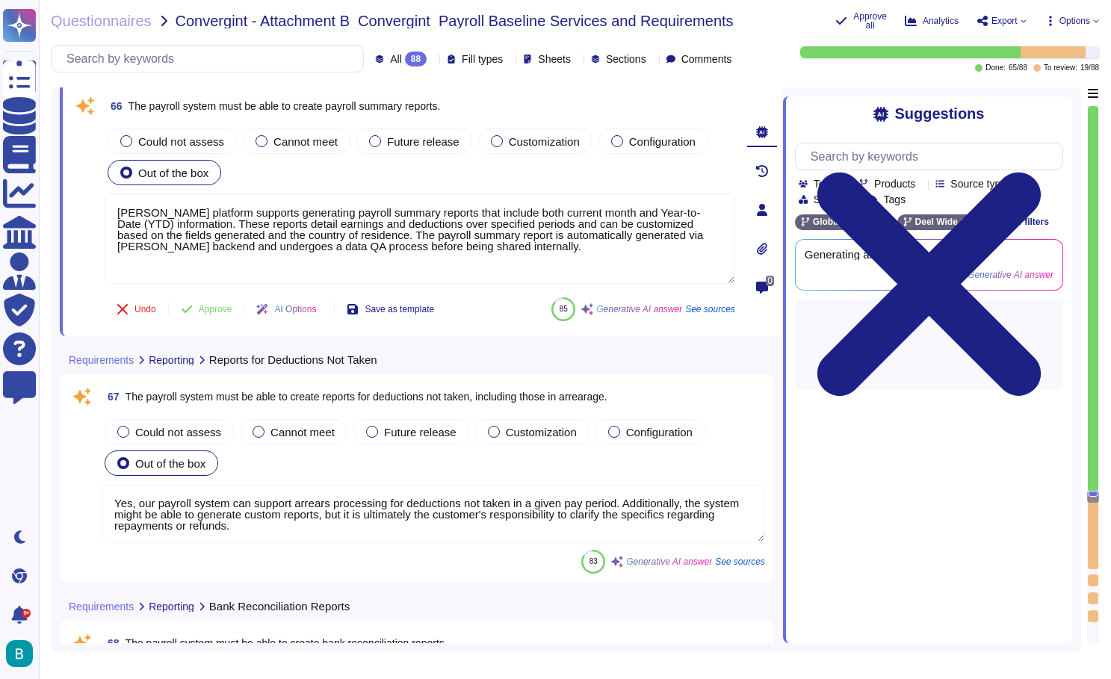
scroll to position [17714, 0]
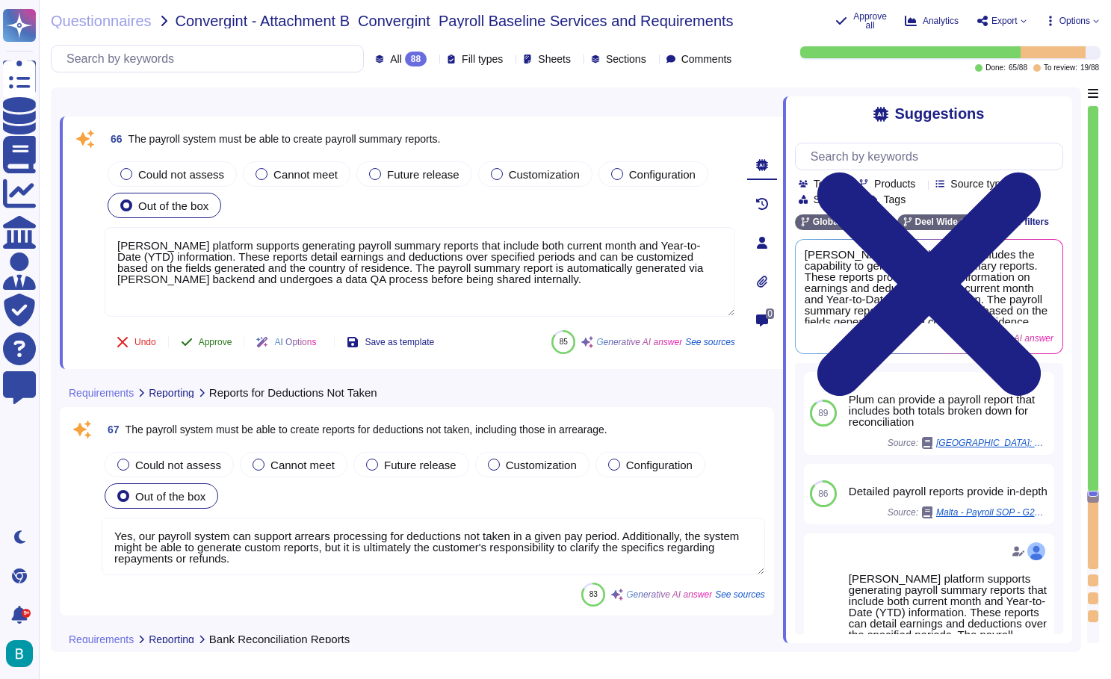
click at [229, 339] on span "Approve" at bounding box center [216, 342] width 34 height 9
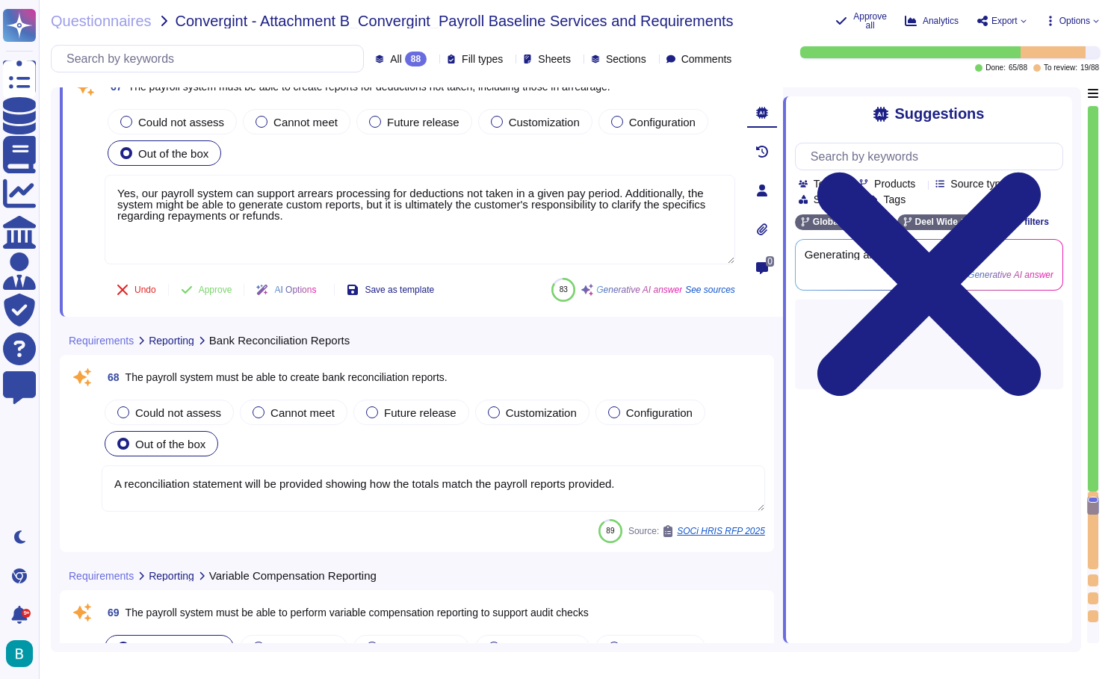
type textarea "G2N Report is generated from payroll software. Checks and adjustments are balan…"
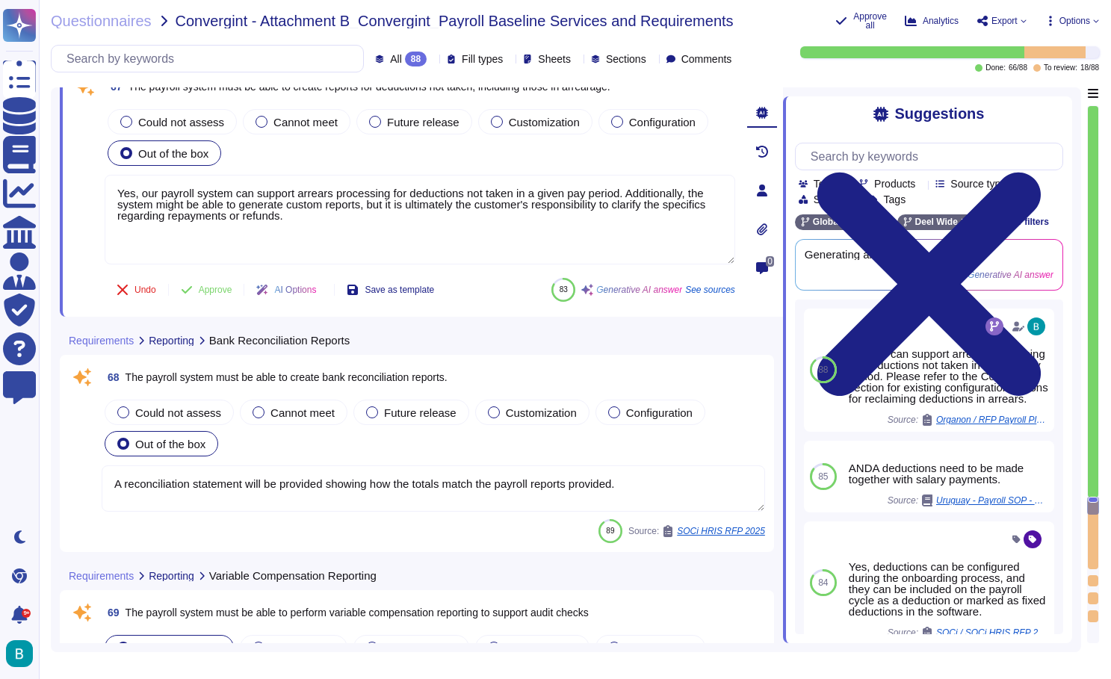
scroll to position [17939, 0]
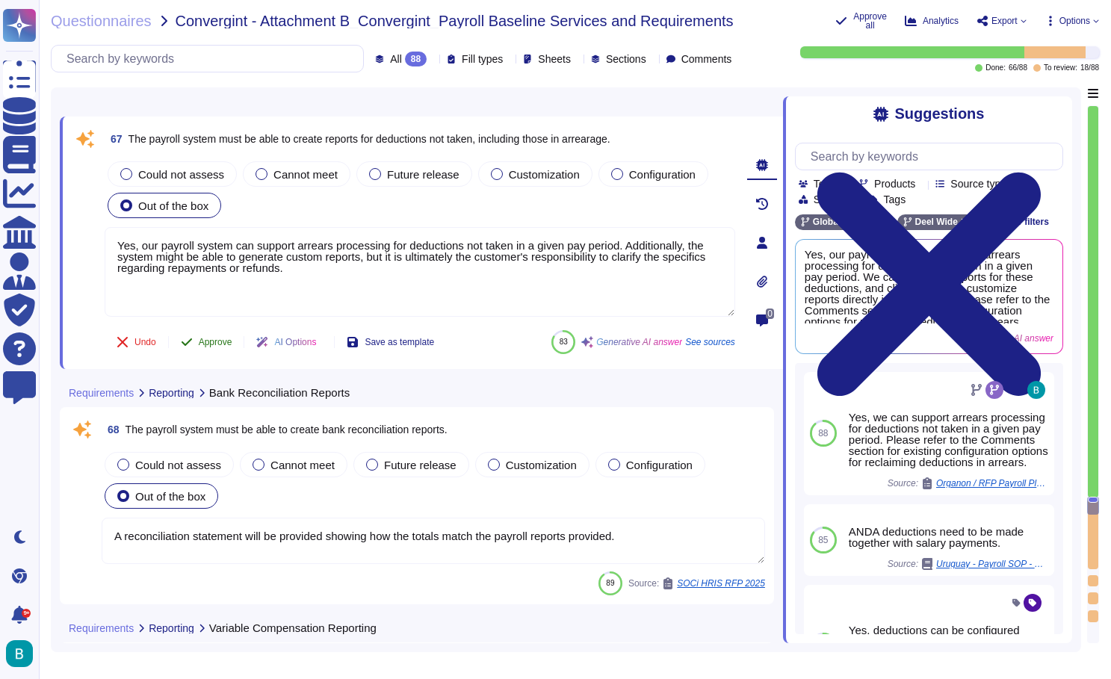
click at [229, 339] on span "Approve" at bounding box center [216, 342] width 34 height 9
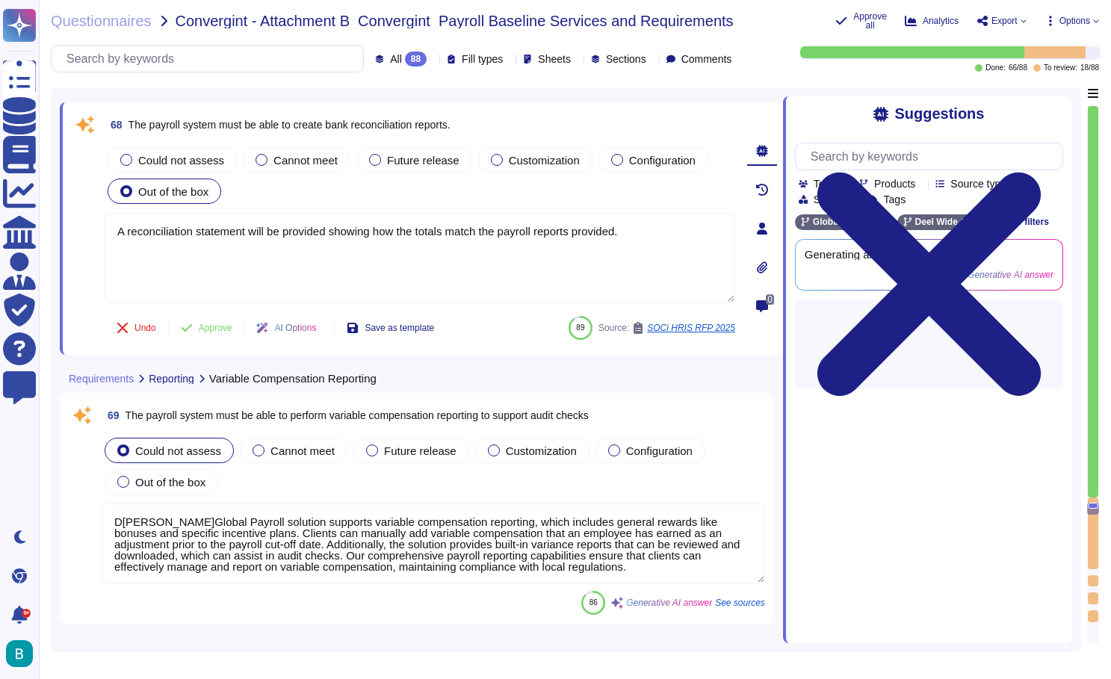
scroll to position [18153, 0]
type textarea "The available output formats for our reports include CSV and PDF. Reports can b…"
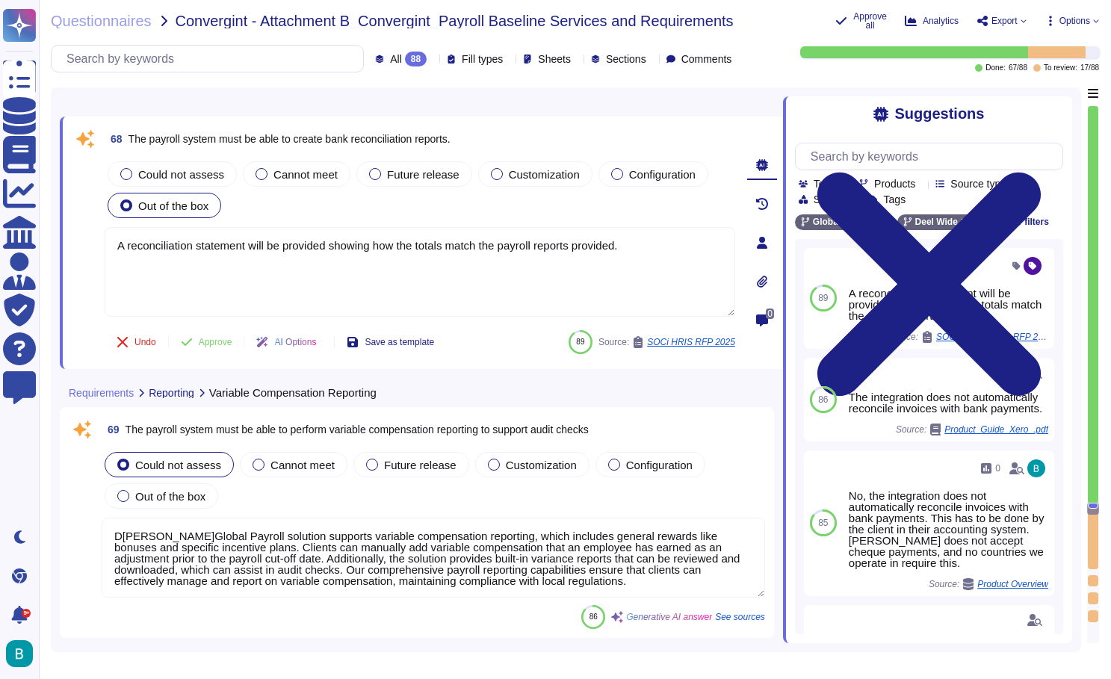
click at [429, 139] on span "The payroll system must be able to create bank reconciliation reports." at bounding box center [289, 139] width 322 height 12
copy span "The payroll system must be able to create bank reconciliation reports."
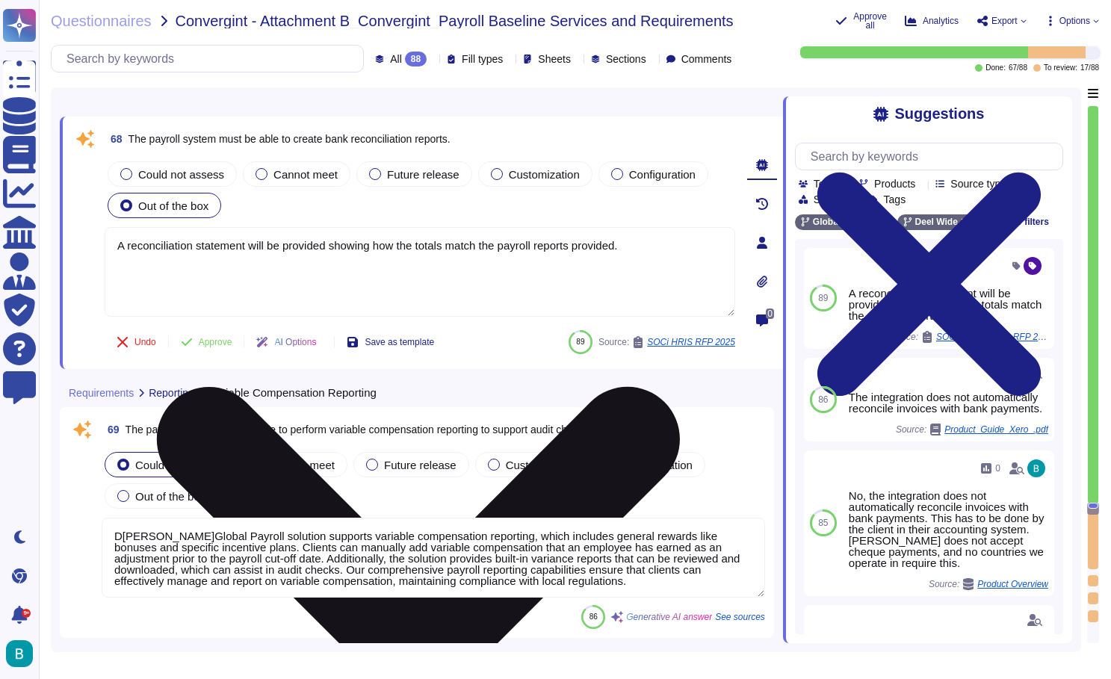
click at [275, 250] on textarea "A reconciliation statement will be provided showing how the totals match the pa…" at bounding box center [420, 272] width 631 height 90
paste textarea "D[PERSON_NAME]provides several payroll and accounting reports, but automatic ba…"
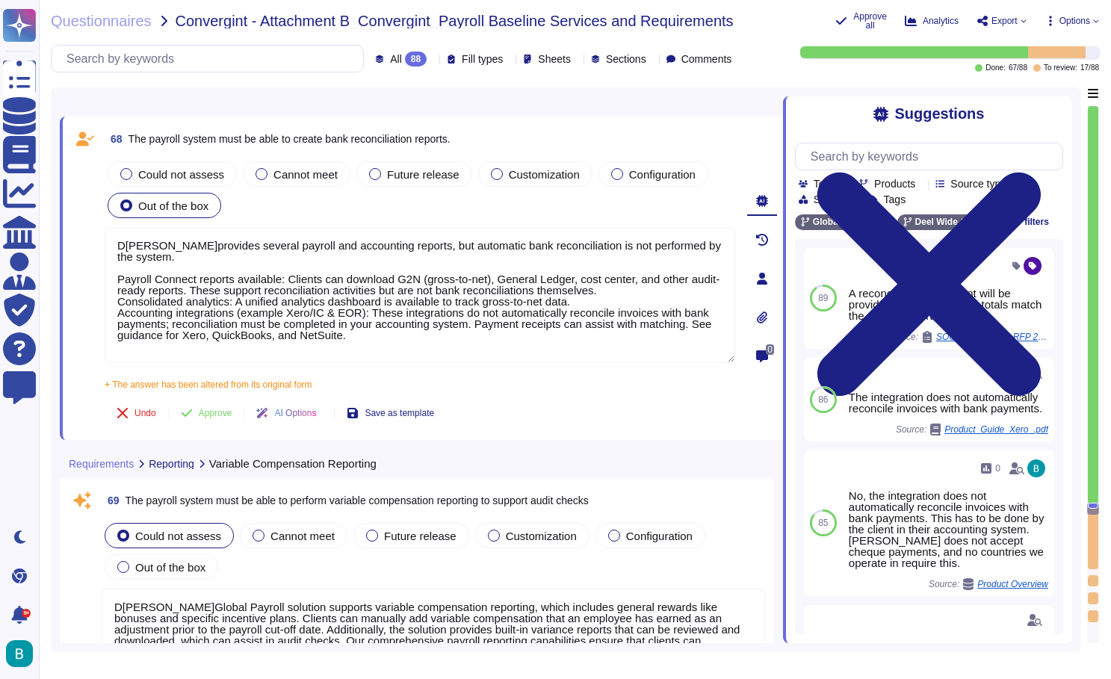
click at [322, 211] on div "Could not assess Cannot meet Future release Customization Configuration Out of …" at bounding box center [420, 189] width 631 height 63
type textarea "D[PERSON_NAME]provides several payroll and accounting reports, but automatic ba…"
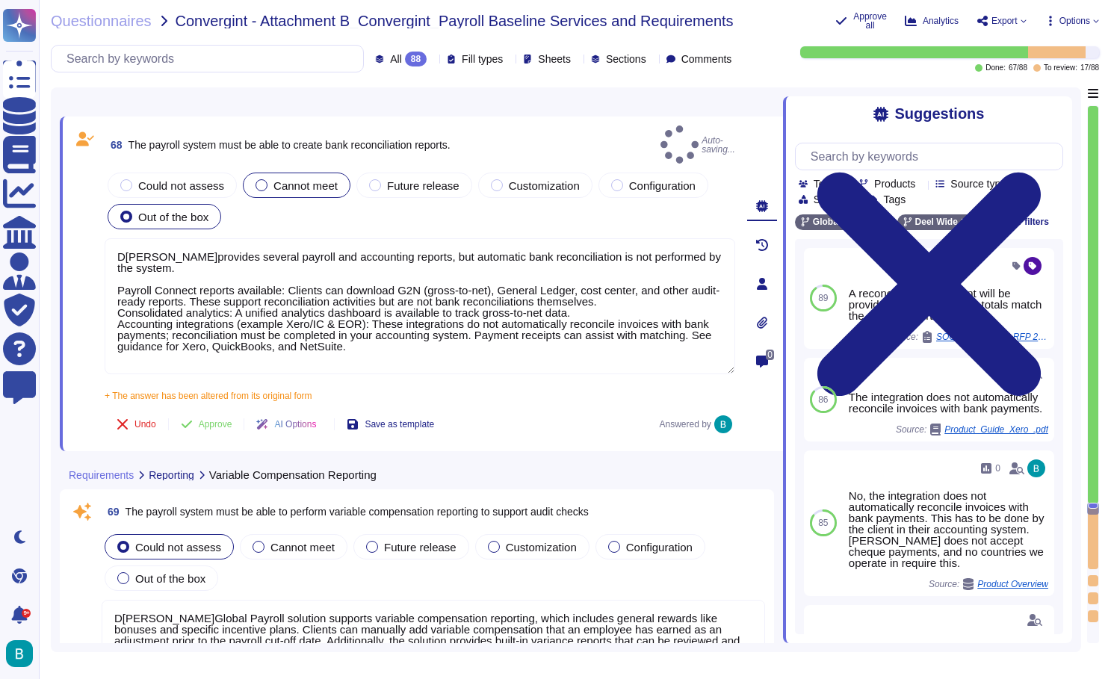
click at [306, 179] on span "Cannot meet" at bounding box center [305, 185] width 64 height 13
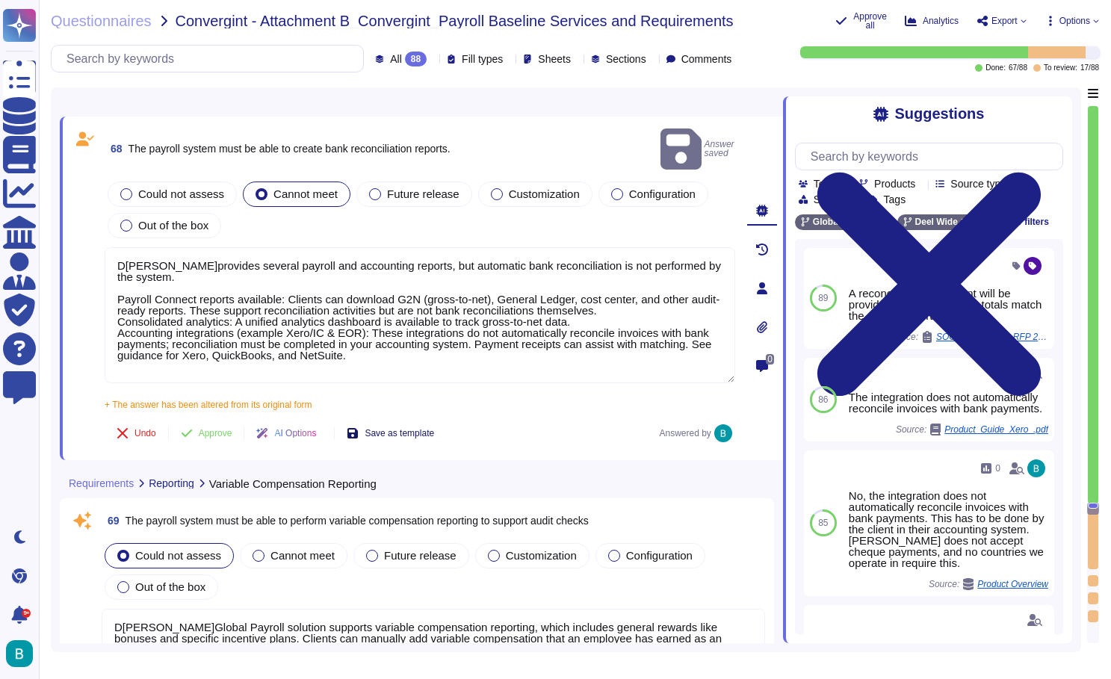
click at [441, 418] on button "Save as template" at bounding box center [390, 433] width 111 height 30
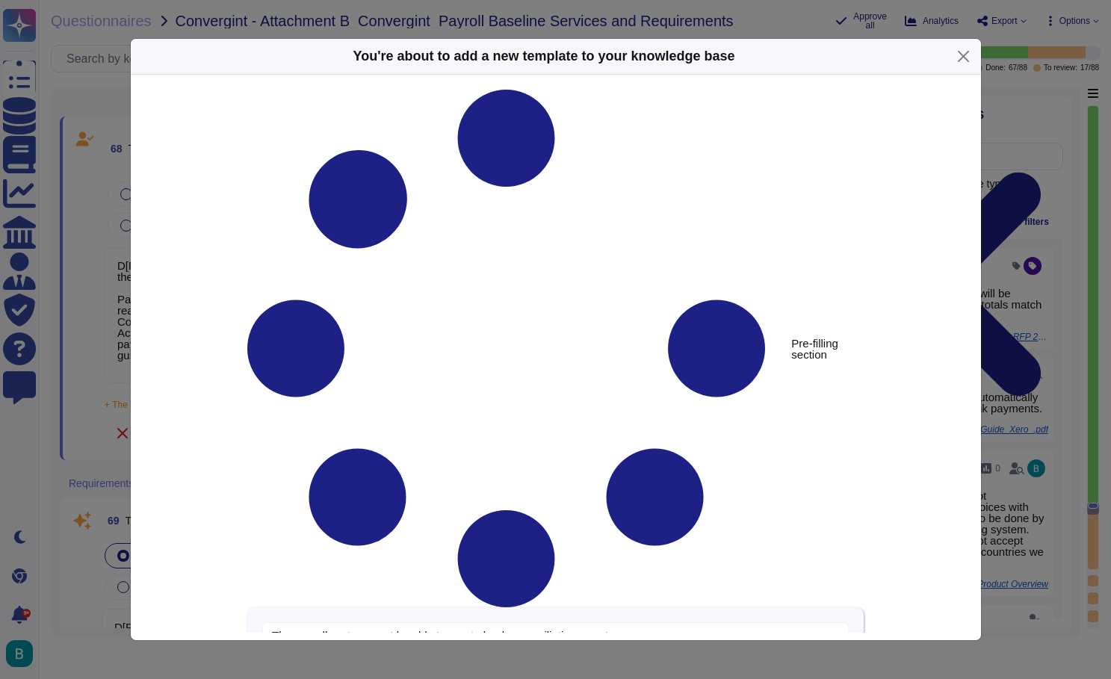
type textarea "The payroll system must be able to create bank reconciliation reports."
type textarea "D[PERSON_NAME]provides several payroll and accounting reports, but automatic ba…"
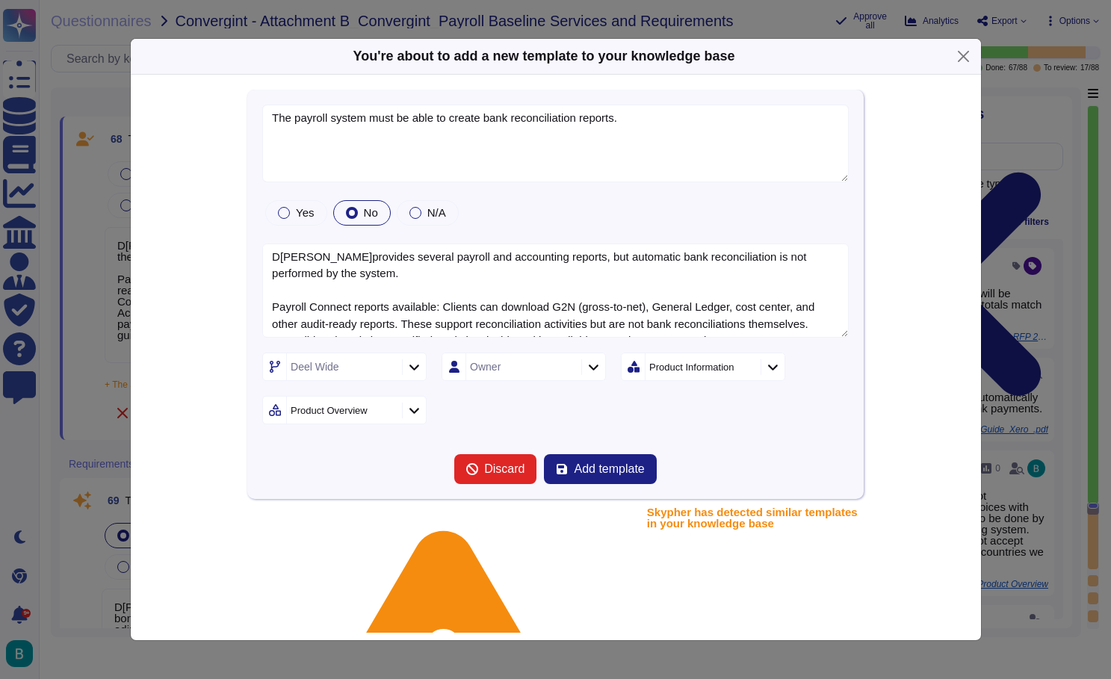
click at [418, 415] on icon at bounding box center [414, 410] width 11 height 13
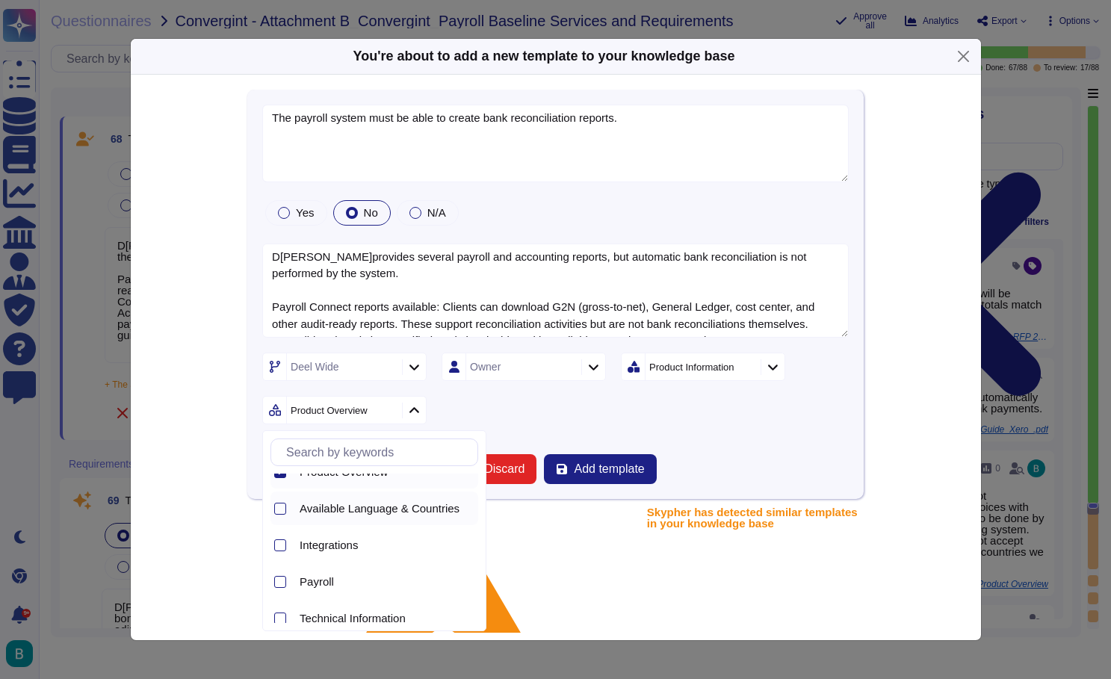
scroll to position [44, 0]
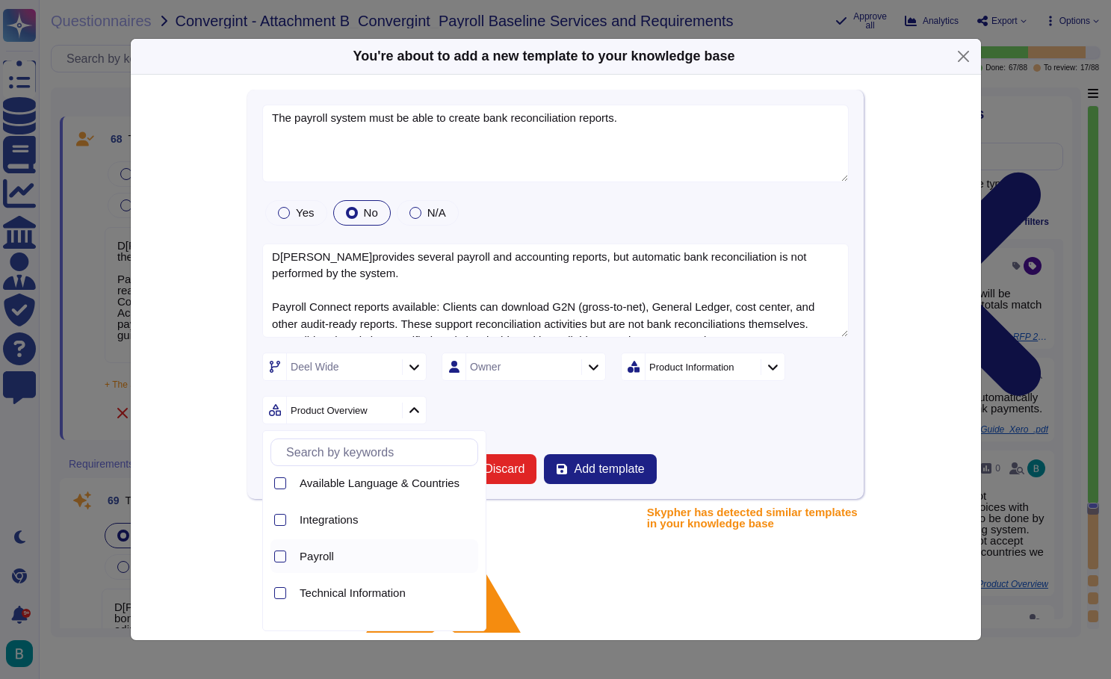
click at [319, 561] on span "Payroll" at bounding box center [317, 556] width 34 height 13
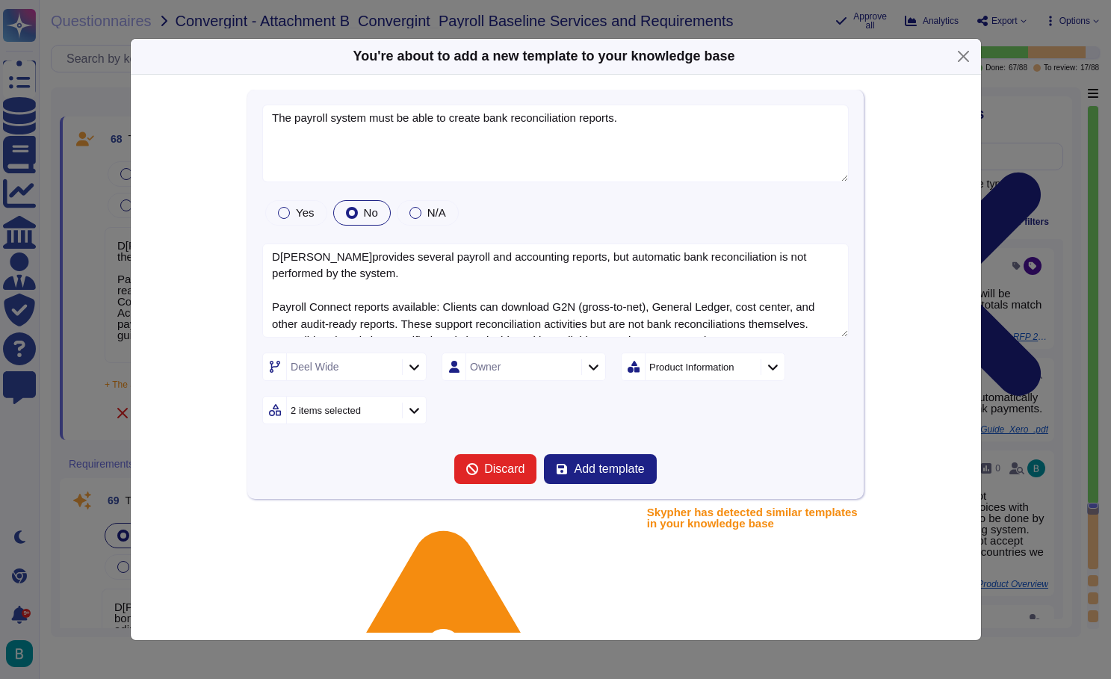
click at [542, 400] on div "[PERSON_NAME] Wide Owner Product Information 2 items selected" at bounding box center [555, 389] width 586 height 72
click at [605, 474] on span "Add template" at bounding box center [609, 469] width 70 height 12
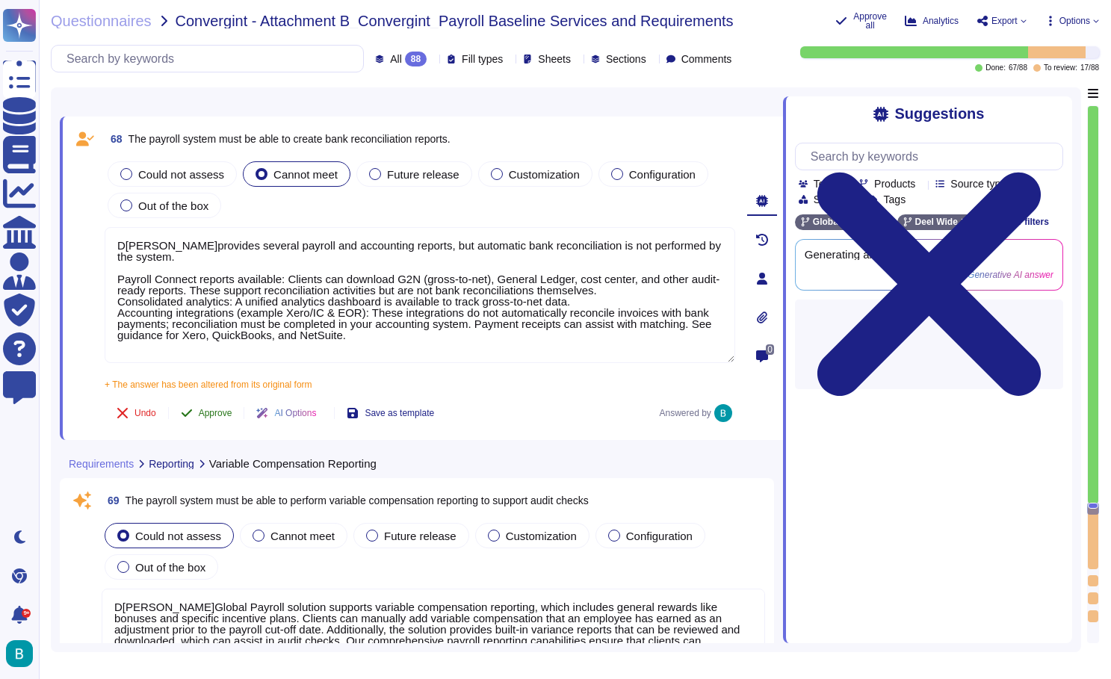
click at [227, 416] on span "Approve" at bounding box center [216, 413] width 34 height 9
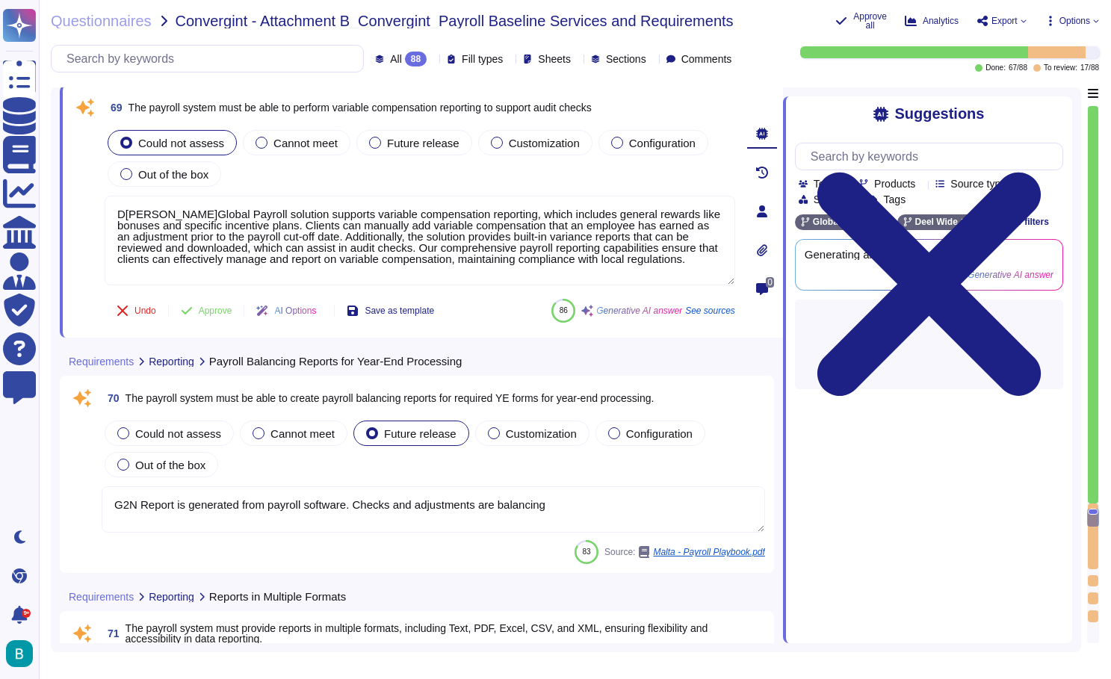
type textarea "The available output formats for our reports include CSV and PDF. Reports can b…"
type textarea "[PERSON_NAME] payroll system includes ad hoc reporting capabilities through int…"
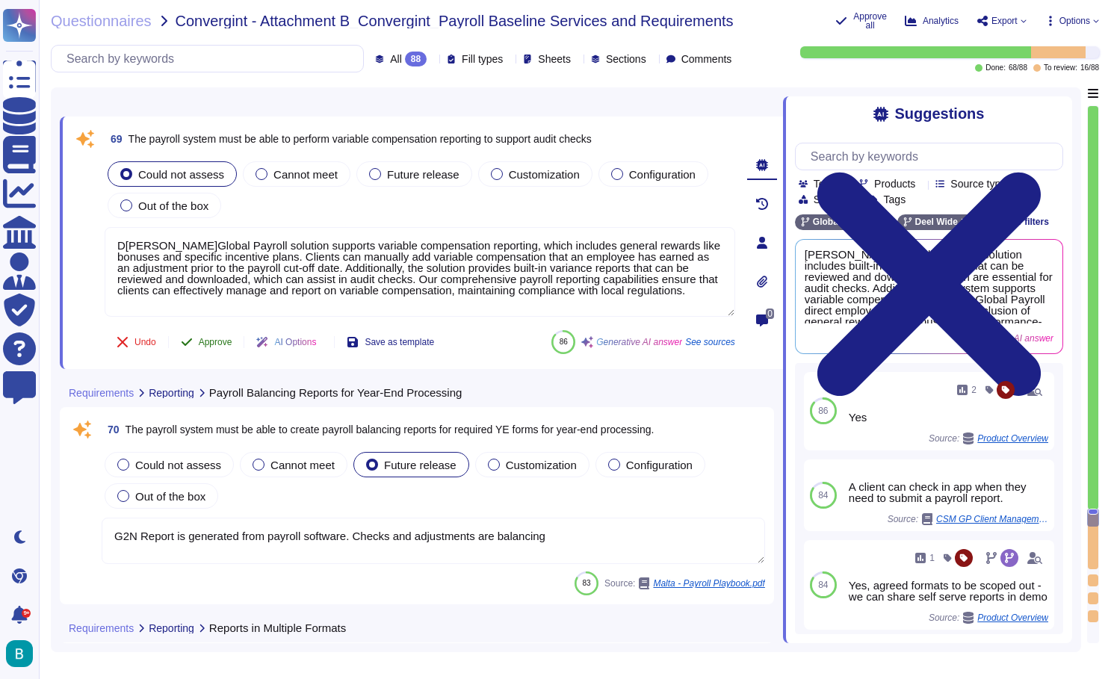
click at [209, 351] on button "Approve" at bounding box center [206, 342] width 75 height 30
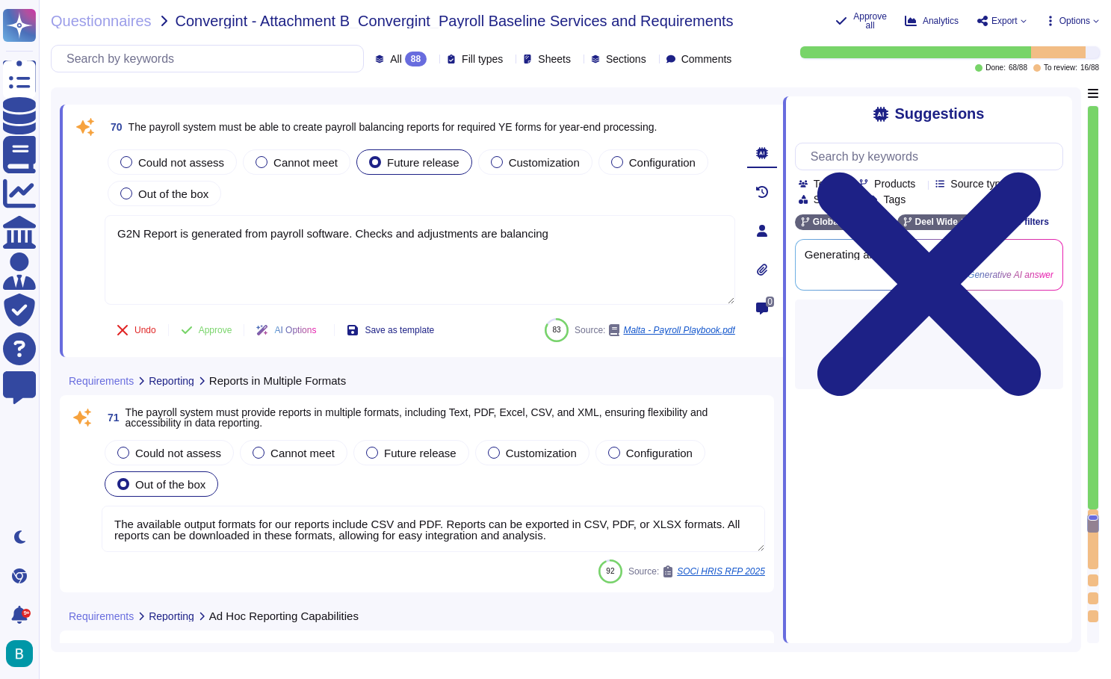
type textarea "The [PERSON_NAME] system is designed to effectively support future-dated transa…"
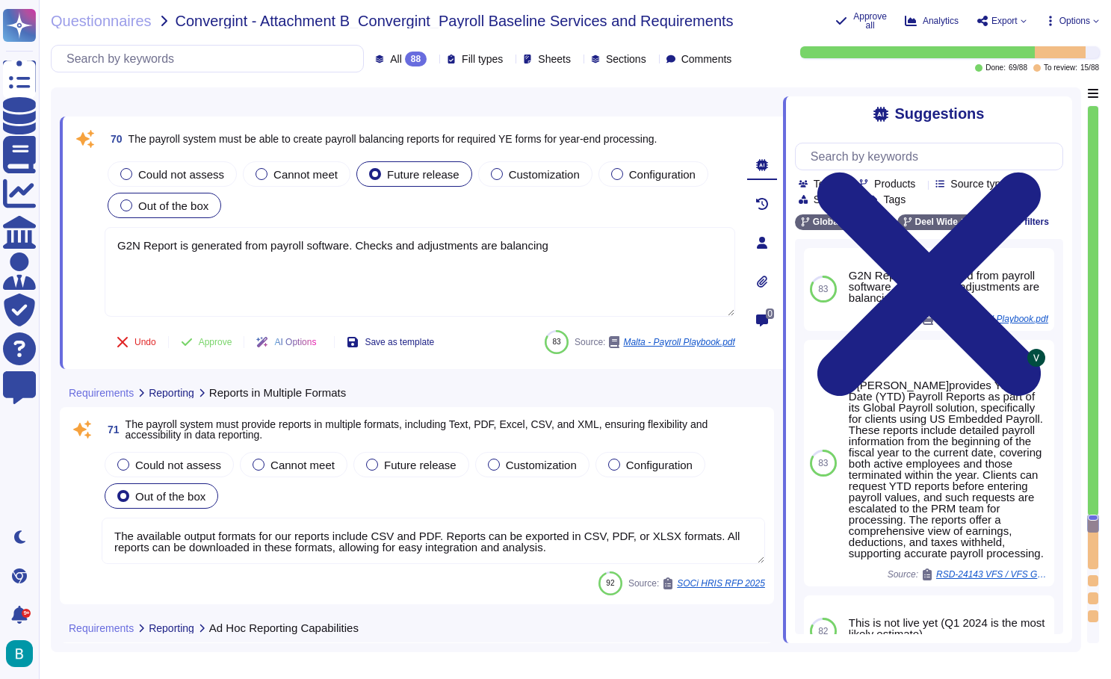
click at [183, 203] on span "Out of the box" at bounding box center [173, 205] width 70 height 13
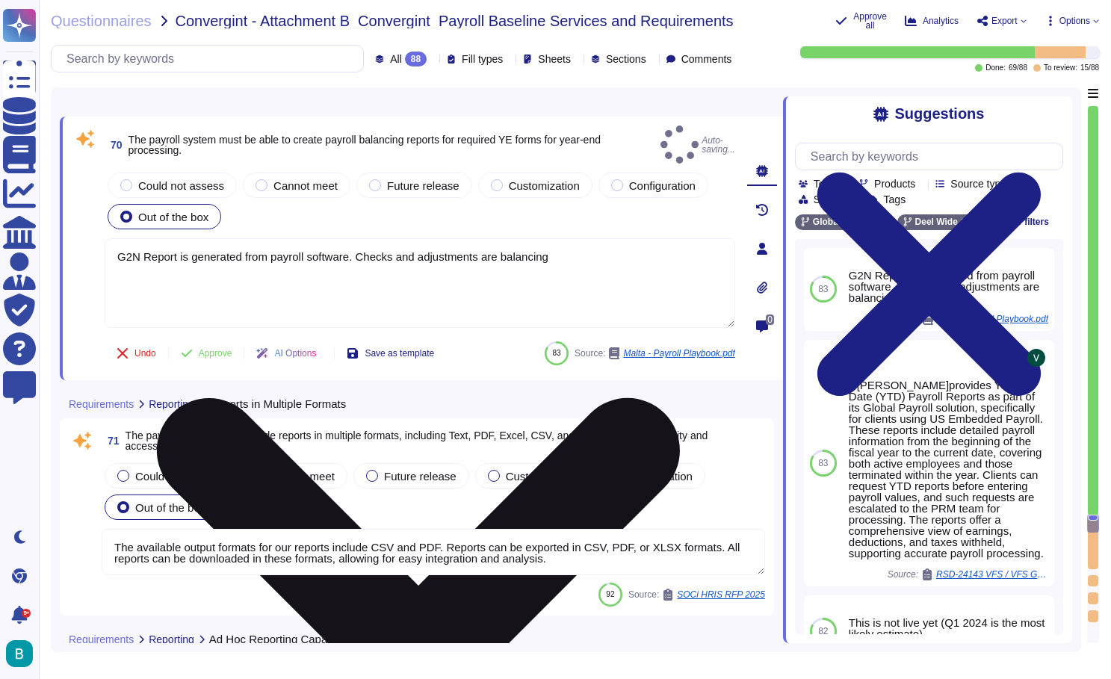
click at [680, 398] on icon at bounding box center [418, 659] width 523 height 523
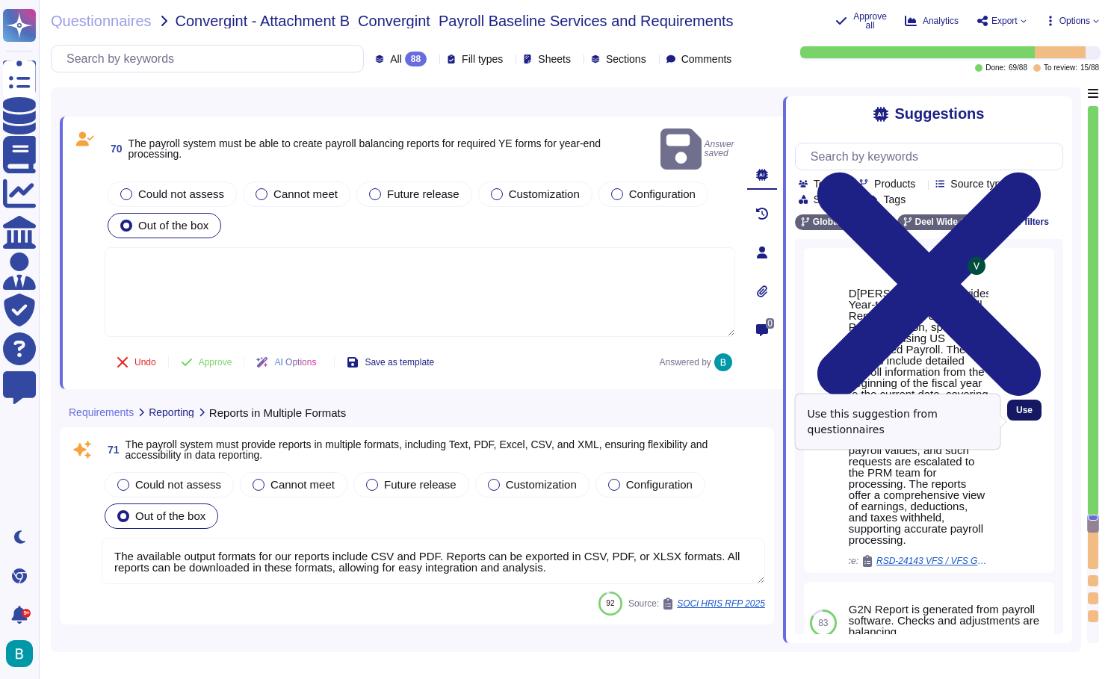
click at [1020, 415] on span "Use" at bounding box center [1024, 410] width 16 height 9
type textarea "D[PERSON_NAME]provides Year-to-Date (YTD) Payroll Reports as part of its Global…"
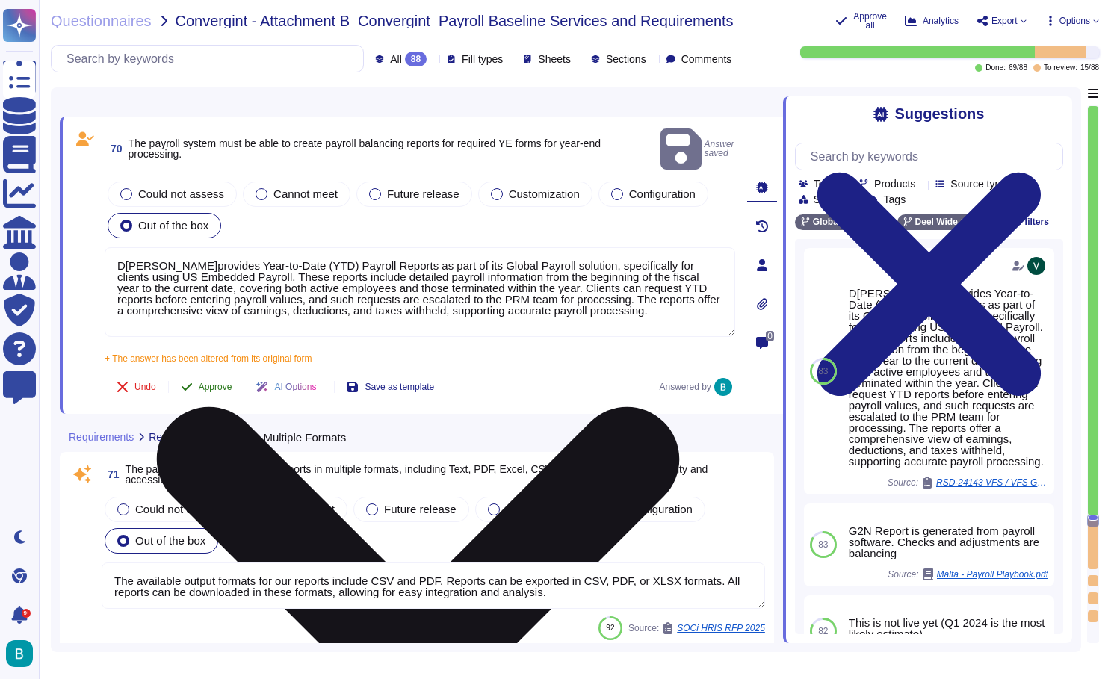
click at [212, 382] on span "Approve" at bounding box center [216, 386] width 34 height 9
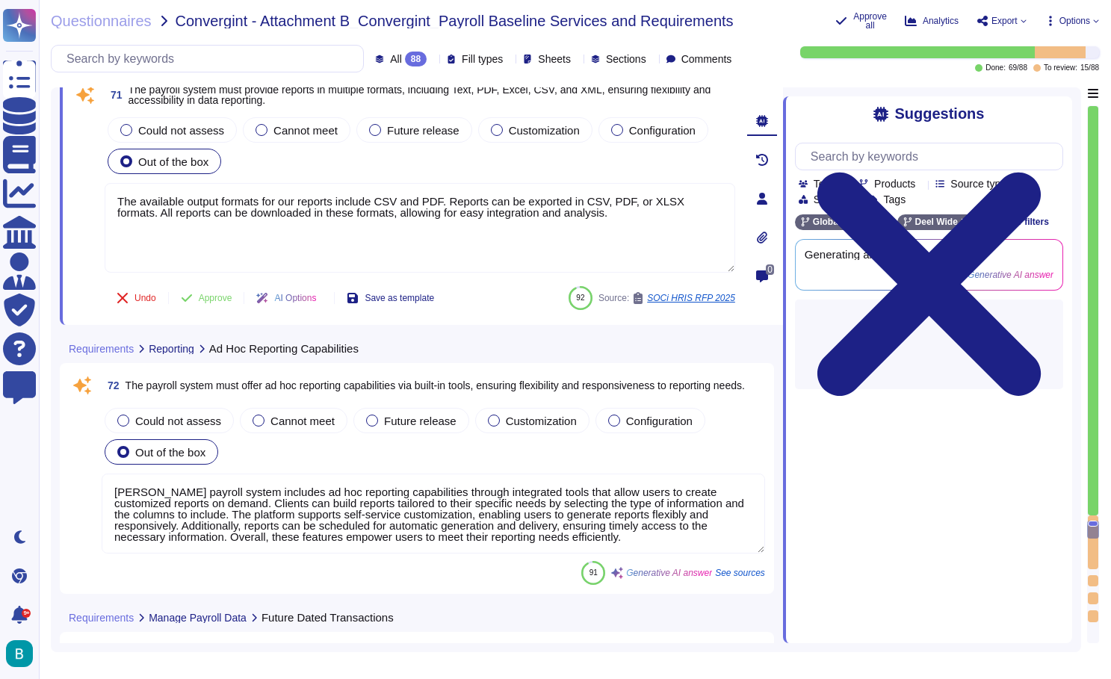
scroll to position [18961, 0]
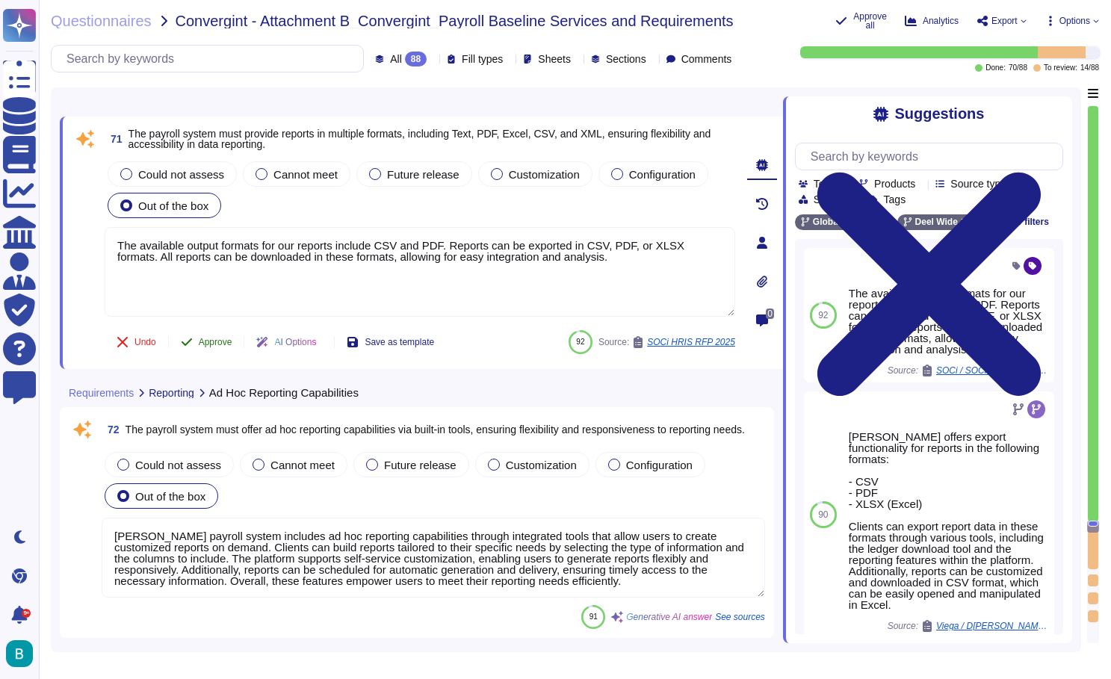
click at [223, 339] on span "Approve" at bounding box center [216, 342] width 34 height 9
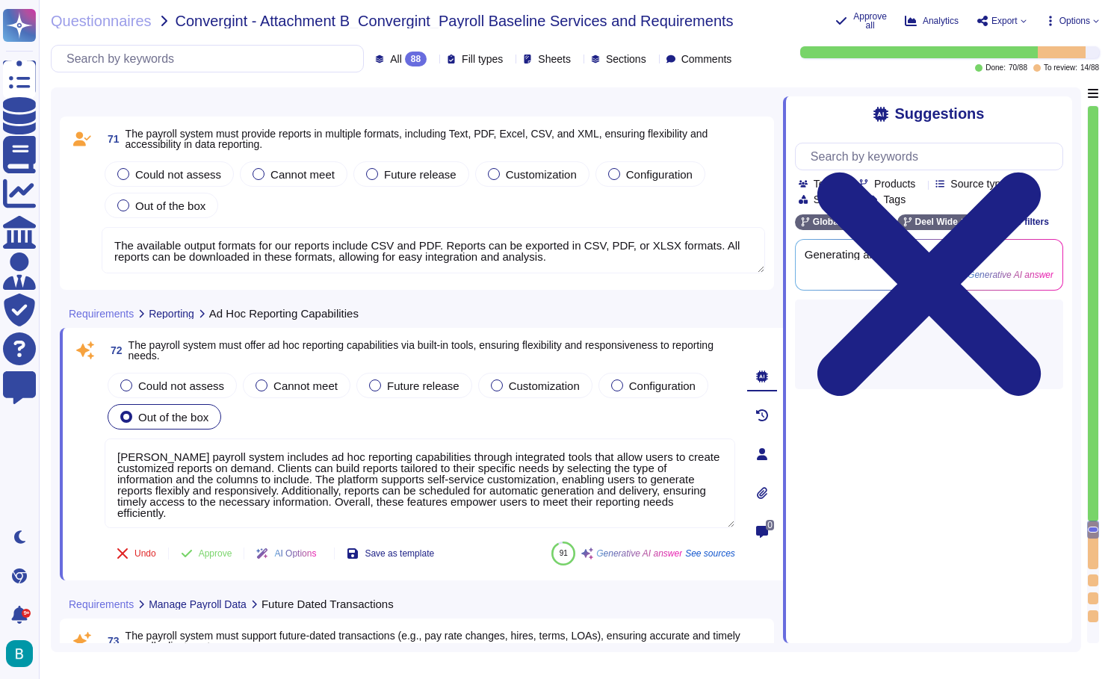
type textarea "[PERSON_NAME] offers SOC 1 Type II reports, which are available annually and ca…"
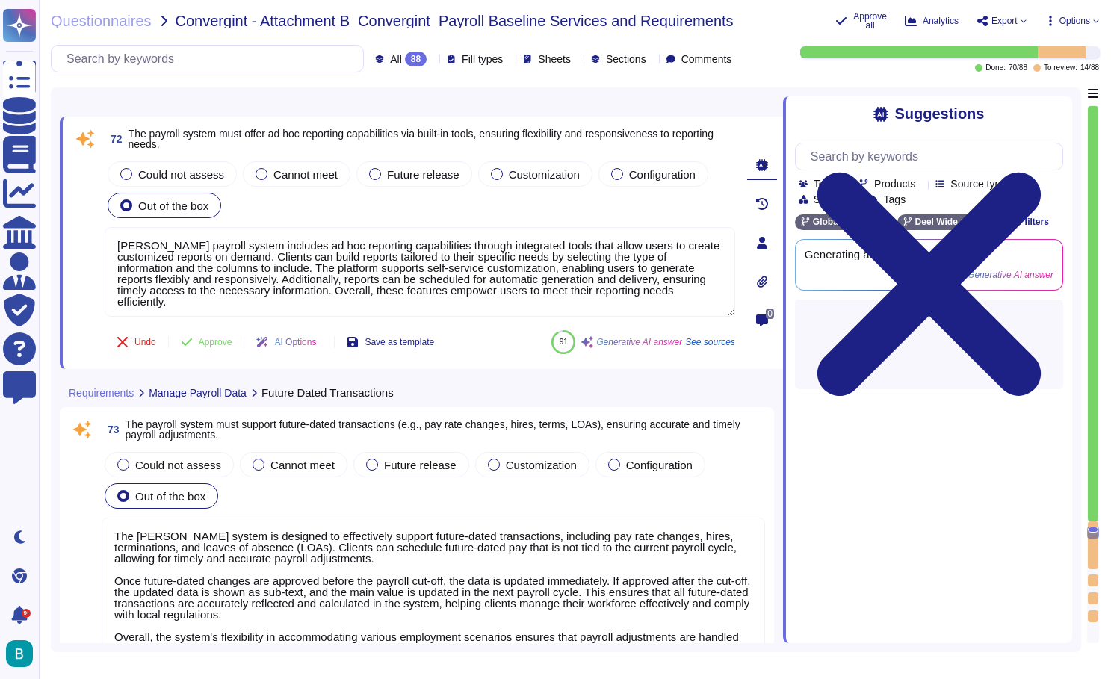
scroll to position [19163, 0]
